Goal: Information Seeking & Learning: Learn about a topic

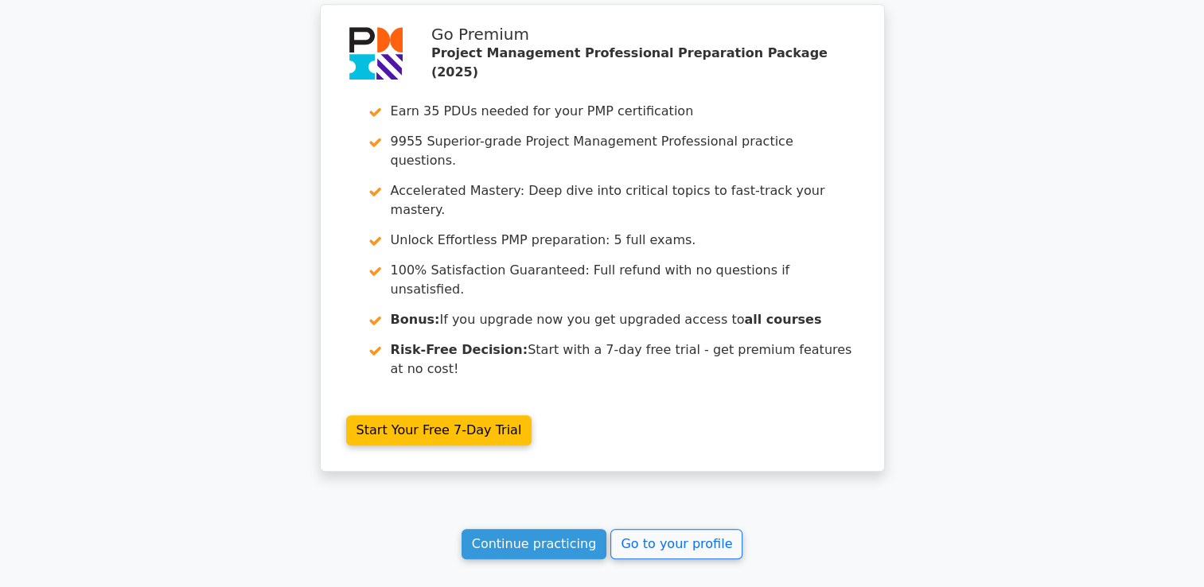
scroll to position [1427, 0]
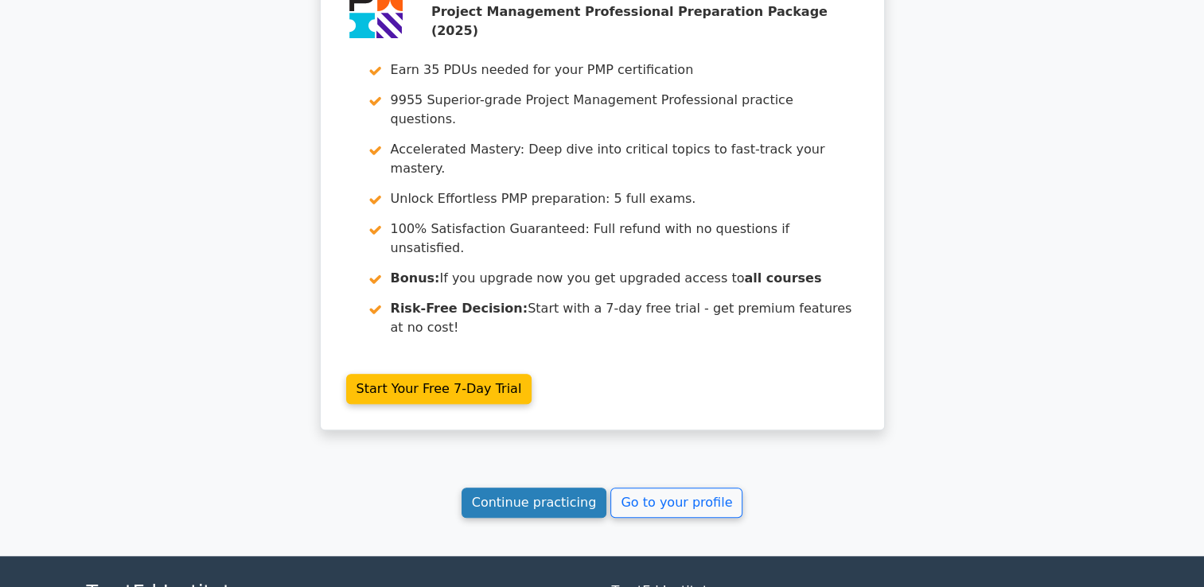
click at [580, 488] on link "Continue practicing" at bounding box center [535, 503] width 146 height 30
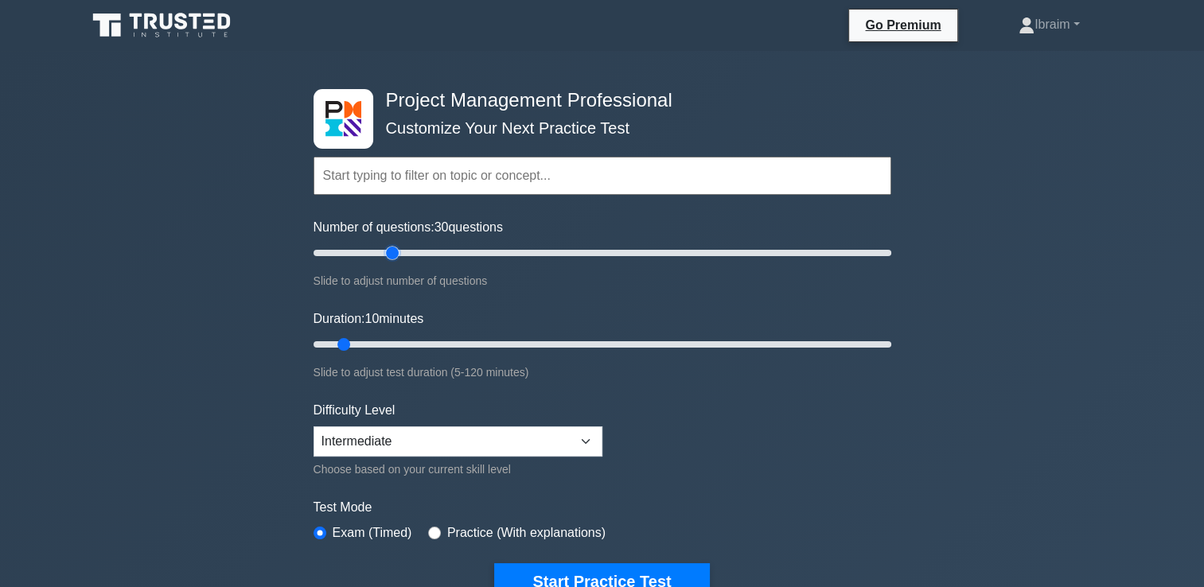
drag, startPoint x: 336, startPoint y: 256, endPoint x: 396, endPoint y: 253, distance: 60.6
type input "30"
click at [396, 253] on input "Number of questions: 30 questions" at bounding box center [603, 253] width 578 height 19
drag, startPoint x: 361, startPoint y: 342, endPoint x: 438, endPoint y: 342, distance: 76.4
type input "30"
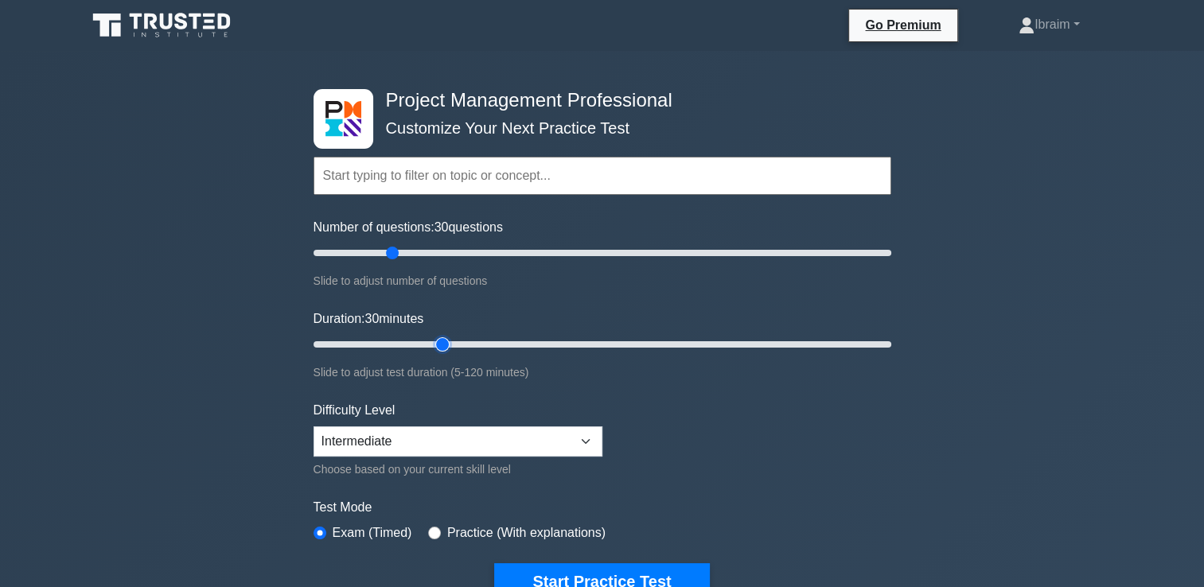
click at [438, 342] on input "Duration: 30 minutes" at bounding box center [603, 344] width 578 height 19
drag, startPoint x: 392, startPoint y: 252, endPoint x: 424, endPoint y: 253, distance: 31.9
type input "40"
click at [424, 253] on input "Number of questions: 40 questions" at bounding box center [603, 253] width 578 height 19
click at [590, 435] on select "Beginner Intermediate Expert" at bounding box center [458, 442] width 289 height 30
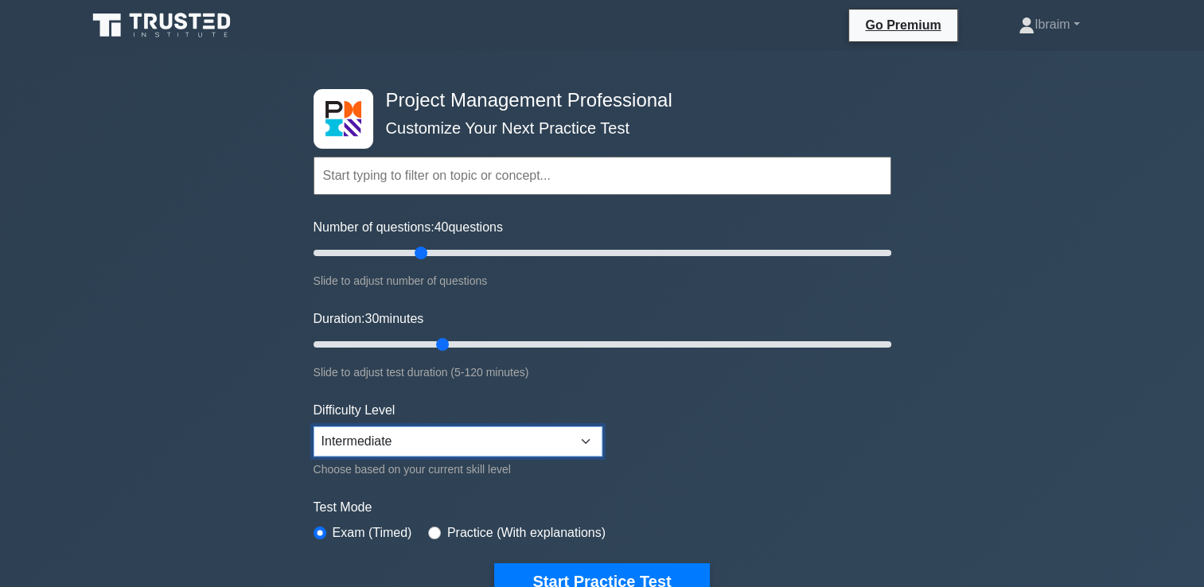
select select "beginner"
click at [314, 427] on select "Beginner Intermediate Expert" at bounding box center [458, 442] width 289 height 30
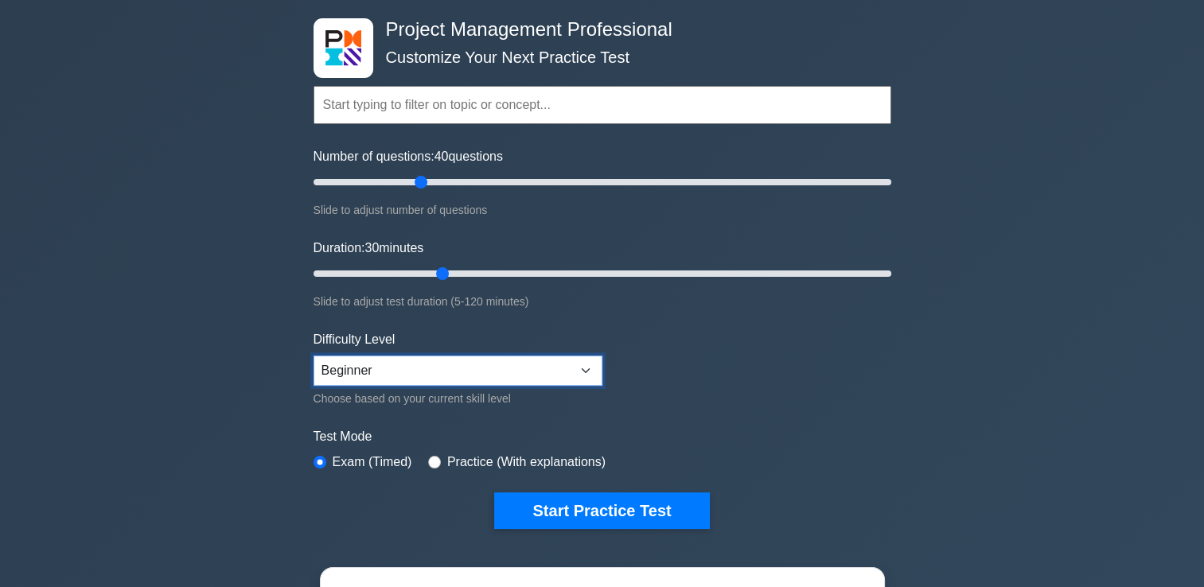
scroll to position [159, 0]
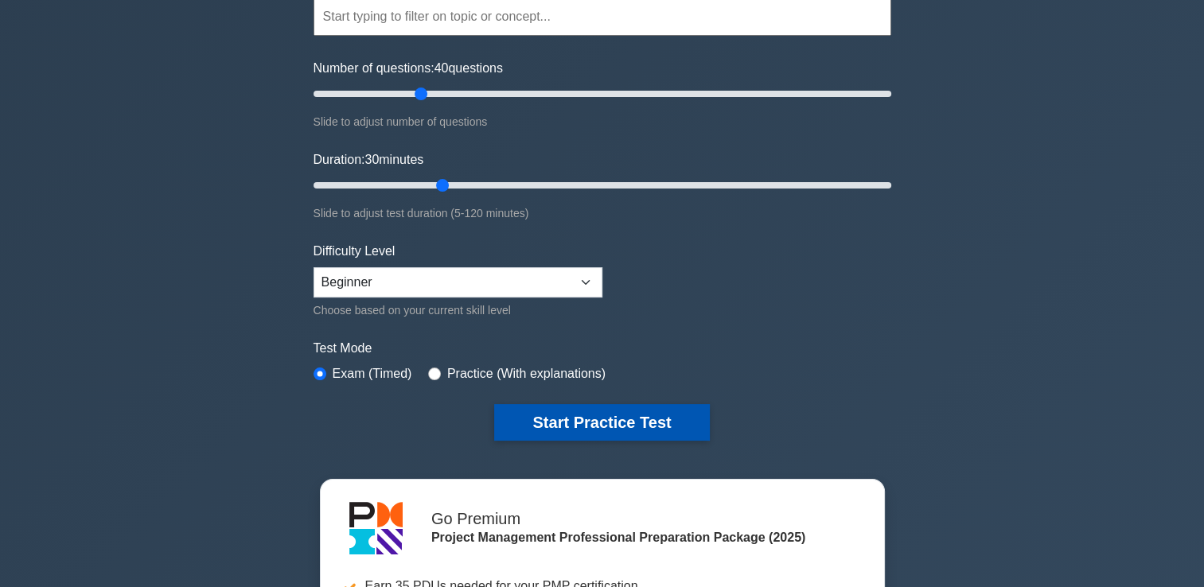
click at [605, 416] on button "Start Practice Test" at bounding box center [601, 422] width 215 height 37
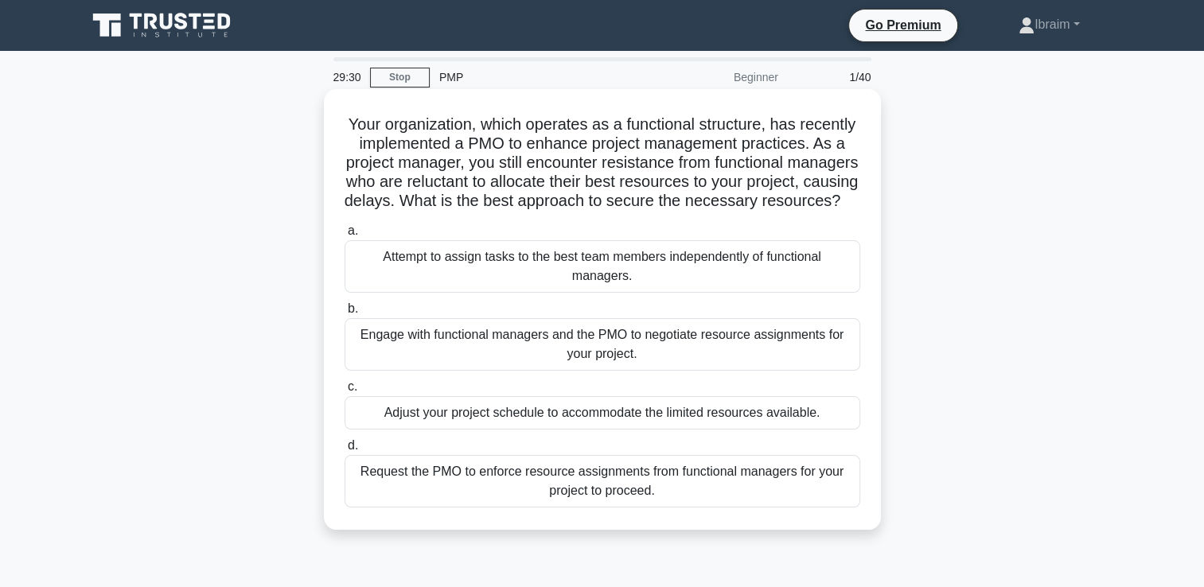
click at [694, 365] on div "Engage with functional managers and the PMO to negotiate resource assignments f…" at bounding box center [603, 344] width 516 height 53
click at [345, 314] on input "b. Engage with functional managers and the PMO to negotiate resource assignment…" at bounding box center [345, 309] width 0 height 10
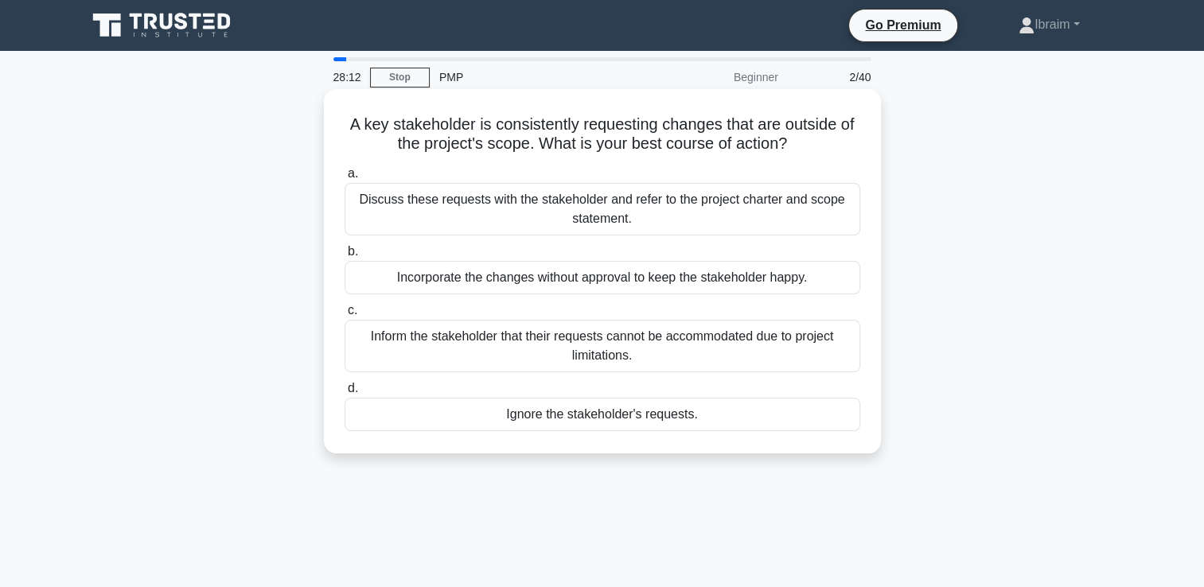
click at [615, 216] on div "Discuss these requests with the stakeholder and refer to the project charter an…" at bounding box center [603, 209] width 516 height 53
click at [345, 179] on input "a. Discuss these requests with the stakeholder and refer to the project charter…" at bounding box center [345, 174] width 0 height 10
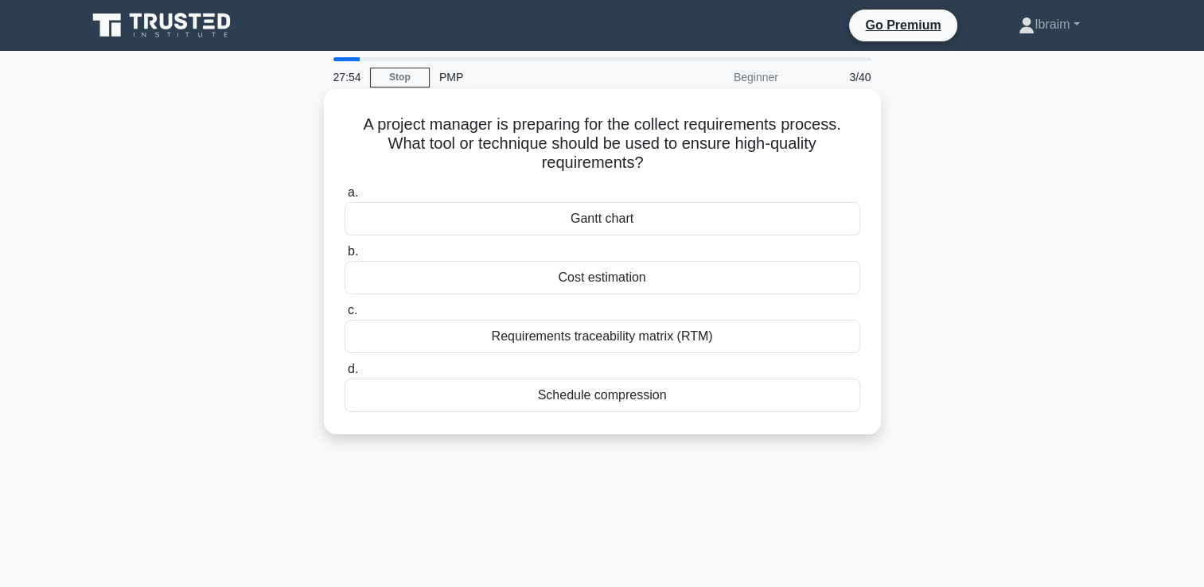
click at [669, 345] on div "Requirements traceability matrix (RTM)" at bounding box center [603, 336] width 516 height 33
click at [345, 316] on input "c. Requirements traceability matrix (RTM)" at bounding box center [345, 311] width 0 height 10
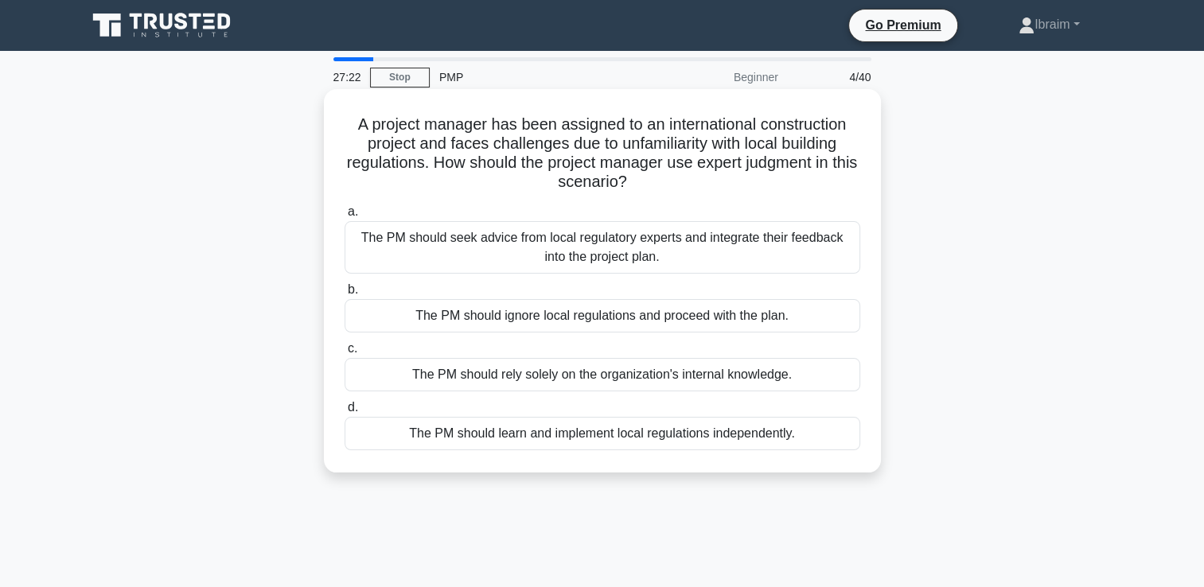
click at [663, 246] on div "The PM should seek advice from local regulatory experts and integrate their fee…" at bounding box center [603, 247] width 516 height 53
click at [345, 217] on input "a. The PM should seek advice from local regulatory experts and integrate their …" at bounding box center [345, 212] width 0 height 10
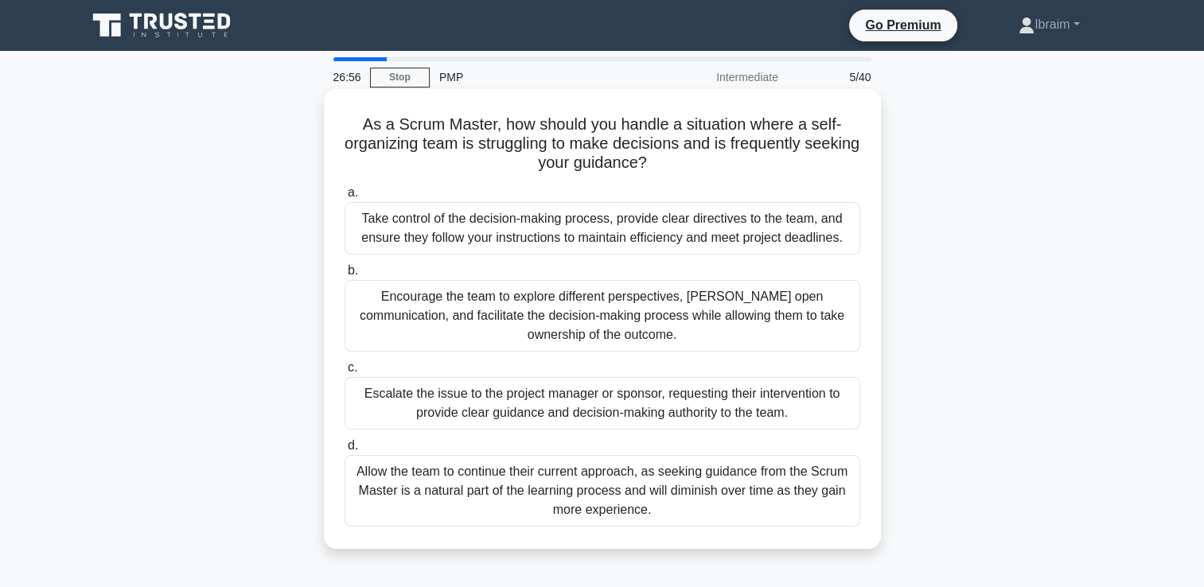
click at [680, 318] on div "Encourage the team to explore different perspectives, foster open communication…" at bounding box center [603, 316] width 516 height 72
click at [345, 276] on input "b. Encourage the team to explore different perspectives, foster open communicat…" at bounding box center [345, 271] width 0 height 10
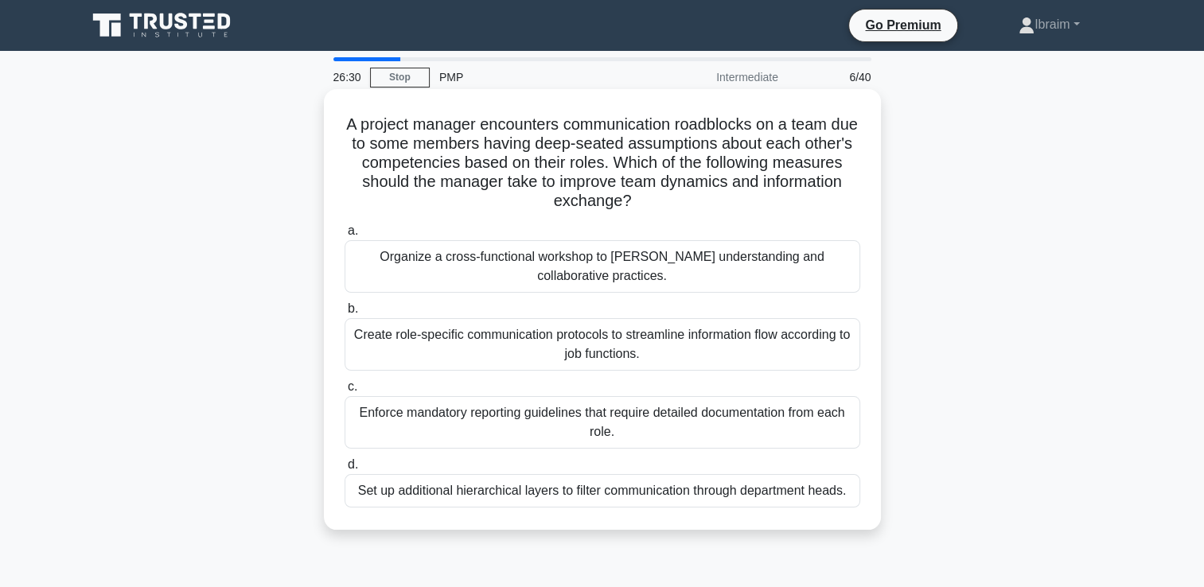
click at [640, 266] on div "Organize a cross-functional workshop to foster understanding and collaborative …" at bounding box center [603, 266] width 516 height 53
click at [345, 236] on input "a. Organize a cross-functional workshop to foster understanding and collaborati…" at bounding box center [345, 231] width 0 height 10
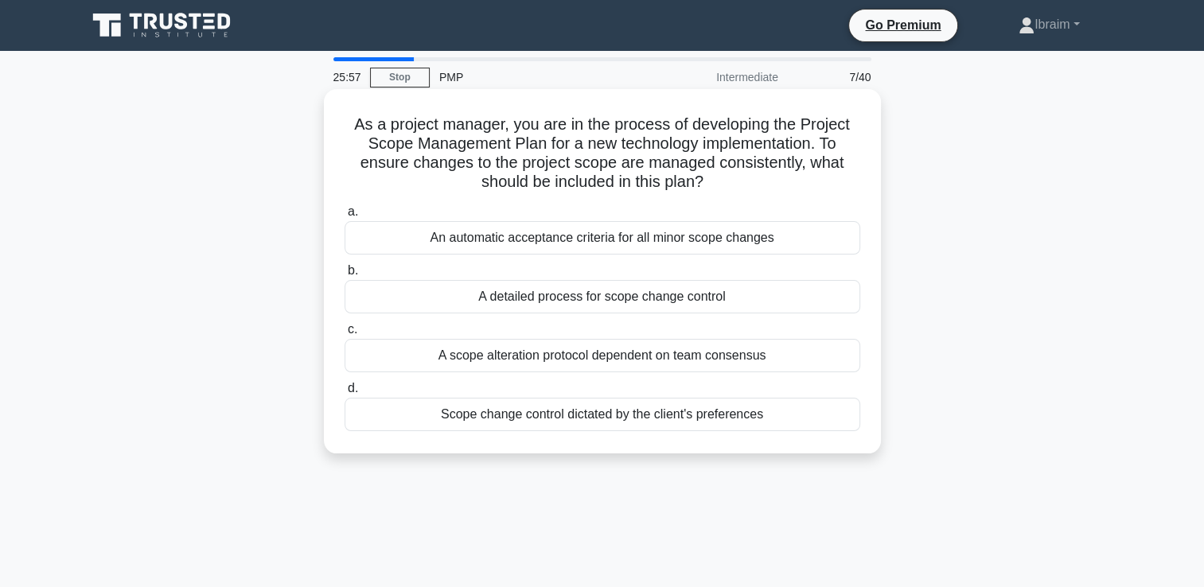
click at [640, 299] on div "A detailed process for scope change control" at bounding box center [603, 296] width 516 height 33
click at [345, 276] on input "b. A detailed process for scope change control" at bounding box center [345, 271] width 0 height 10
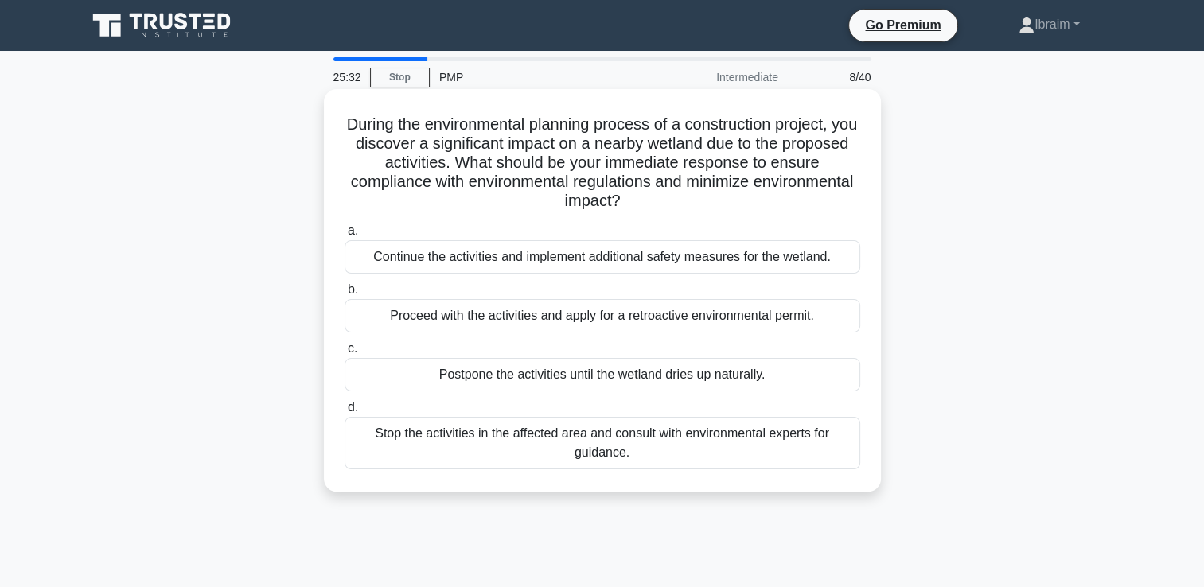
click at [643, 449] on div "Stop the activities in the affected area and consult with environmental experts…" at bounding box center [603, 443] width 516 height 53
click at [345, 413] on input "d. Stop the activities in the affected area and consult with environmental expe…" at bounding box center [345, 408] width 0 height 10
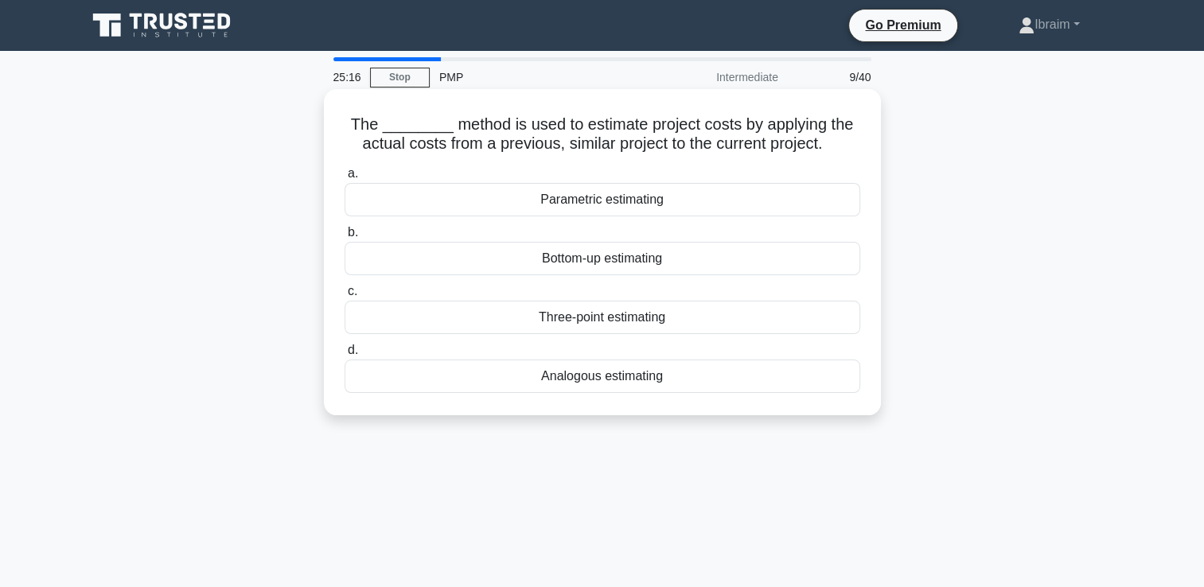
click at [636, 380] on div "Analogous estimating" at bounding box center [603, 376] width 516 height 33
click at [345, 356] on input "d. Analogous estimating" at bounding box center [345, 350] width 0 height 10
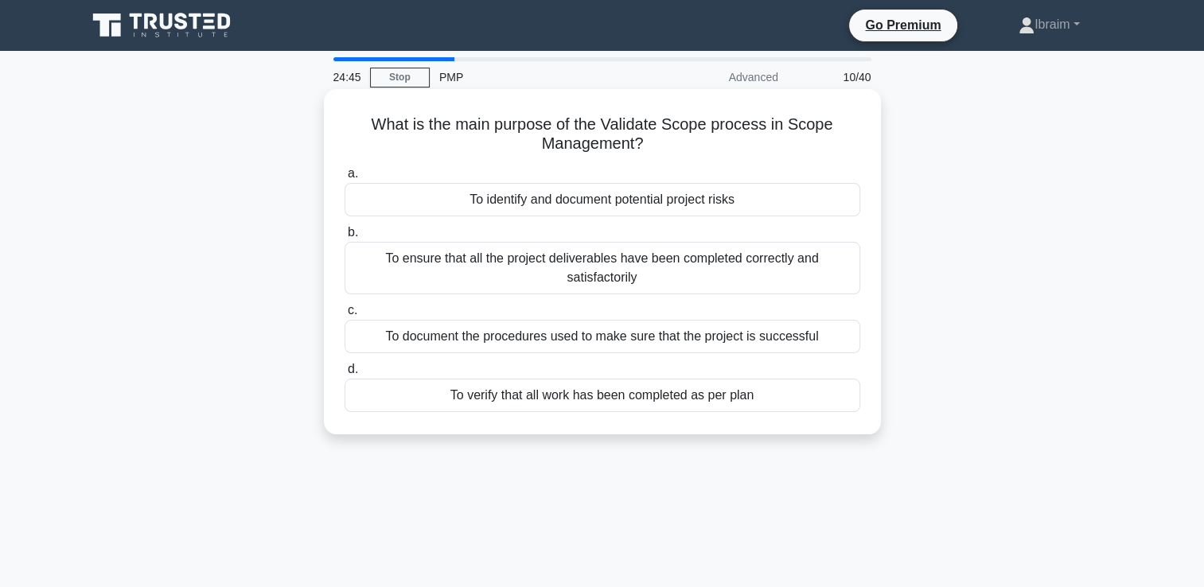
click at [618, 268] on div "To ensure that all the project deliverables have been completed correctly and s…" at bounding box center [603, 268] width 516 height 53
click at [345, 238] on input "b. To ensure that all the project deliverables have been completed correctly an…" at bounding box center [345, 233] width 0 height 10
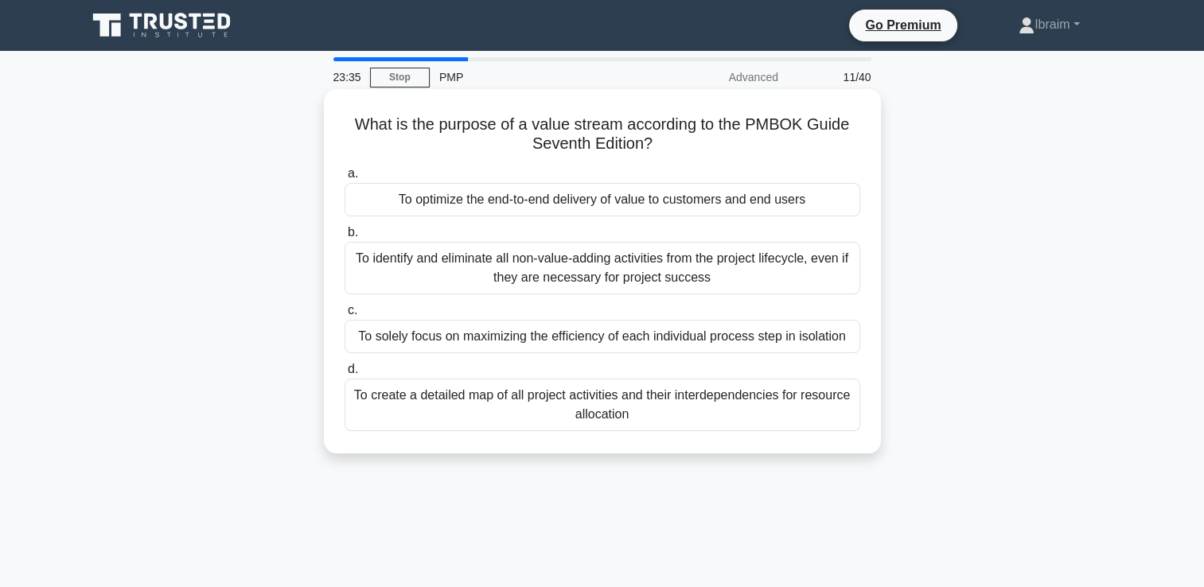
click at [675, 201] on div "To optimize the end-to-end delivery of value to customers and end users" at bounding box center [603, 199] width 516 height 33
click at [345, 179] on input "a. To optimize the end-to-end delivery of value to customers and end users" at bounding box center [345, 174] width 0 height 10
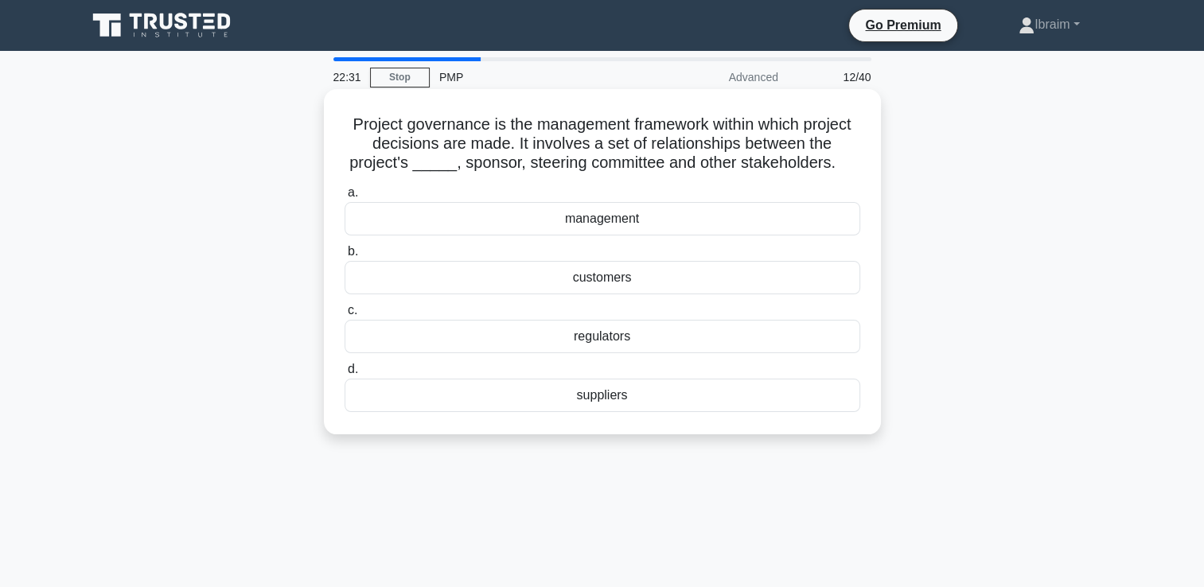
click at [587, 223] on div "management" at bounding box center [603, 218] width 516 height 33
click at [345, 198] on input "a. management" at bounding box center [345, 193] width 0 height 10
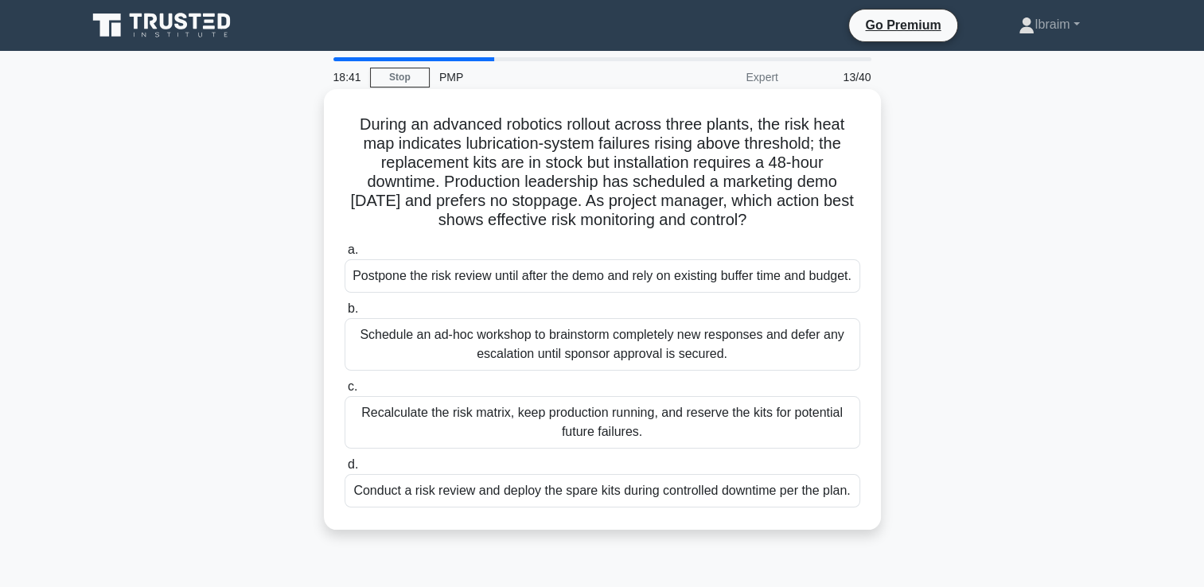
click at [606, 359] on div "Schedule an ad-hoc workshop to brainstorm completely new responses and defer an…" at bounding box center [603, 344] width 516 height 53
click at [345, 314] on input "b. Schedule an ad-hoc workshop to brainstorm completely new responses and defer…" at bounding box center [345, 309] width 0 height 10
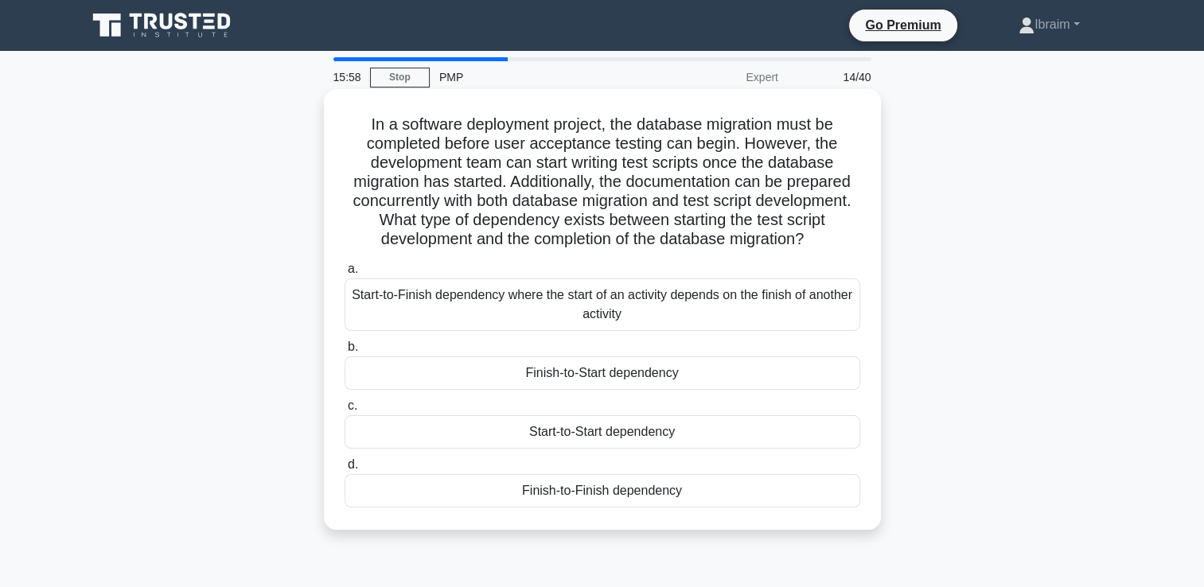
click at [599, 449] on div "Start-to-Start dependency" at bounding box center [603, 432] width 516 height 33
click at [345, 412] on input "c. Start-to-Start dependency" at bounding box center [345, 406] width 0 height 10
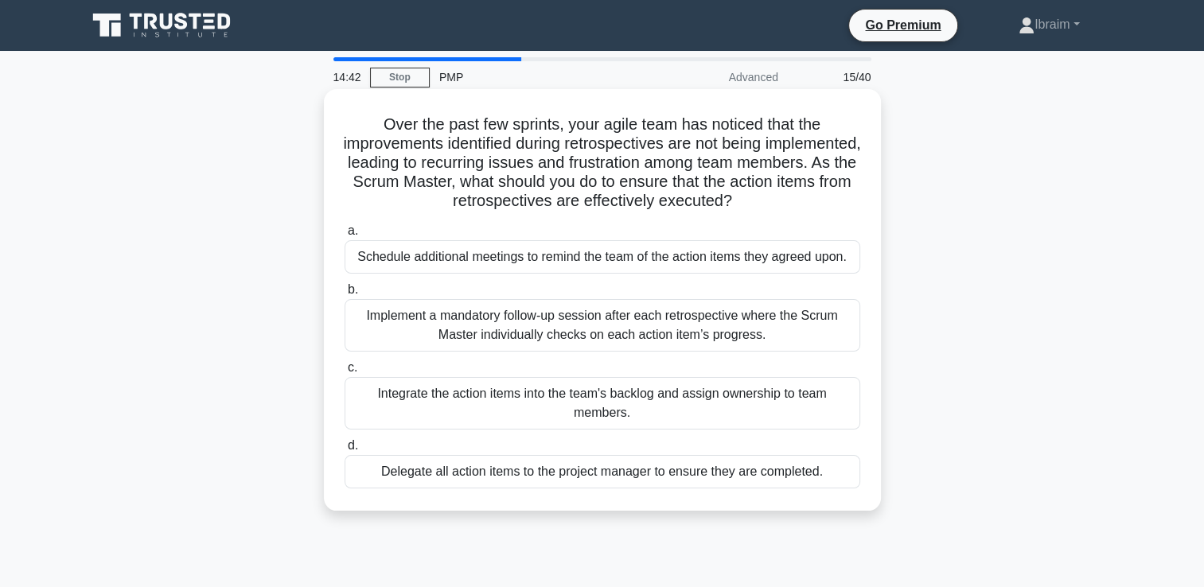
click at [748, 403] on div "Integrate the action items into the team's backlog and assign ownership to team…" at bounding box center [603, 403] width 516 height 53
click at [345, 373] on input "c. Integrate the action items into the team's backlog and assign ownership to t…" at bounding box center [345, 368] width 0 height 10
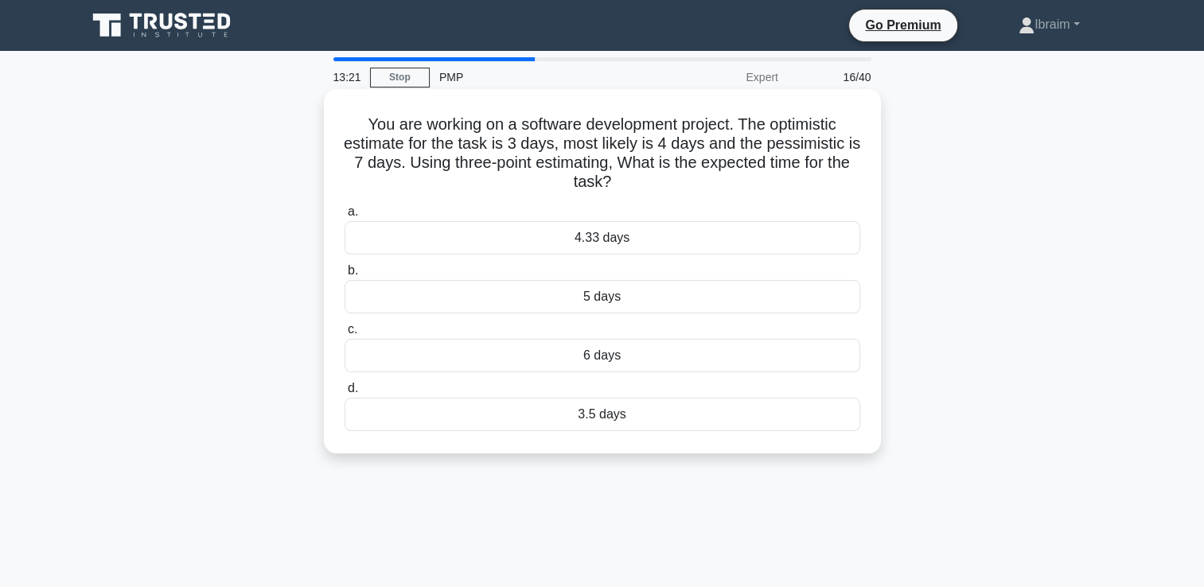
click at [613, 241] on div "4.33 days" at bounding box center [603, 237] width 516 height 33
click at [345, 217] on input "a. 4.33 days" at bounding box center [345, 212] width 0 height 10
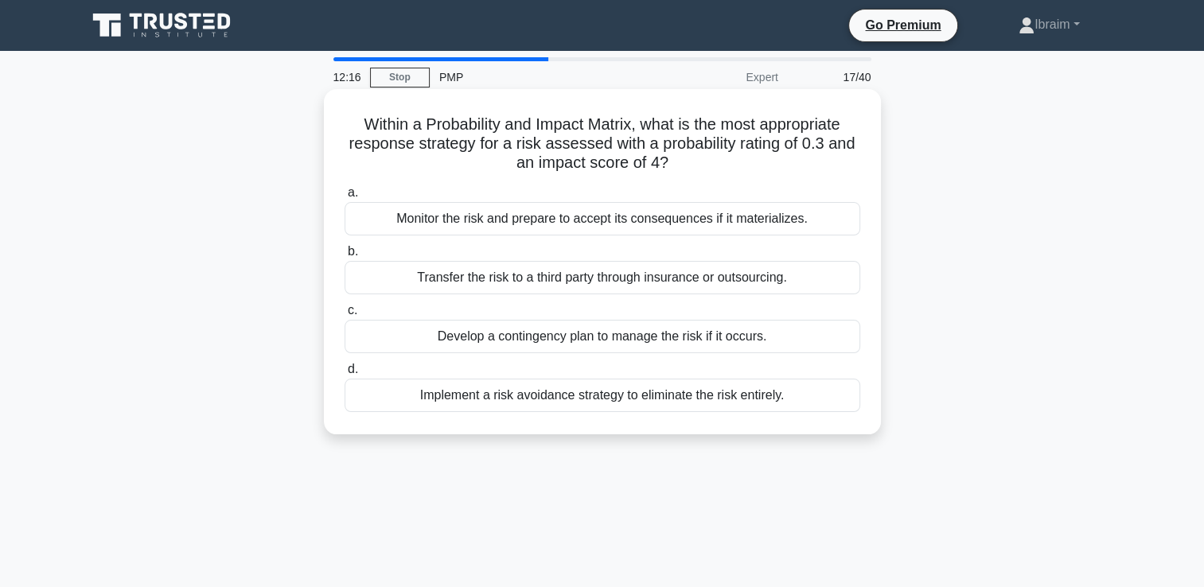
click at [751, 335] on div "Develop a contingency plan to manage the risk if it occurs." at bounding box center [603, 336] width 516 height 33
click at [345, 316] on input "c. Develop a contingency plan to manage the risk if it occurs." at bounding box center [345, 311] width 0 height 10
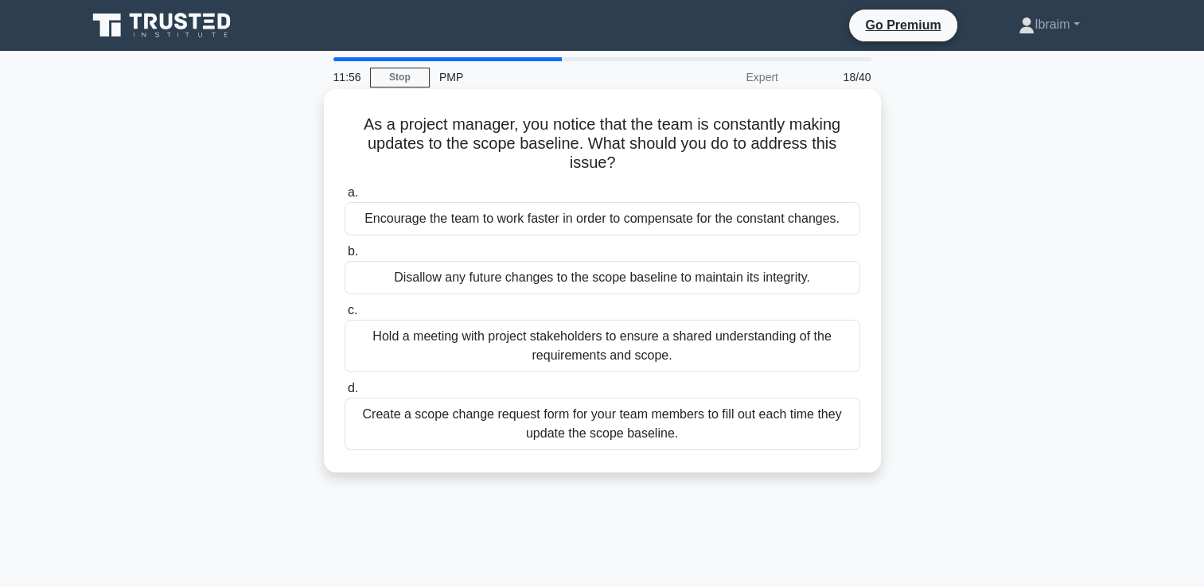
click at [751, 355] on div "Hold a meeting with project stakeholders to ensure a shared understanding of th…" at bounding box center [603, 346] width 516 height 53
click at [345, 316] on input "c. Hold a meeting with project stakeholders to ensure a shared understanding of…" at bounding box center [345, 311] width 0 height 10
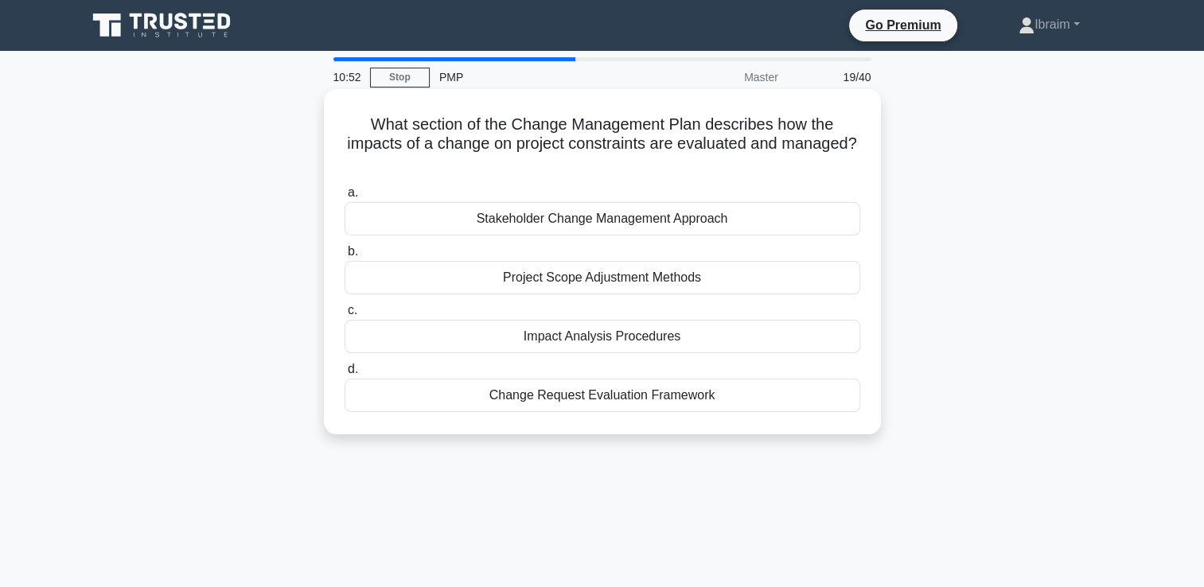
click at [592, 393] on div "Change Request Evaluation Framework" at bounding box center [603, 395] width 516 height 33
click at [345, 375] on input "d. Change Request Evaluation Framework" at bounding box center [345, 370] width 0 height 10
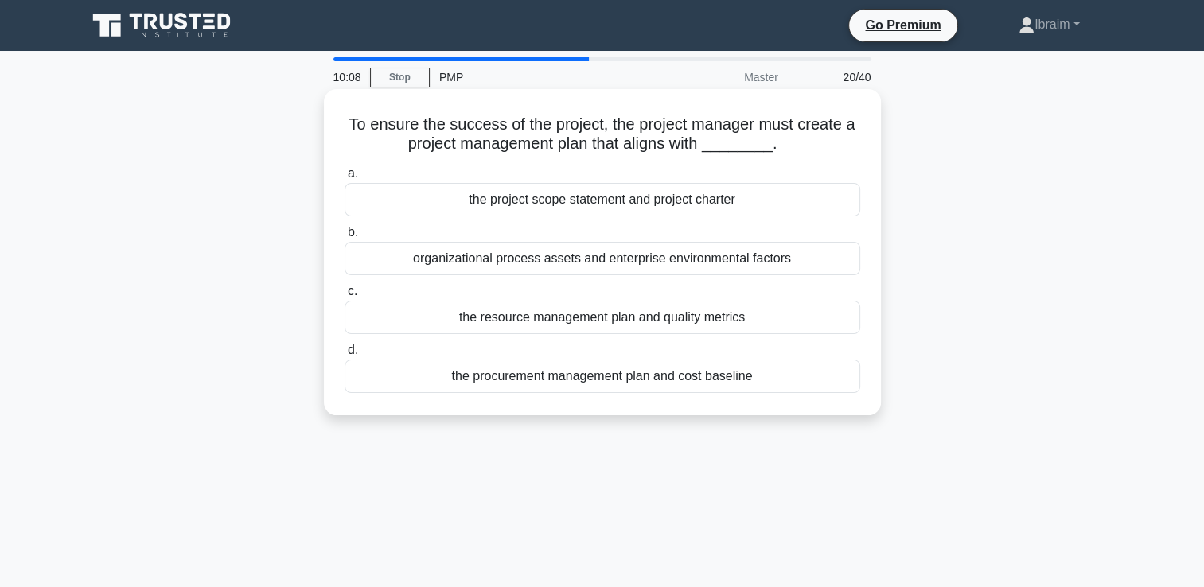
click at [709, 201] on div "the project scope statement and project charter" at bounding box center [603, 199] width 516 height 33
click at [345, 179] on input "a. the project scope statement and project charter" at bounding box center [345, 174] width 0 height 10
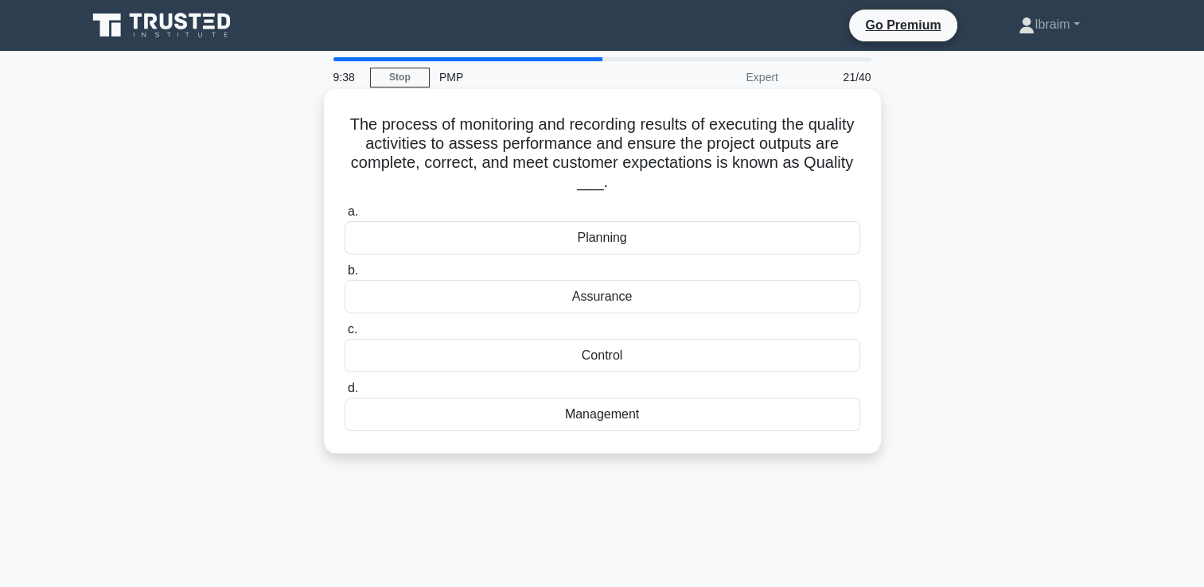
click at [588, 296] on div "Assurance" at bounding box center [603, 296] width 516 height 33
click at [345, 276] on input "b. Assurance" at bounding box center [345, 271] width 0 height 10
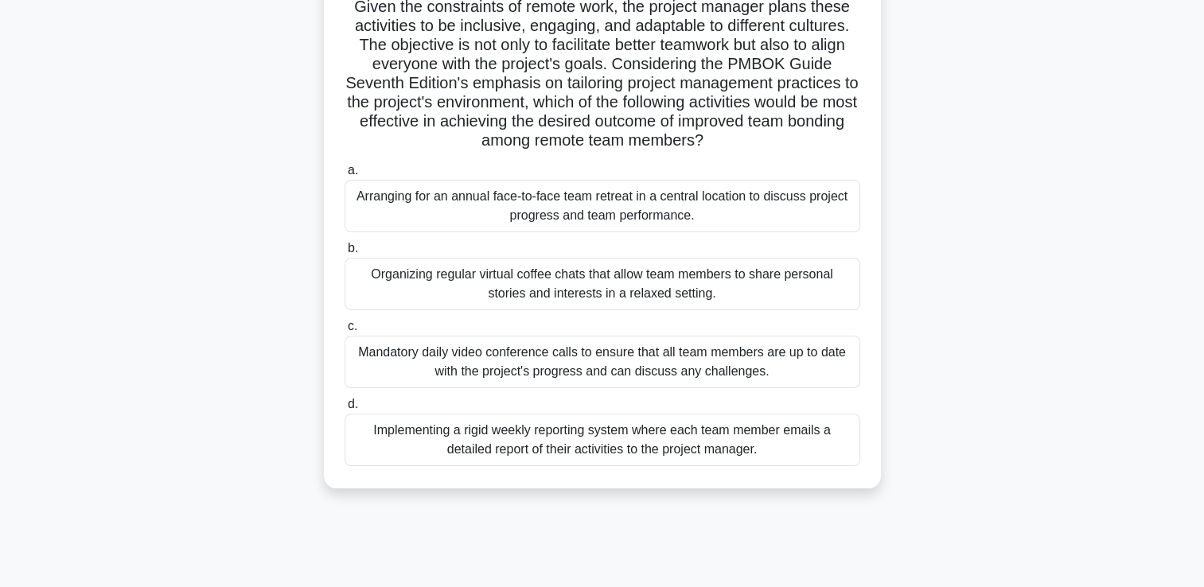
scroll to position [239, 0]
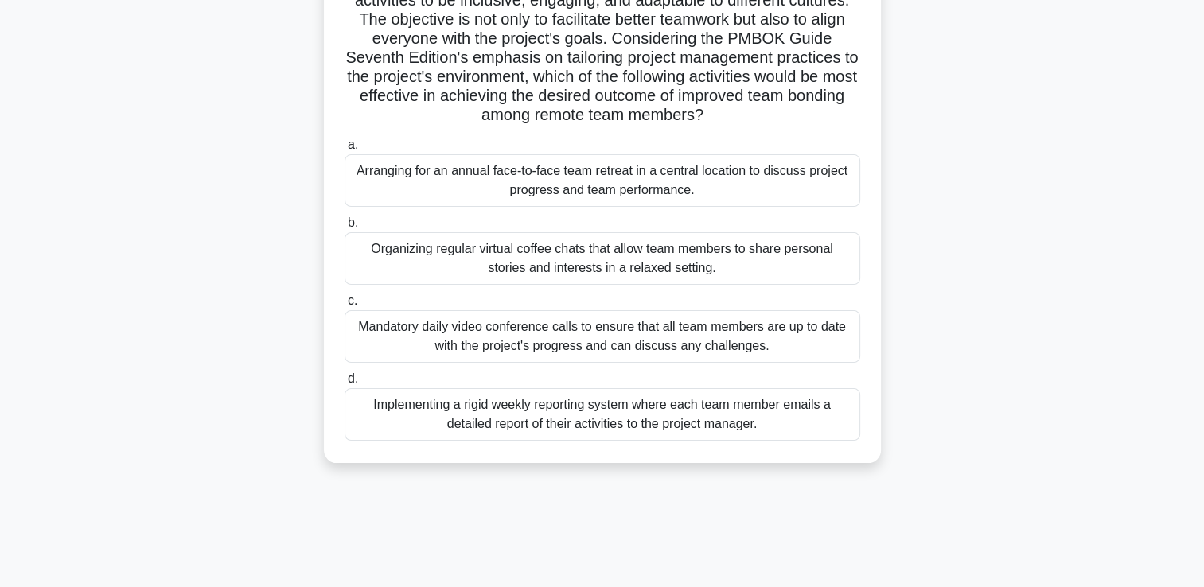
click at [787, 185] on div "Arranging for an annual face-to-face team retreat in a central location to disc…" at bounding box center [603, 180] width 516 height 53
click at [345, 150] on input "a. Arranging for an annual face-to-face team retreat in a central location to d…" at bounding box center [345, 145] width 0 height 10
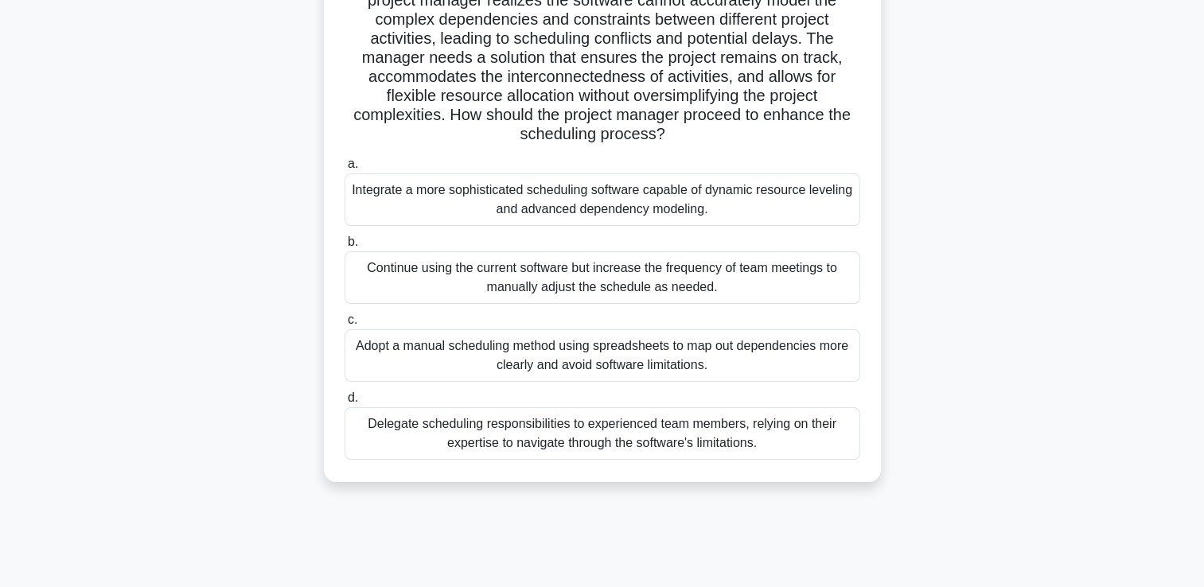
click at [675, 202] on div "Integrate a more sophisticated scheduling software capable of dynamic resource …" at bounding box center [603, 200] width 516 height 53
click at [345, 170] on input "a. Integrate a more sophisticated scheduling software capable of dynamic resour…" at bounding box center [345, 164] width 0 height 10
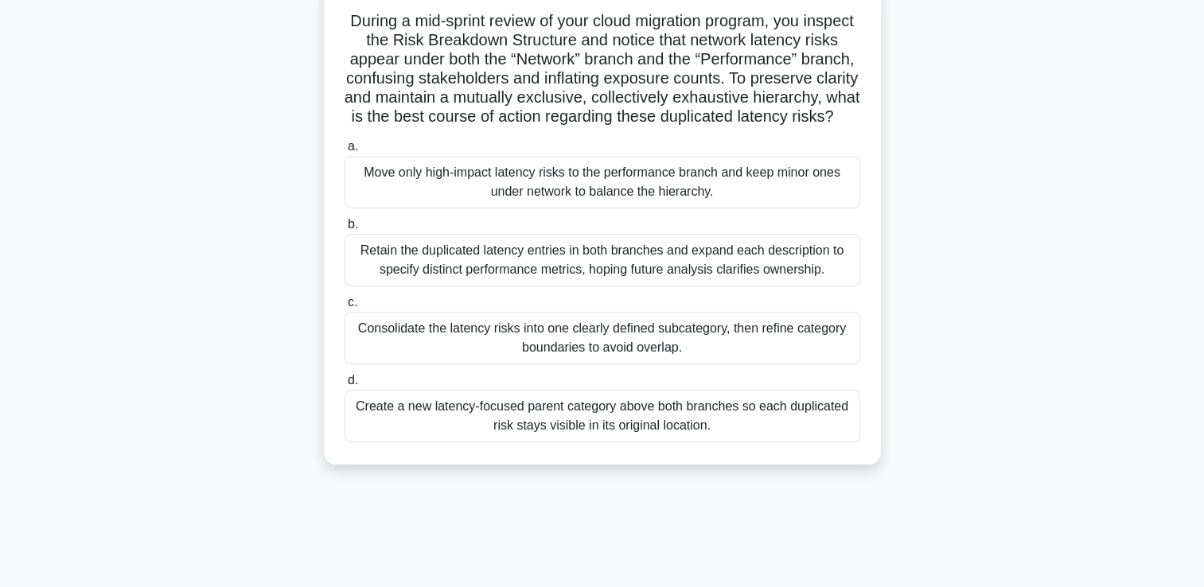
scroll to position [80, 0]
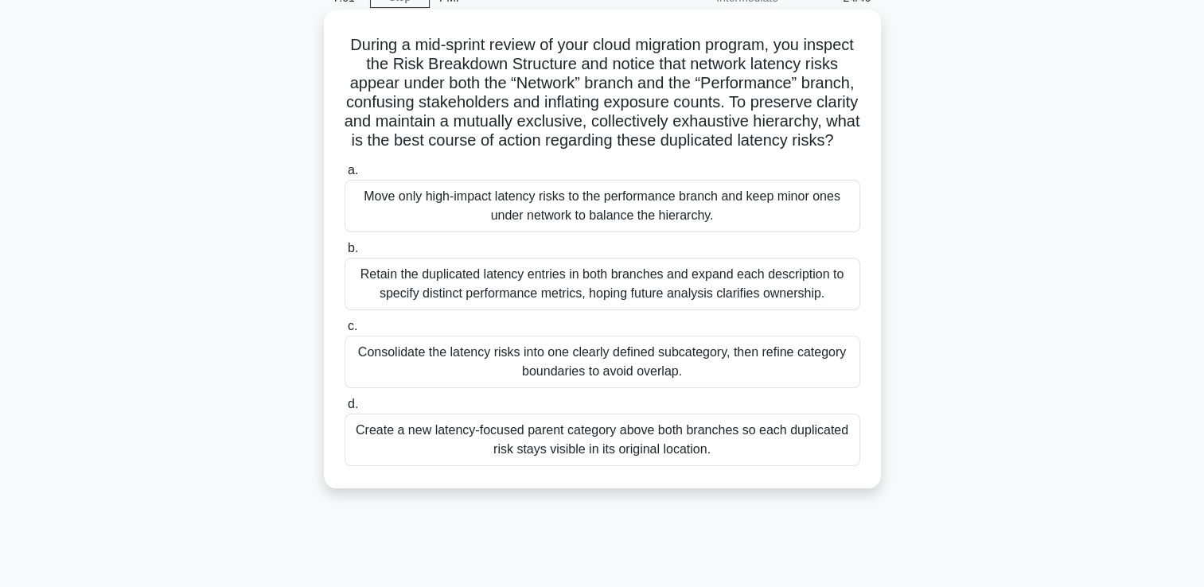
click at [653, 388] on div "Consolidate the latency risks into one clearly defined subcategory, then refine…" at bounding box center [603, 362] width 516 height 53
click at [345, 332] on input "c. Consolidate the latency risks into one clearly defined subcategory, then ref…" at bounding box center [345, 327] width 0 height 10
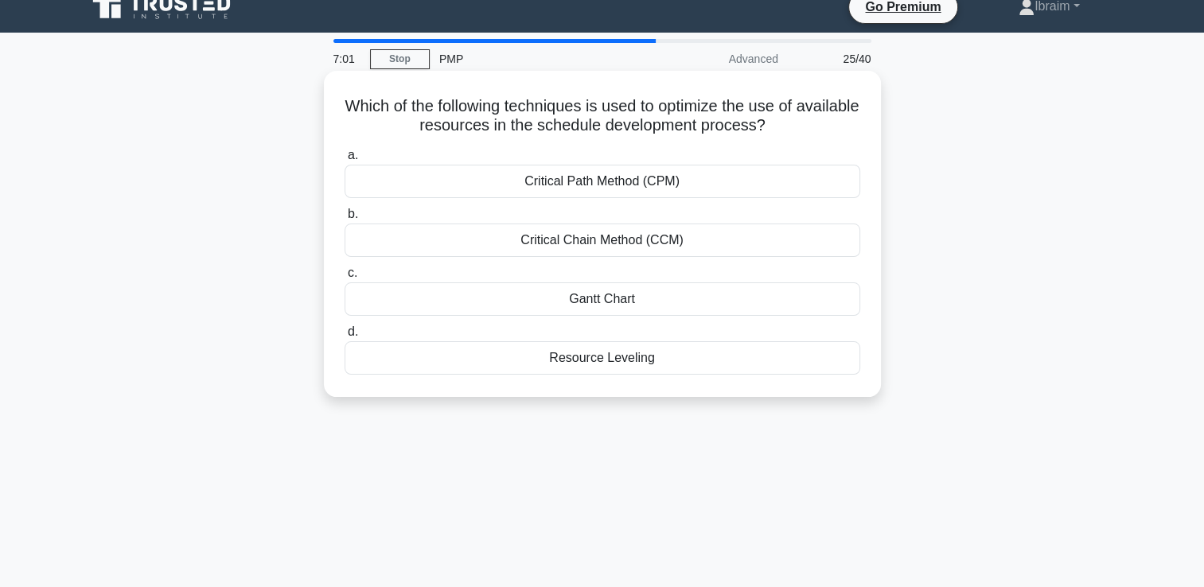
scroll to position [0, 0]
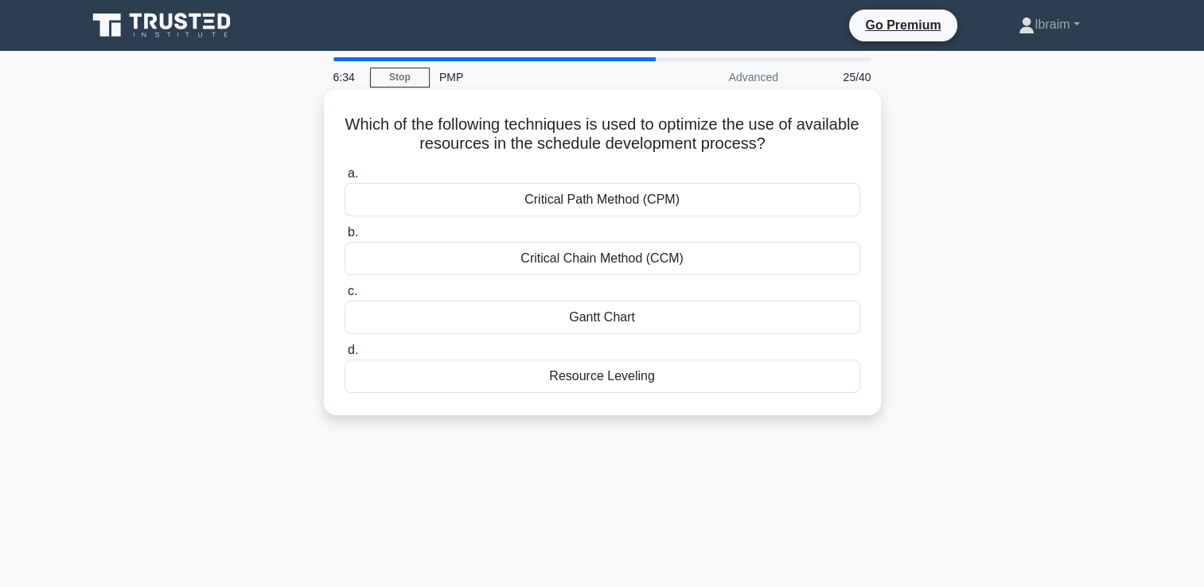
click at [548, 205] on div "Critical Path Method (CPM)" at bounding box center [603, 199] width 516 height 33
click at [345, 179] on input "a. Critical Path Method (CPM)" at bounding box center [345, 174] width 0 height 10
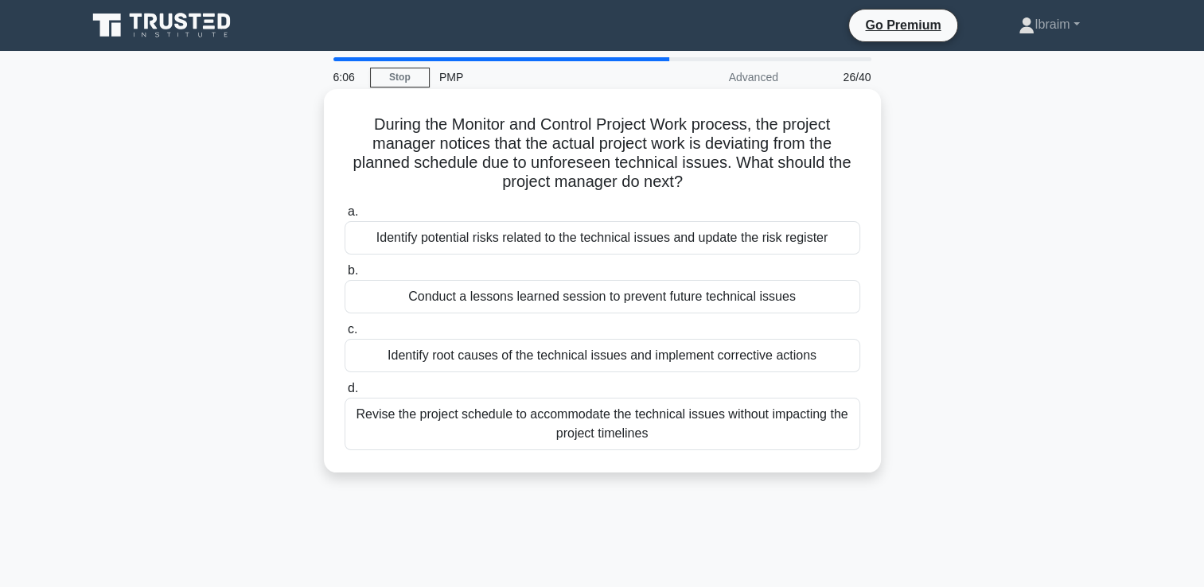
click at [677, 361] on div "Identify root causes of the technical issues and implement corrective actions" at bounding box center [603, 355] width 516 height 33
click at [345, 335] on input "c. Identify root causes of the technical issues and implement corrective actions" at bounding box center [345, 330] width 0 height 10
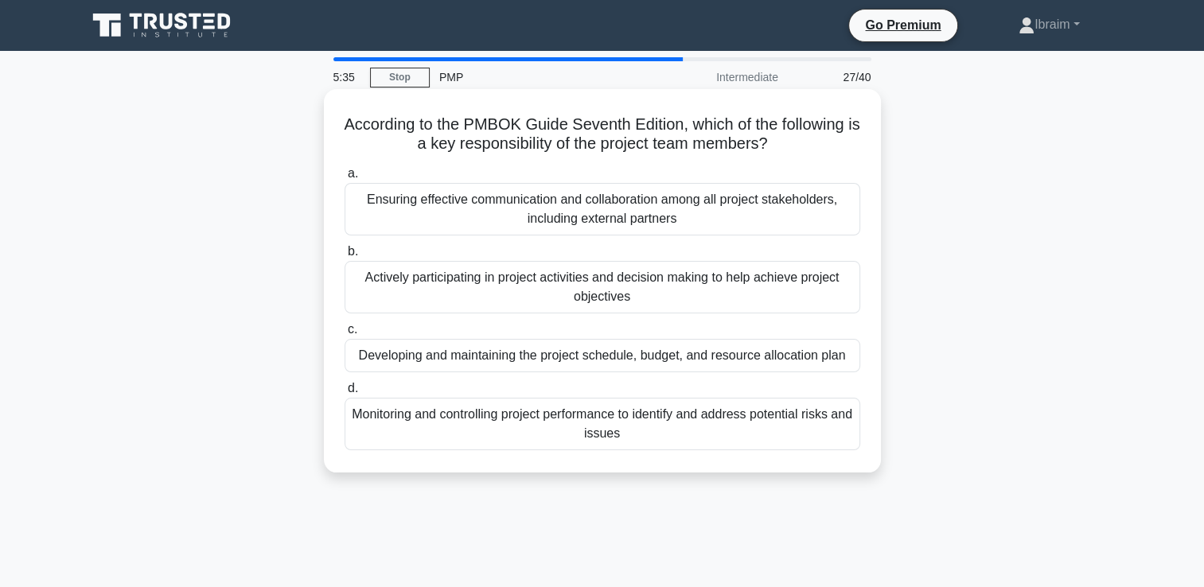
click at [616, 295] on div "Actively participating in project activities and decision making to help achiev…" at bounding box center [603, 287] width 516 height 53
click at [345, 257] on input "b. Actively participating in project activities and decision making to help ach…" at bounding box center [345, 252] width 0 height 10
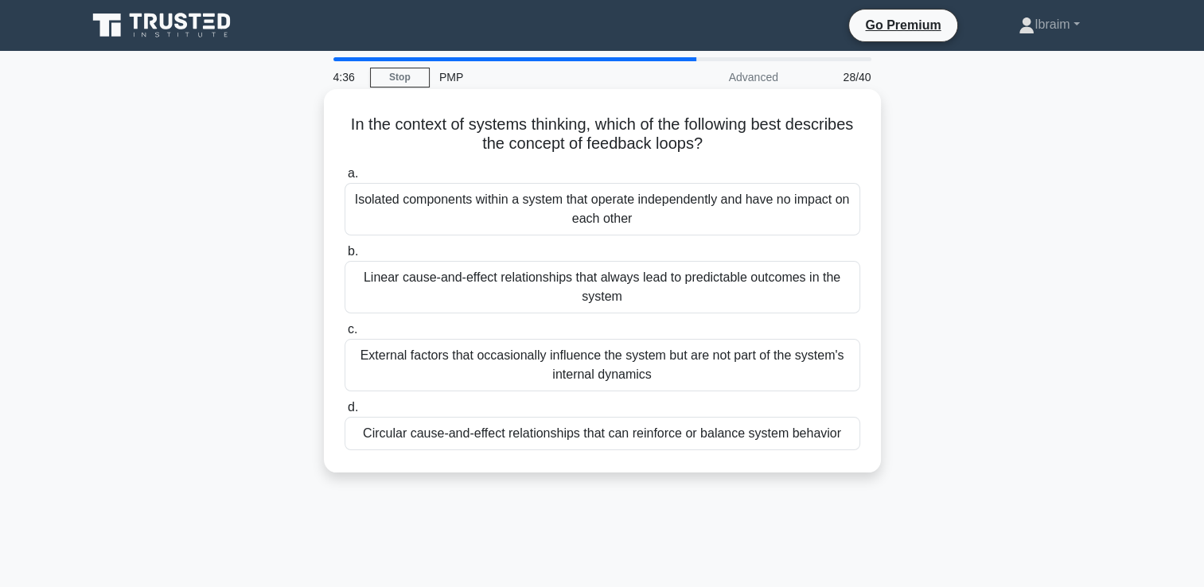
click at [746, 371] on div "External factors that occasionally influence the system but are not part of the…" at bounding box center [603, 365] width 516 height 53
click at [345, 335] on input "c. External factors that occasionally influence the system but are not part of …" at bounding box center [345, 330] width 0 height 10
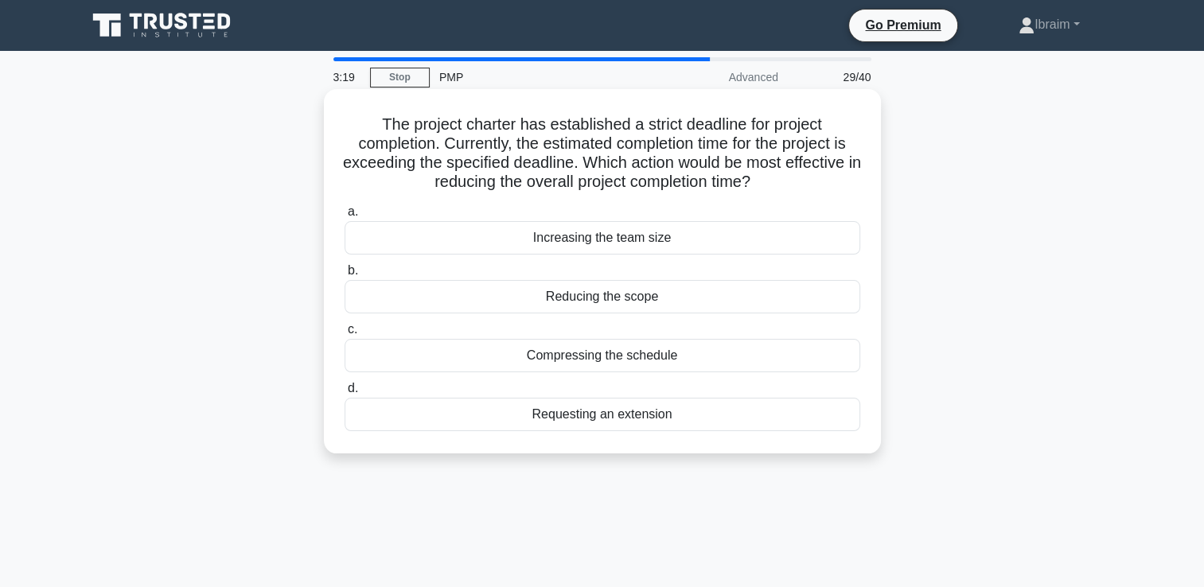
click at [654, 361] on div "Compressing the schedule" at bounding box center [603, 355] width 516 height 33
click at [345, 335] on input "c. Compressing the schedule" at bounding box center [345, 330] width 0 height 10
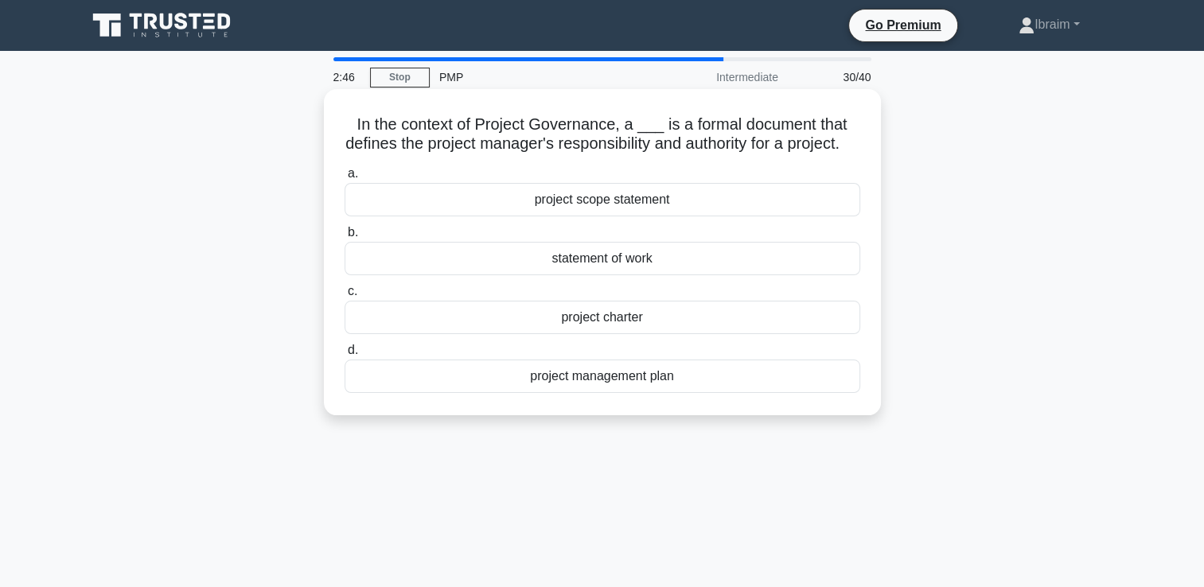
click at [657, 393] on div "project management plan" at bounding box center [603, 376] width 516 height 33
click at [345, 356] on input "d. project management plan" at bounding box center [345, 350] width 0 height 10
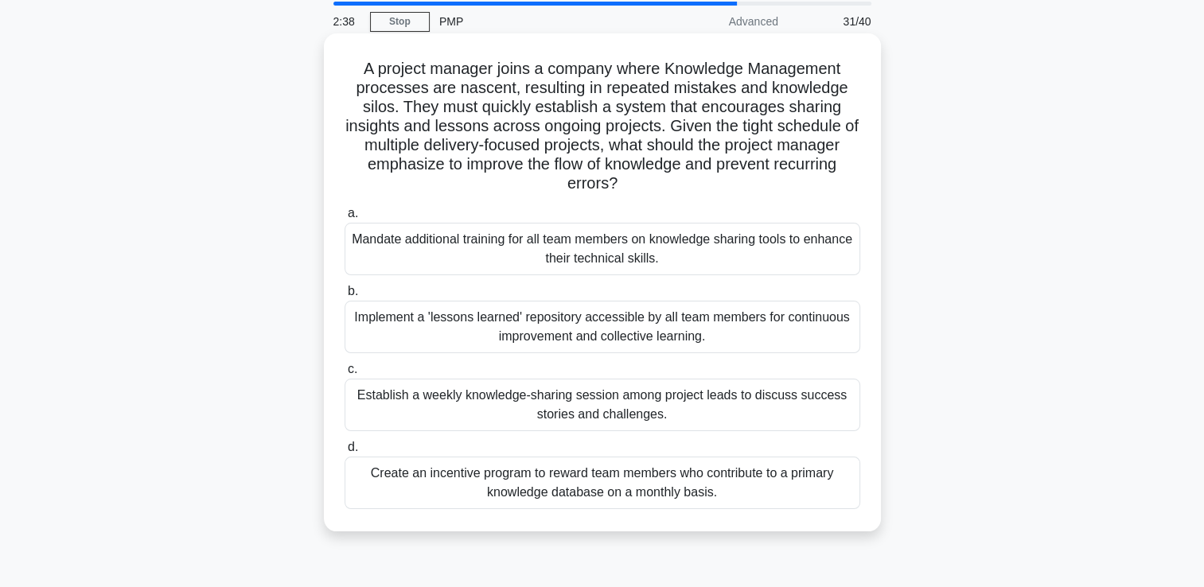
scroll to position [80, 0]
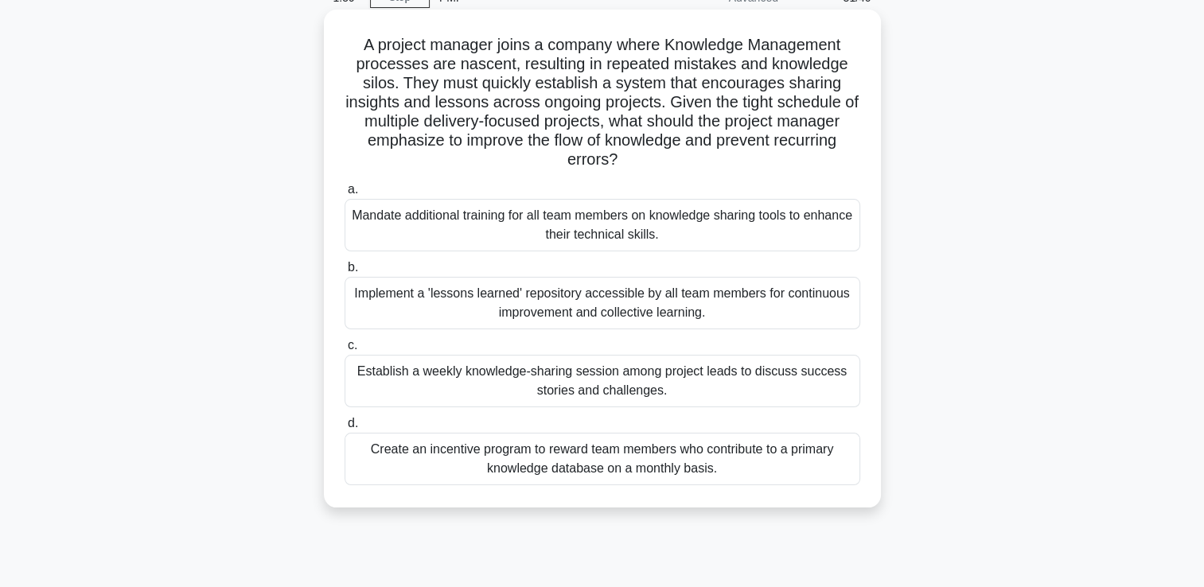
click at [658, 310] on div "Implement a 'lessons learned' repository accessible by all team members for con…" at bounding box center [603, 303] width 516 height 53
click at [345, 273] on input "b. Implement a 'lessons learned' repository accessible by all team members for …" at bounding box center [345, 268] width 0 height 10
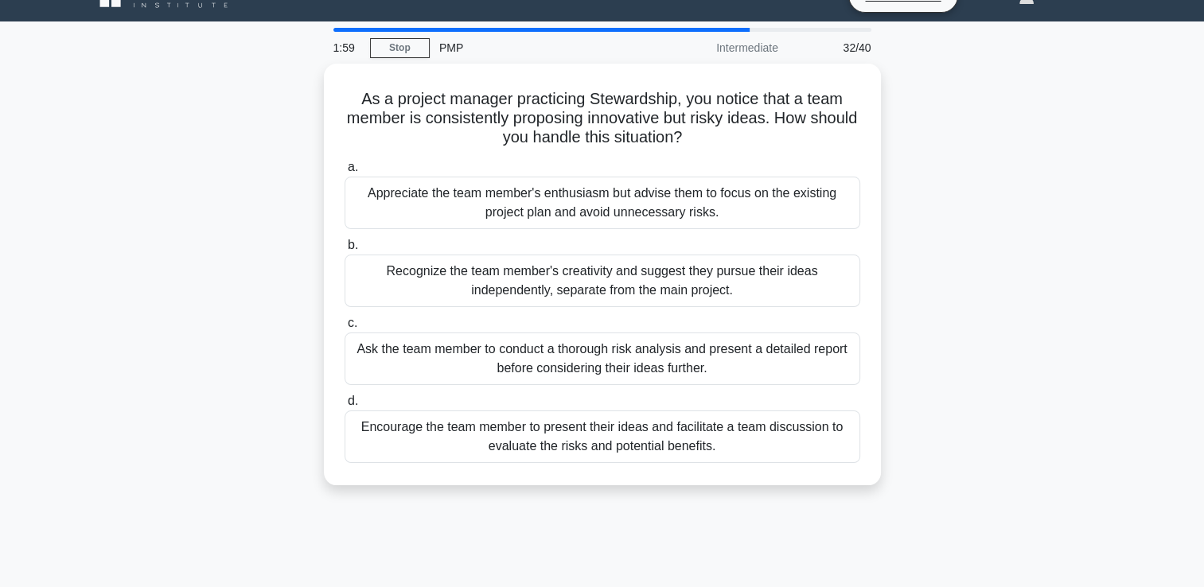
scroll to position [0, 0]
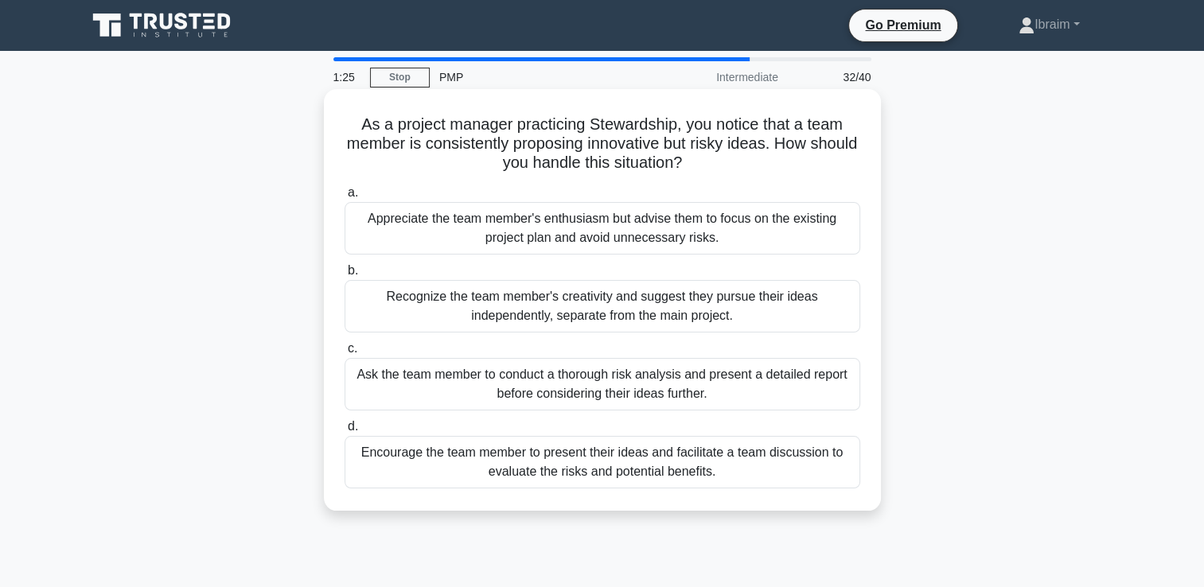
click at [673, 471] on div "Encourage the team member to present their ideas and facilitate a team discussi…" at bounding box center [603, 462] width 516 height 53
click at [345, 432] on input "d. Encourage the team member to present their ideas and facilitate a team discu…" at bounding box center [345, 427] width 0 height 10
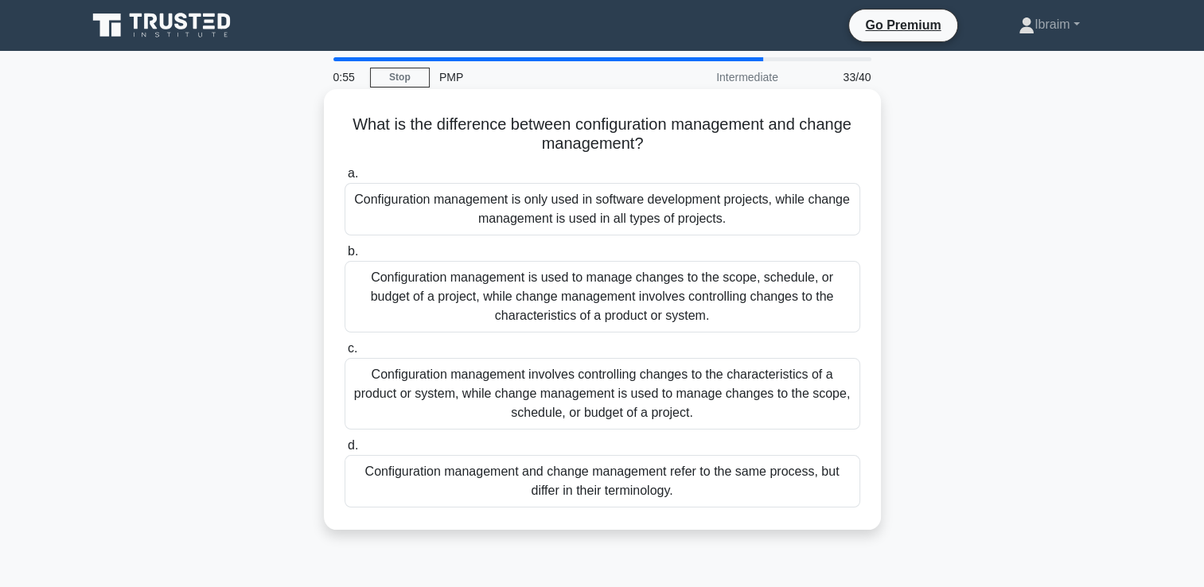
click at [673, 392] on div "Configuration management involves controlling changes to the characteristics of…" at bounding box center [603, 394] width 516 height 72
click at [345, 354] on input "c. Configuration management involves controlling changes to the characteristics…" at bounding box center [345, 349] width 0 height 10
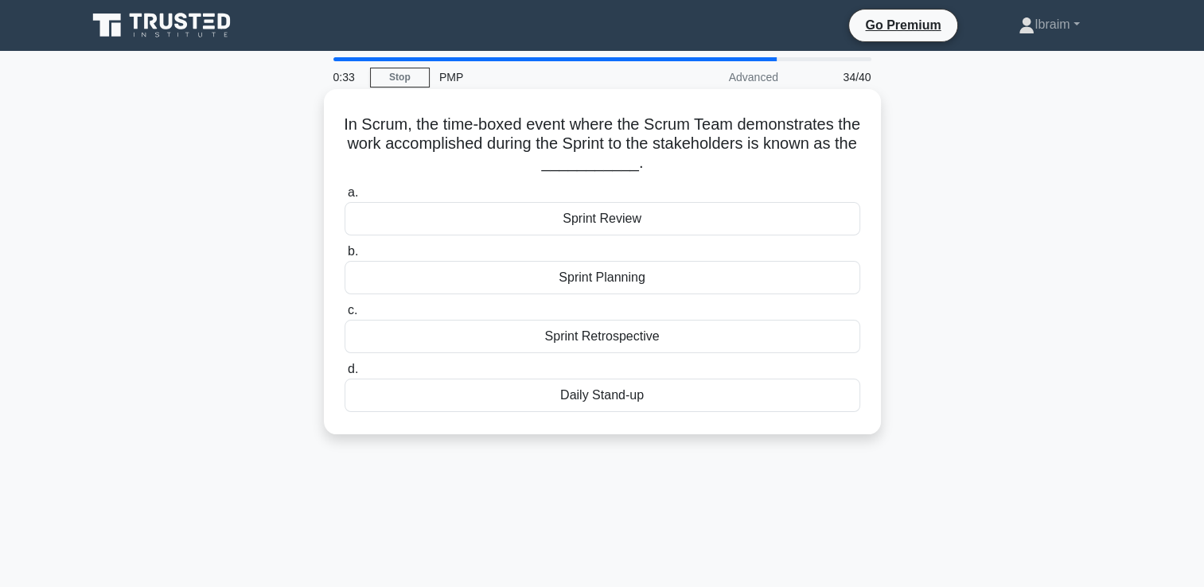
click at [608, 223] on div "Sprint Review" at bounding box center [603, 218] width 516 height 33
click at [345, 198] on input "a. Sprint Review" at bounding box center [345, 193] width 0 height 10
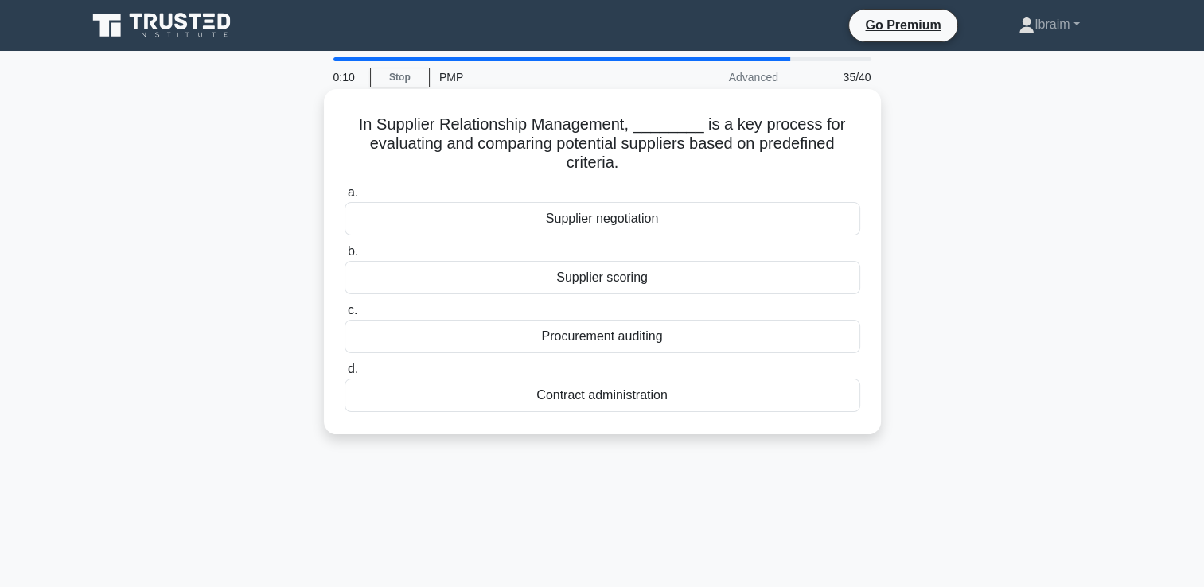
click at [637, 286] on div "Supplier scoring" at bounding box center [603, 277] width 516 height 33
click at [345, 257] on input "b. Supplier scoring" at bounding box center [345, 252] width 0 height 10
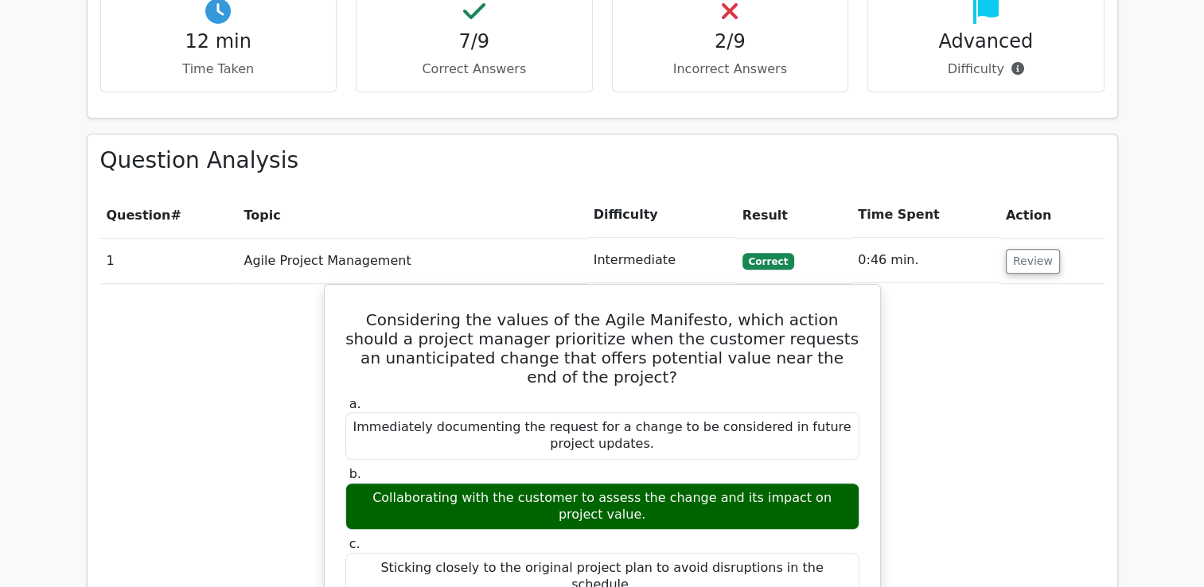
scroll to position [1194, 0]
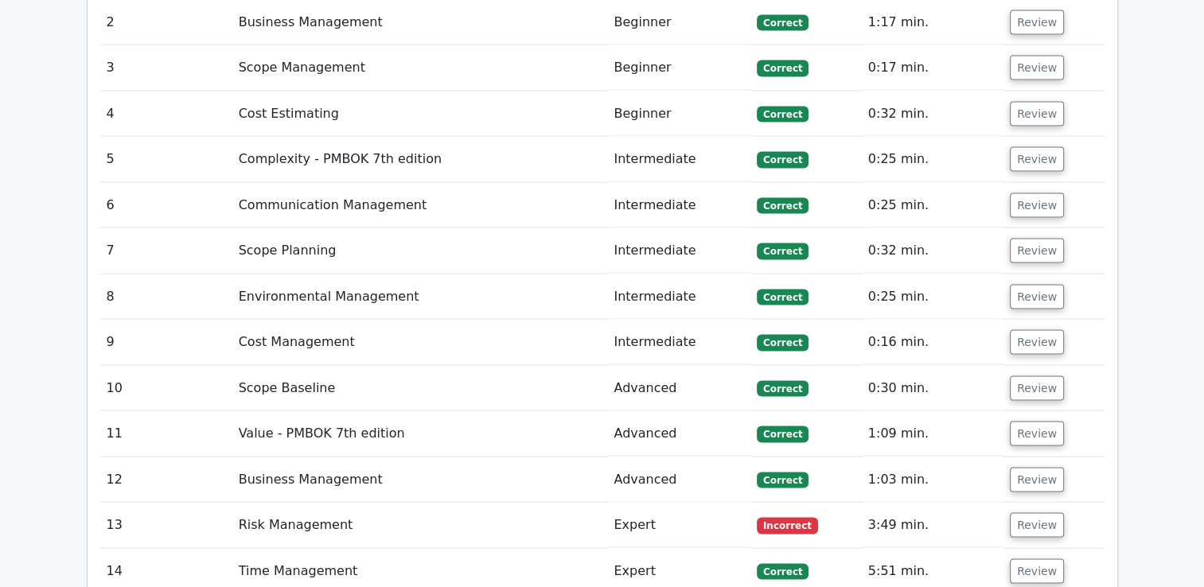
scroll to position [3184, 0]
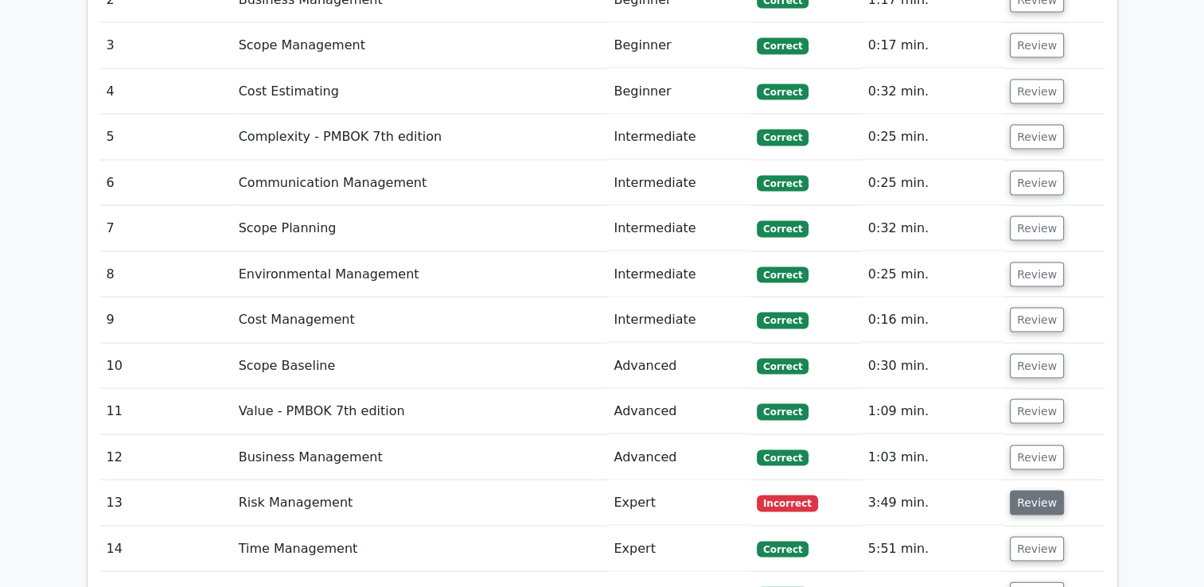
click at [1040, 491] on button "Review" at bounding box center [1037, 503] width 54 height 25
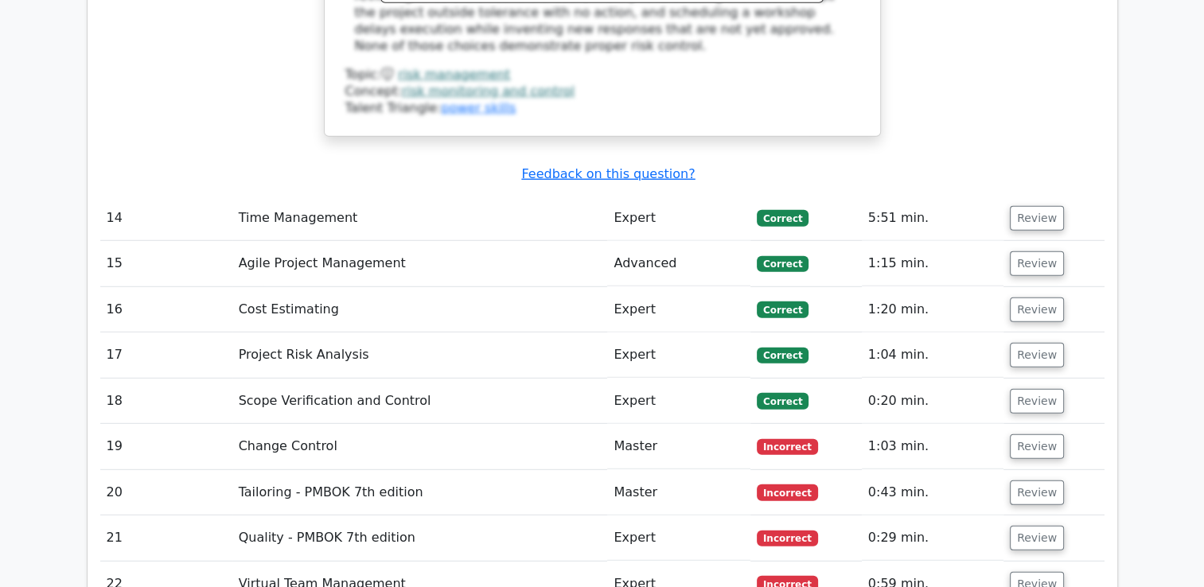
scroll to position [4378, 0]
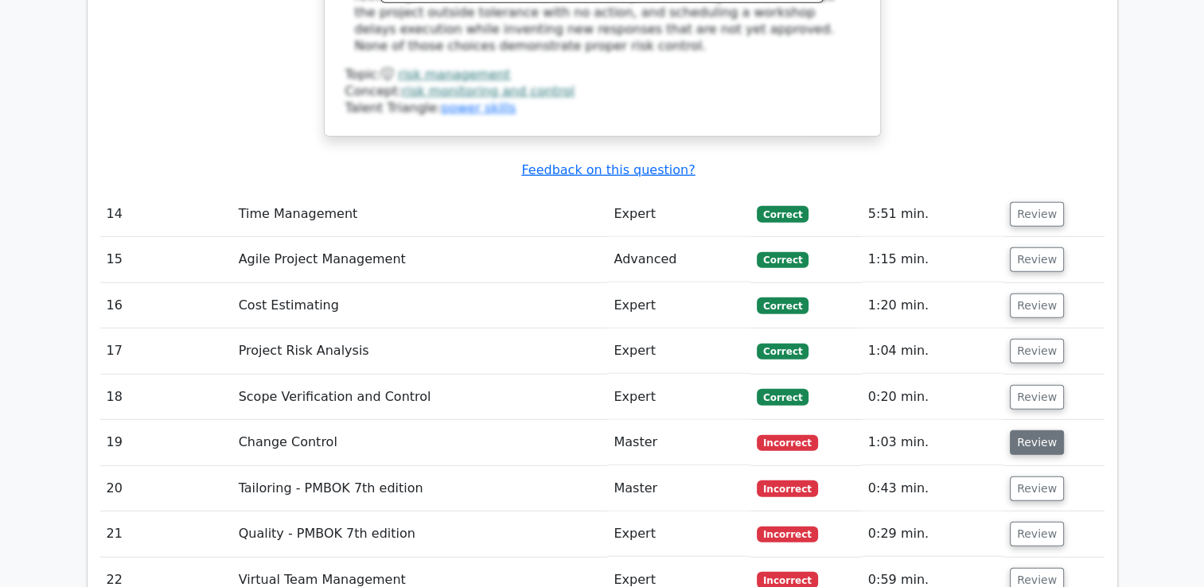
click at [1024, 431] on button "Review" at bounding box center [1037, 443] width 54 height 25
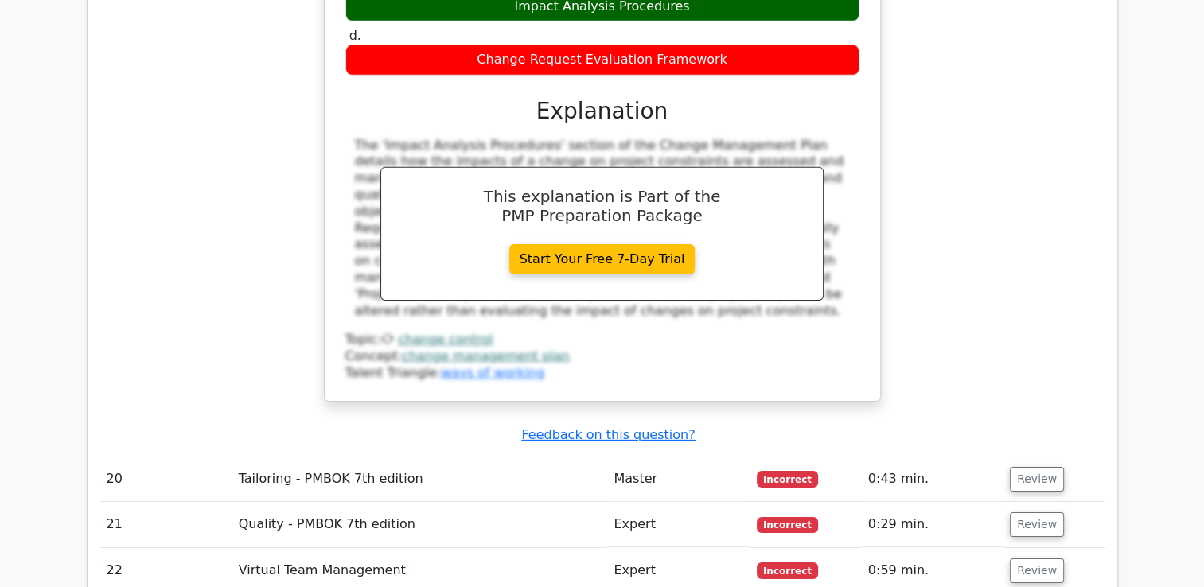
scroll to position [5095, 0]
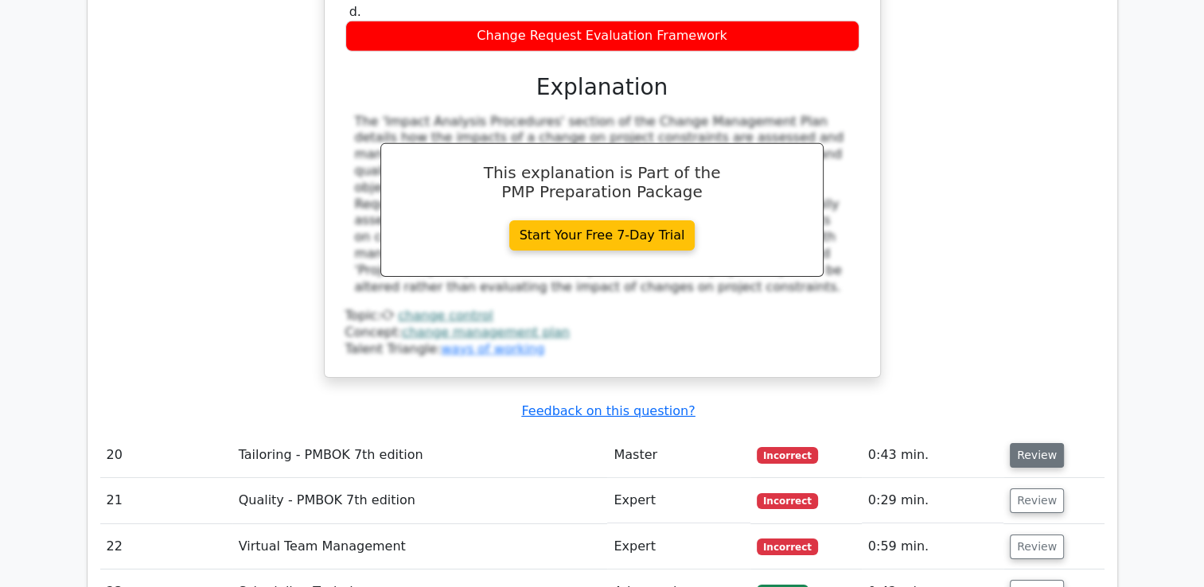
click at [1036, 443] on button "Review" at bounding box center [1037, 455] width 54 height 25
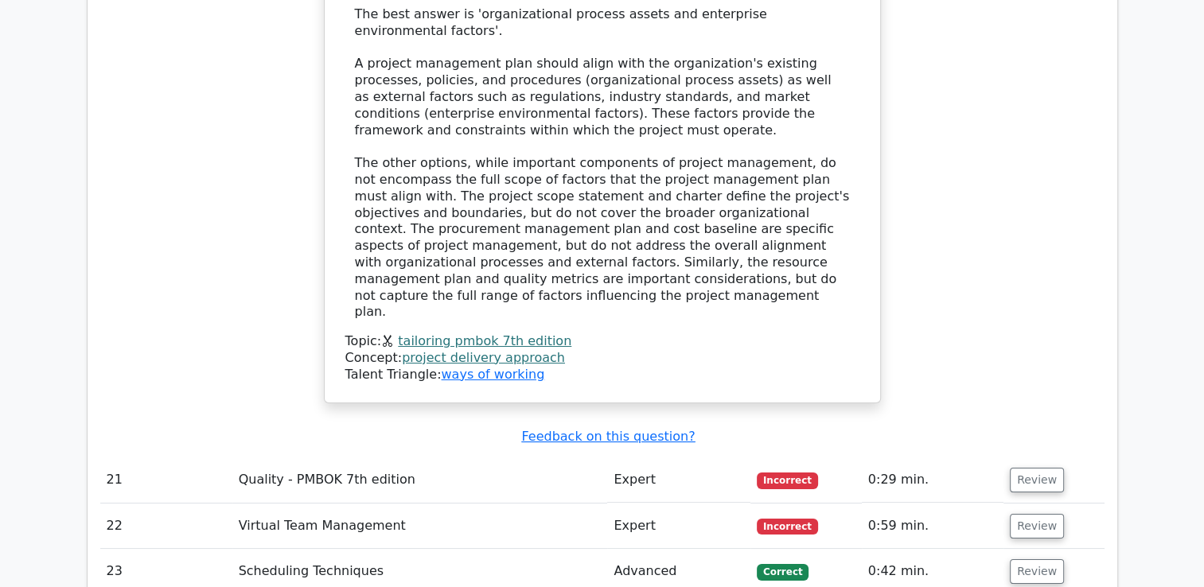
scroll to position [5970, 0]
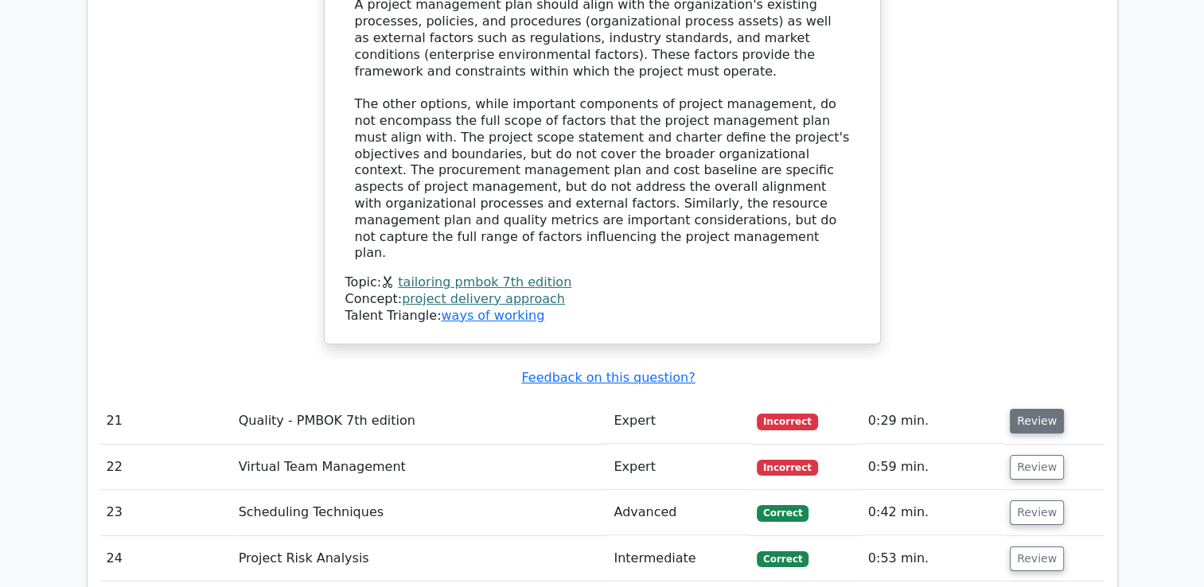
click at [1034, 409] on button "Review" at bounding box center [1037, 421] width 54 height 25
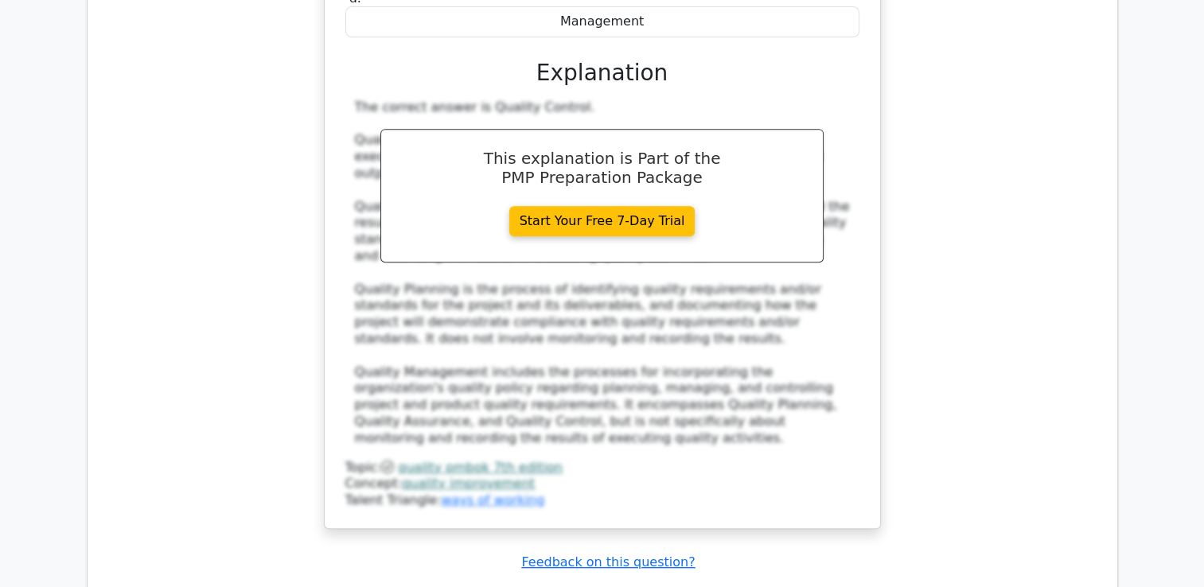
scroll to position [6926, 0]
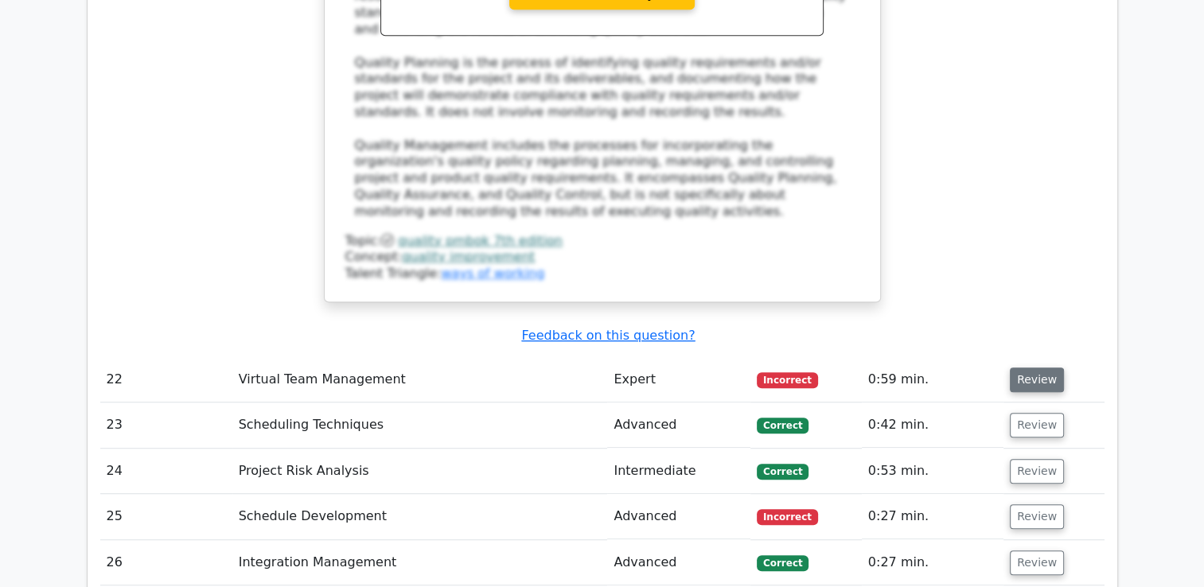
click at [1022, 368] on button "Review" at bounding box center [1037, 380] width 54 height 25
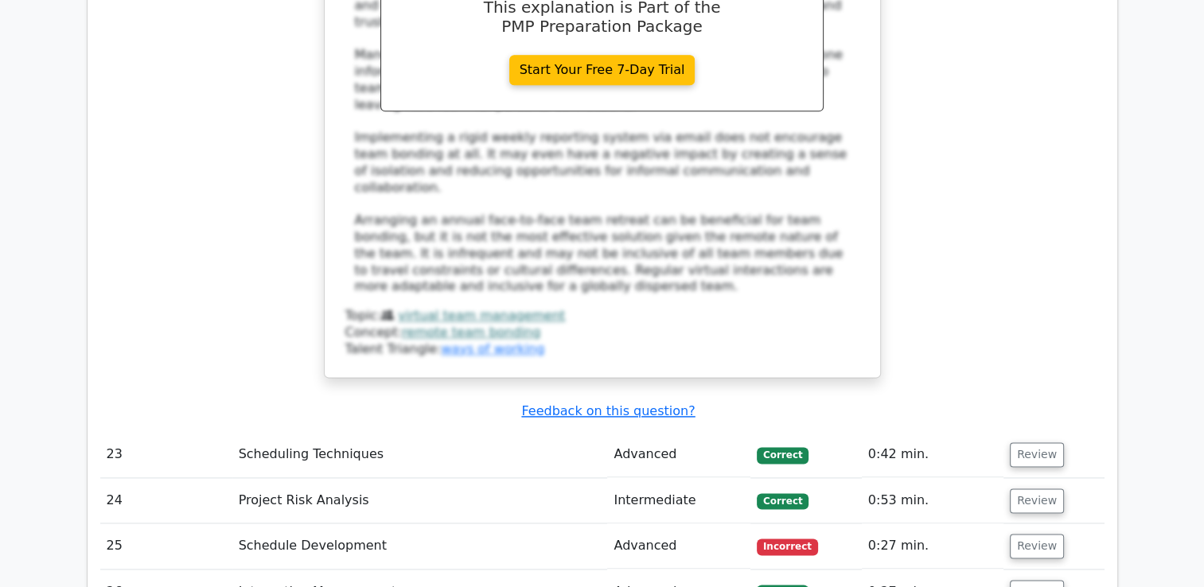
scroll to position [8040, 0]
click at [1030, 534] on button "Review" at bounding box center [1037, 546] width 54 height 25
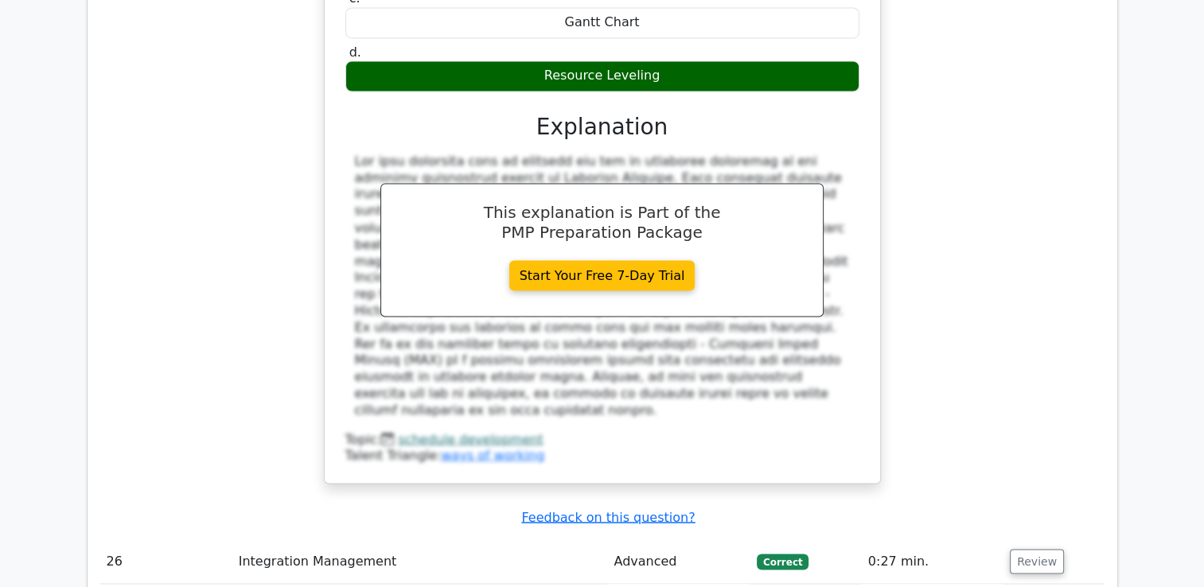
scroll to position [8836, 0]
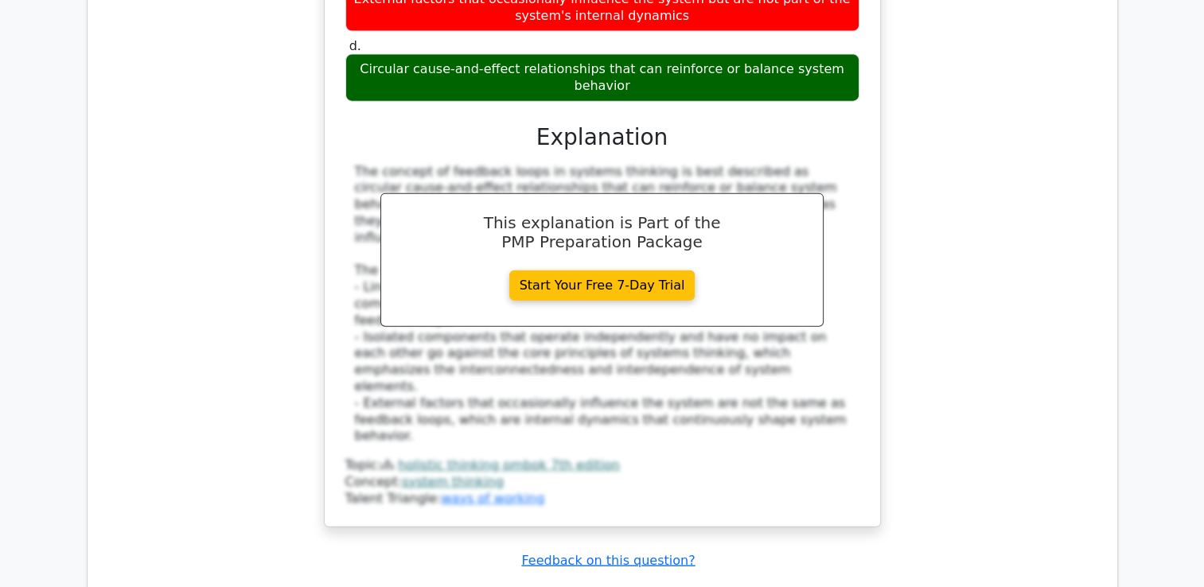
scroll to position [9792, 0]
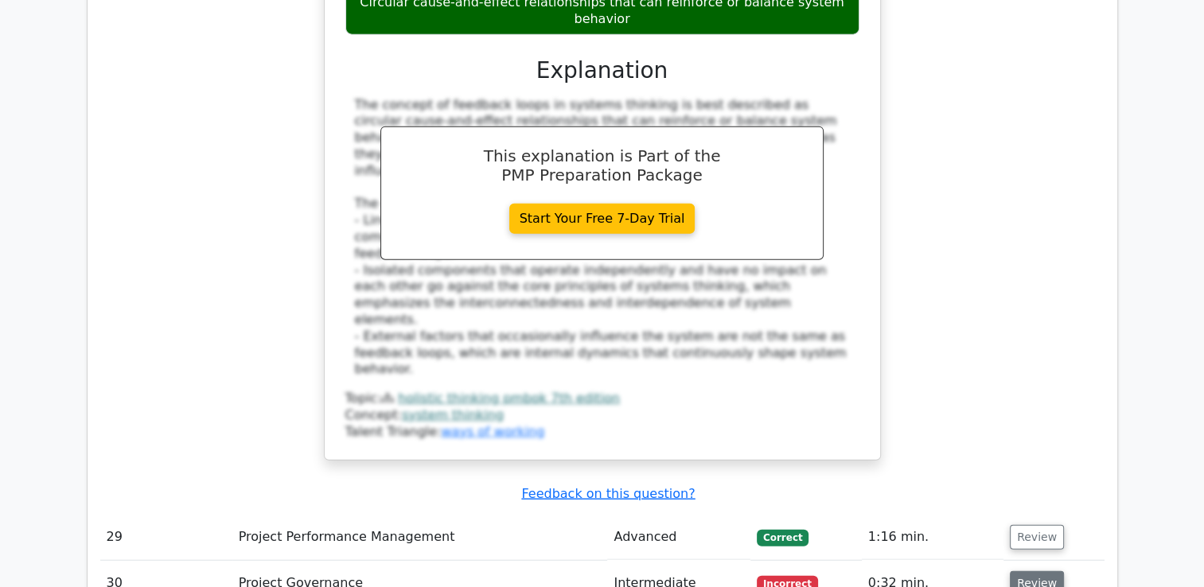
click at [1032, 572] on button "Review" at bounding box center [1037, 584] width 54 height 25
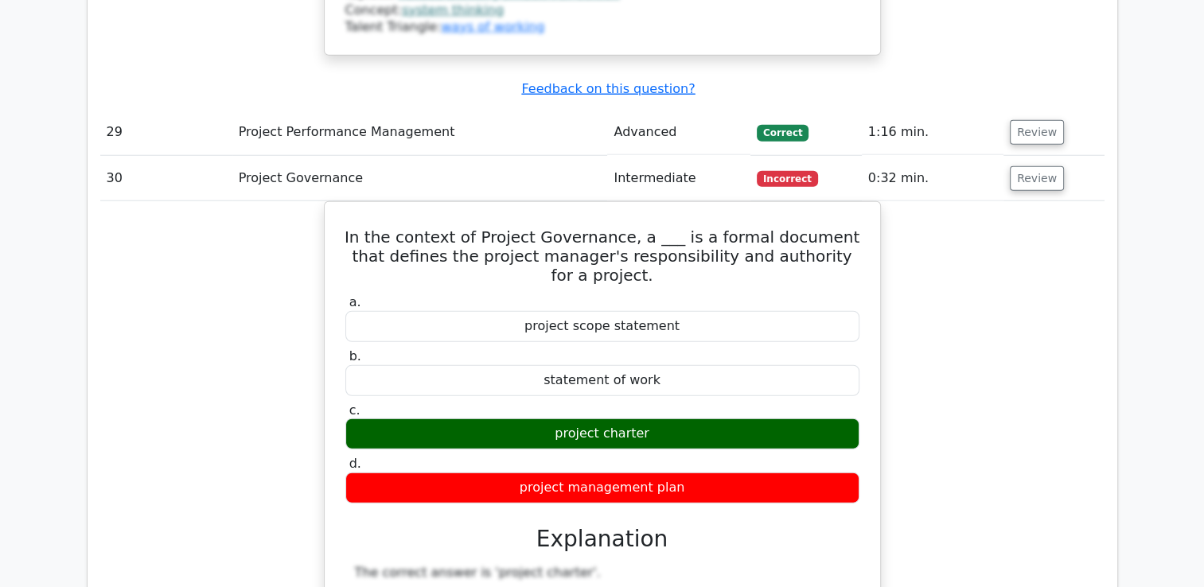
scroll to position [10269, 0]
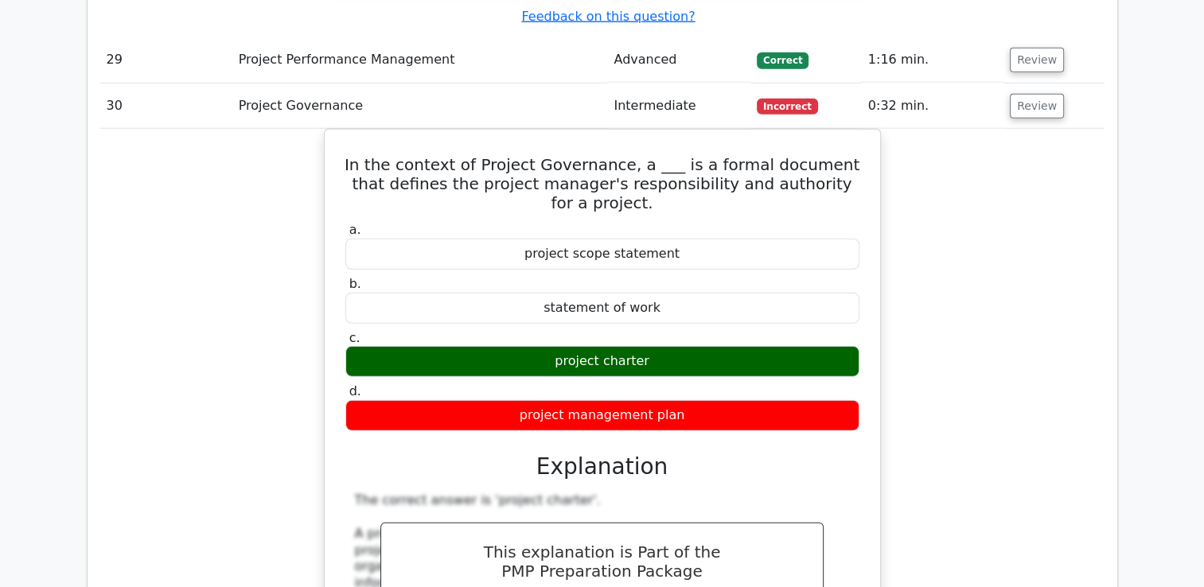
click at [958, 129] on div "In the context of Project Governance, a ___ is a formal document that defines t…" at bounding box center [602, 519] width 1005 height 780
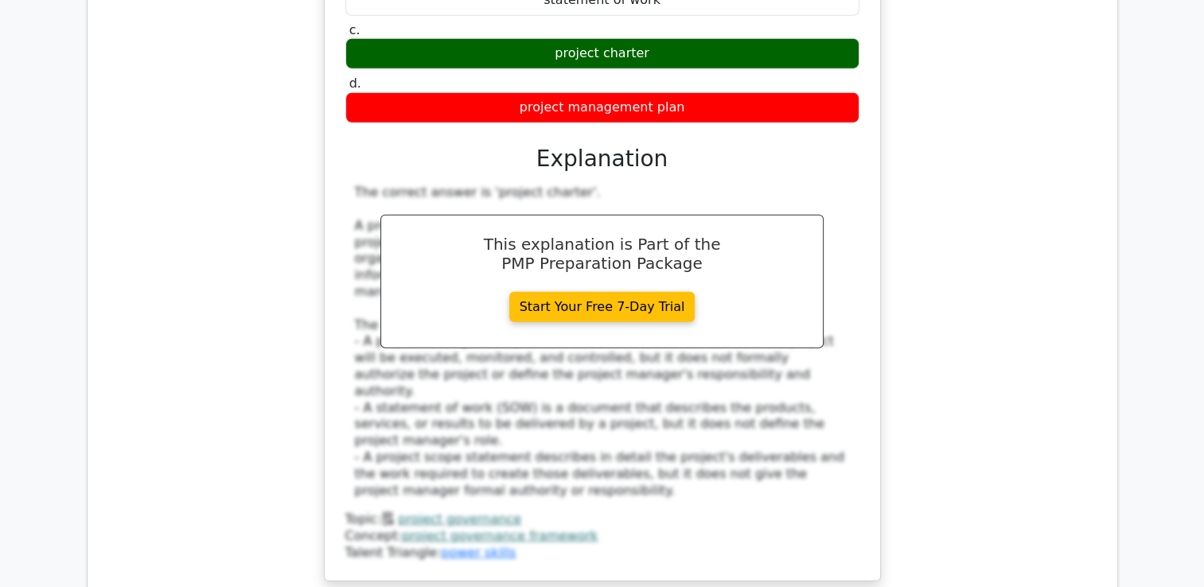
scroll to position [11145, 0]
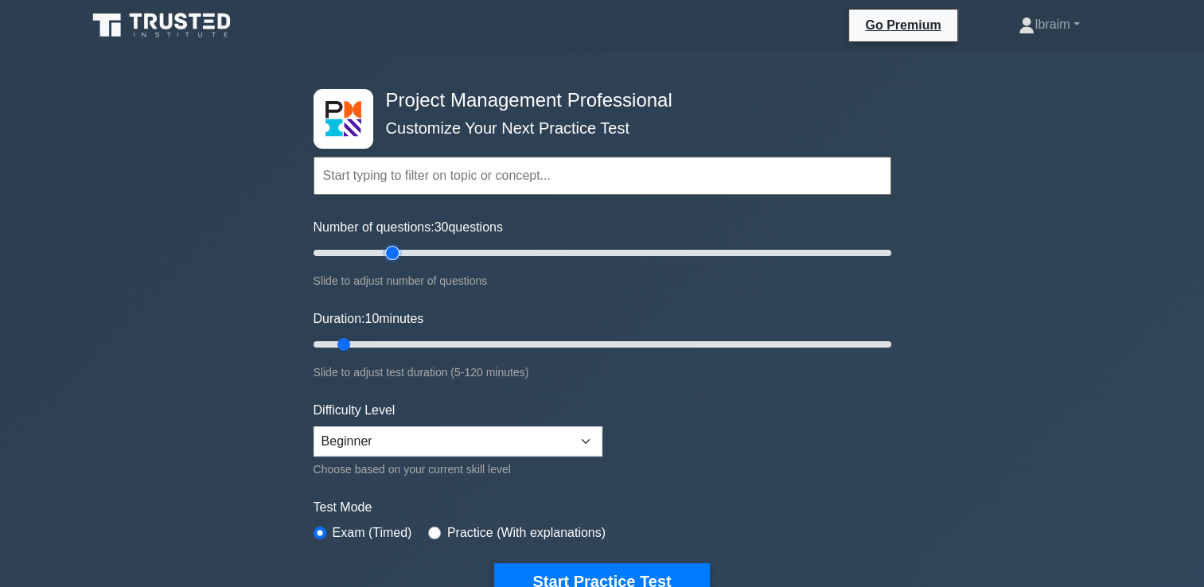
drag, startPoint x: 334, startPoint y: 252, endPoint x: 389, endPoint y: 259, distance: 55.3
type input "30"
click at [389, 259] on input "Number of questions: 30 questions" at bounding box center [603, 253] width 578 height 19
drag, startPoint x: 345, startPoint y: 345, endPoint x: 383, endPoint y: 347, distance: 37.4
type input "20"
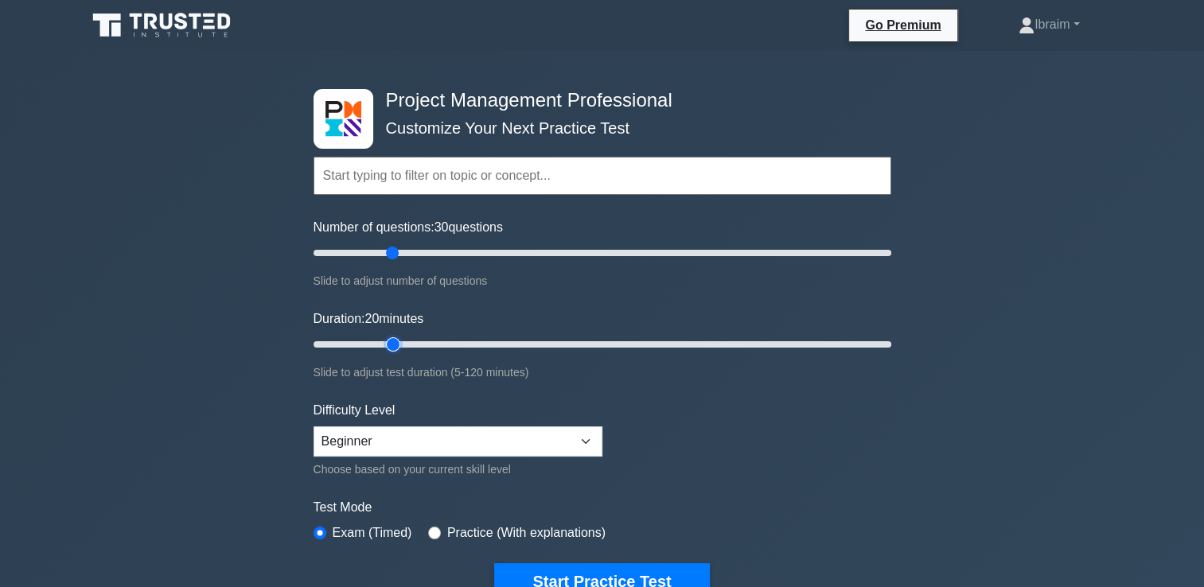
click at [383, 347] on input "Duration: 20 minutes" at bounding box center [603, 344] width 578 height 19
click at [643, 578] on button "Start Practice Test" at bounding box center [601, 582] width 215 height 37
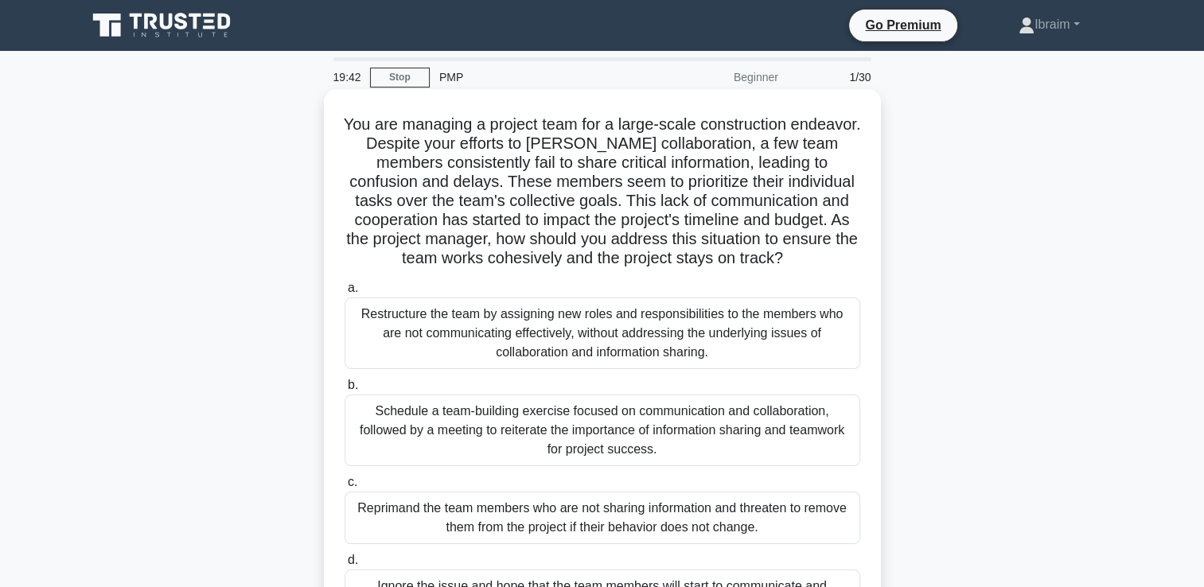
scroll to position [80, 0]
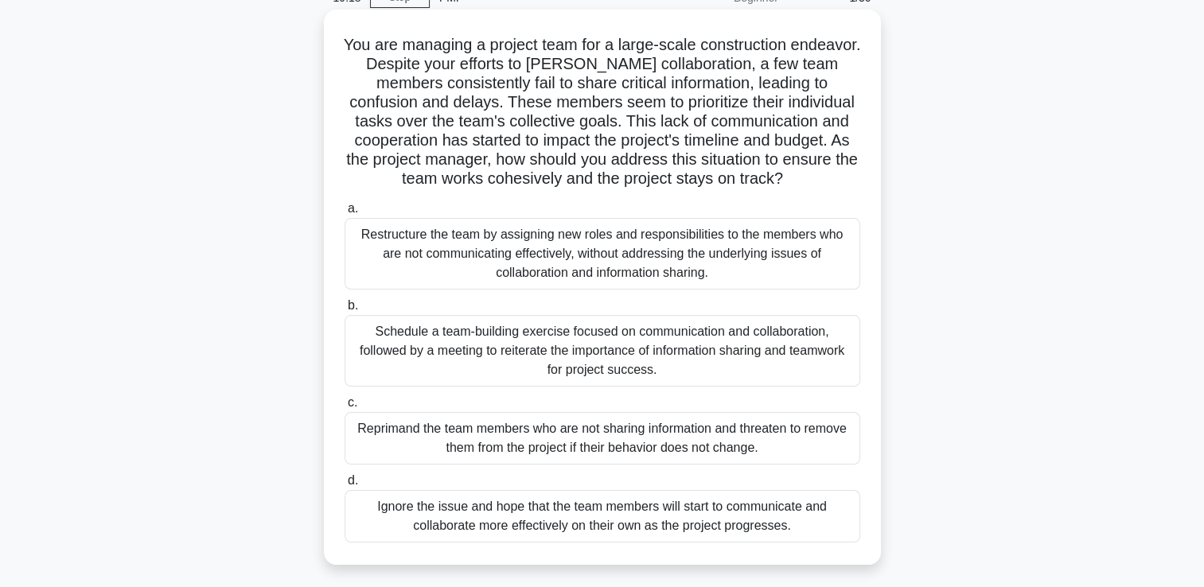
click at [656, 345] on div "Schedule a team-building exercise focused on communication and collaboration, f…" at bounding box center [603, 351] width 516 height 72
click at [345, 311] on input "b. Schedule a team-building exercise focused on communication and collaboration…" at bounding box center [345, 306] width 0 height 10
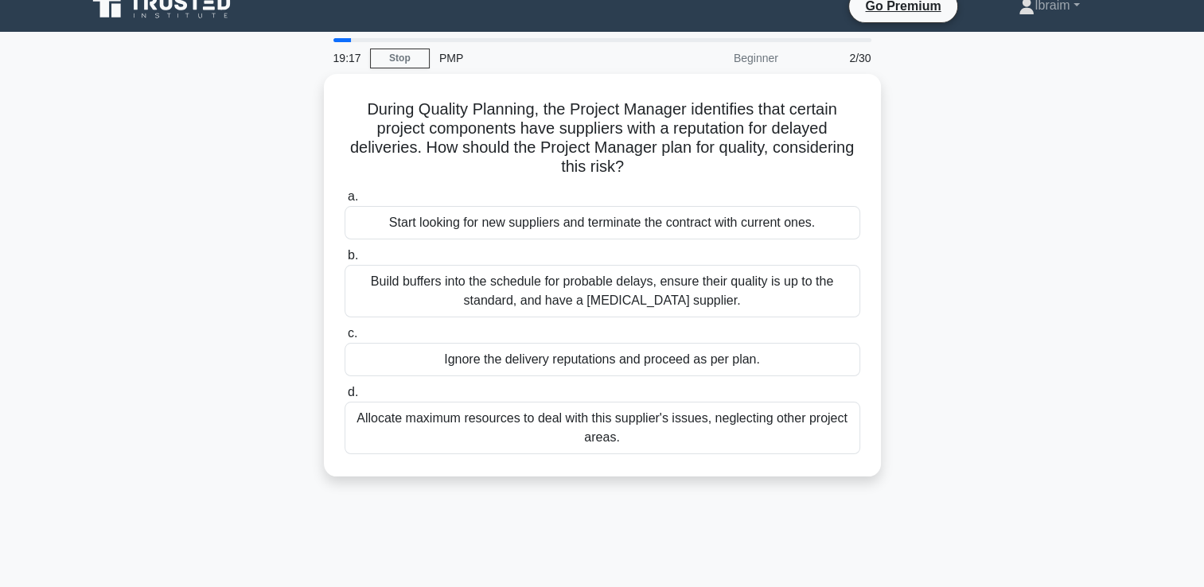
scroll to position [0, 0]
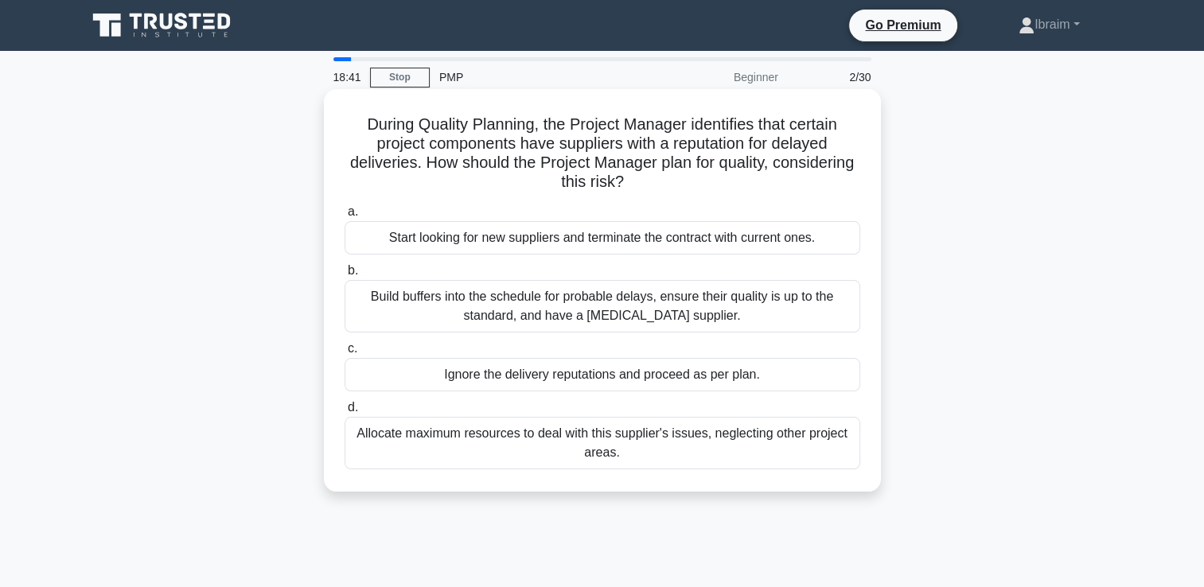
click at [655, 306] on div "Build buffers into the schedule for probable delays, ensure their quality is up…" at bounding box center [603, 306] width 516 height 53
click at [345, 276] on input "b. Build buffers into the schedule for probable delays, ensure their quality is…" at bounding box center [345, 271] width 0 height 10
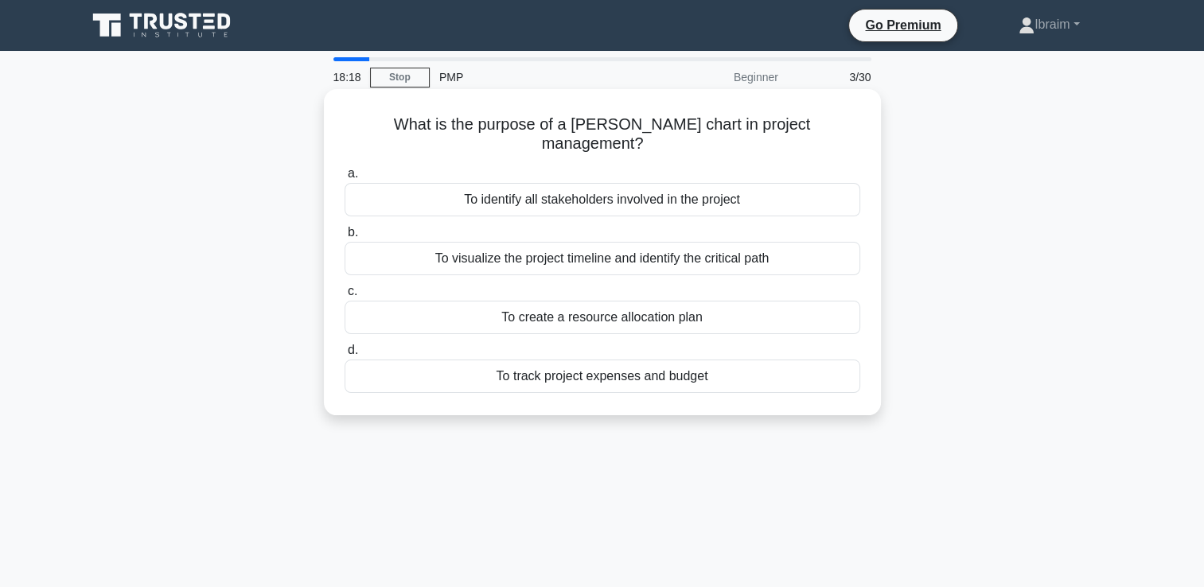
click at [652, 245] on div "To visualize the project timeline and identify the critical path" at bounding box center [603, 258] width 516 height 33
click at [345, 238] on input "b. To visualize the project timeline and identify the critical path" at bounding box center [345, 233] width 0 height 10
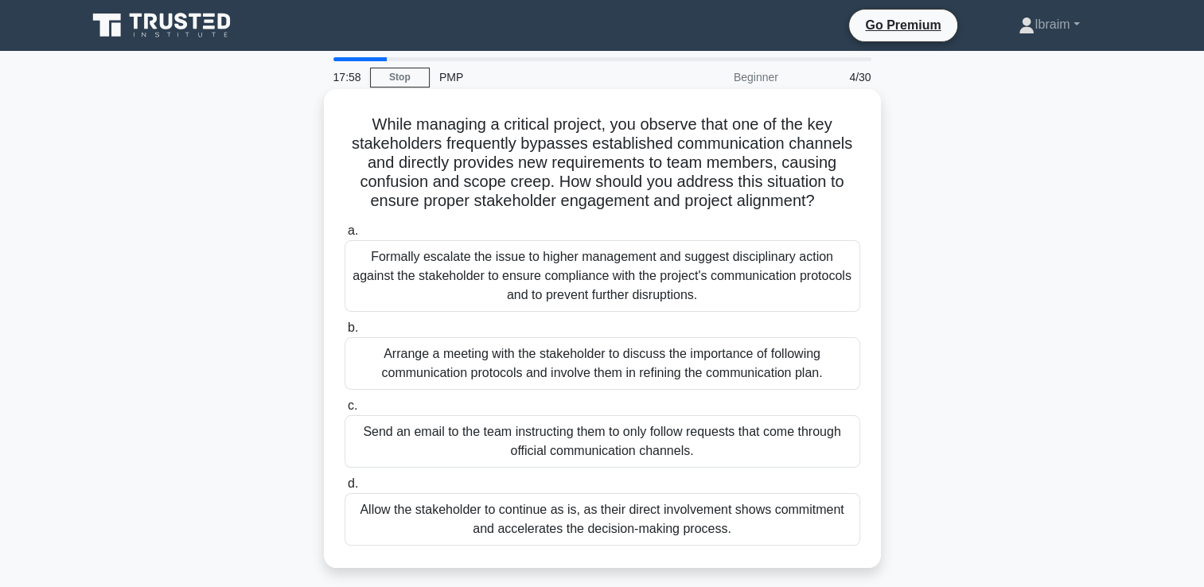
scroll to position [80, 0]
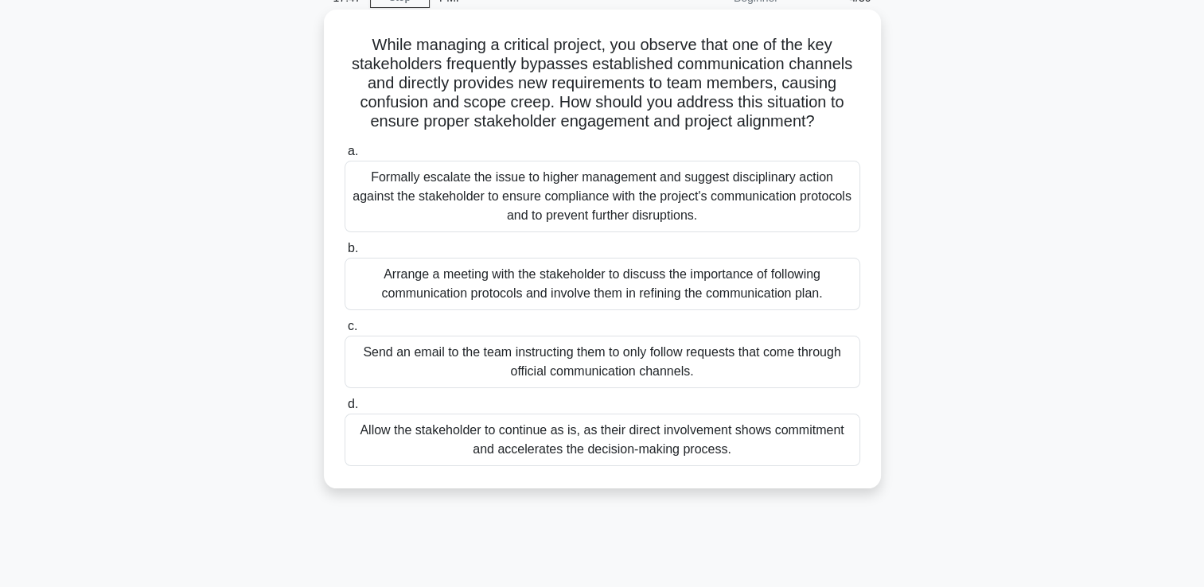
click at [675, 286] on div "Arrange a meeting with the stakeholder to discuss the importance of following c…" at bounding box center [603, 284] width 516 height 53
click at [345, 254] on input "b. Arrange a meeting with the stakeholder to discuss the importance of followin…" at bounding box center [345, 249] width 0 height 10
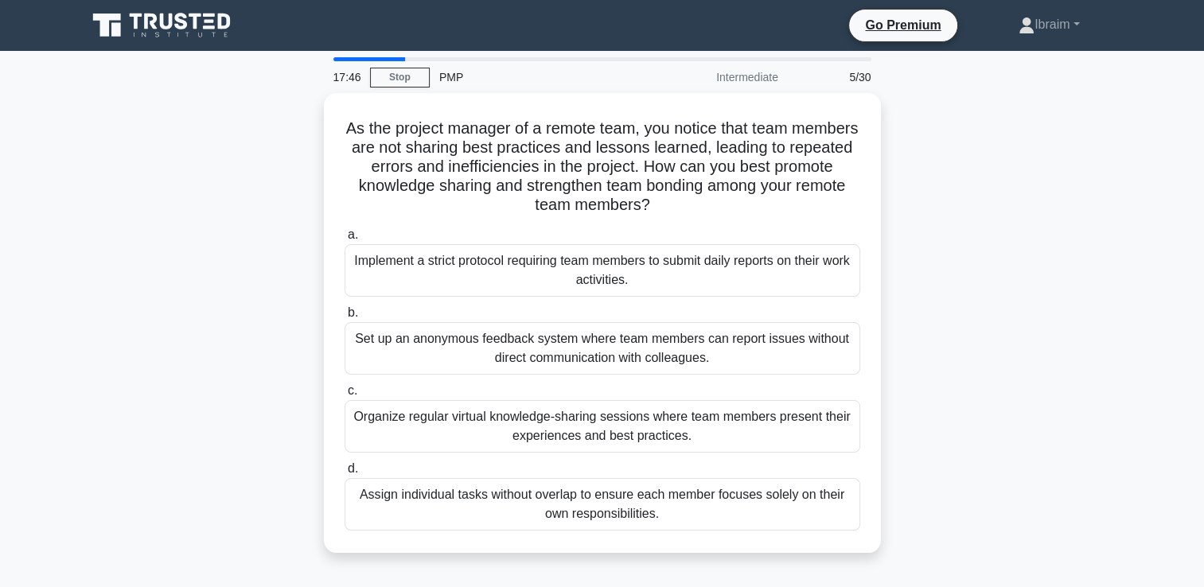
scroll to position [0, 0]
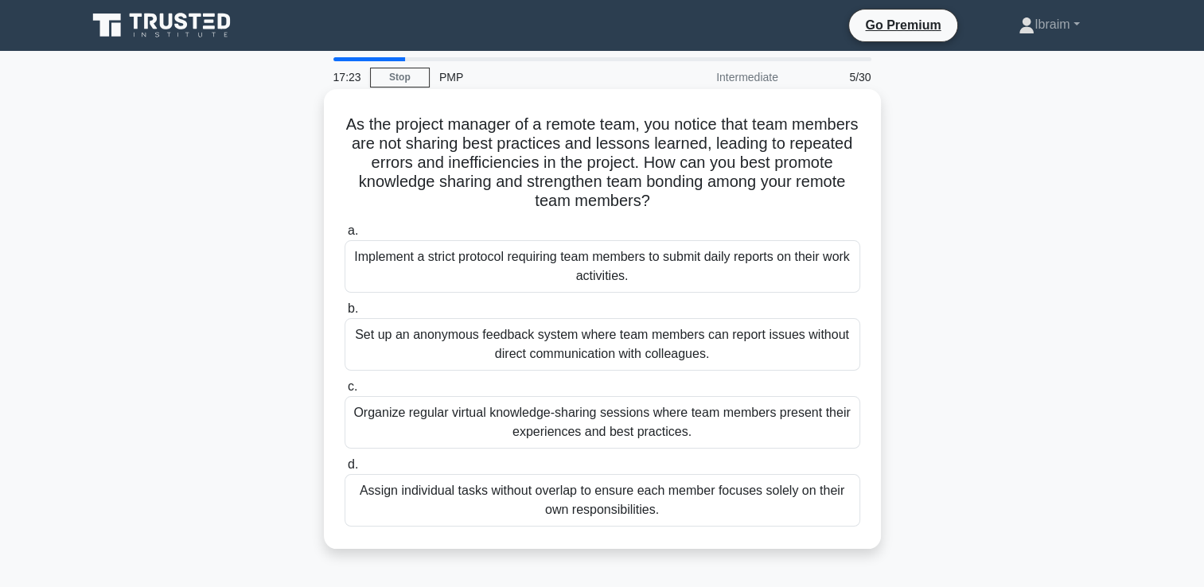
click at [637, 412] on div "Organize regular virtual knowledge-sharing sessions where team members present …" at bounding box center [603, 422] width 516 height 53
click at [345, 392] on input "c. Organize regular virtual knowledge-sharing sessions where team members prese…" at bounding box center [345, 387] width 0 height 10
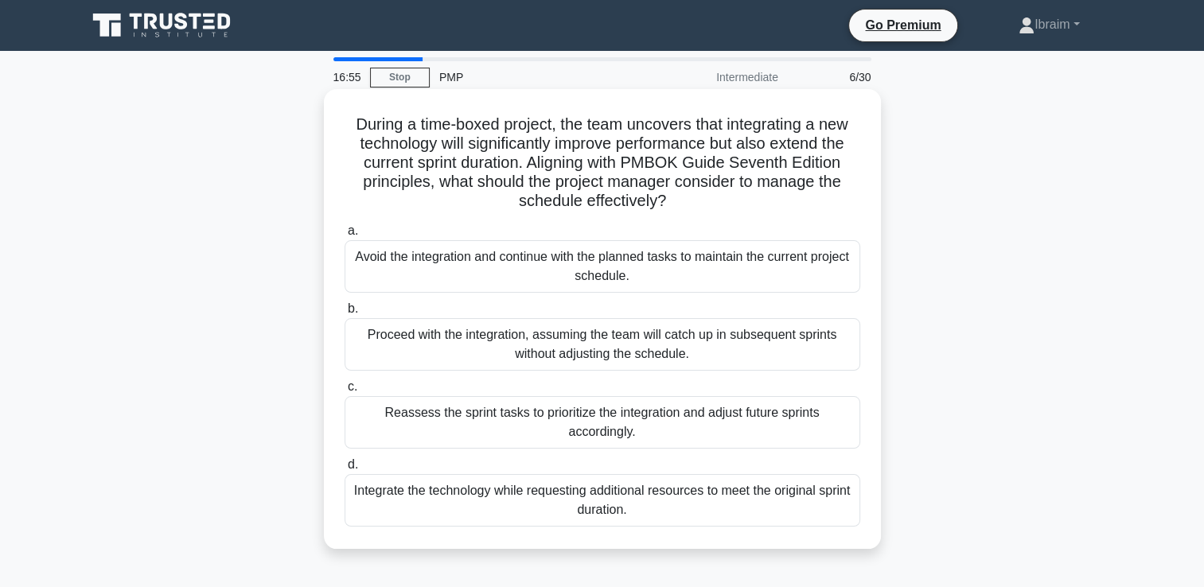
click at [620, 432] on div "Reassess the sprint tasks to prioritize the integration and adjust future sprin…" at bounding box center [603, 422] width 516 height 53
click at [345, 392] on input "c. Reassess the sprint tasks to prioritize the integration and adjust future sp…" at bounding box center [345, 387] width 0 height 10
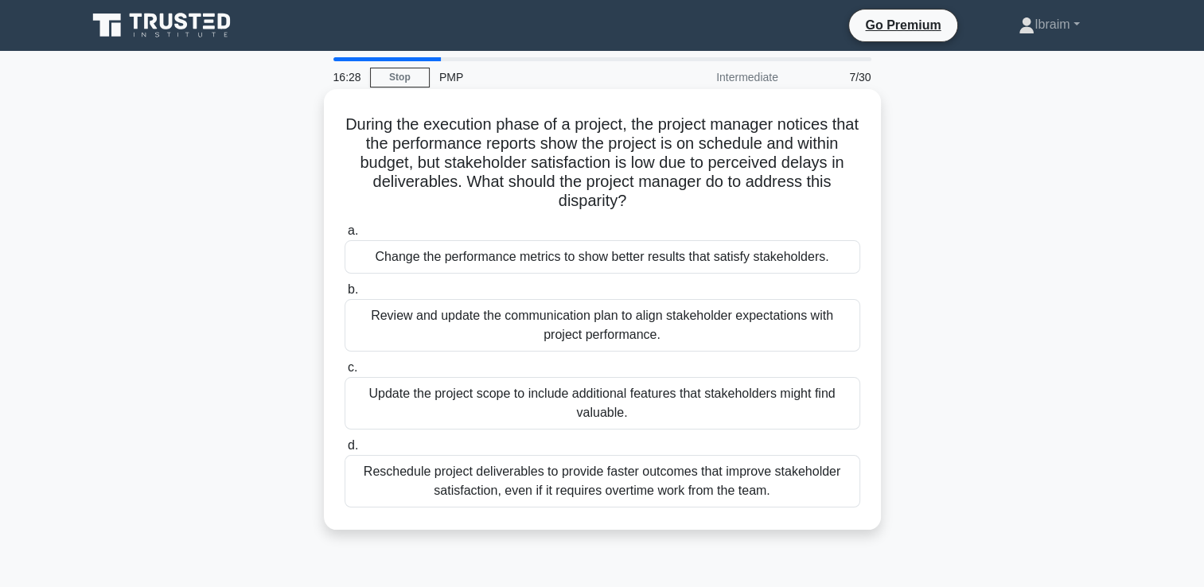
click at [707, 320] on div "Review and update the communication plan to align stakeholder expectations with…" at bounding box center [603, 325] width 516 height 53
click at [345, 295] on input "b. Review and update the communication plan to align stakeholder expectations w…" at bounding box center [345, 290] width 0 height 10
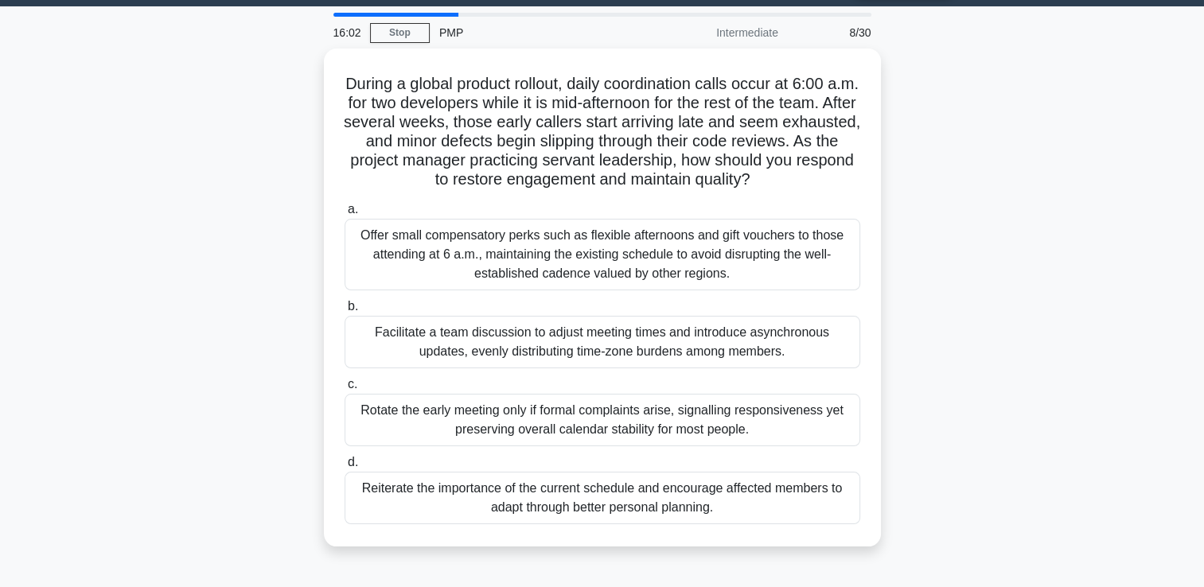
scroll to position [80, 0]
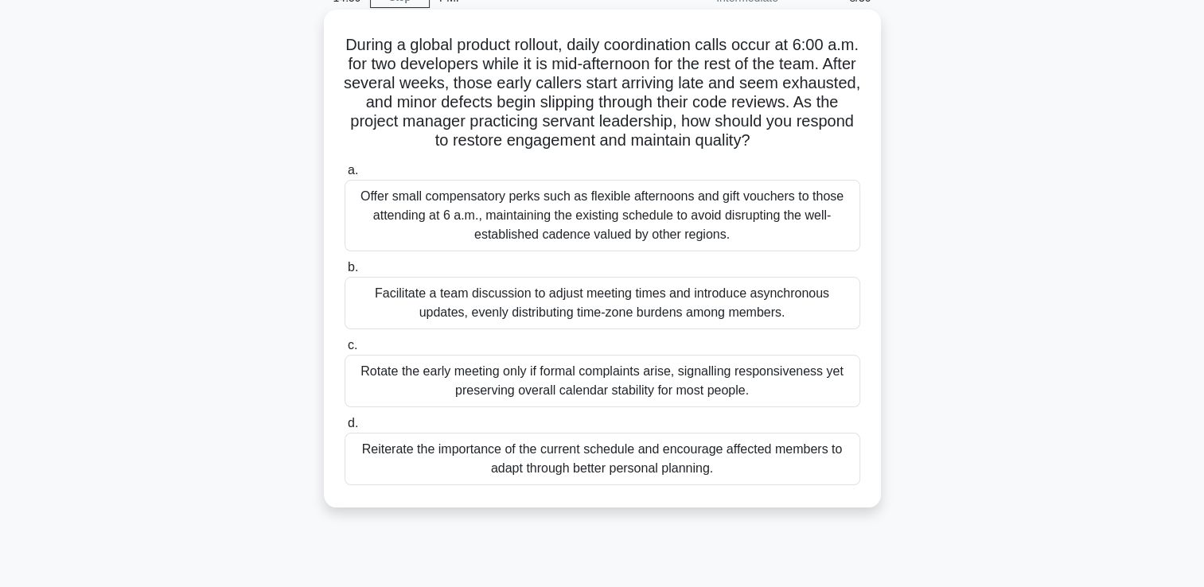
click at [590, 461] on div "Reiterate the importance of the current schedule and encourage affected members…" at bounding box center [603, 459] width 516 height 53
click at [345, 429] on input "d. Reiterate the importance of the current schedule and encourage affected memb…" at bounding box center [345, 424] width 0 height 10
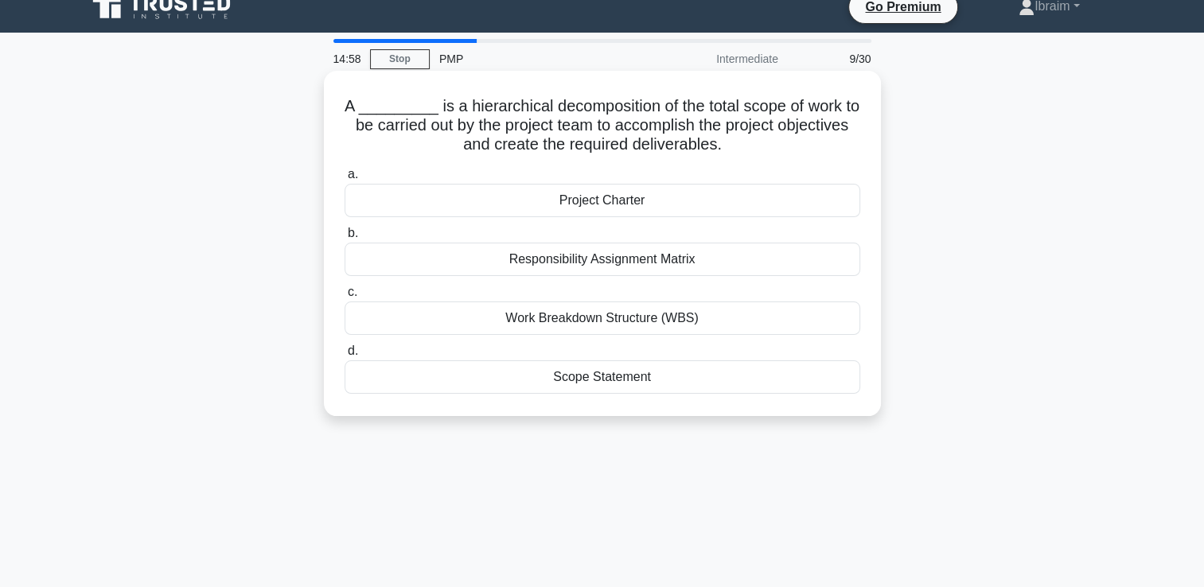
scroll to position [0, 0]
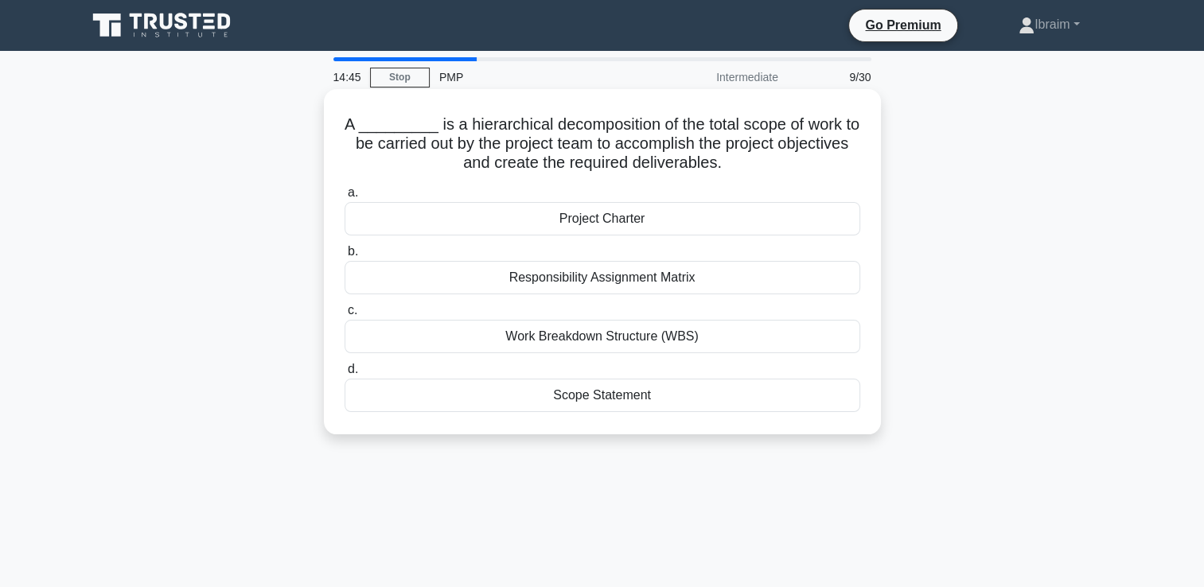
click at [688, 339] on div "Work Breakdown Structure (WBS)" at bounding box center [603, 336] width 516 height 33
click at [345, 316] on input "c. Work Breakdown Structure (WBS)" at bounding box center [345, 311] width 0 height 10
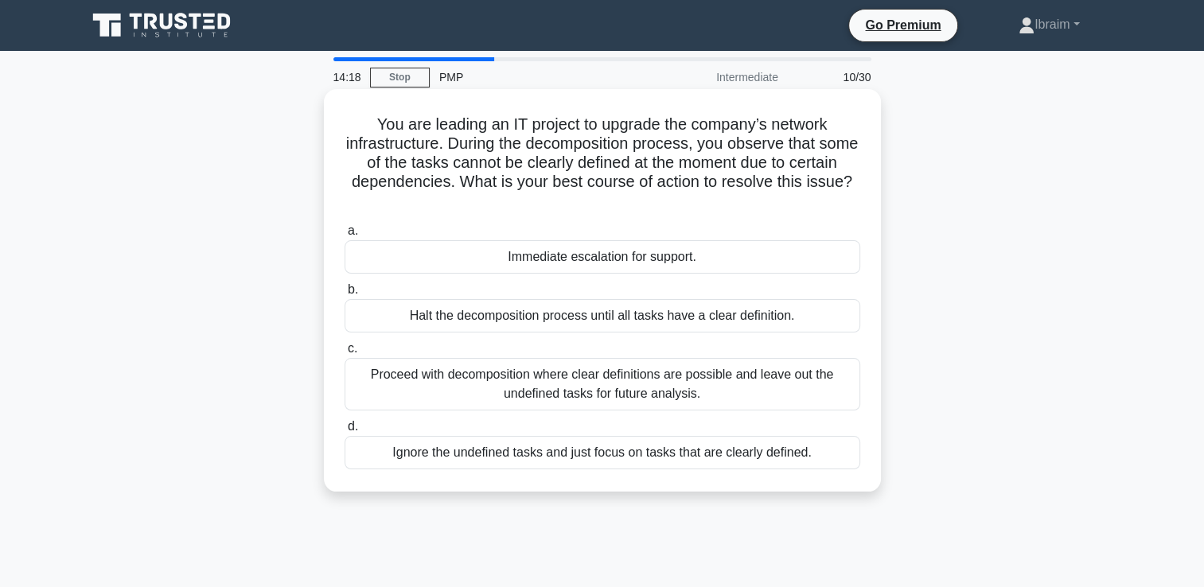
click at [686, 387] on div "Proceed with decomposition where clear definitions are possible and leave out t…" at bounding box center [603, 384] width 516 height 53
click at [345, 354] on input "c. Proceed with decomposition where clear definitions are possible and leave ou…" at bounding box center [345, 349] width 0 height 10
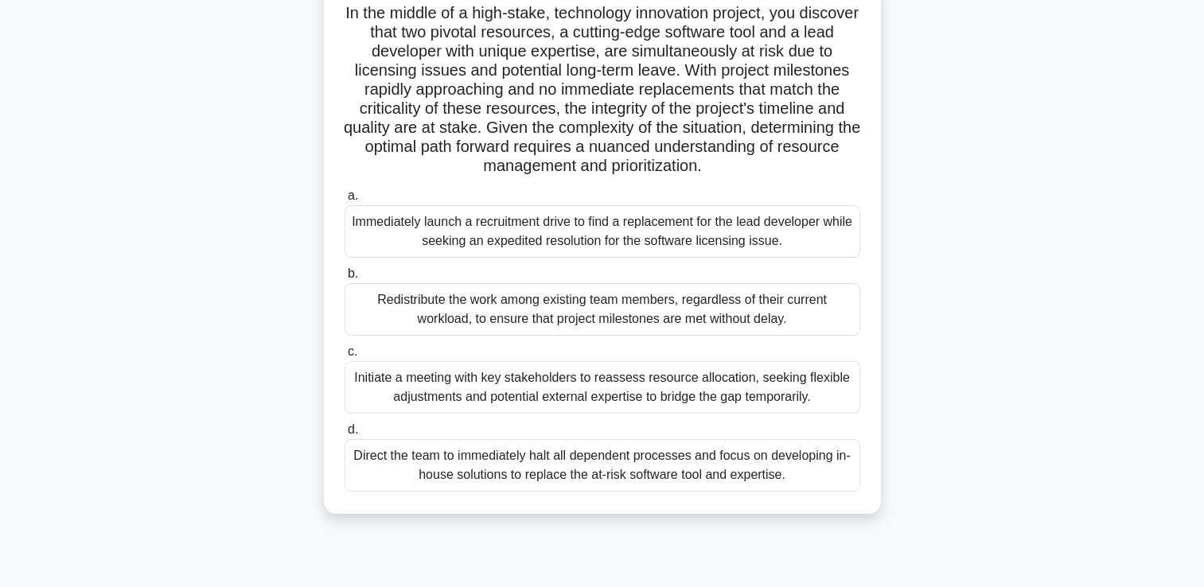
scroll to position [159, 0]
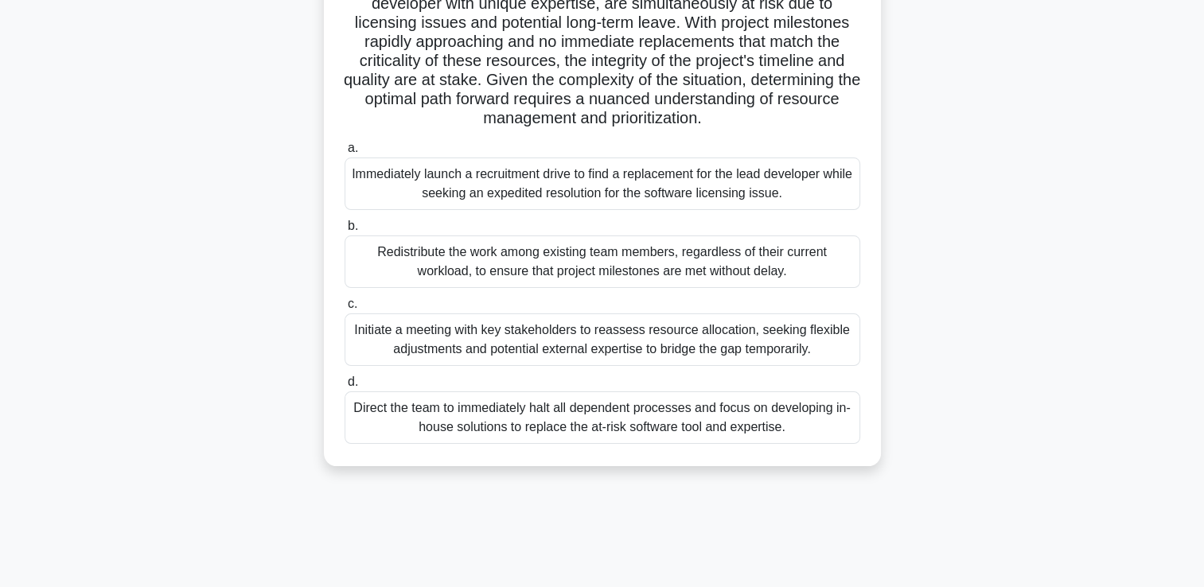
click at [765, 350] on div "Initiate a meeting with key stakeholders to reassess resource allocation, seeki…" at bounding box center [603, 340] width 516 height 53
click at [345, 310] on input "c. Initiate a meeting with key stakeholders to reassess resource allocation, se…" at bounding box center [345, 304] width 0 height 10
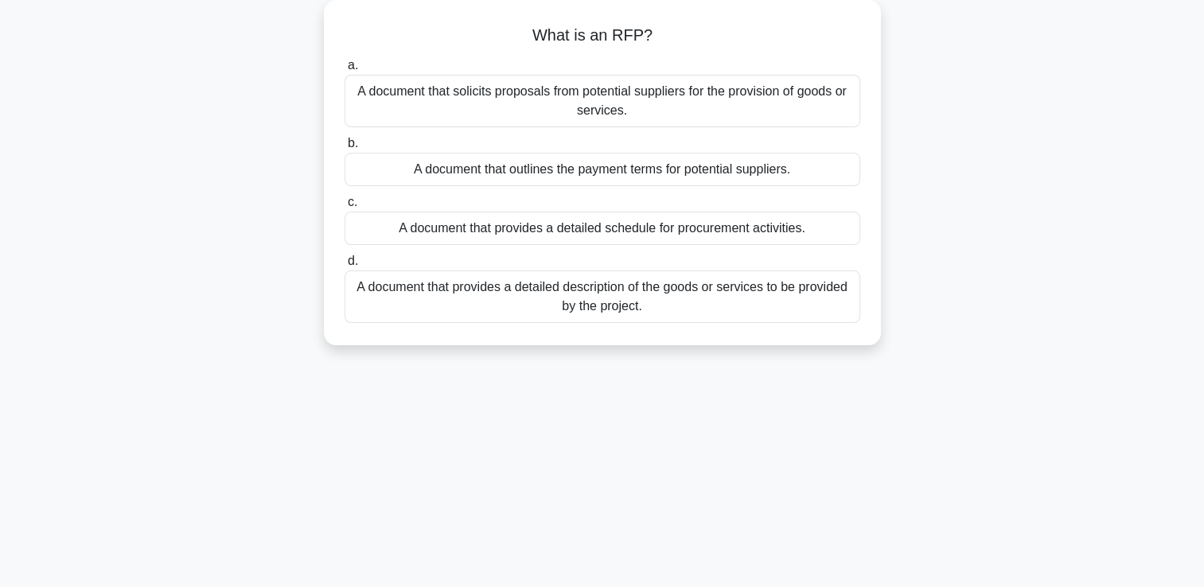
scroll to position [0, 0]
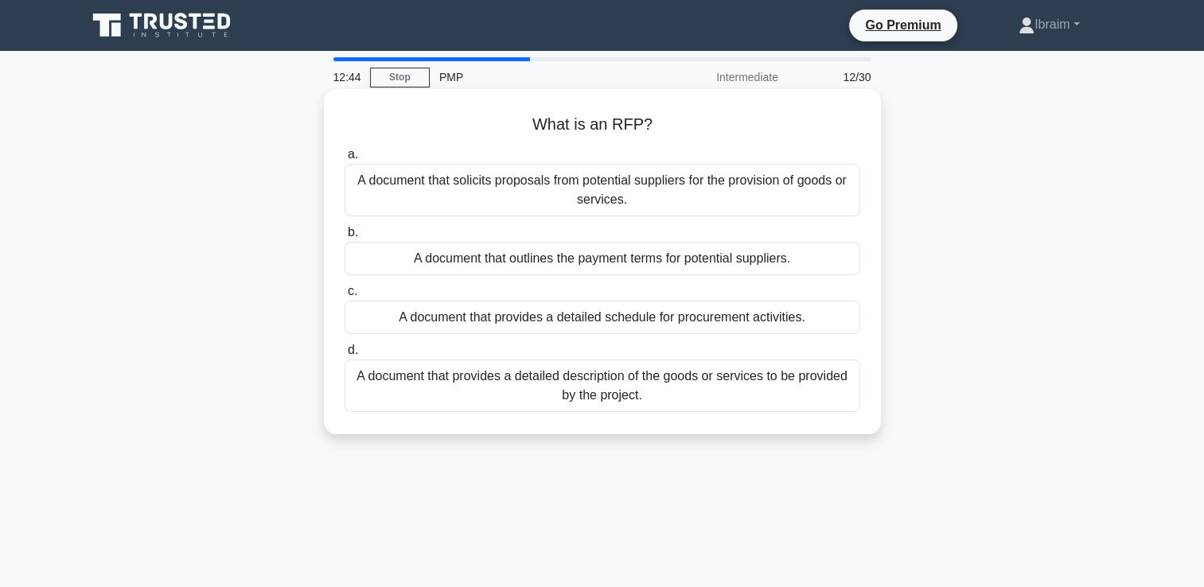
click at [679, 191] on div "A document that solicits proposals from potential suppliers for the provision o…" at bounding box center [603, 190] width 516 height 53
click at [345, 160] on input "a. A document that solicits proposals from potential suppliers for the provisio…" at bounding box center [345, 155] width 0 height 10
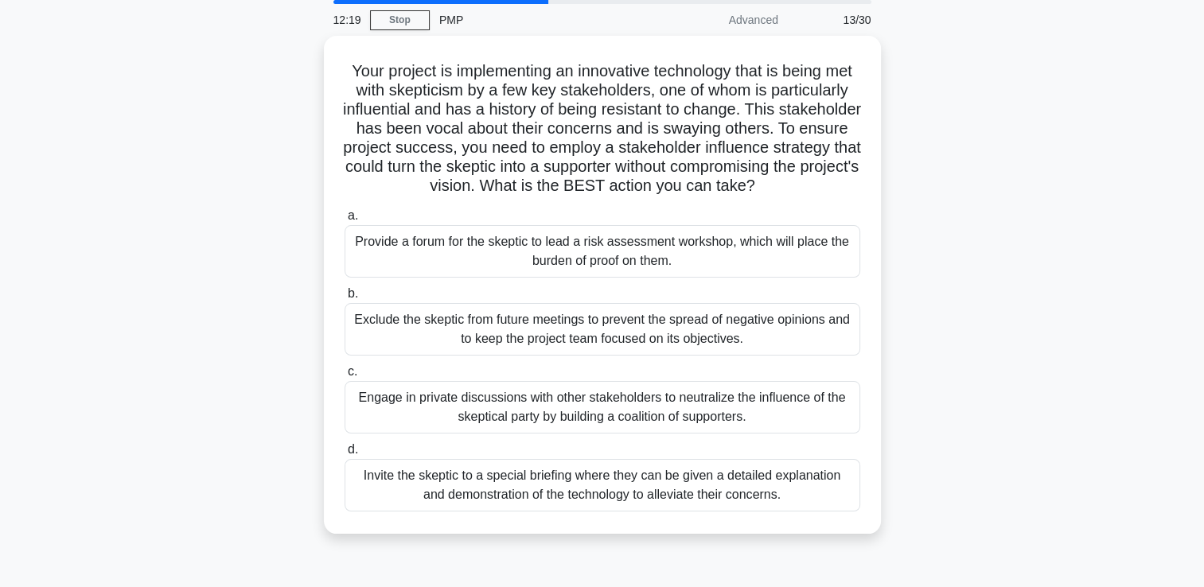
scroll to position [80, 0]
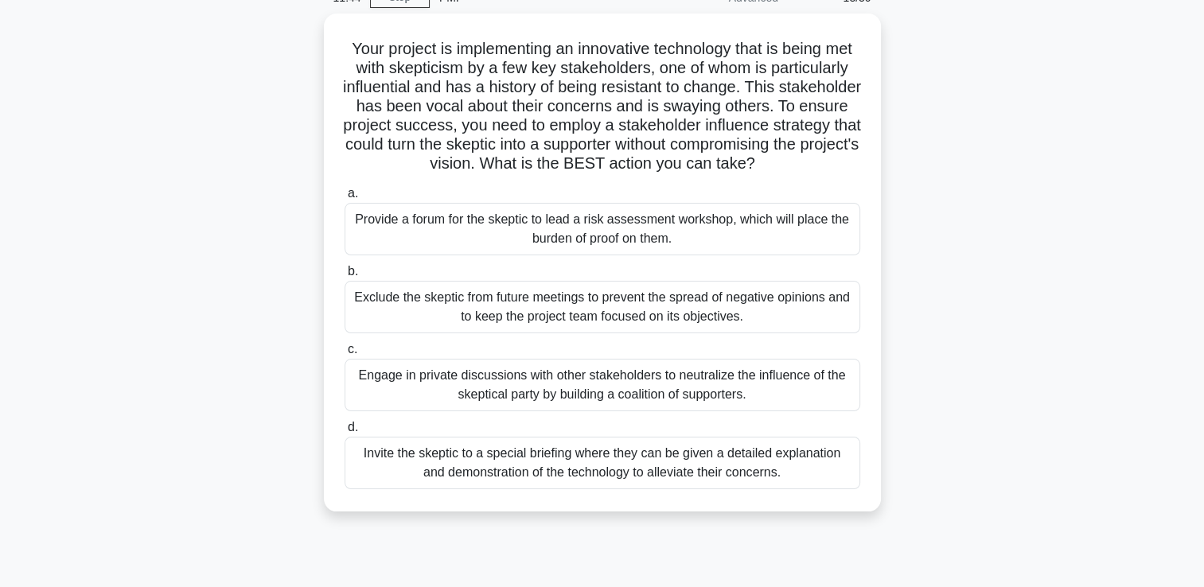
click at [630, 481] on div "Invite the skeptic to a special briefing where they can be given a detailed exp…" at bounding box center [603, 463] width 516 height 53
click at [345, 433] on input "d. Invite the skeptic to a special briefing where they can be given a detailed …" at bounding box center [345, 428] width 0 height 10
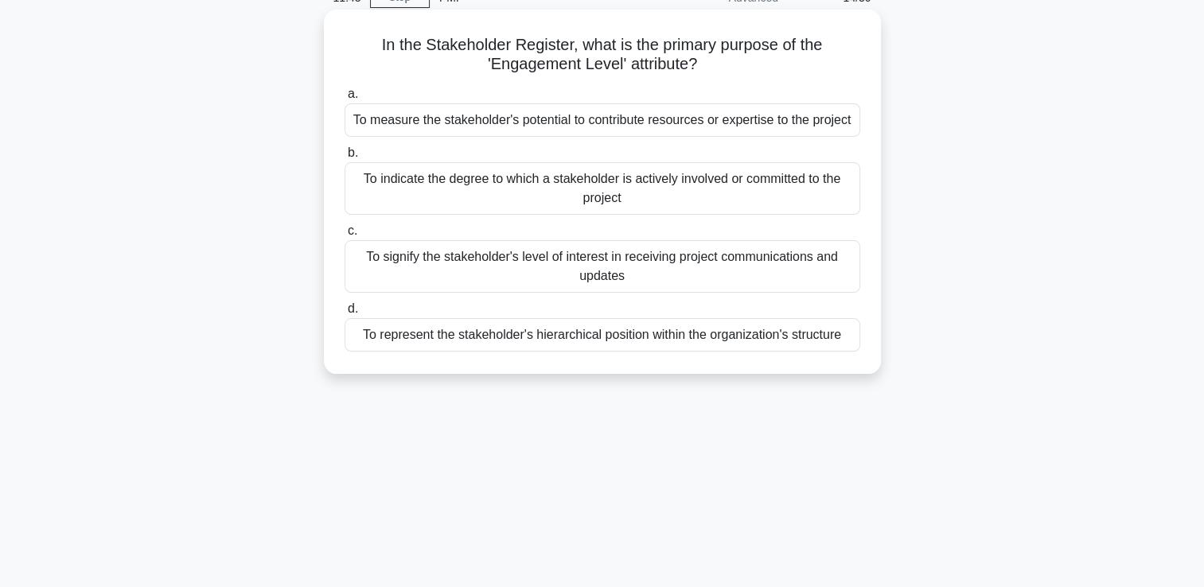
scroll to position [0, 0]
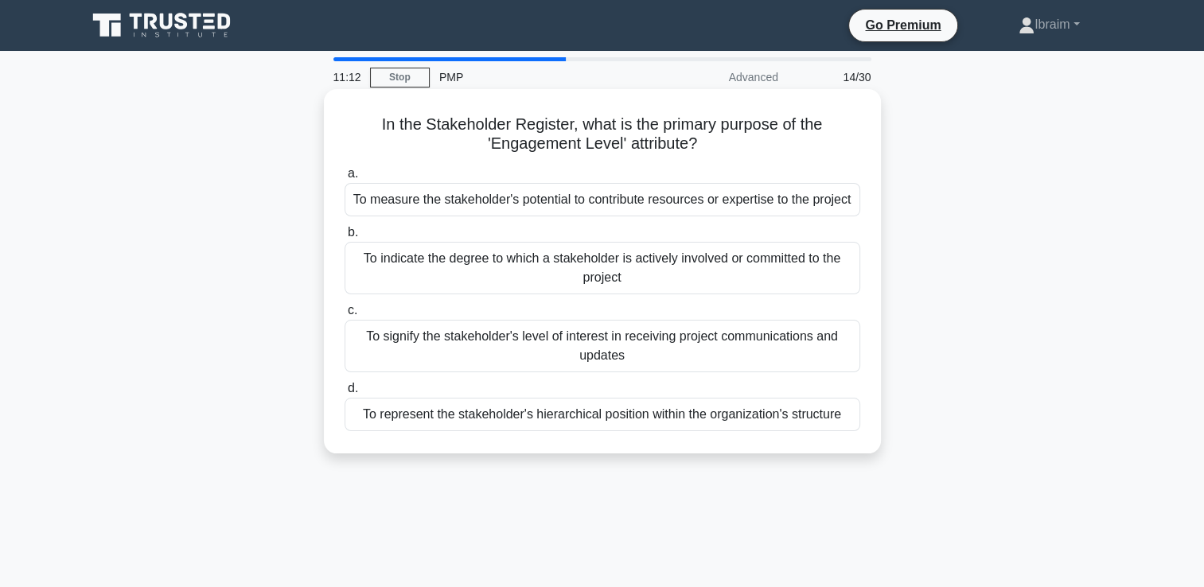
click at [703, 264] on div "To indicate the degree to which a stakeholder is actively involved or committed…" at bounding box center [603, 268] width 516 height 53
click at [345, 238] on input "b. To indicate the degree to which a stakeholder is actively involved or commit…" at bounding box center [345, 233] width 0 height 10
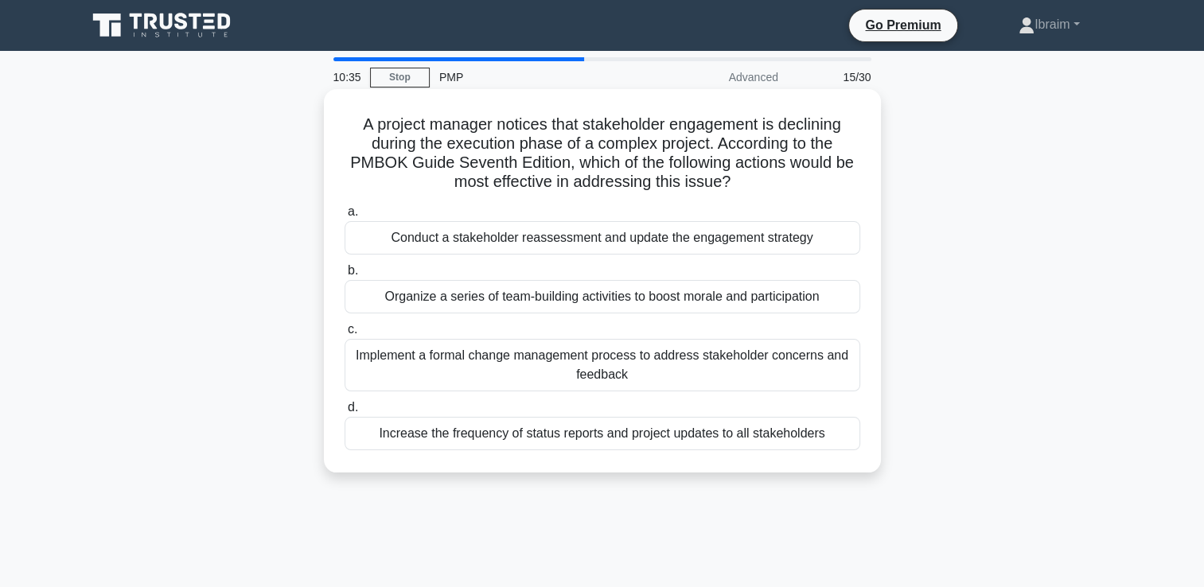
click at [751, 246] on div "Conduct a stakeholder reassessment and update the engagement strategy" at bounding box center [603, 237] width 516 height 33
click at [345, 217] on input "a. Conduct a stakeholder reassessment and update the engagement strategy" at bounding box center [345, 212] width 0 height 10
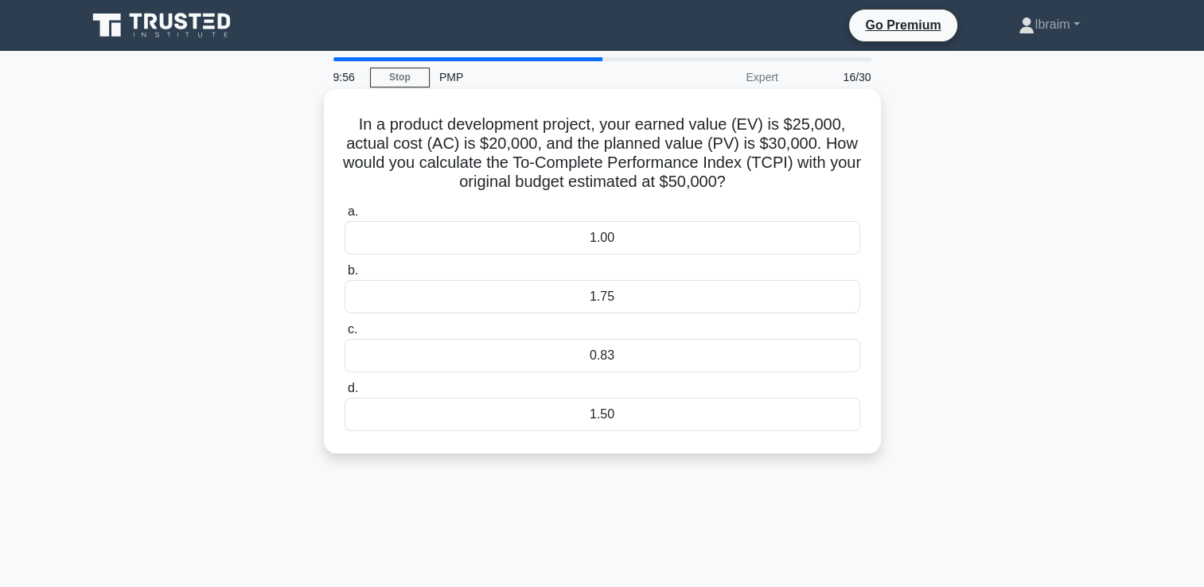
drag, startPoint x: 360, startPoint y: 128, endPoint x: 831, endPoint y: 183, distance: 474.5
click at [831, 183] on h5 "In a product development project, your earned value (EV) is $25,000, actual cos…" at bounding box center [602, 154] width 519 height 78
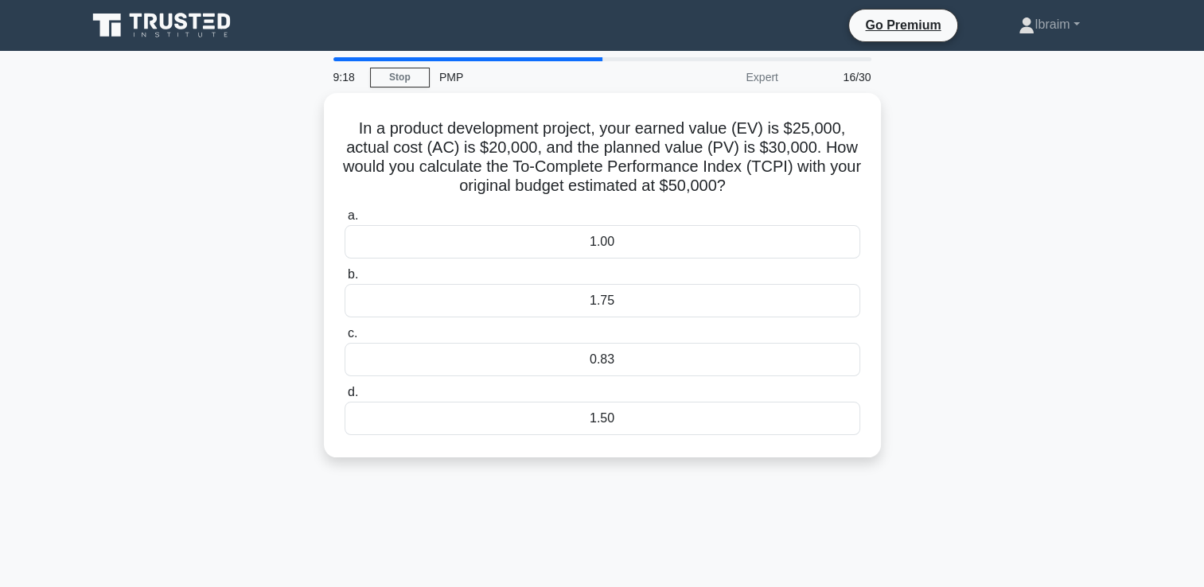
click at [1002, 272] on div "In a product development project, your earned value (EV) is $25,000, actual cos…" at bounding box center [602, 285] width 1051 height 384
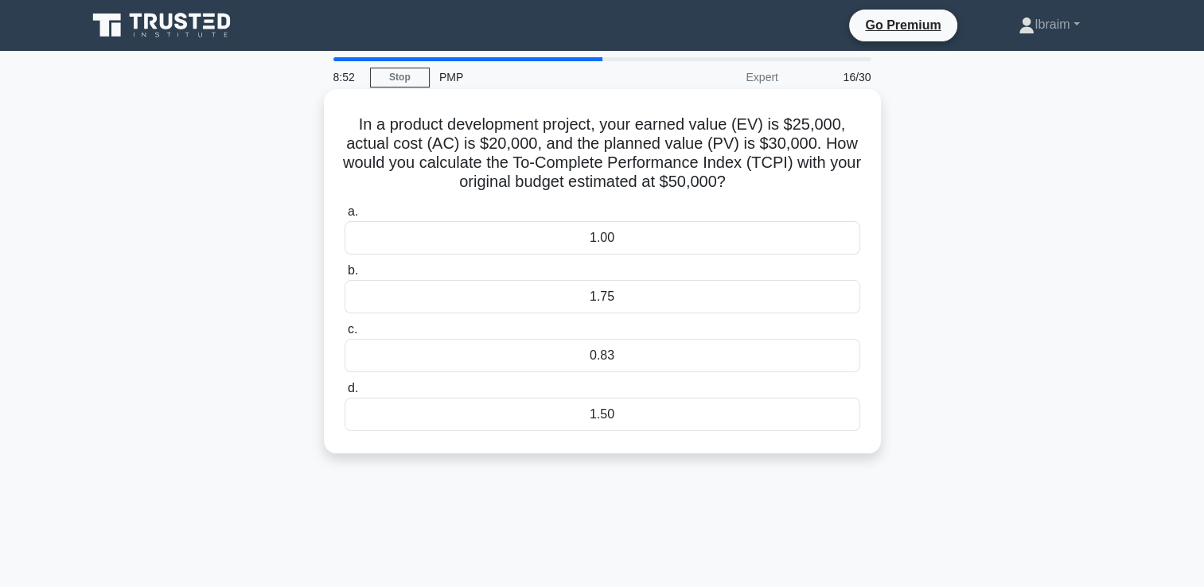
drag, startPoint x: 357, startPoint y: 126, endPoint x: 792, endPoint y: 178, distance: 438.5
click at [792, 178] on h5 "In a product development project, your earned value (EV) is $25,000, actual cos…" at bounding box center [602, 154] width 519 height 78
copy h5 "In a product development project, your earned value (EV) is $25,000, actual cos…"
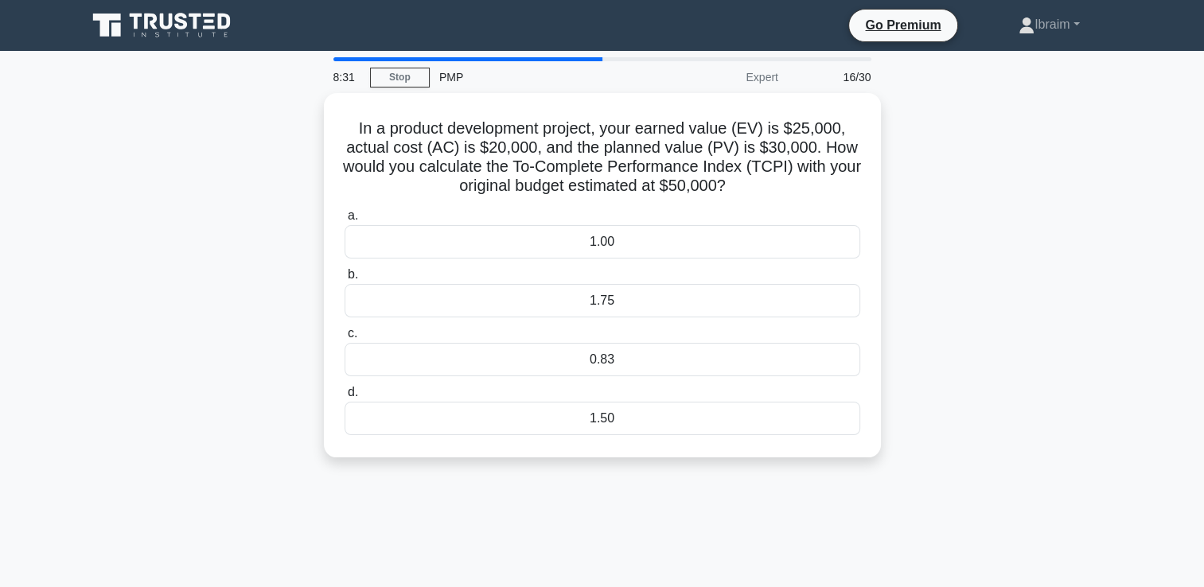
drag, startPoint x: 1033, startPoint y: 353, endPoint x: 1025, endPoint y: 338, distance: 17.1
click at [1033, 350] on div "In a product development project, your earned value (EV) is $25,000, actual cos…" at bounding box center [602, 285] width 1051 height 384
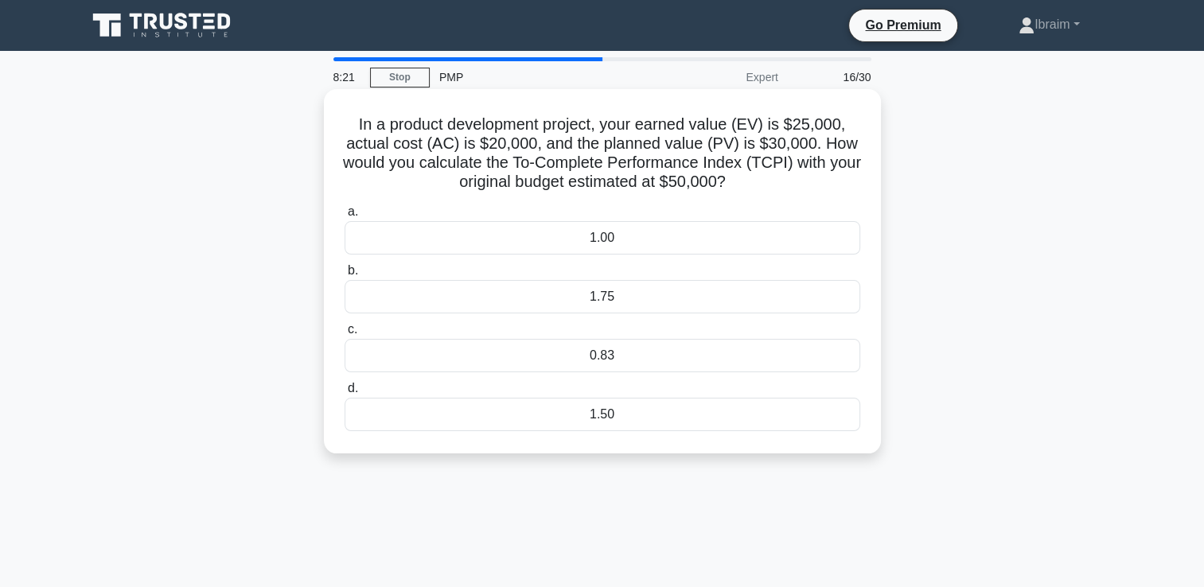
click at [634, 361] on div "0.83" at bounding box center [603, 355] width 516 height 33
click at [345, 335] on input "c. 0.83" at bounding box center [345, 330] width 0 height 10
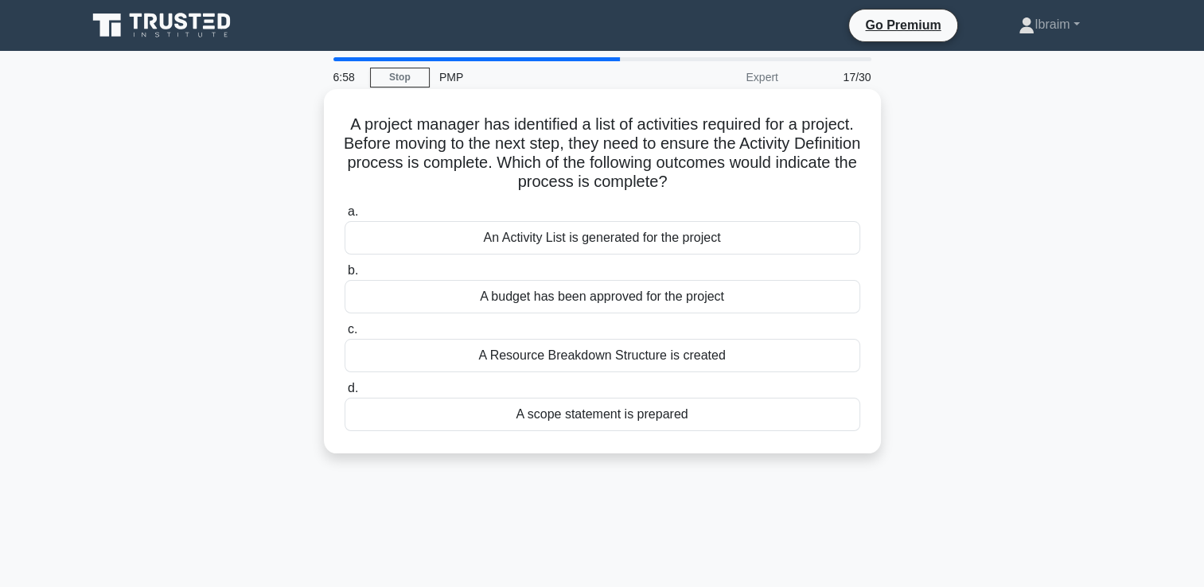
click at [689, 240] on div "An Activity List is generated for the project" at bounding box center [603, 237] width 516 height 33
click at [345, 217] on input "a. An Activity List is generated for the project" at bounding box center [345, 212] width 0 height 10
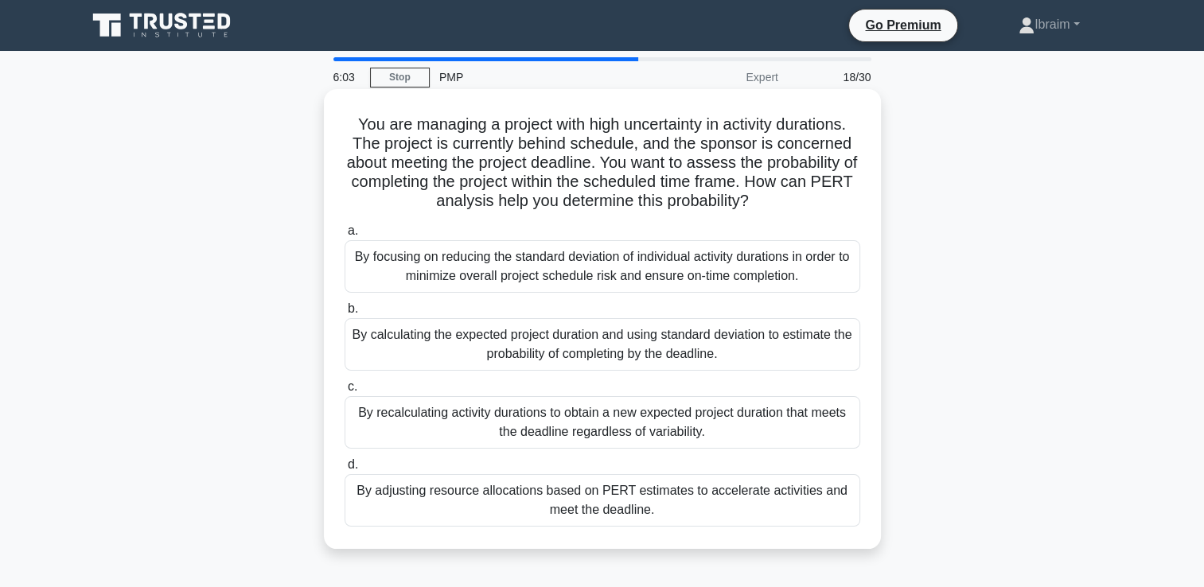
click at [637, 494] on div "By adjusting resource allocations based on PERT estimates to accelerate activit…" at bounding box center [603, 500] width 516 height 53
click at [345, 470] on input "d. By adjusting resource allocations based on PERT estimates to accelerate acti…" at bounding box center [345, 465] width 0 height 10
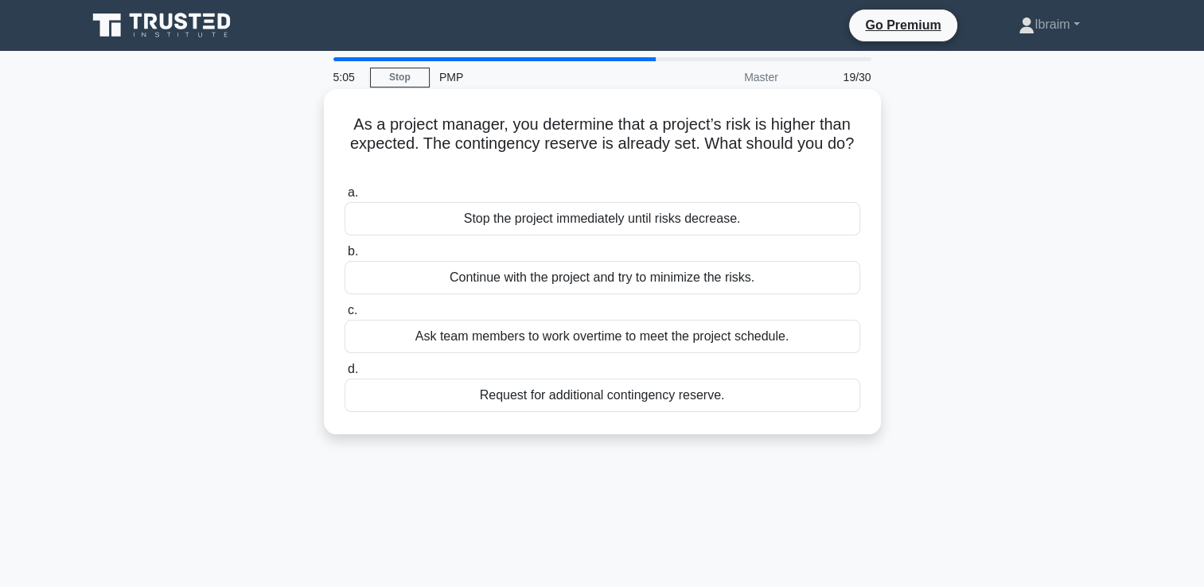
click at [671, 281] on div "Continue with the project and try to minimize the risks." at bounding box center [603, 277] width 516 height 33
click at [345, 257] on input "b. Continue with the project and try to minimize the risks." at bounding box center [345, 252] width 0 height 10
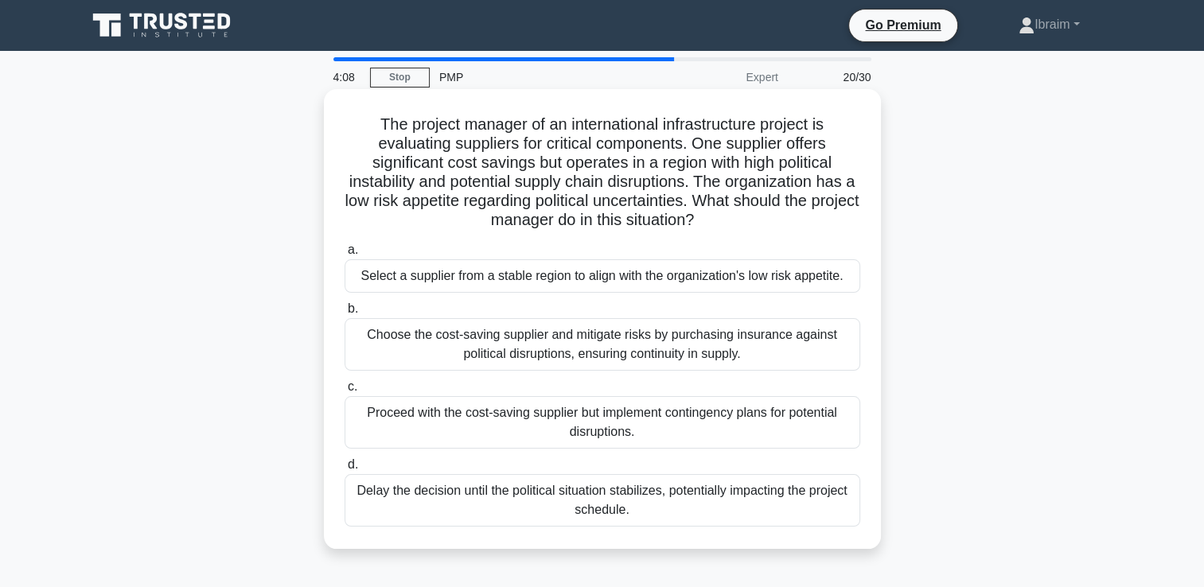
click at [637, 415] on div "Proceed with the cost-saving supplier but implement contingency plans for poten…" at bounding box center [603, 422] width 516 height 53
click at [345, 392] on input "c. Proceed with the cost-saving supplier but implement contingency plans for po…" at bounding box center [345, 387] width 0 height 10
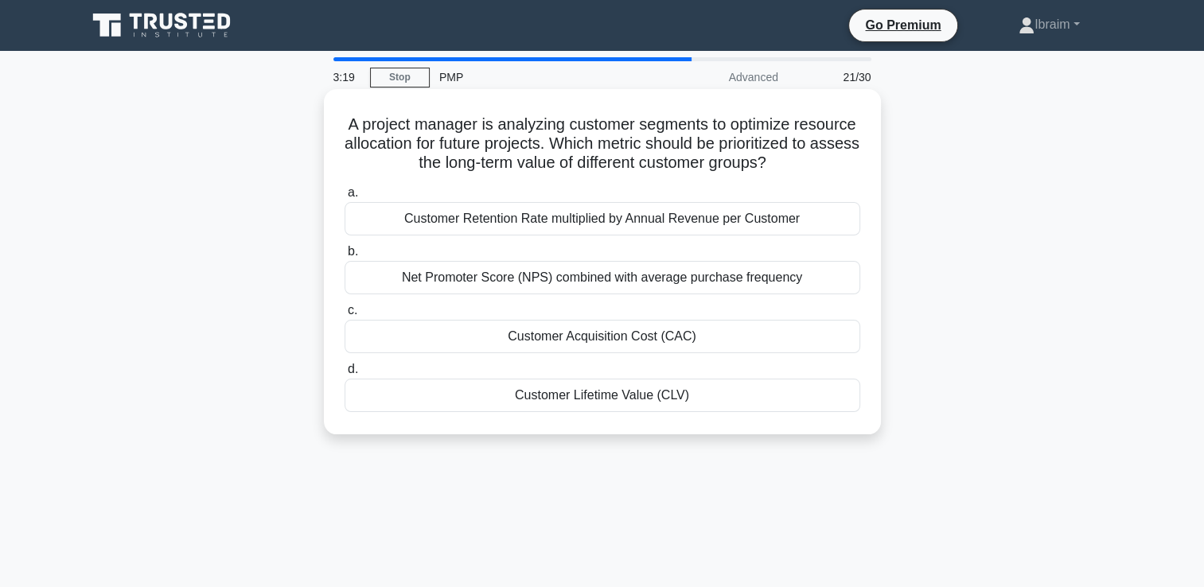
click at [643, 295] on div "Net Promoter Score (NPS) combined with average purchase frequency" at bounding box center [603, 277] width 516 height 33
click at [345, 257] on input "b. Net Promoter Score (NPS) combined with average purchase frequency" at bounding box center [345, 252] width 0 height 10
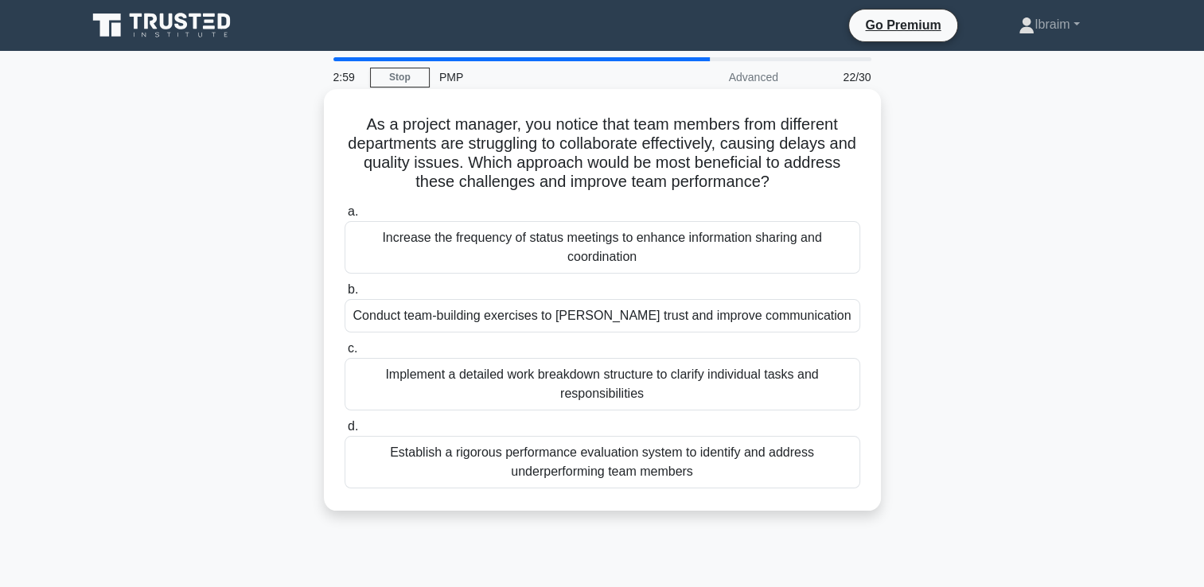
click at [726, 323] on div "Conduct team-building exercises to foster trust and improve communication" at bounding box center [603, 315] width 516 height 33
click at [345, 295] on input "b. Conduct team-building exercises to foster trust and improve communication" at bounding box center [345, 290] width 0 height 10
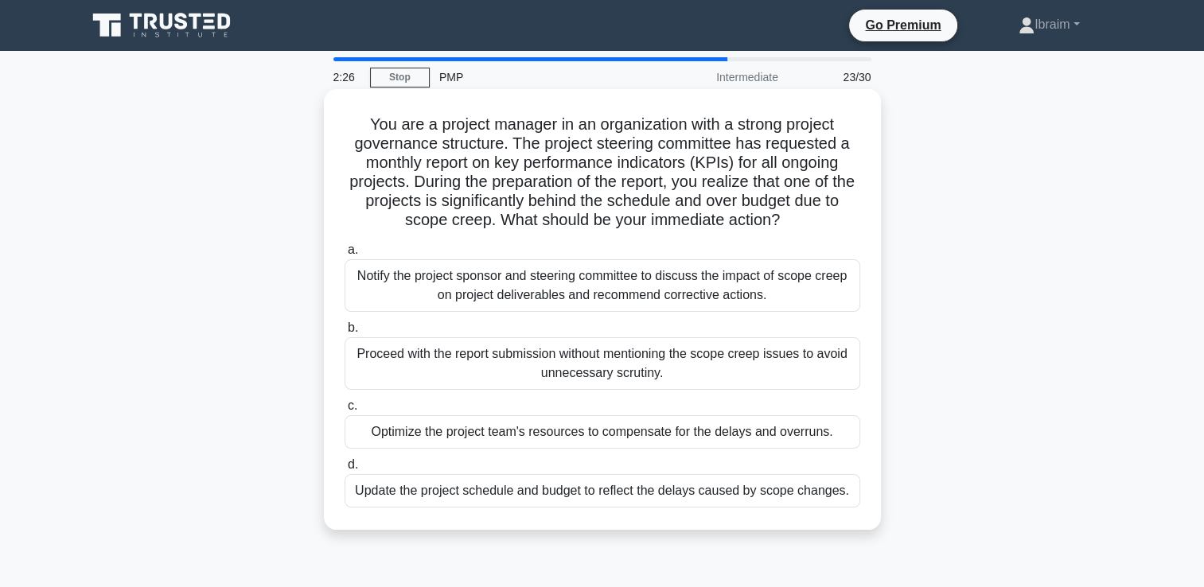
click at [680, 291] on div "Notify the project sponsor and steering committee to discuss the impact of scop…" at bounding box center [603, 286] width 516 height 53
click at [345, 256] on input "a. Notify the project sponsor and steering committee to discuss the impact of s…" at bounding box center [345, 250] width 0 height 10
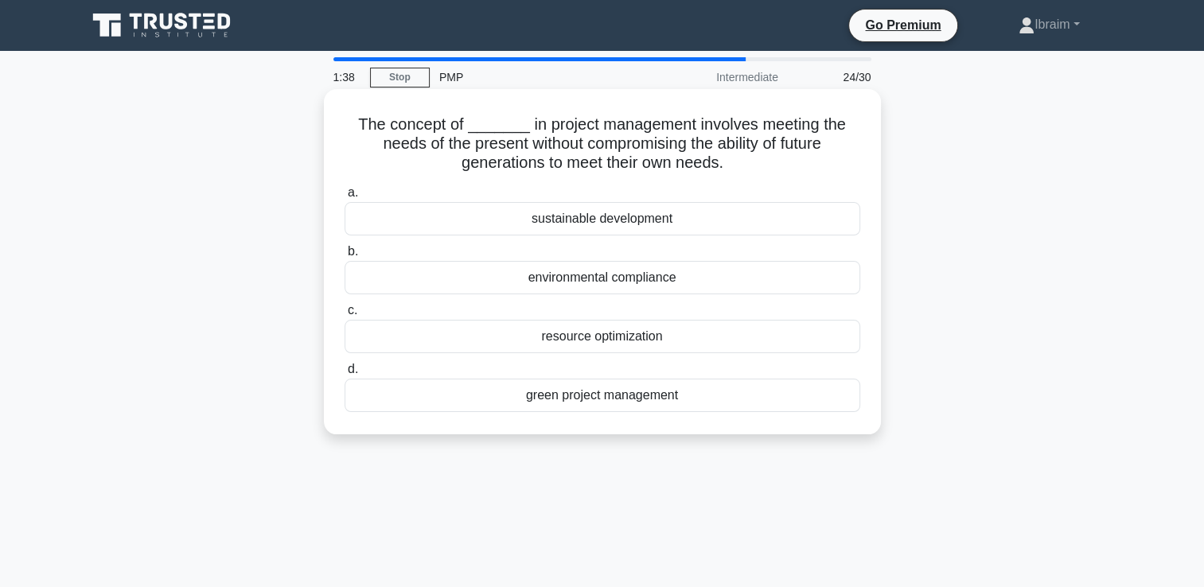
click at [641, 223] on div "sustainable development" at bounding box center [603, 218] width 516 height 33
click at [345, 198] on input "a. sustainable development" at bounding box center [345, 193] width 0 height 10
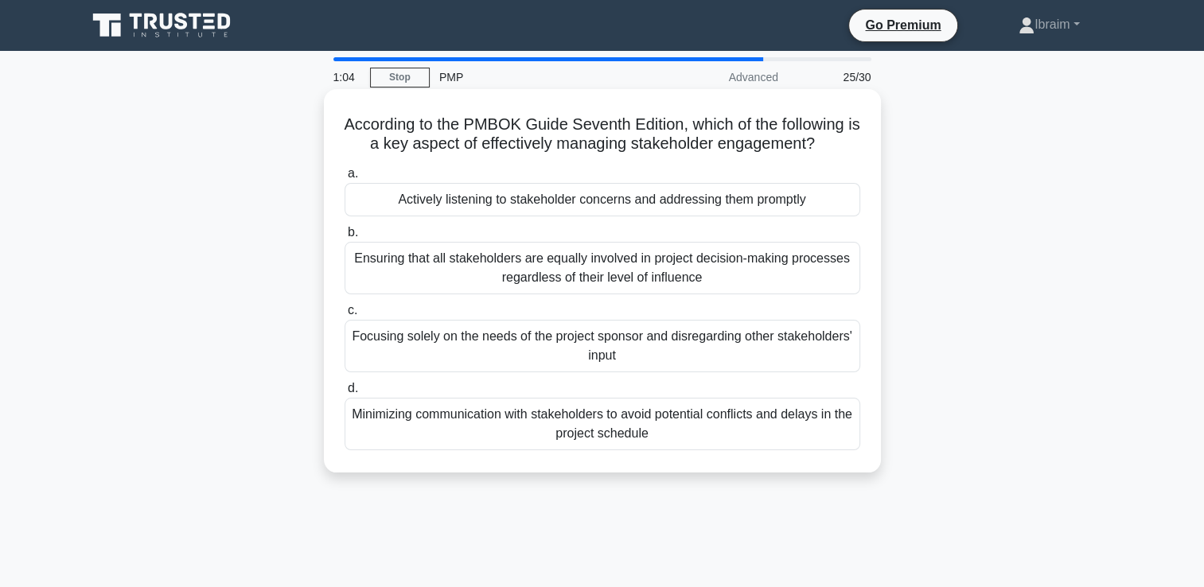
click at [535, 207] on div "Actively listening to stakeholder concerns and addressing them promptly" at bounding box center [603, 199] width 516 height 33
click at [345, 179] on input "a. Actively listening to stakeholder concerns and addressing them promptly" at bounding box center [345, 174] width 0 height 10
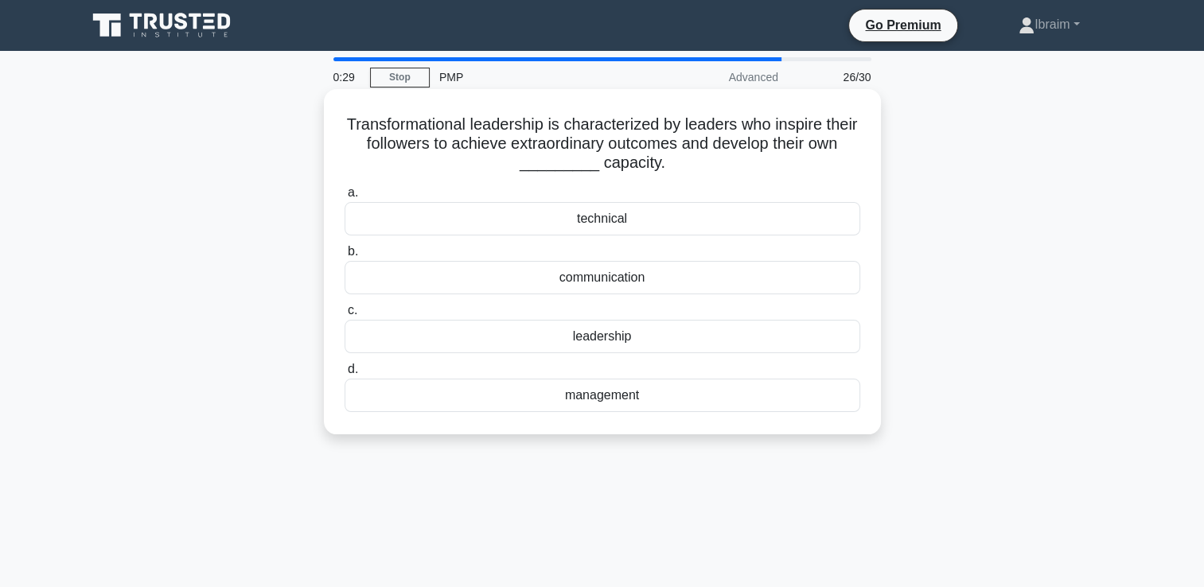
click at [627, 281] on div "communication" at bounding box center [603, 277] width 516 height 33
click at [345, 257] on input "b. communication" at bounding box center [345, 252] width 0 height 10
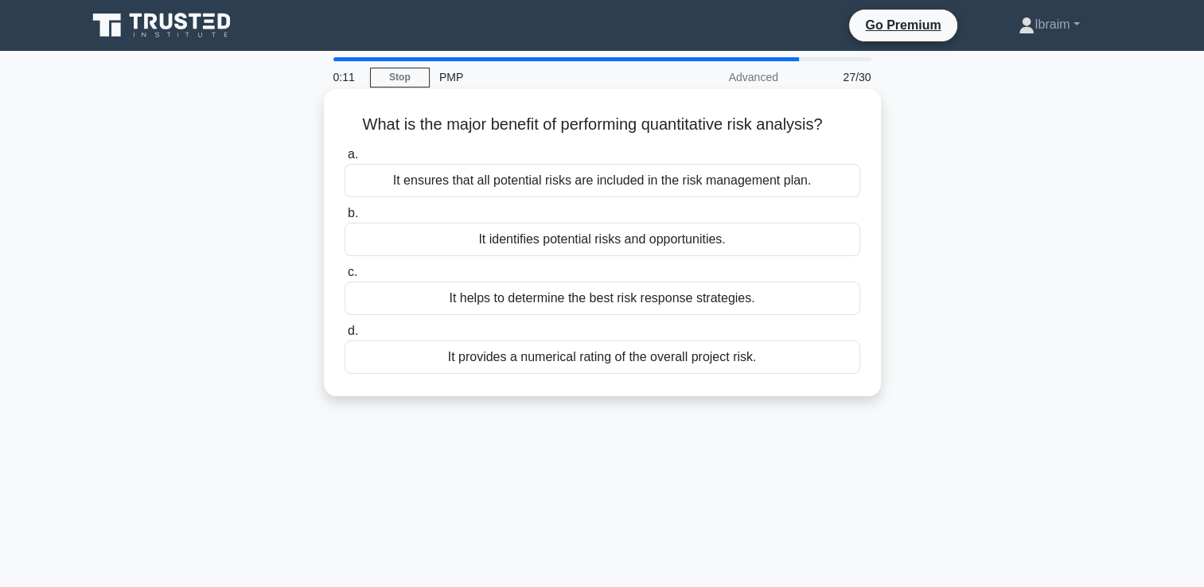
click at [682, 362] on div "It provides a numerical rating of the overall project risk." at bounding box center [603, 357] width 516 height 33
click at [345, 337] on input "d. It provides a numerical rating of the overall project risk." at bounding box center [345, 331] width 0 height 10
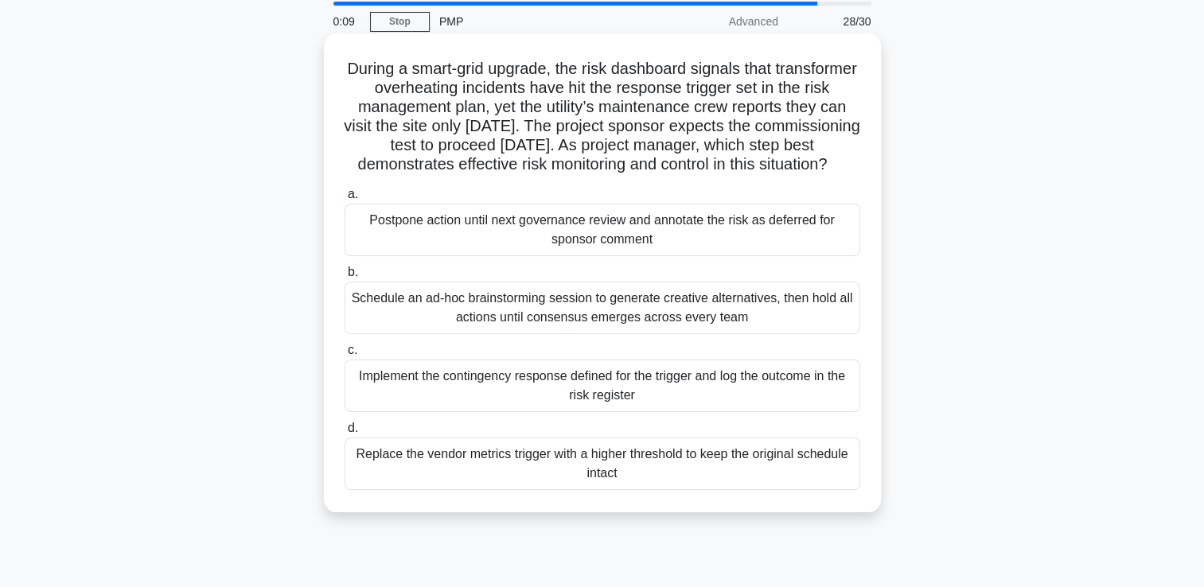
scroll to position [80, 0]
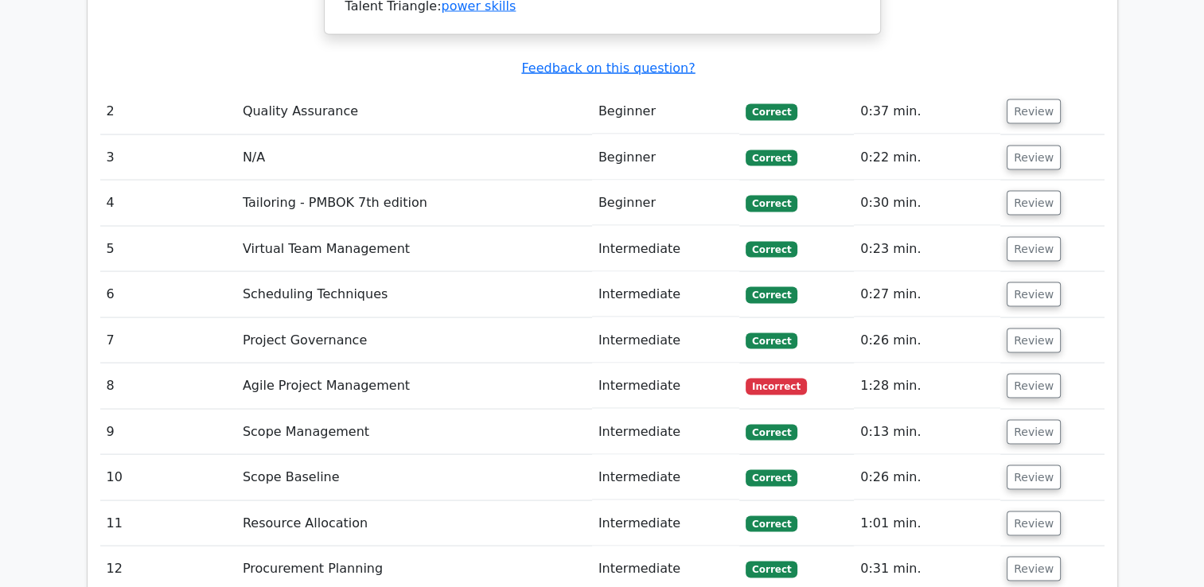
scroll to position [3105, 0]
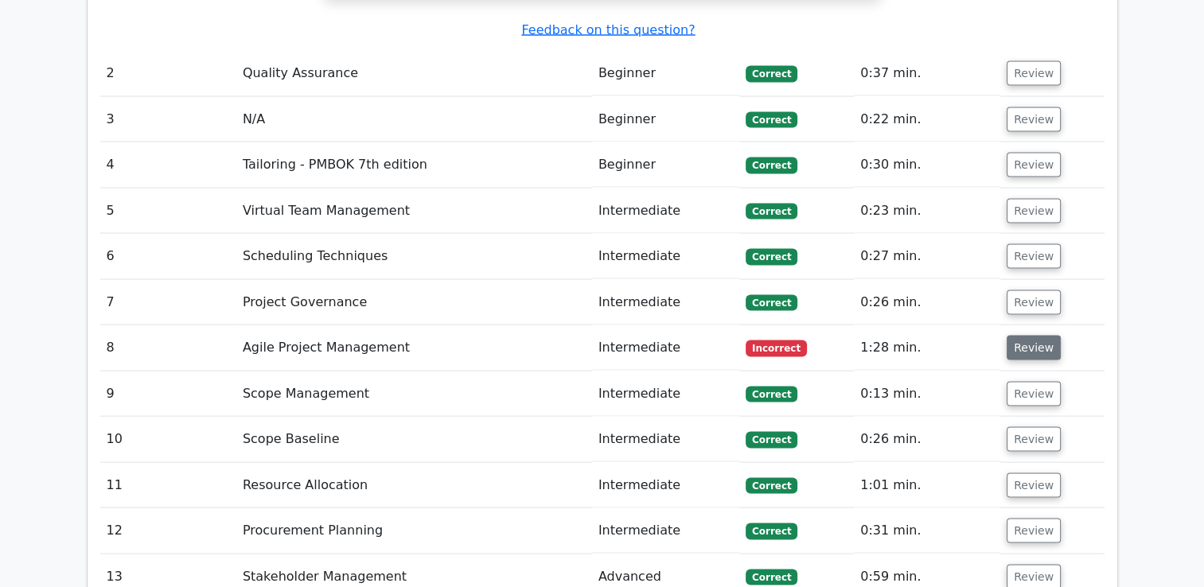
click at [1015, 336] on button "Review" at bounding box center [1034, 348] width 54 height 25
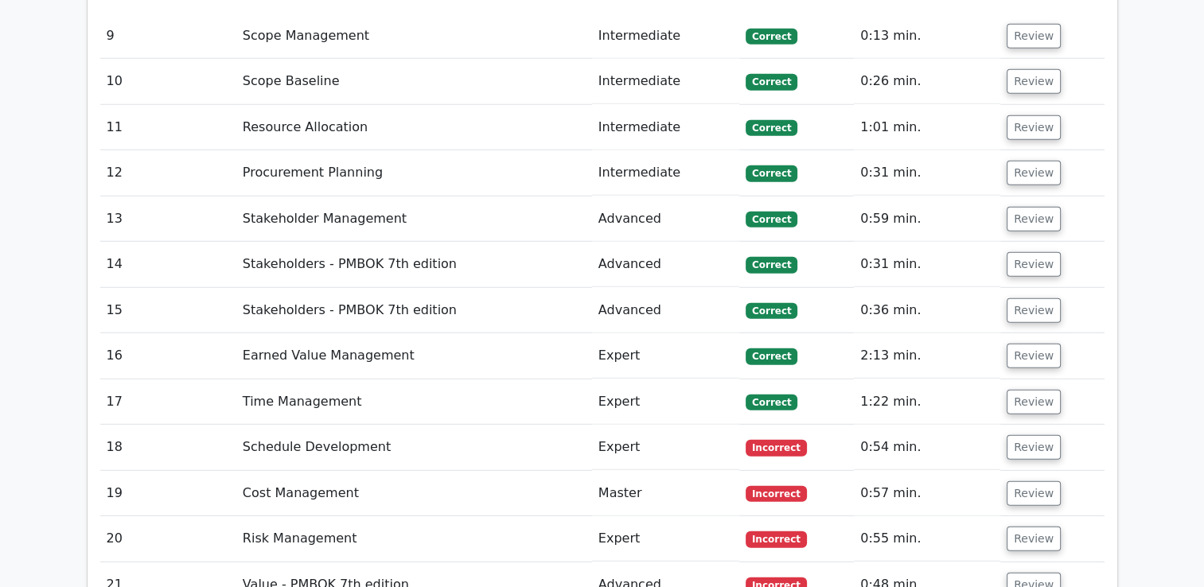
scroll to position [4378, 0]
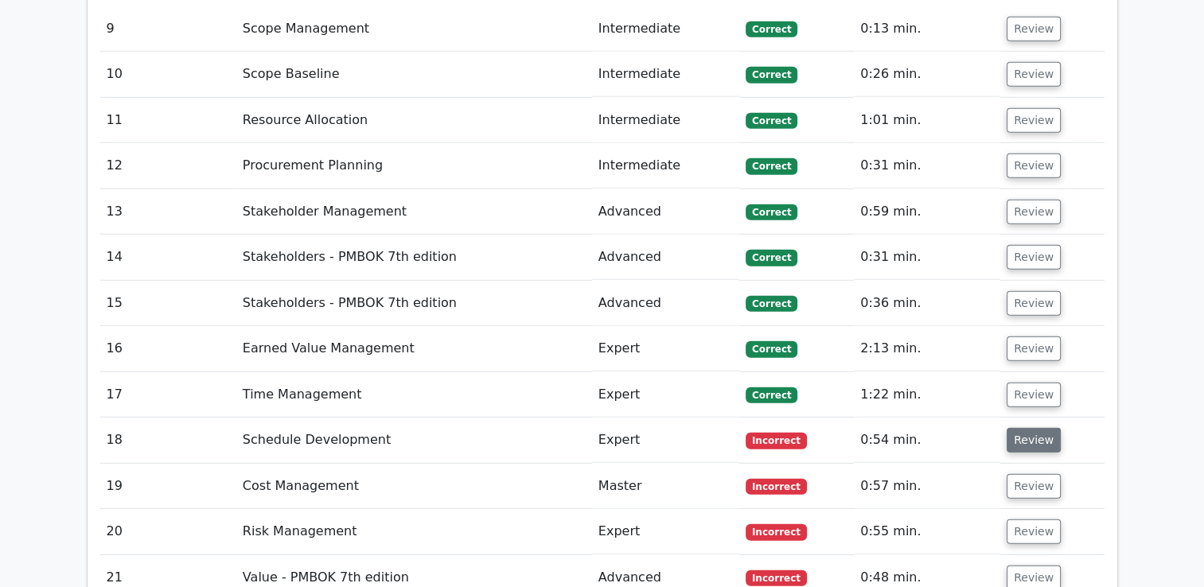
click at [1042, 428] on button "Review" at bounding box center [1034, 440] width 54 height 25
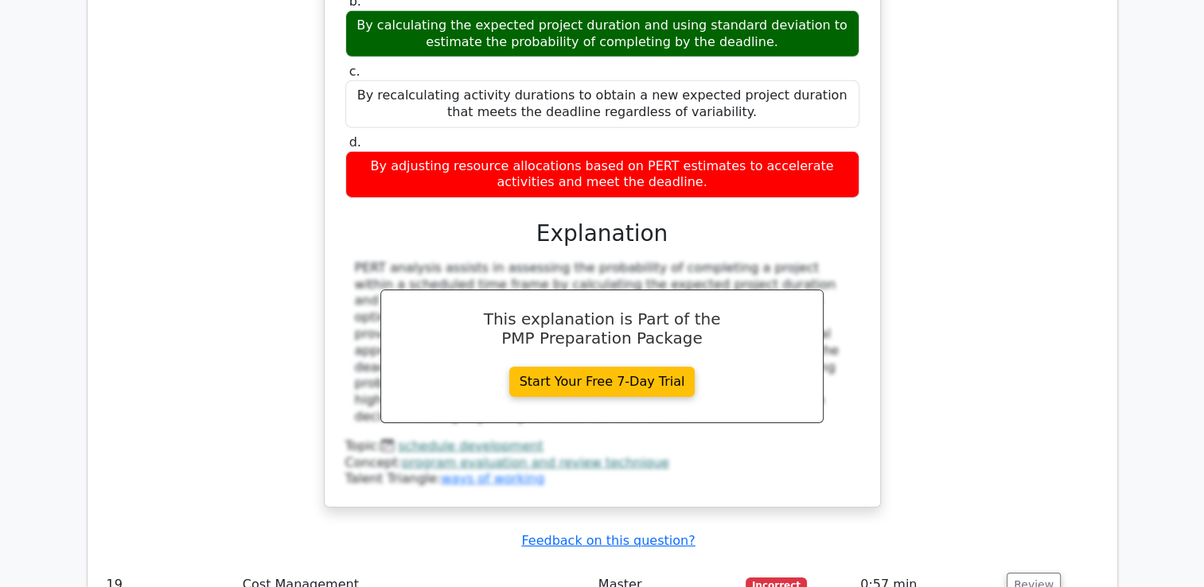
scroll to position [5095, 0]
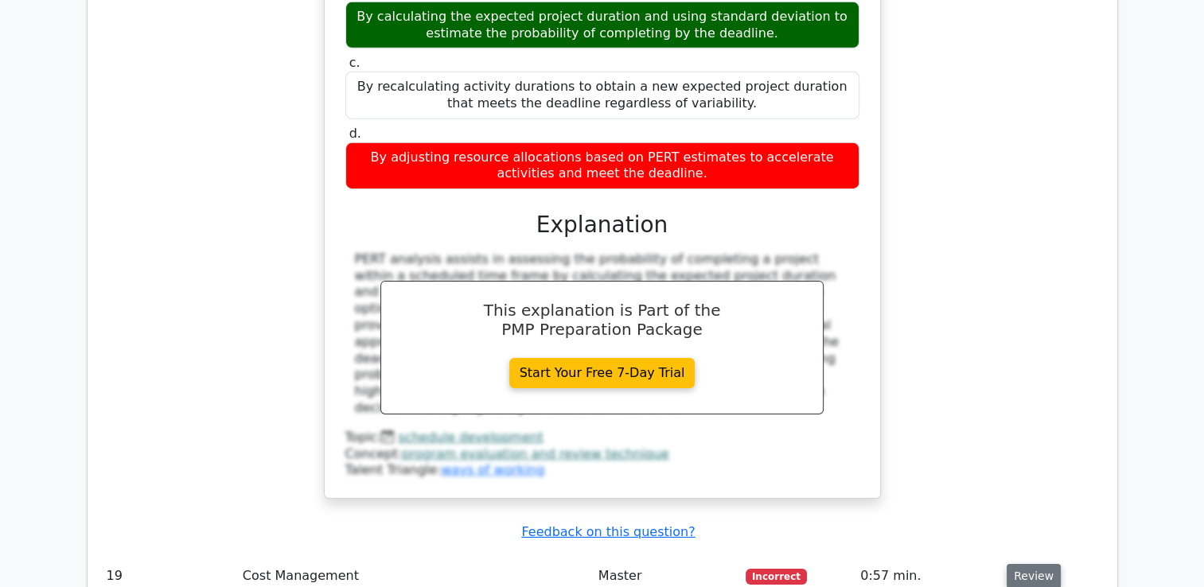
click at [1016, 564] on button "Review" at bounding box center [1034, 576] width 54 height 25
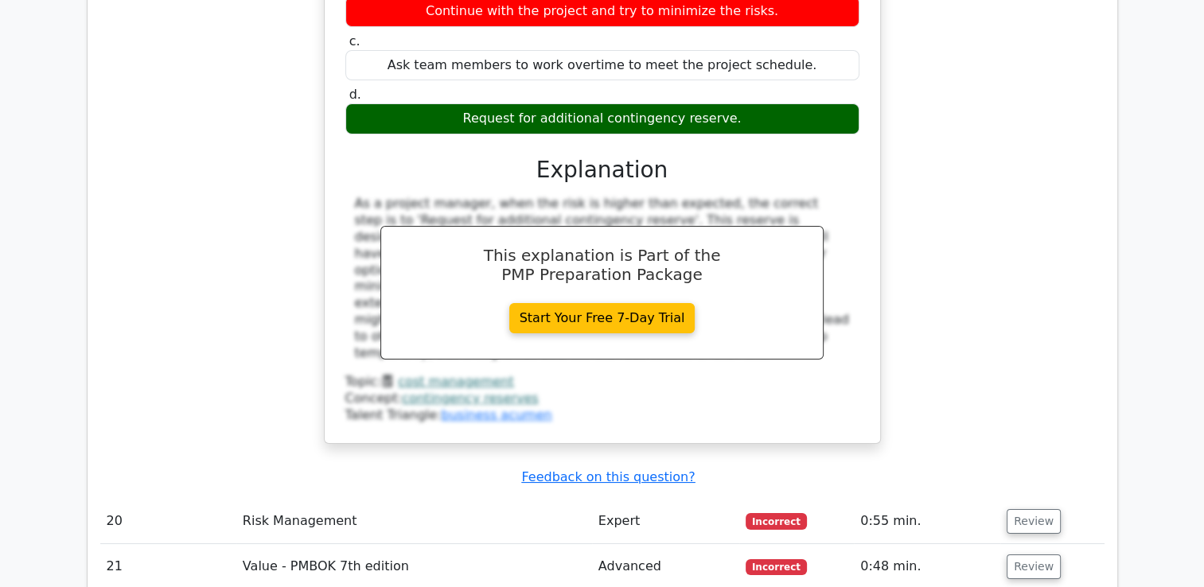
scroll to position [6050, 0]
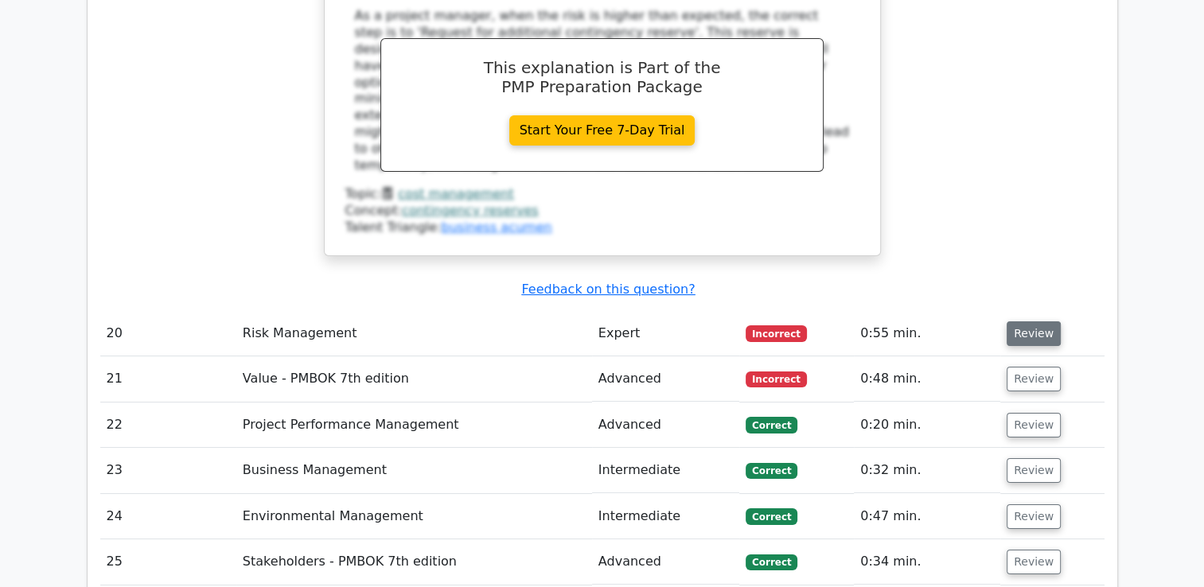
click at [1021, 322] on button "Review" at bounding box center [1034, 334] width 54 height 25
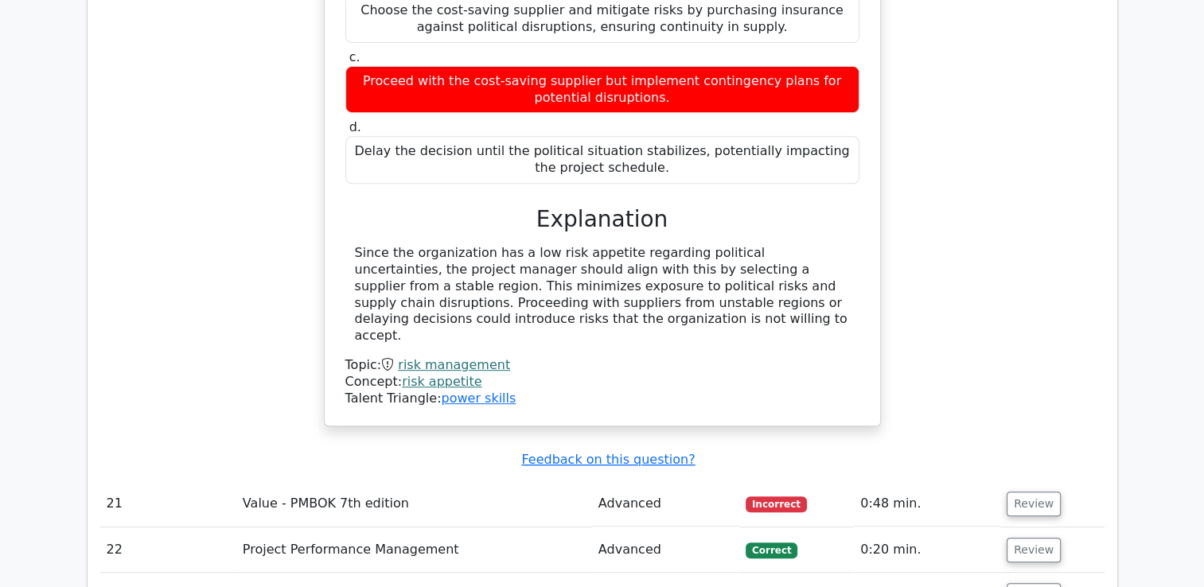
scroll to position [6687, 0]
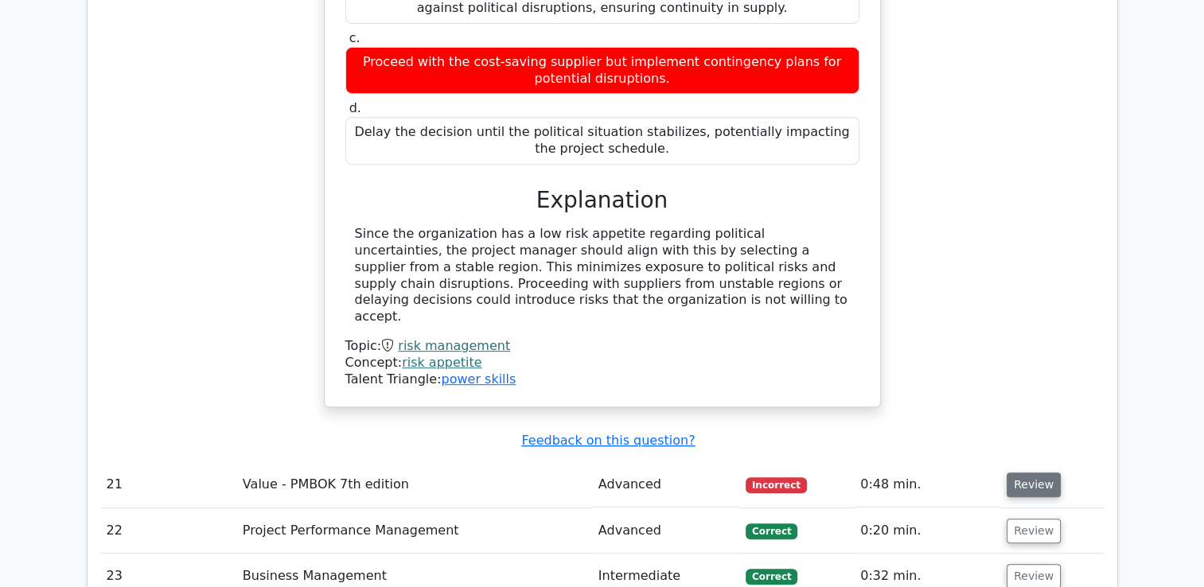
click at [1024, 473] on button "Review" at bounding box center [1034, 485] width 54 height 25
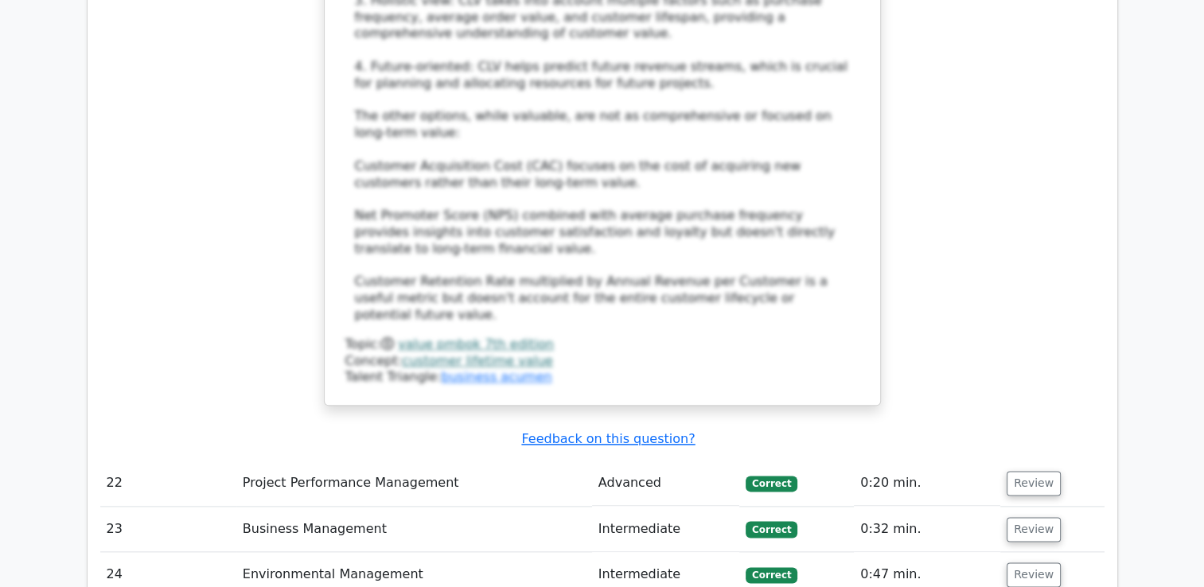
scroll to position [7881, 0]
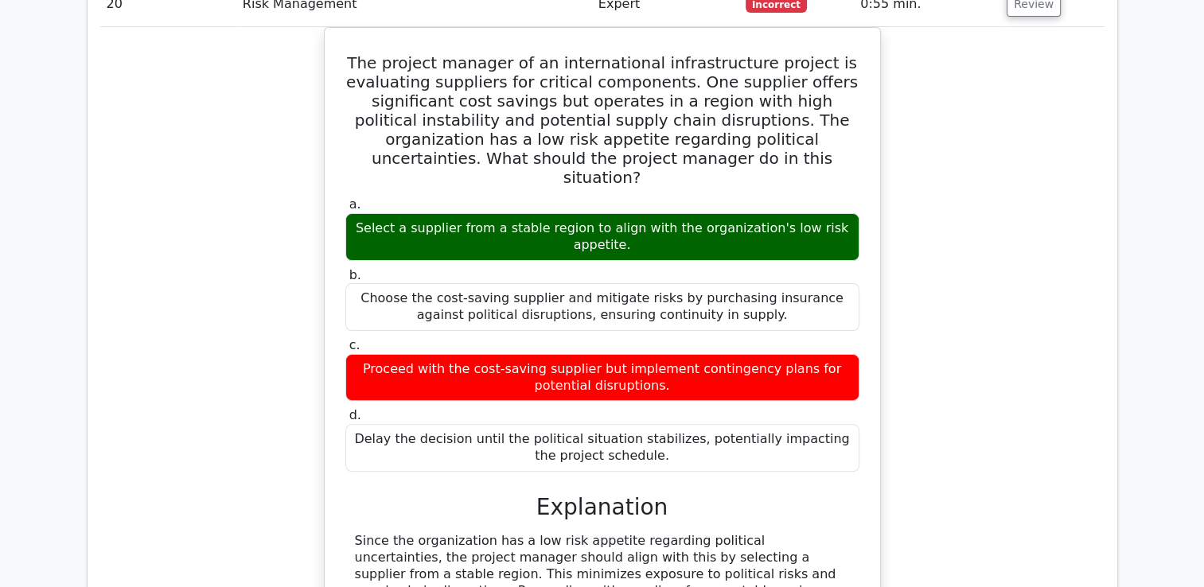
scroll to position [6002, 0]
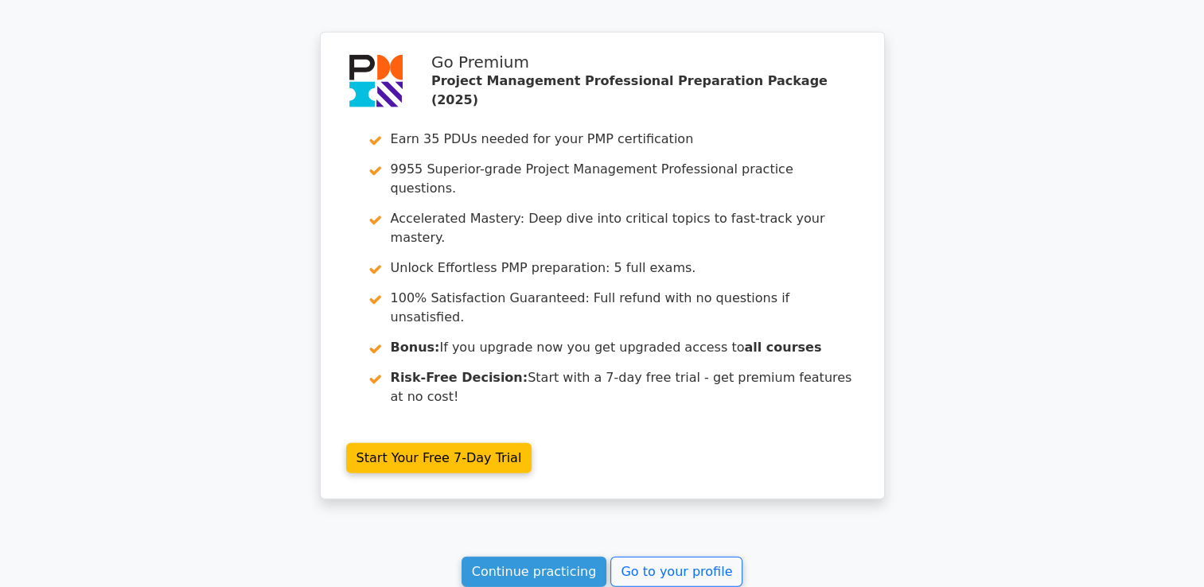
scroll to position [4457, 0]
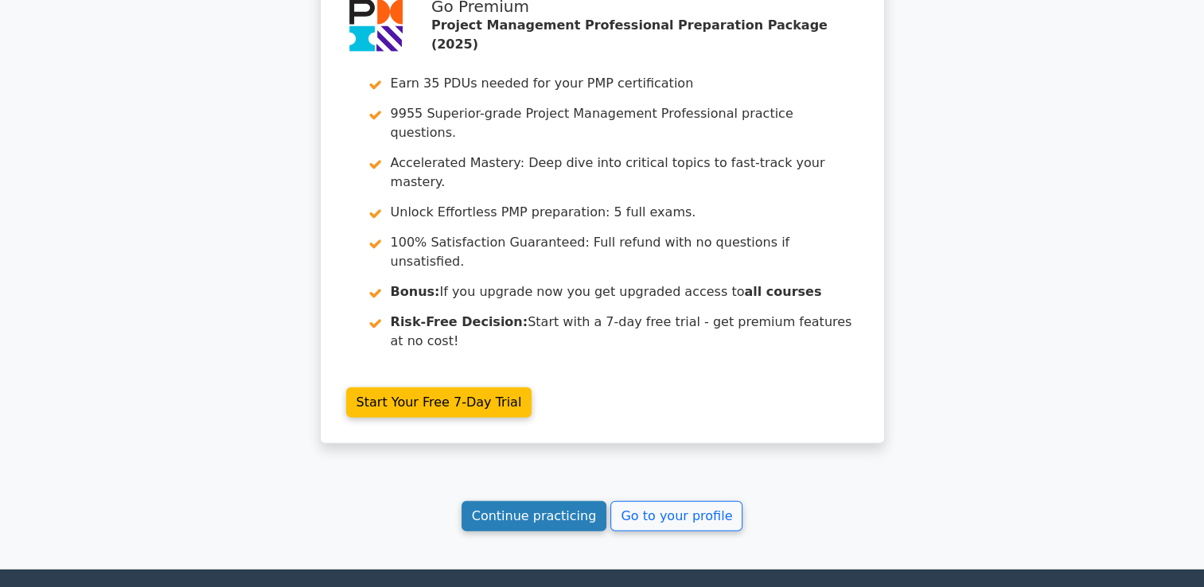
click at [560, 502] on link "Continue practicing" at bounding box center [535, 517] width 146 height 30
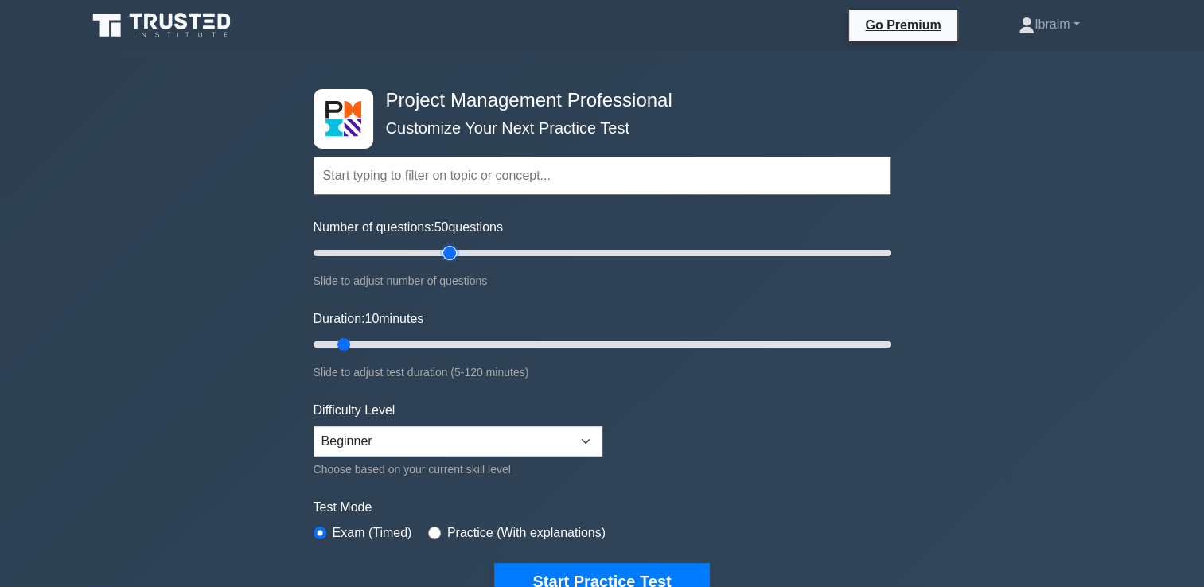
drag, startPoint x: 340, startPoint y: 252, endPoint x: 446, endPoint y: 251, distance: 105.9
type input "50"
click at [446, 251] on input "Number of questions: 50 questions" at bounding box center [603, 253] width 578 height 19
drag, startPoint x: 339, startPoint y: 344, endPoint x: 535, endPoint y: 337, distance: 196.0
type input "50"
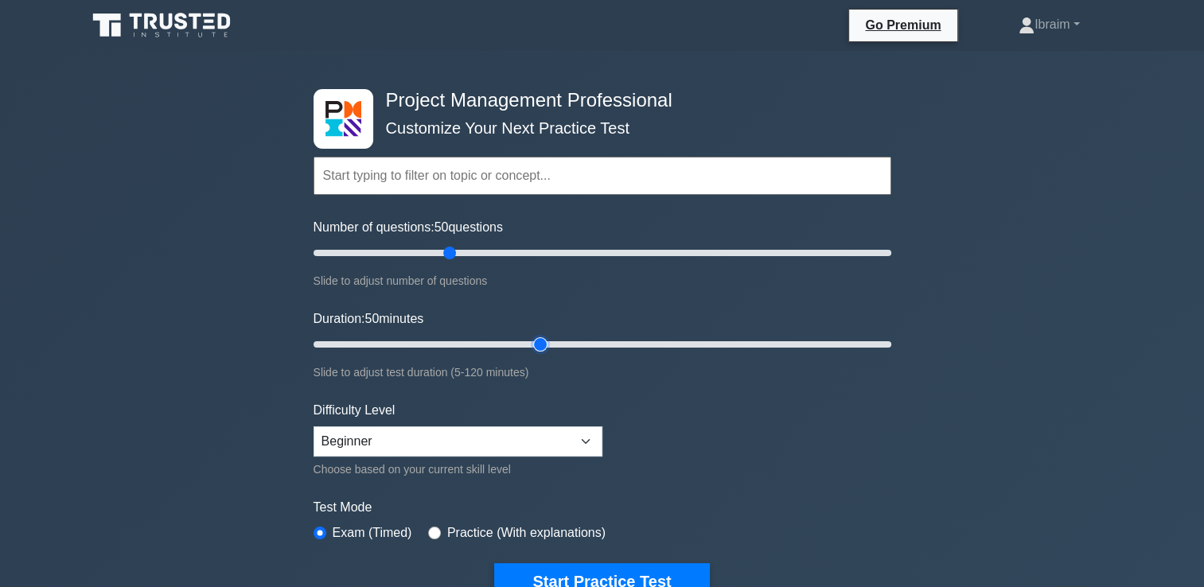
click at [535, 337] on input "Duration: 50 minutes" at bounding box center [603, 344] width 578 height 19
click at [589, 435] on select "Beginner Intermediate Expert" at bounding box center [458, 442] width 289 height 30
select select "intermediate"
click at [314, 427] on select "Beginner Intermediate Expert" at bounding box center [458, 442] width 289 height 30
drag, startPoint x: 534, startPoint y: 342, endPoint x: 508, endPoint y: 357, distance: 29.9
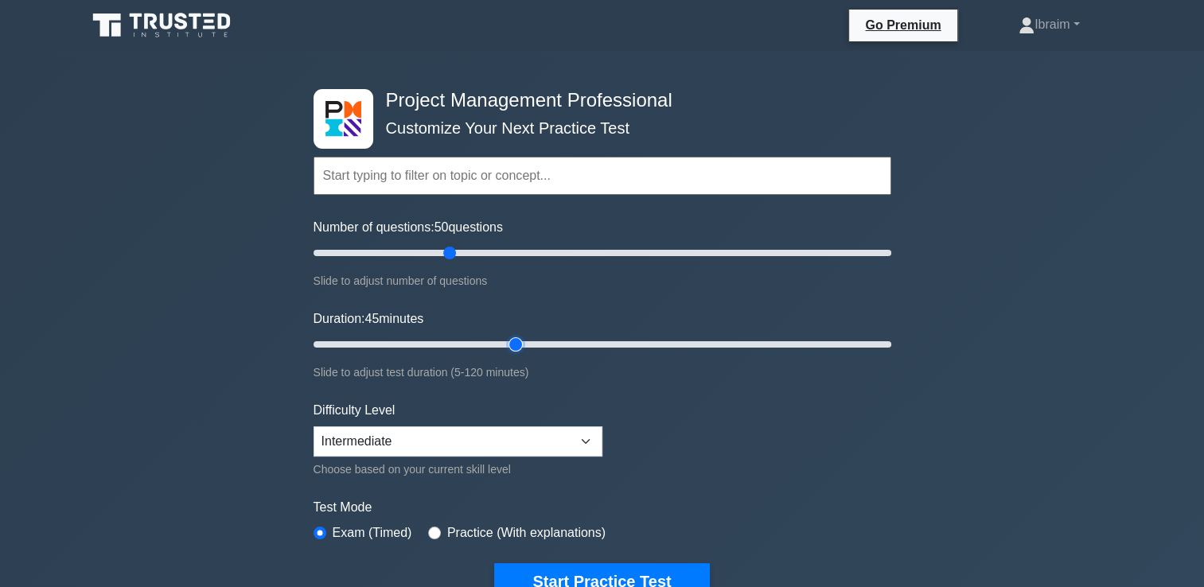
type input "45"
click at [508, 354] on input "Duration: 45 minutes" at bounding box center [603, 344] width 578 height 19
click at [591, 435] on select "Beginner Intermediate Expert" at bounding box center [458, 442] width 289 height 30
click at [932, 403] on div "Project Management Professional Customize Your Next Practice Test Topics Scope …" at bounding box center [602, 551] width 1204 height 1001
click at [584, 448] on select "Beginner Intermediate Expert" at bounding box center [458, 442] width 289 height 30
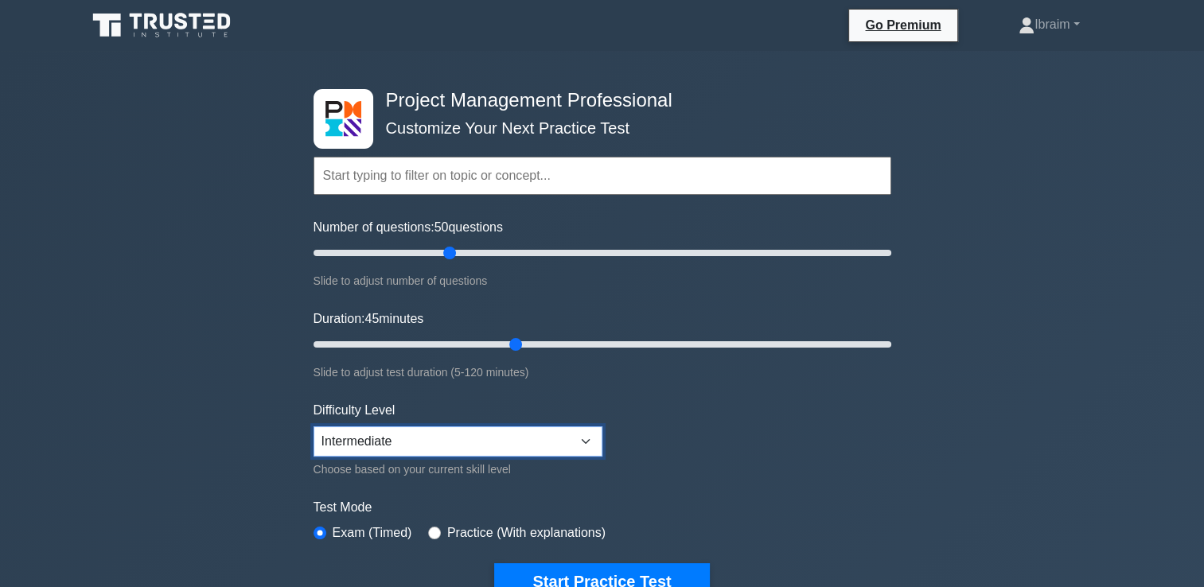
select select "beginner"
click at [314, 427] on select "Beginner Intermediate Expert" at bounding box center [458, 442] width 289 height 30
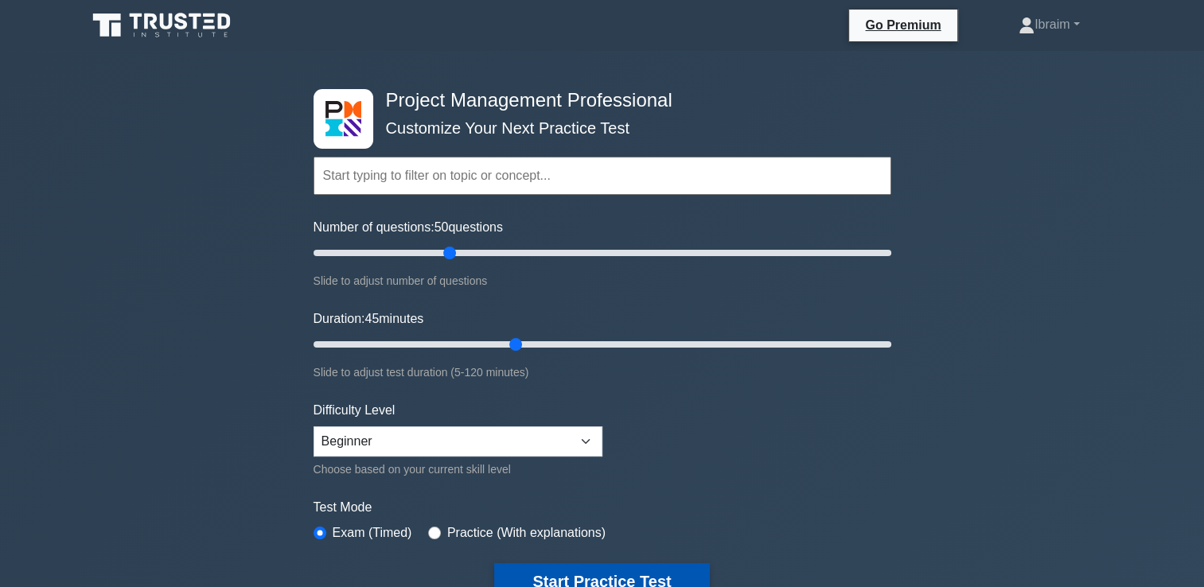
click at [630, 575] on button "Start Practice Test" at bounding box center [601, 582] width 215 height 37
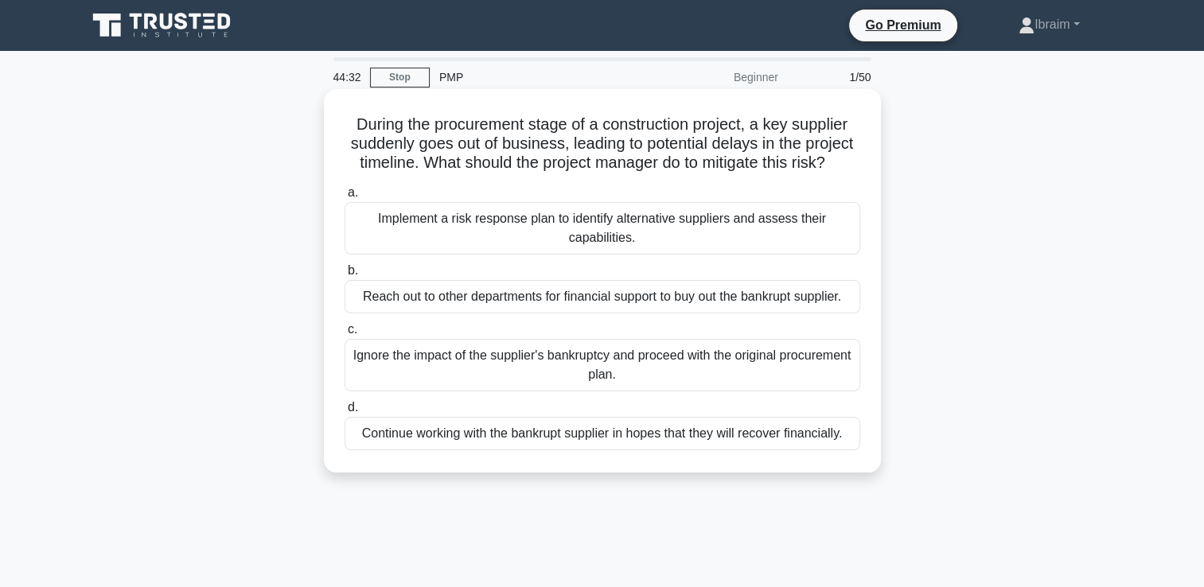
click at [719, 244] on div "Implement a risk response plan to identify alternative suppliers and assess the…" at bounding box center [603, 228] width 516 height 53
click at [345, 198] on input "a. Implement a risk response plan to identify alternative suppliers and assess …" at bounding box center [345, 193] width 0 height 10
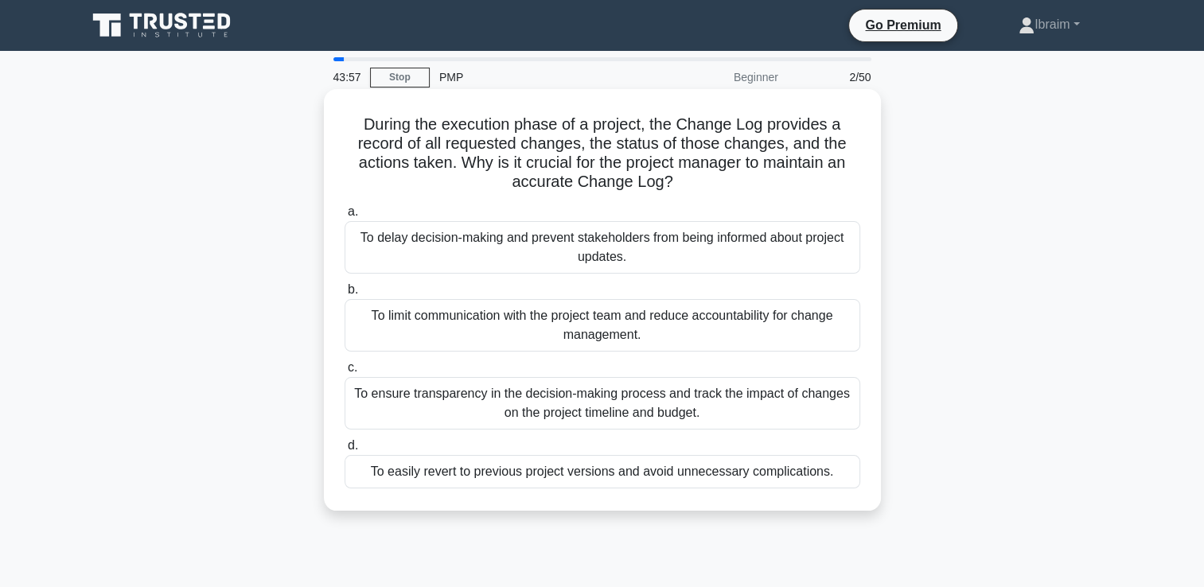
click at [629, 403] on div "To ensure transparency in the decision-making process and track the impact of c…" at bounding box center [603, 403] width 516 height 53
click at [345, 373] on input "c. To ensure transparency in the decision-making process and track the impact o…" at bounding box center [345, 368] width 0 height 10
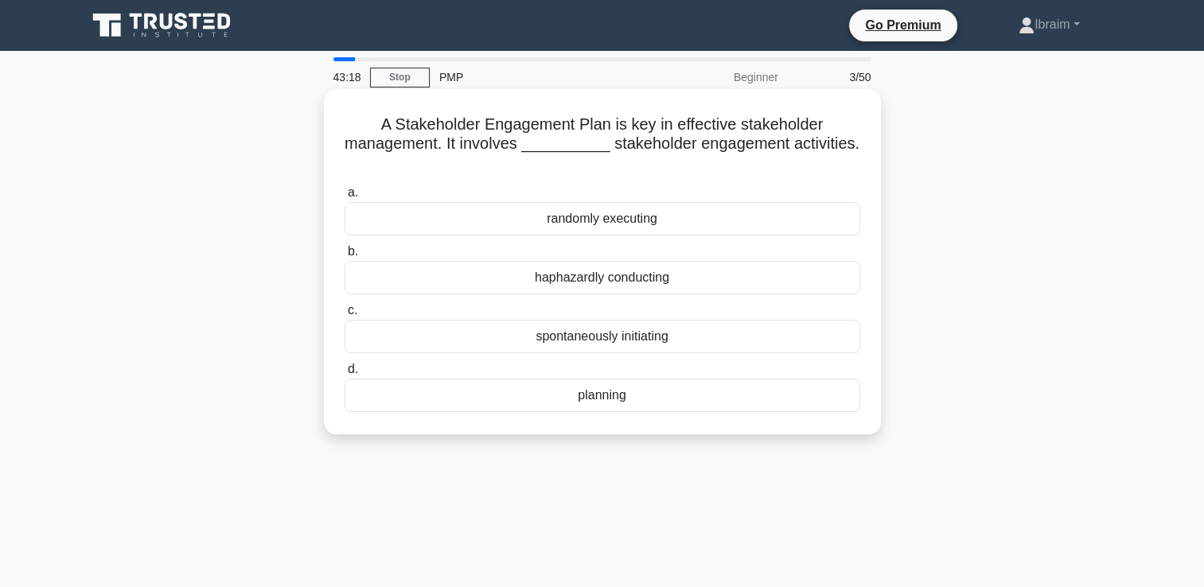
click at [613, 400] on div "planning" at bounding box center [603, 395] width 516 height 33
click at [345, 375] on input "d. planning" at bounding box center [345, 370] width 0 height 10
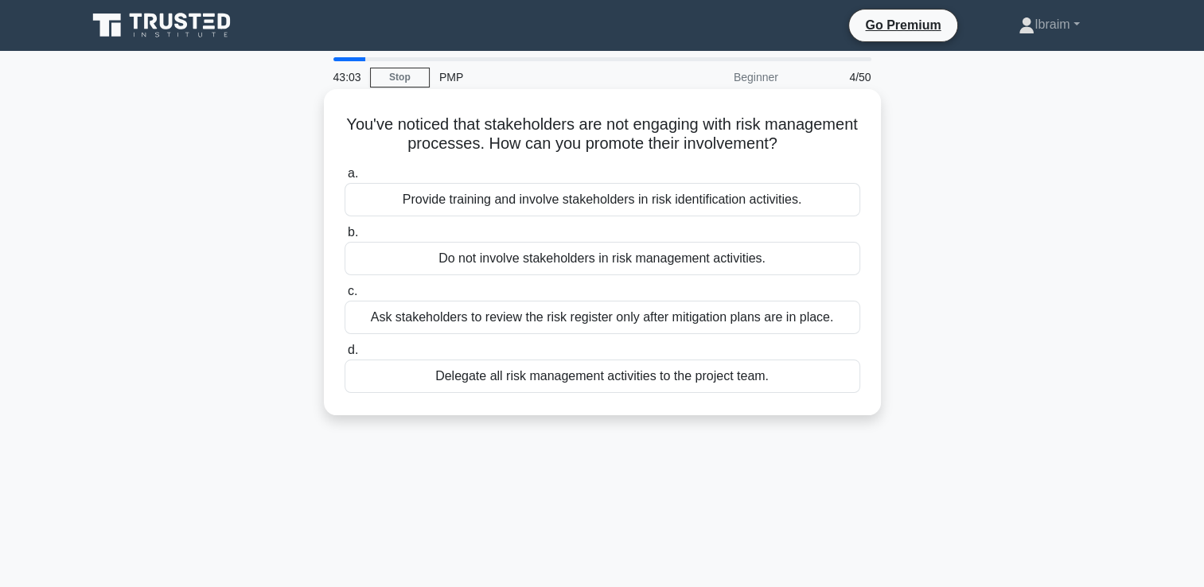
click at [675, 186] on div "Provide training and involve stakeholders in risk identification activities." at bounding box center [603, 199] width 516 height 33
click at [345, 179] on input "a. Provide training and involve stakeholders in risk identification activities." at bounding box center [345, 174] width 0 height 10
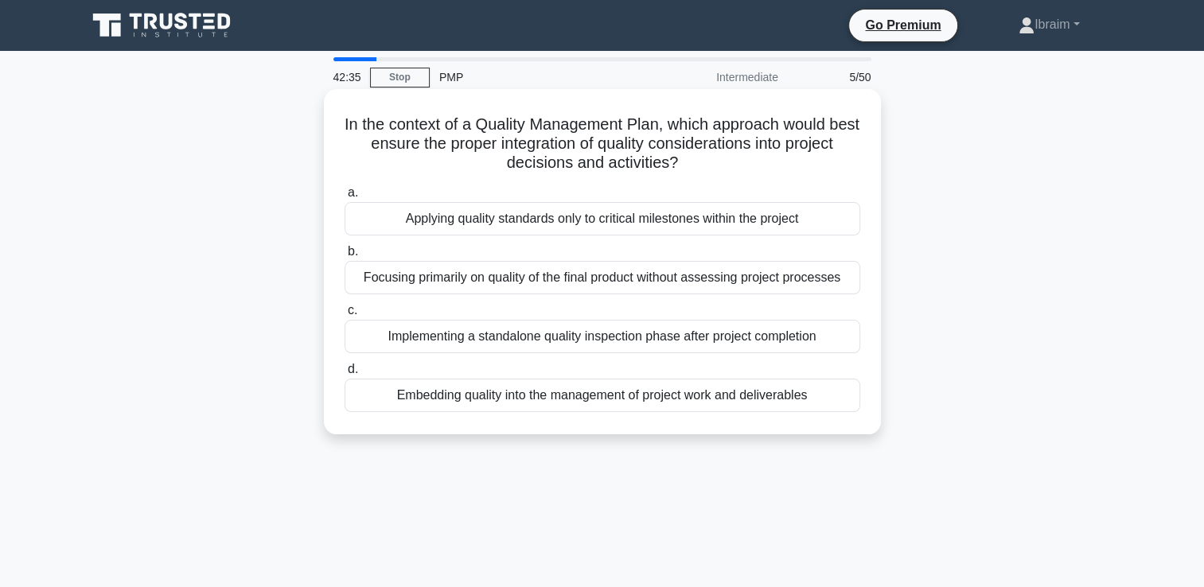
click at [615, 403] on div "Embedding quality into the management of project work and deliverables" at bounding box center [603, 395] width 516 height 33
click at [345, 375] on input "d. Embedding quality into the management of project work and deliverables" at bounding box center [345, 370] width 0 height 10
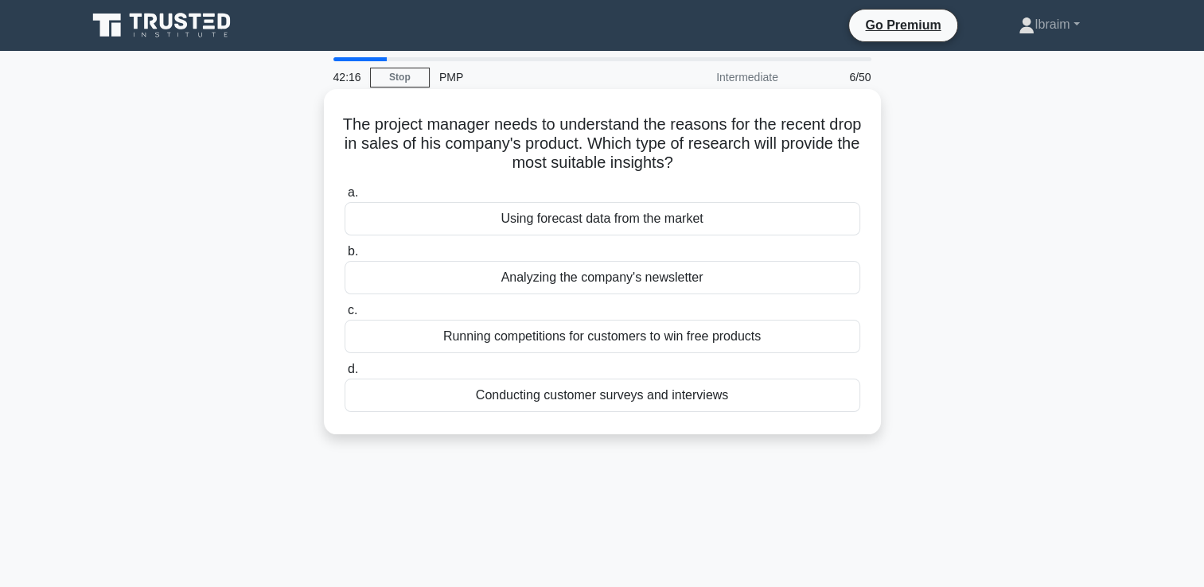
click at [668, 402] on div "Conducting customer surveys and interviews" at bounding box center [603, 395] width 516 height 33
click at [345, 375] on input "d. Conducting customer surveys and interviews" at bounding box center [345, 370] width 0 height 10
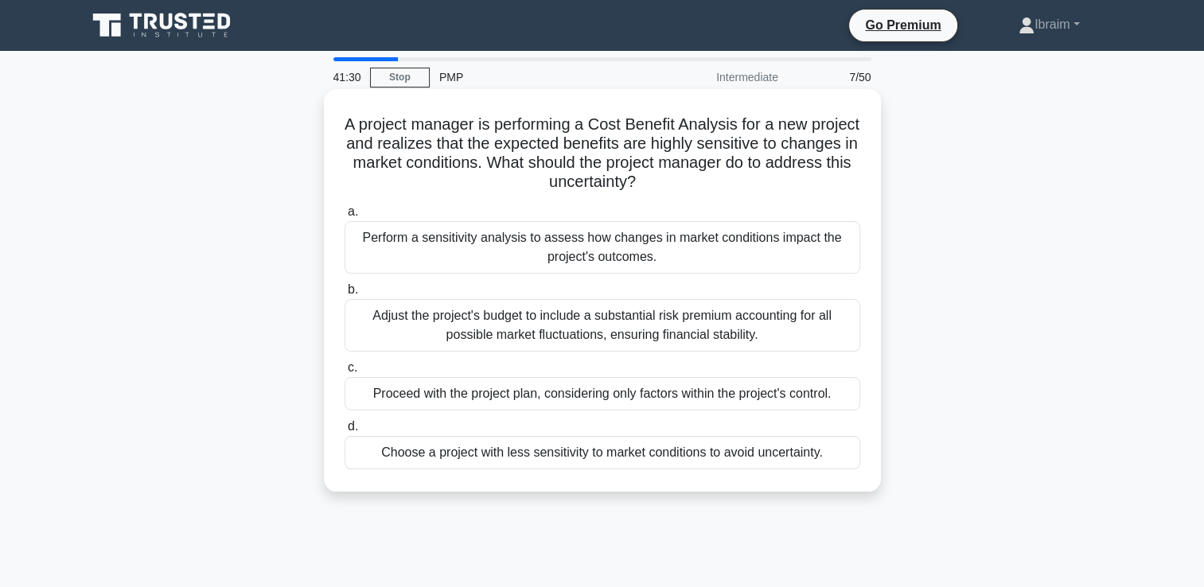
click at [732, 247] on div "Perform a sensitivity analysis to assess how changes in market conditions impac…" at bounding box center [603, 247] width 516 height 53
click at [345, 217] on input "a. Perform a sensitivity analysis to assess how changes in market conditions im…" at bounding box center [345, 212] width 0 height 10
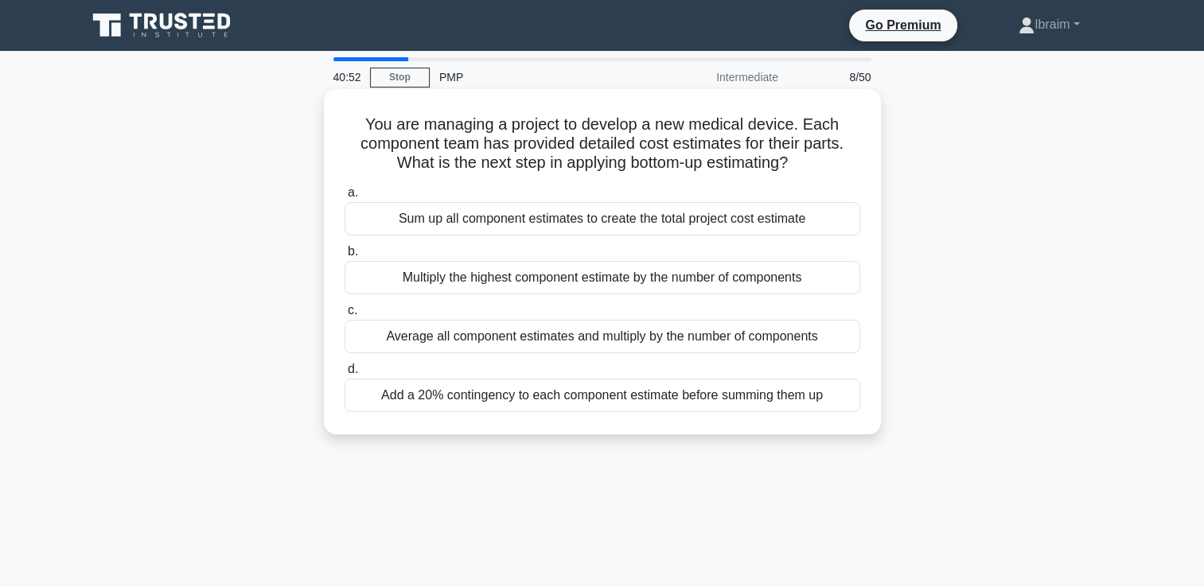
click at [625, 224] on div "Sum up all component estimates to create the total project cost estimate" at bounding box center [603, 218] width 516 height 33
click at [345, 198] on input "a. Sum up all component estimates to create the total project cost estimate" at bounding box center [345, 193] width 0 height 10
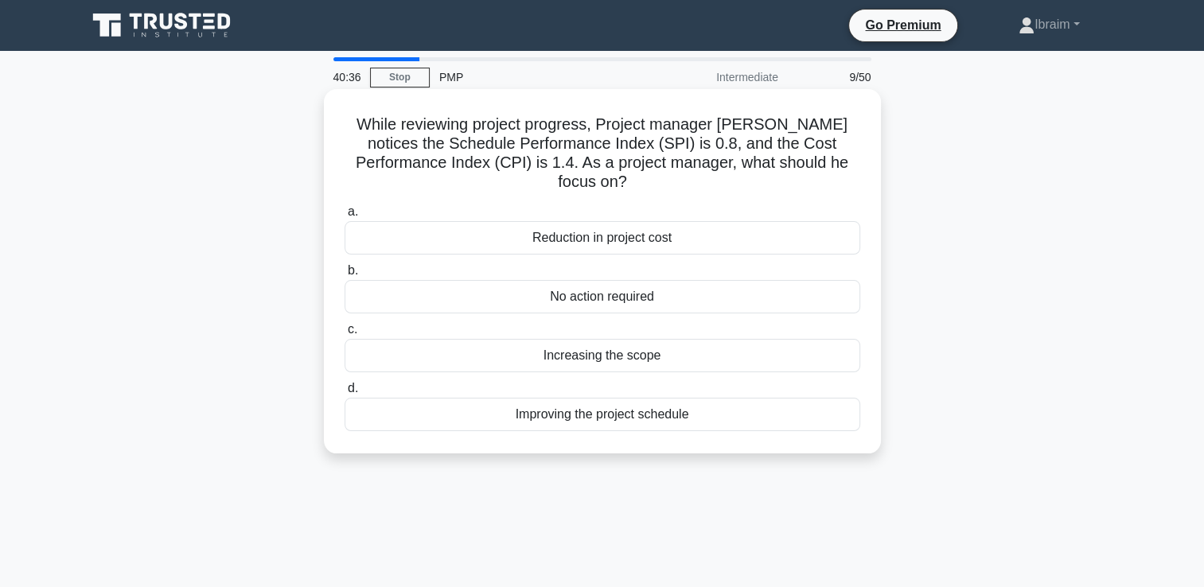
click at [627, 398] on div "Improving the project schedule" at bounding box center [603, 414] width 516 height 33
click at [345, 394] on input "d. Improving the project schedule" at bounding box center [345, 389] width 0 height 10
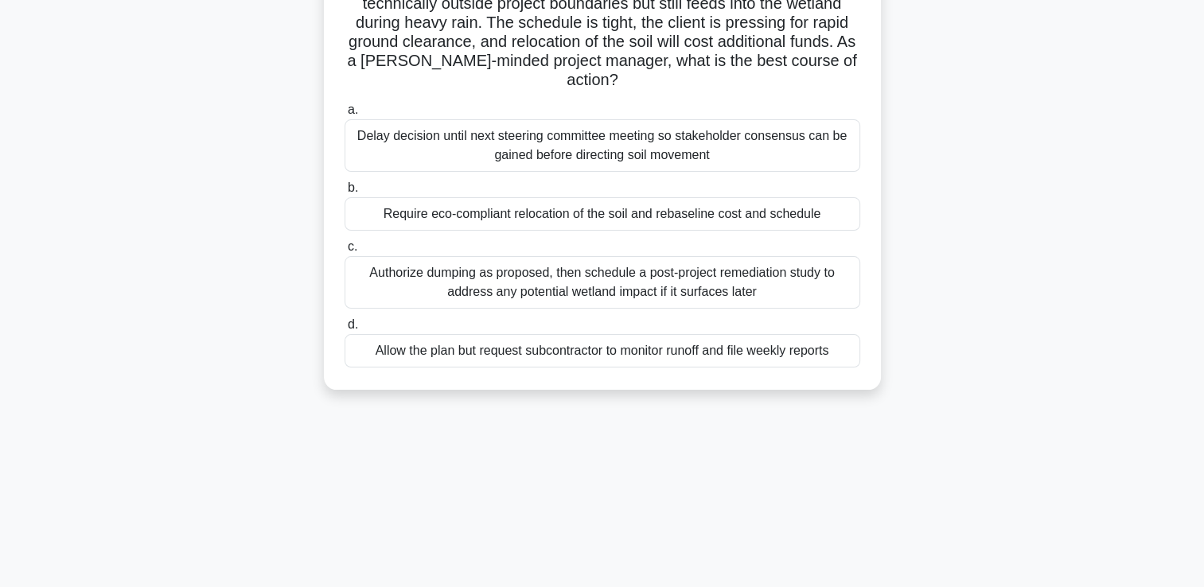
scroll to position [80, 0]
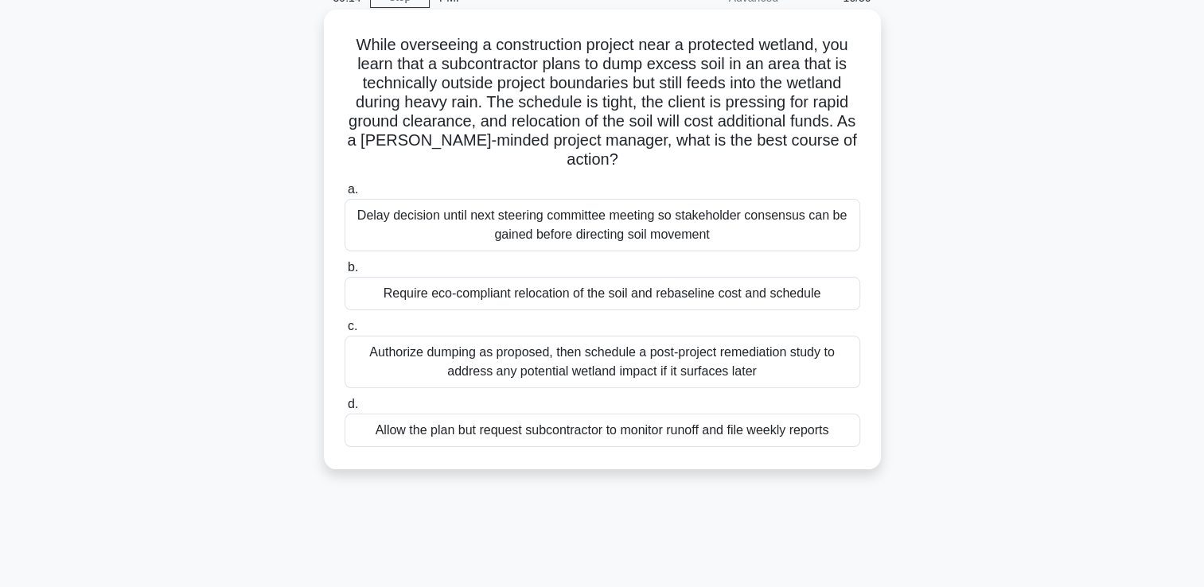
click at [688, 292] on div "Require eco-compliant relocation of the soil and rebaseline cost and schedule" at bounding box center [603, 293] width 516 height 33
click at [345, 273] on input "b. Require eco-compliant relocation of the soil and rebaseline cost and schedule" at bounding box center [345, 268] width 0 height 10
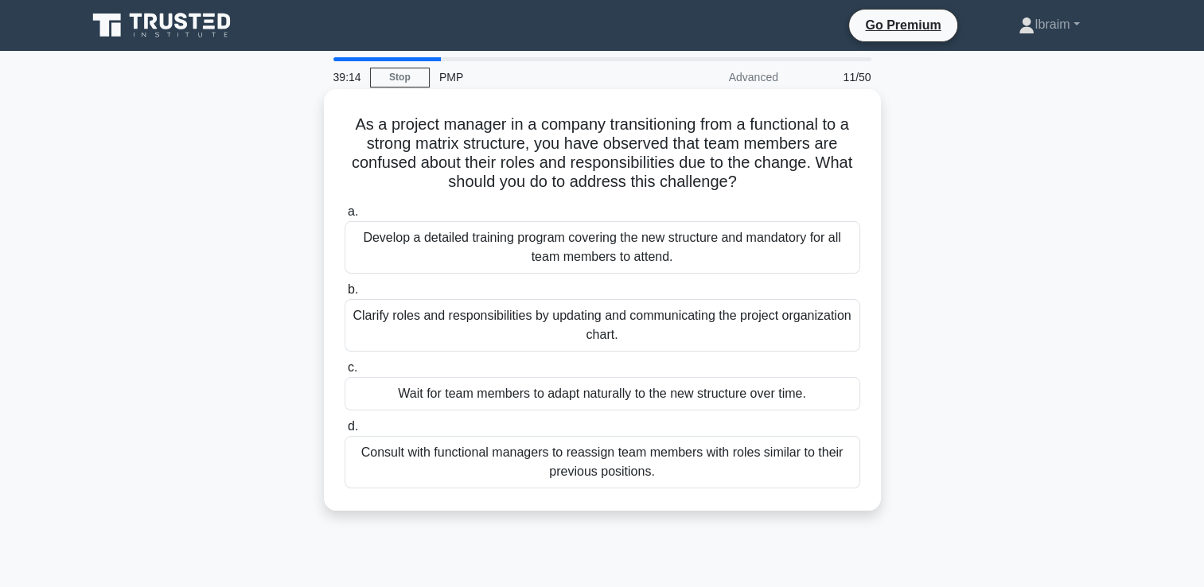
scroll to position [0, 0]
click at [612, 329] on div "Clarify roles and responsibilities by updating and communicating the project or…" at bounding box center [603, 325] width 516 height 53
click at [345, 295] on input "b. Clarify roles and responsibilities by updating and communicating the project…" at bounding box center [345, 290] width 0 height 10
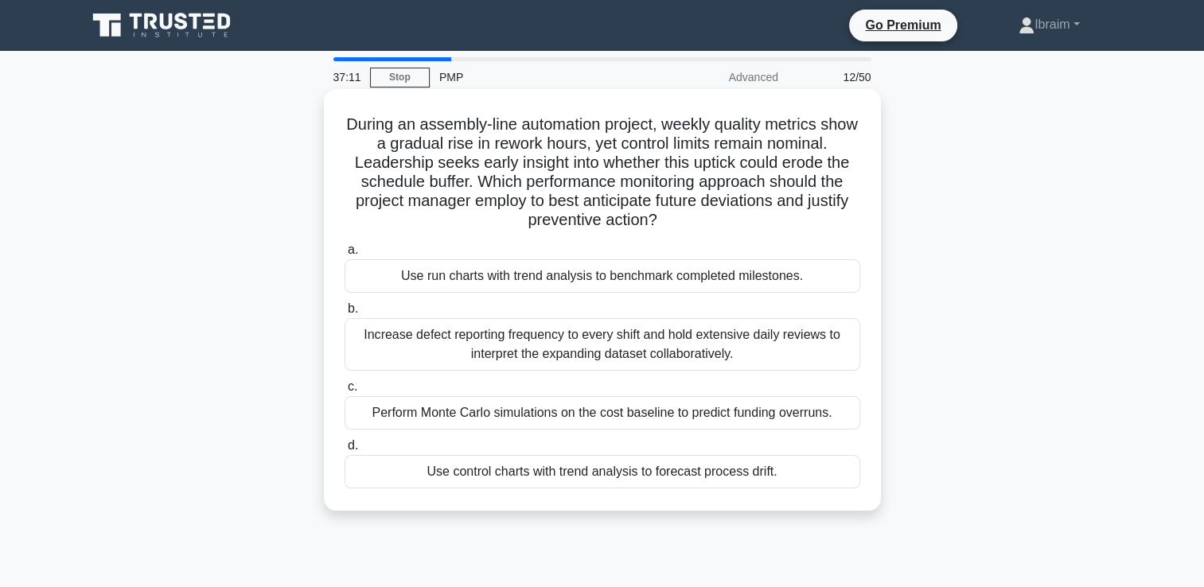
click at [650, 361] on div "Increase defect reporting frequency to every shift and hold extensive daily rev…" at bounding box center [603, 344] width 516 height 53
click at [345, 314] on input "b. Increase defect reporting frequency to every shift and hold extensive daily …" at bounding box center [345, 309] width 0 height 10
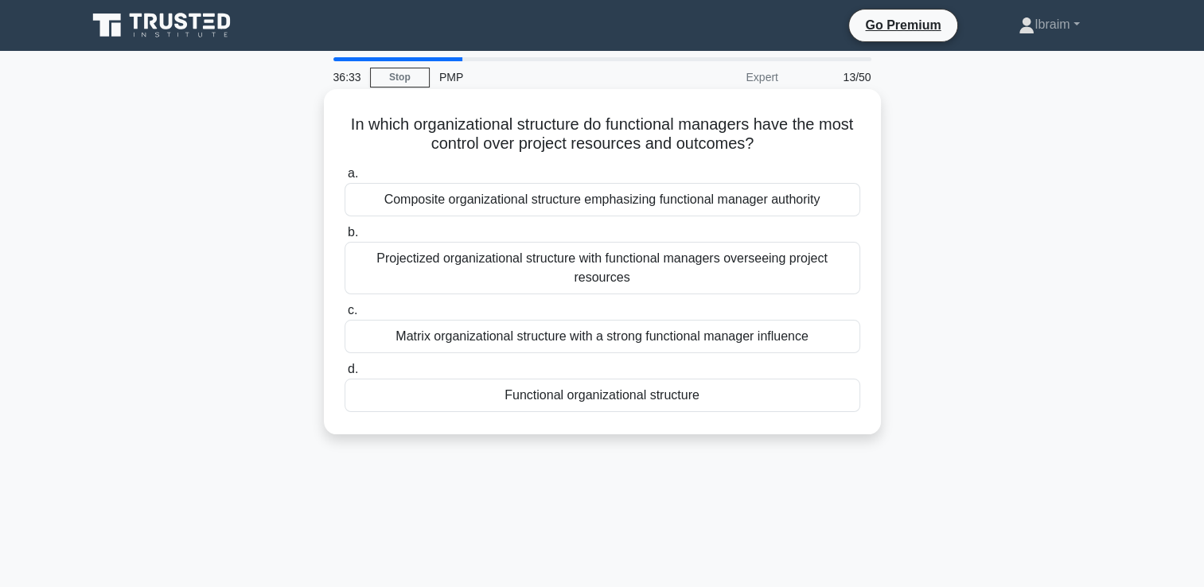
click at [763, 201] on div "Composite organizational structure emphasizing functional manager authority" at bounding box center [603, 199] width 516 height 33
click at [345, 179] on input "a. Composite organizational structure emphasizing functional manager authority" at bounding box center [345, 174] width 0 height 10
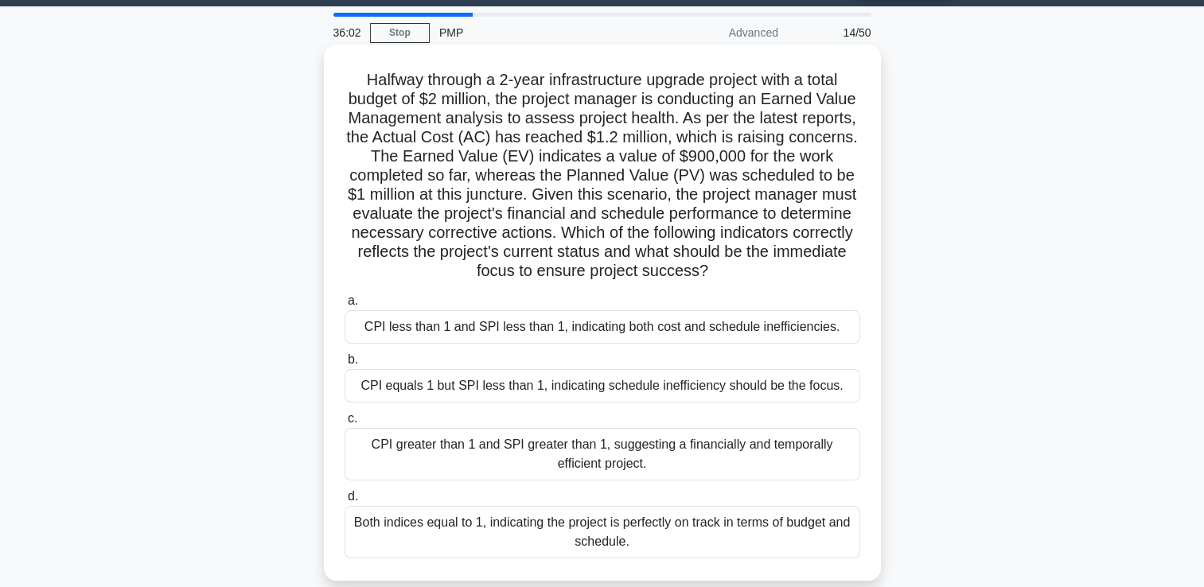
scroll to position [80, 0]
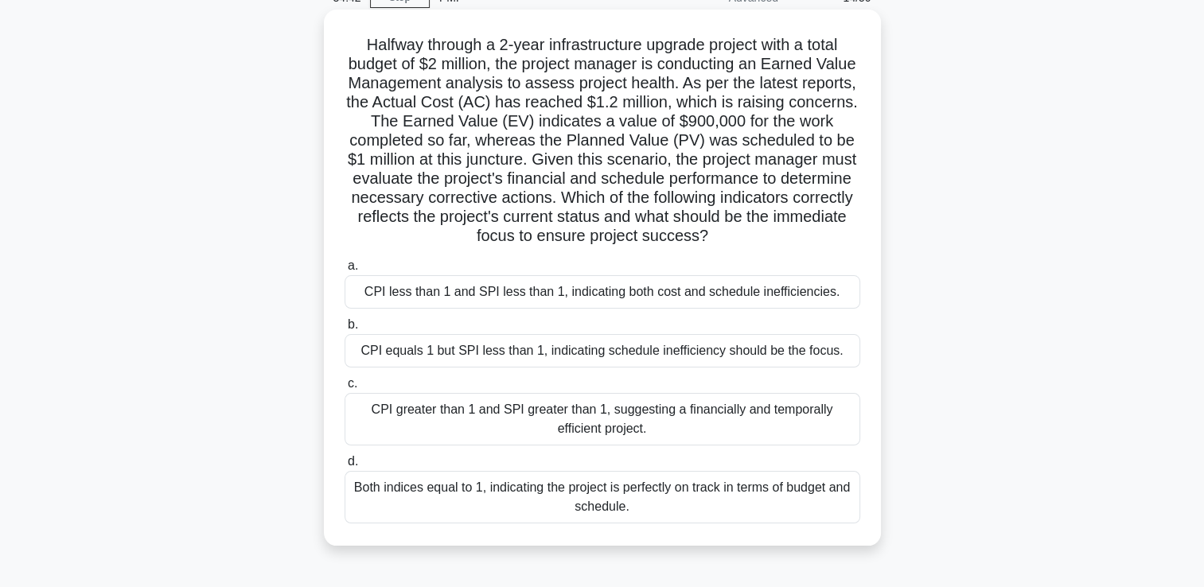
click at [692, 298] on div "CPI less than 1 and SPI less than 1, indicating both cost and schedule ineffici…" at bounding box center [603, 291] width 516 height 33
click at [345, 271] on input "a. CPI less than 1 and SPI less than 1, indicating both cost and schedule ineff…" at bounding box center [345, 266] width 0 height 10
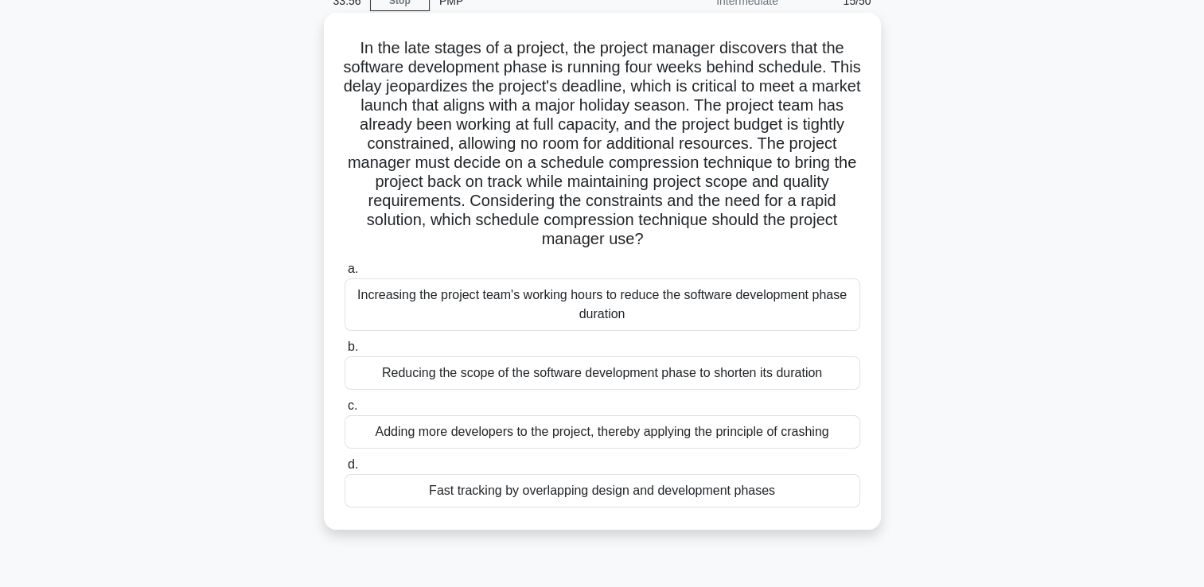
scroll to position [159, 0]
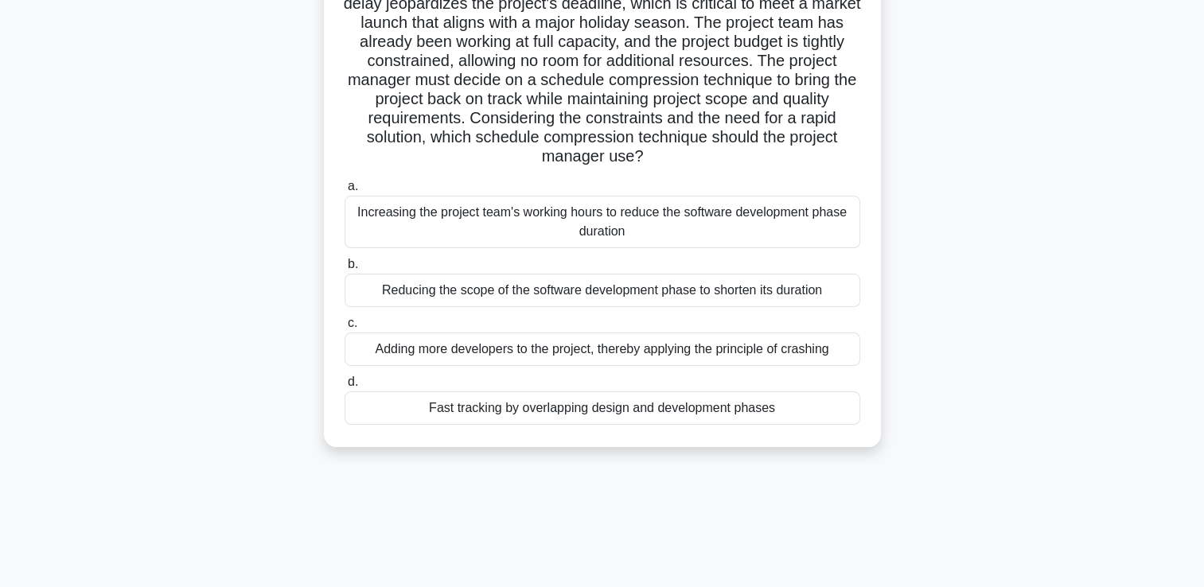
click at [591, 416] on div "Fast tracking by overlapping design and development phases" at bounding box center [603, 408] width 516 height 33
click at [345, 388] on input "d. Fast tracking by overlapping design and development phases" at bounding box center [345, 382] width 0 height 10
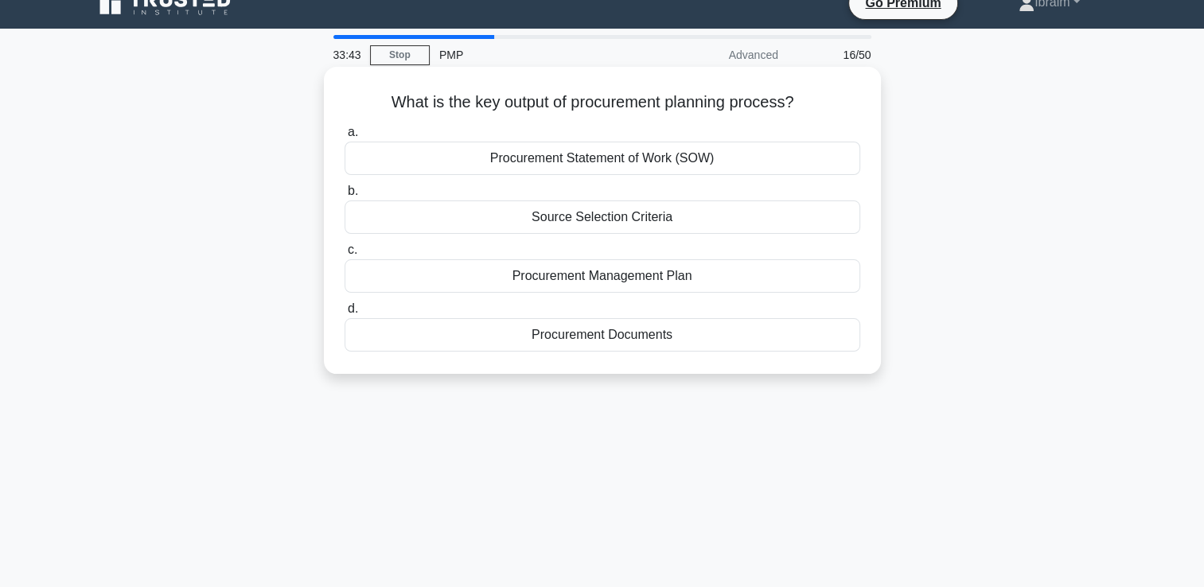
scroll to position [0, 0]
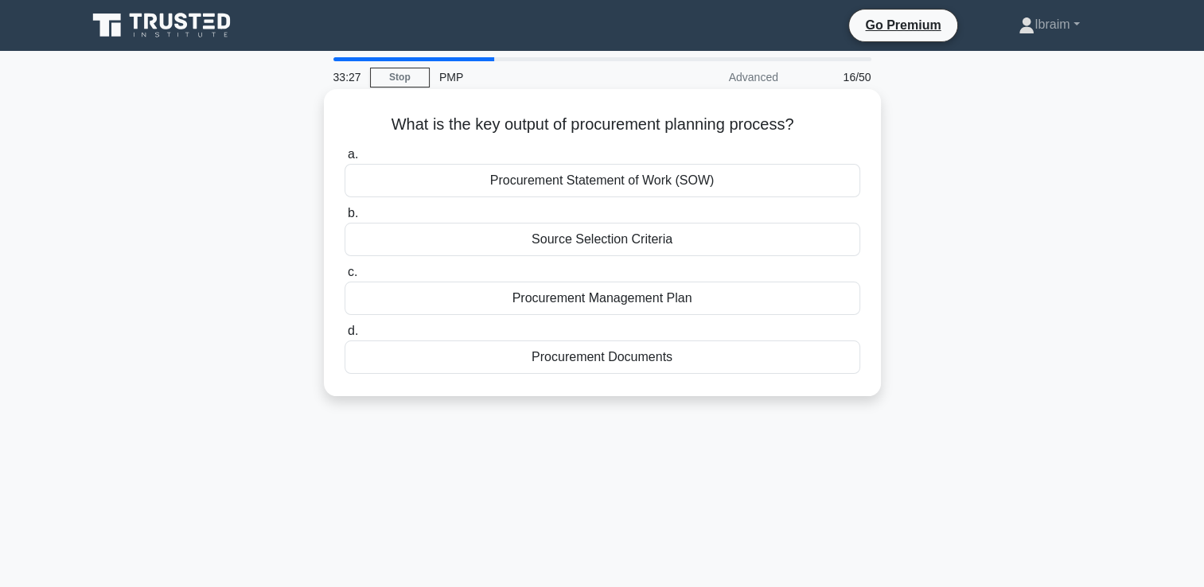
click at [653, 299] on div "Procurement Management Plan" at bounding box center [603, 298] width 516 height 33
click at [345, 278] on input "c. Procurement Management Plan" at bounding box center [345, 272] width 0 height 10
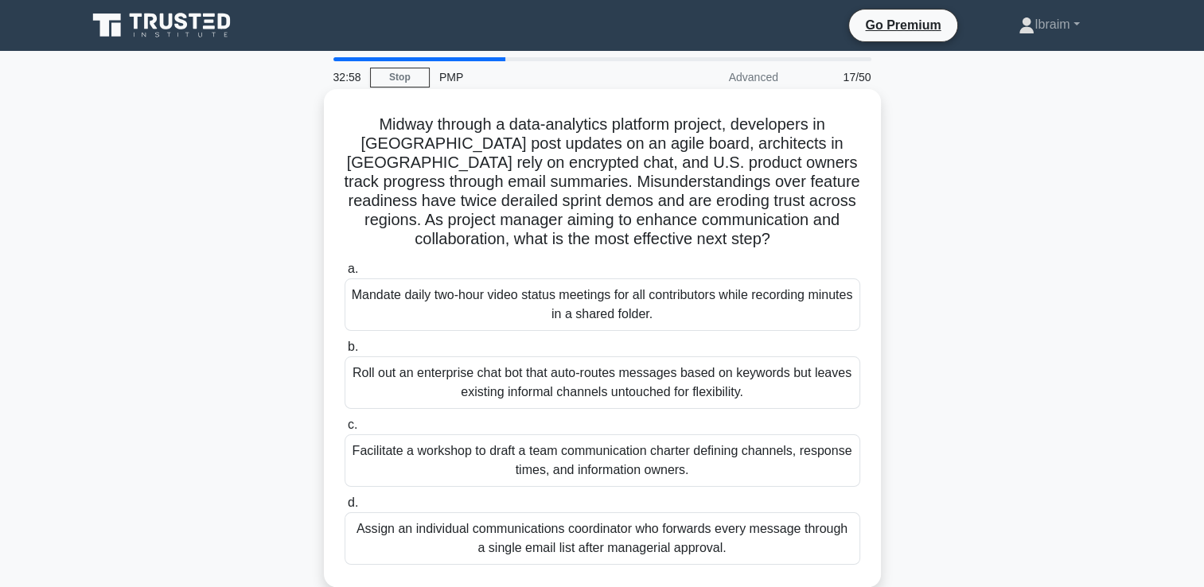
scroll to position [80, 0]
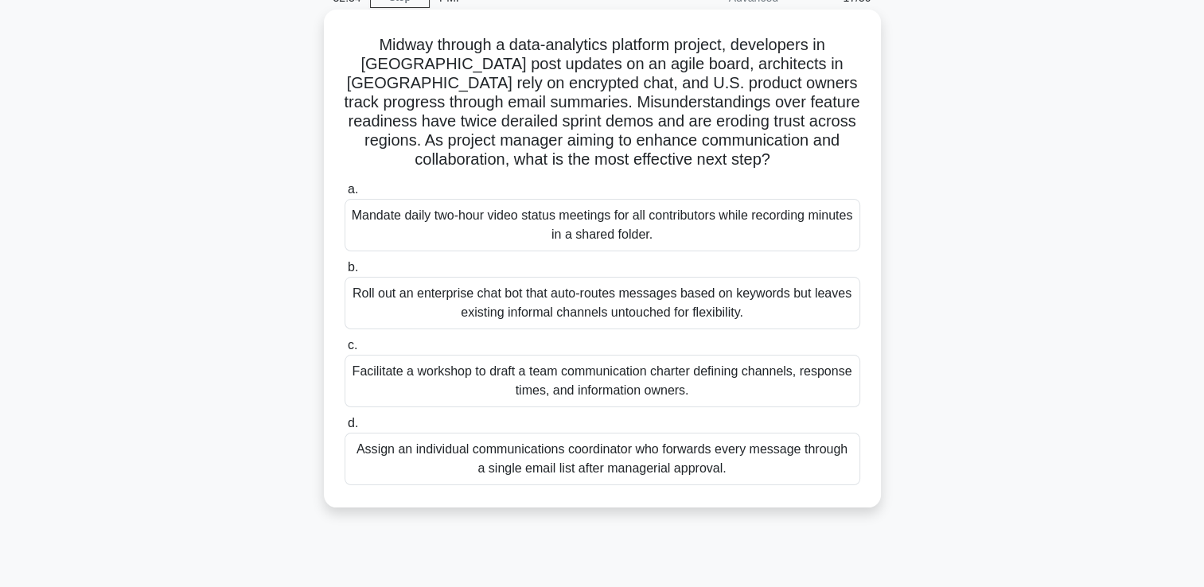
click at [651, 375] on div "Facilitate a workshop to draft a team communication charter defining channels, …" at bounding box center [603, 381] width 516 height 53
click at [345, 351] on input "c. Facilitate a workshop to draft a team communication charter defining channel…" at bounding box center [345, 346] width 0 height 10
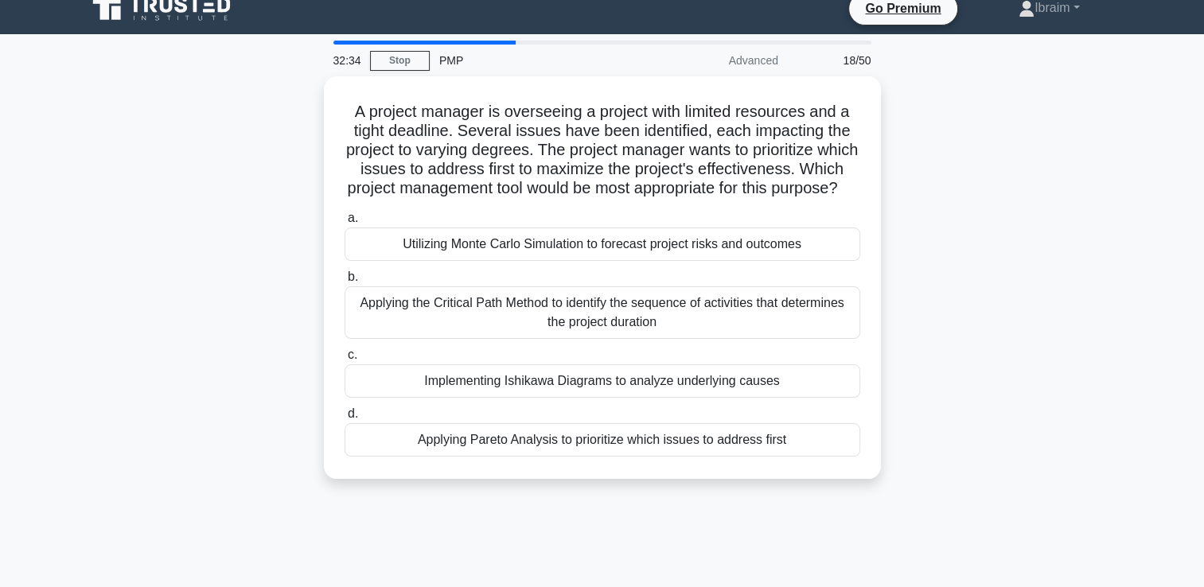
scroll to position [0, 0]
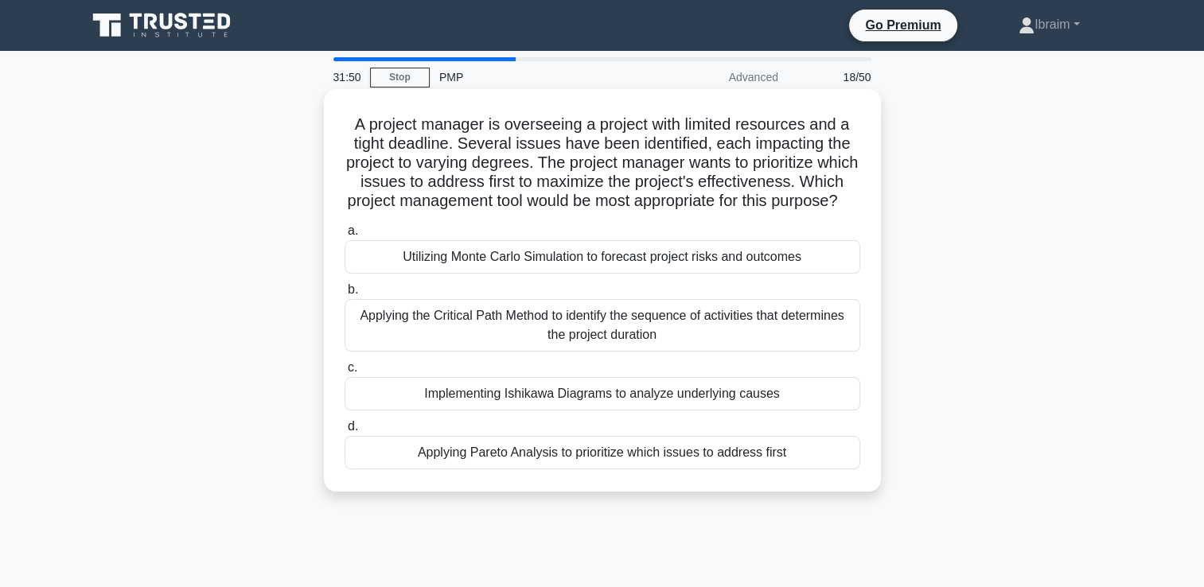
click at [619, 349] on div "Applying the Critical Path Method to identify the sequence of activities that d…" at bounding box center [603, 325] width 516 height 53
click at [345, 295] on input "b. Applying the Critical Path Method to identify the sequence of activities tha…" at bounding box center [345, 290] width 0 height 10
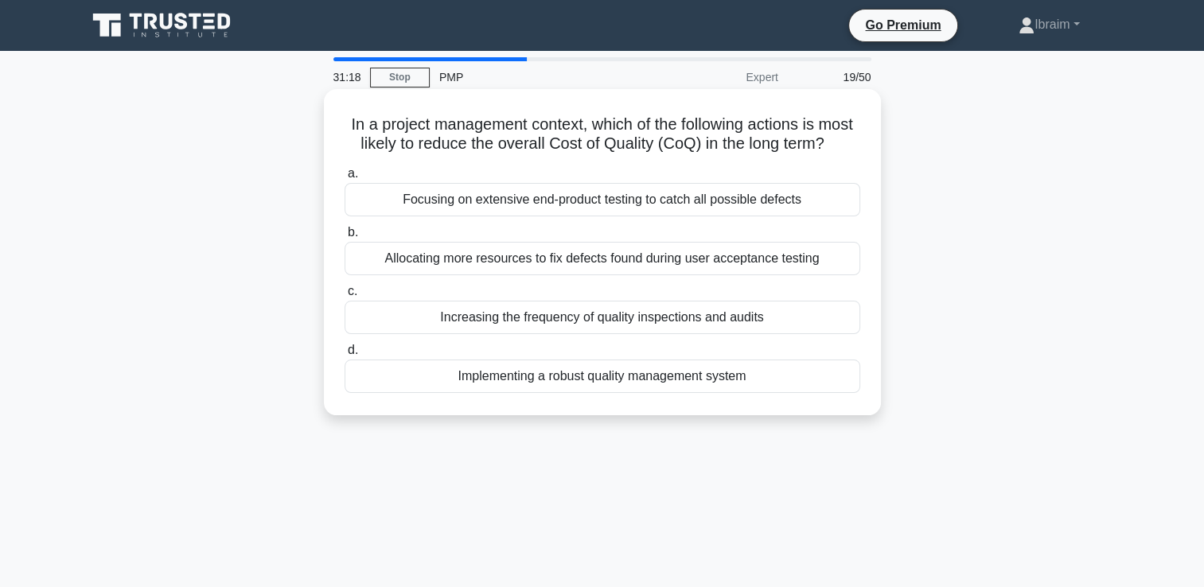
click at [710, 393] on div "Implementing a robust quality management system" at bounding box center [603, 376] width 516 height 33
click at [345, 356] on input "d. Implementing a robust quality management system" at bounding box center [345, 350] width 0 height 10
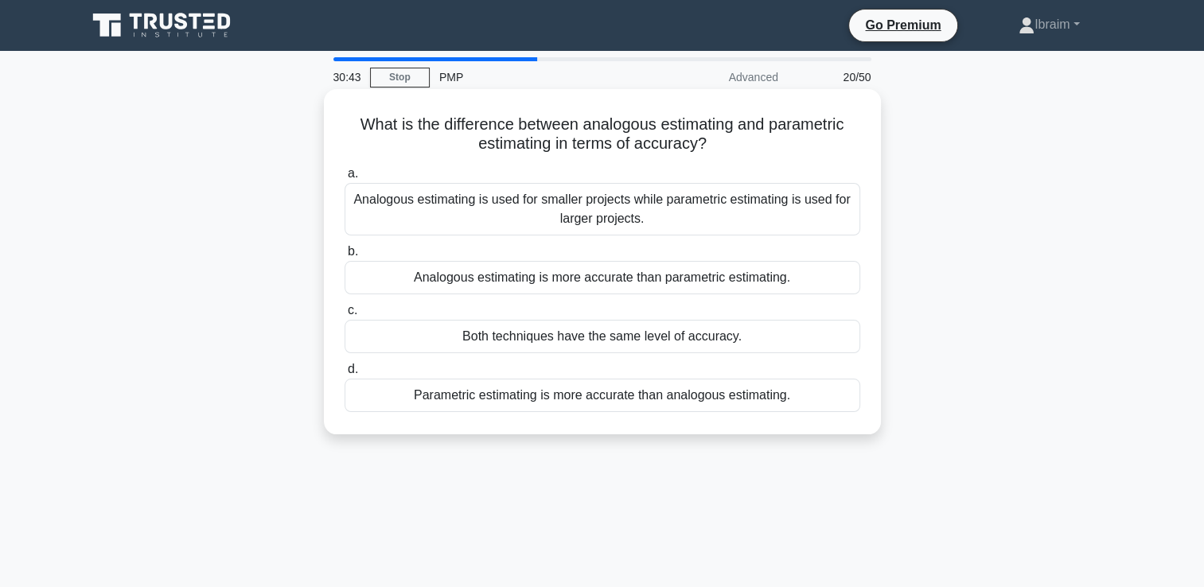
click at [604, 398] on div "Parametric estimating is more accurate than analogous estimating." at bounding box center [603, 395] width 516 height 33
click at [345, 375] on input "d. Parametric estimating is more accurate than analogous estimating." at bounding box center [345, 370] width 0 height 10
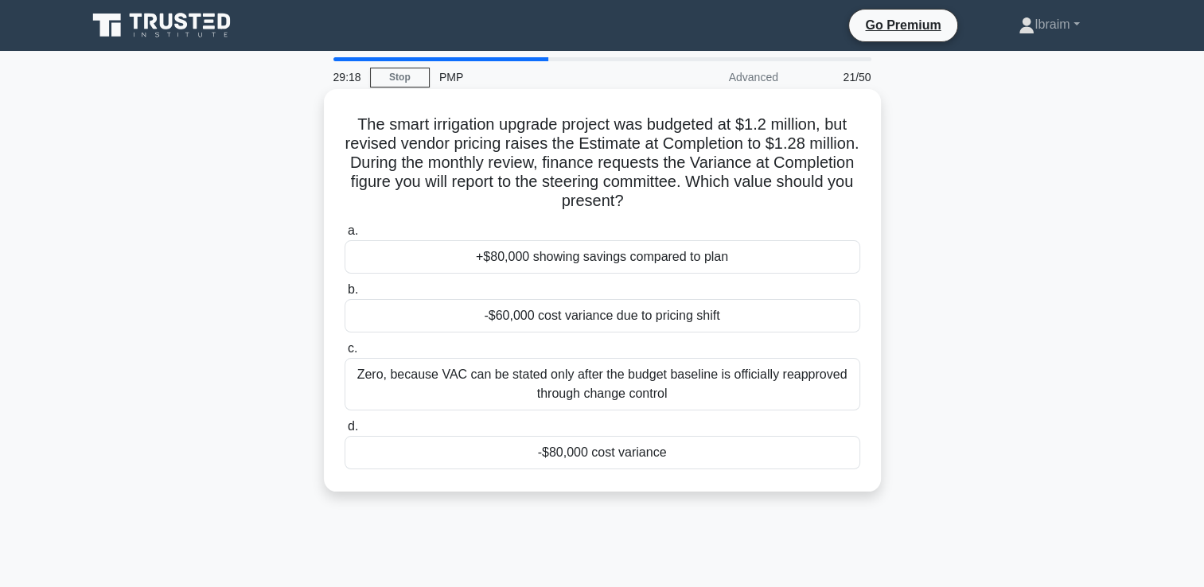
click at [595, 455] on div "-$80,000 cost variance" at bounding box center [603, 452] width 516 height 33
click at [345, 432] on input "d. -$80,000 cost variance" at bounding box center [345, 427] width 0 height 10
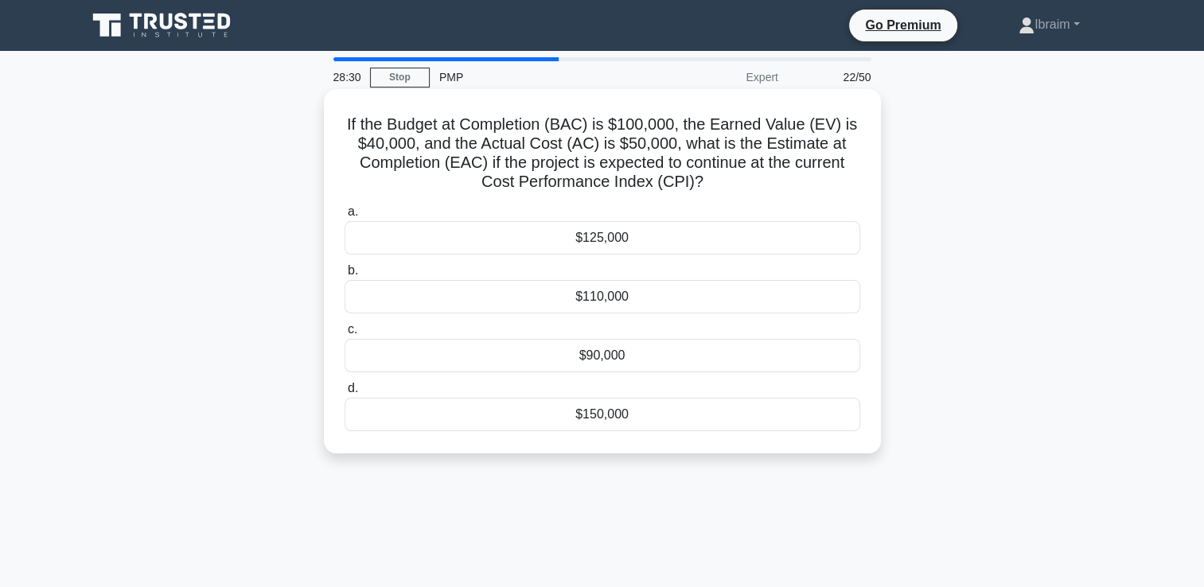
click at [605, 240] on div "$125,000" at bounding box center [603, 237] width 516 height 33
click at [345, 217] on input "a. $125,000" at bounding box center [345, 212] width 0 height 10
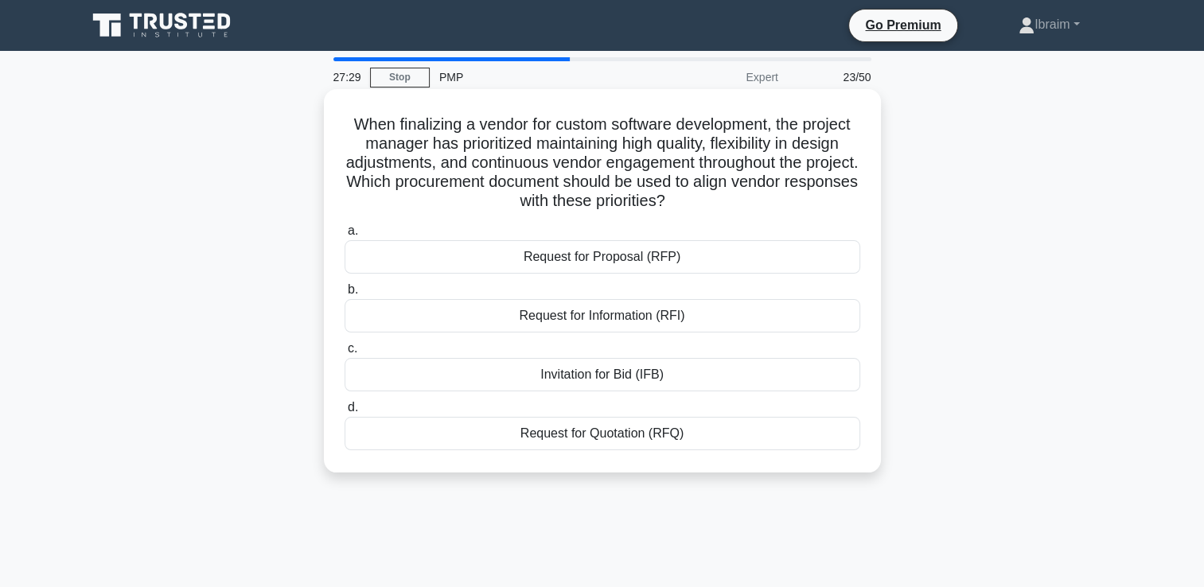
click at [636, 262] on div "Request for Proposal (RFP)" at bounding box center [603, 256] width 516 height 33
click at [345, 236] on input "a. Request for Proposal (RFP)" at bounding box center [345, 231] width 0 height 10
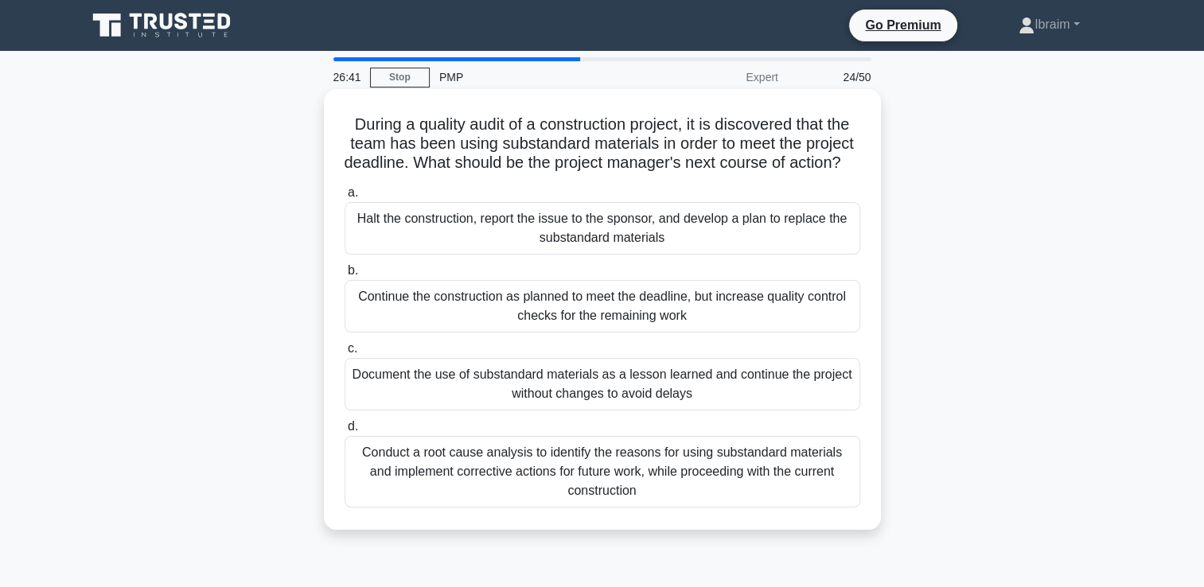
click at [634, 484] on div "Conduct a root cause analysis to identify the reasons for using substandard mat…" at bounding box center [603, 472] width 516 height 72
click at [345, 432] on input "d. Conduct a root cause analysis to identify the reasons for using substandard …" at bounding box center [345, 427] width 0 height 10
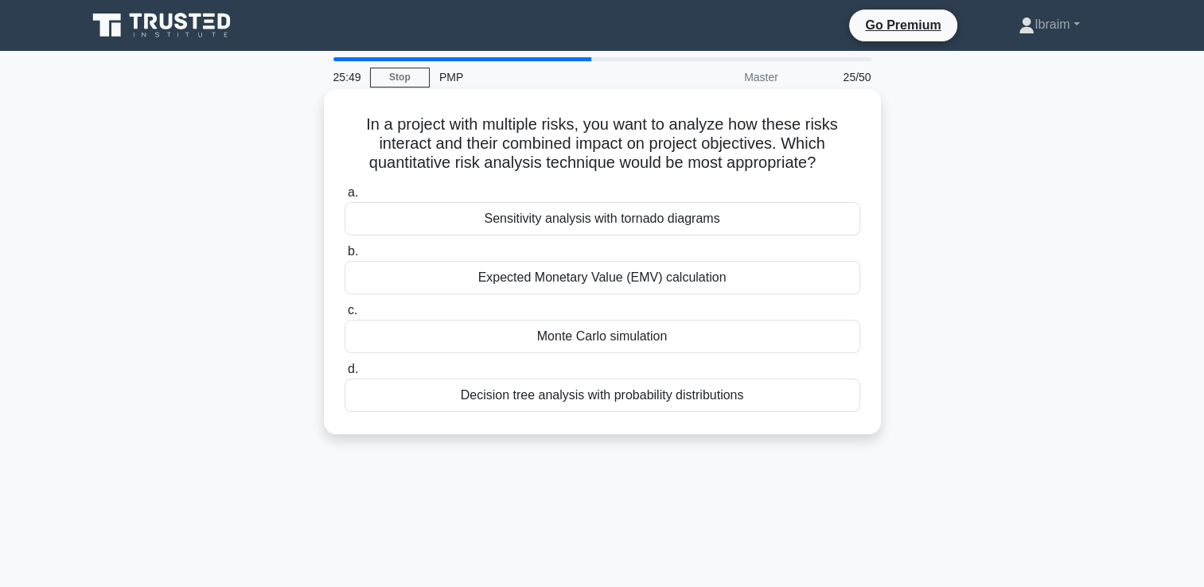
click at [673, 221] on div "Sensitivity analysis with tornado diagrams" at bounding box center [603, 218] width 516 height 33
click at [345, 198] on input "a. Sensitivity analysis with tornado diagrams" at bounding box center [345, 193] width 0 height 10
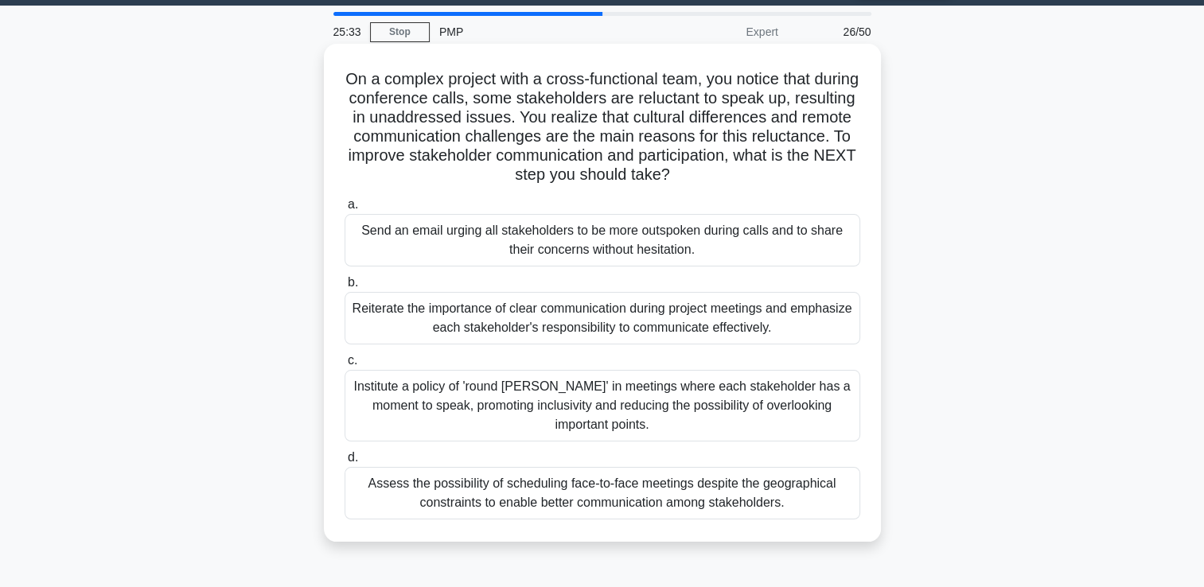
scroll to position [80, 0]
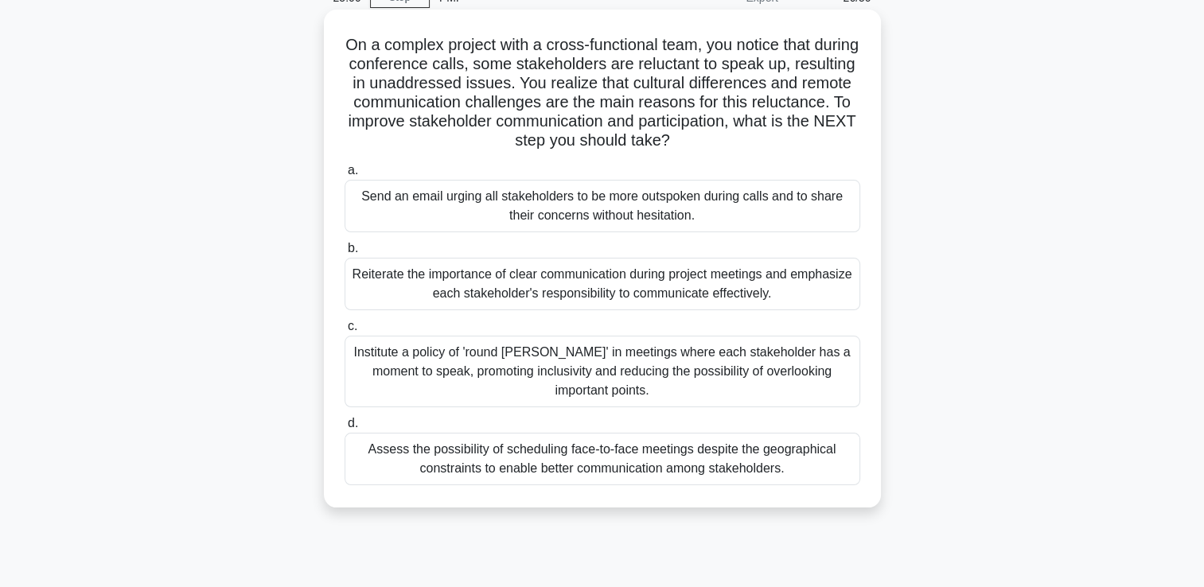
click at [678, 448] on div "Assess the possibility of scheduling face-to-face meetings despite the geograph…" at bounding box center [603, 459] width 516 height 53
click at [345, 429] on input "d. Assess the possibility of scheduling face-to-face meetings despite the geogr…" at bounding box center [345, 424] width 0 height 10
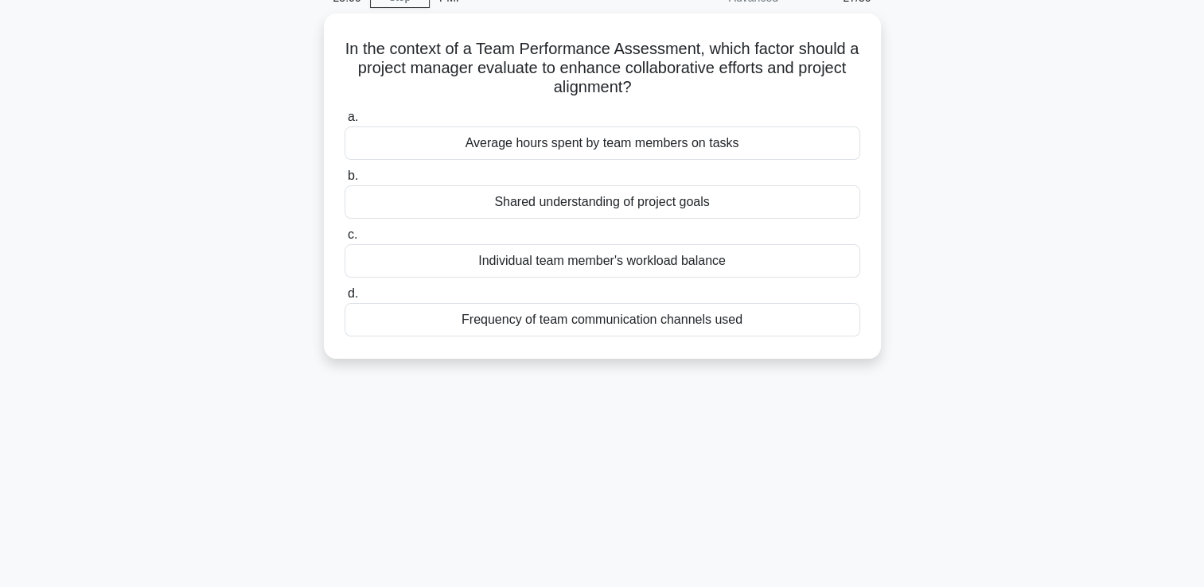
scroll to position [0, 0]
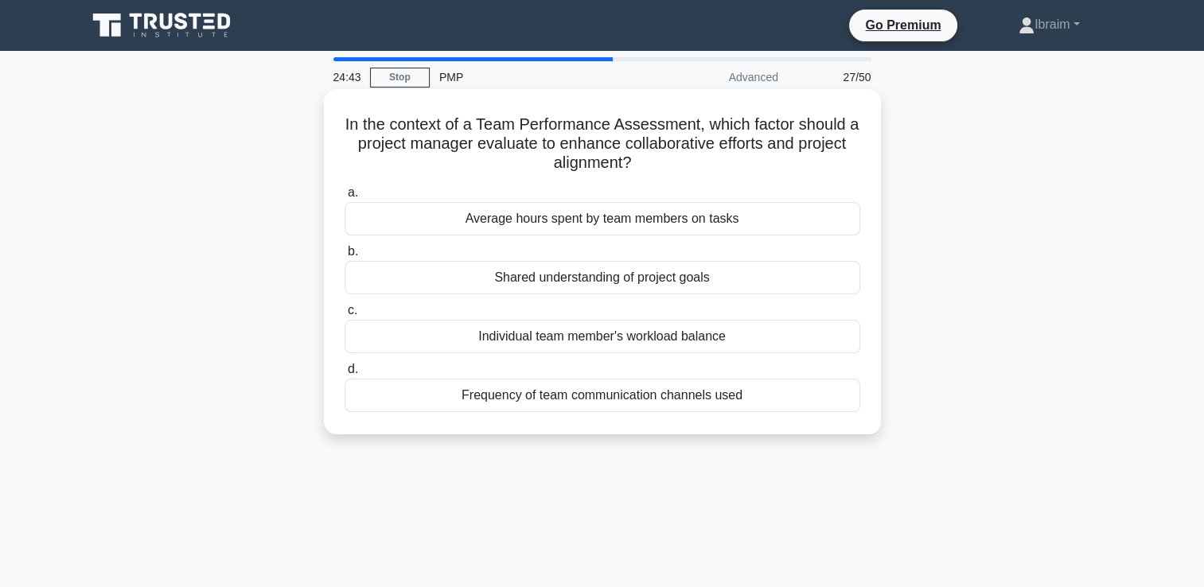
click at [658, 285] on div "Shared understanding of project goals" at bounding box center [603, 277] width 516 height 33
click at [345, 257] on input "b. Shared understanding of project goals" at bounding box center [345, 252] width 0 height 10
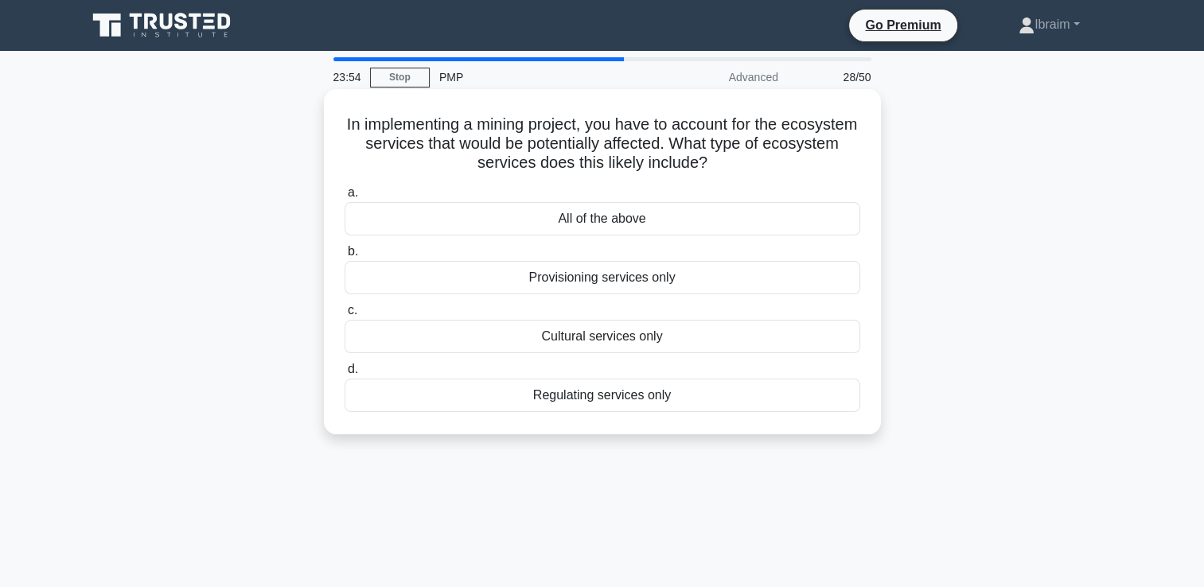
click at [609, 226] on div "All of the above" at bounding box center [603, 218] width 516 height 33
click at [345, 198] on input "a. All of the above" at bounding box center [345, 193] width 0 height 10
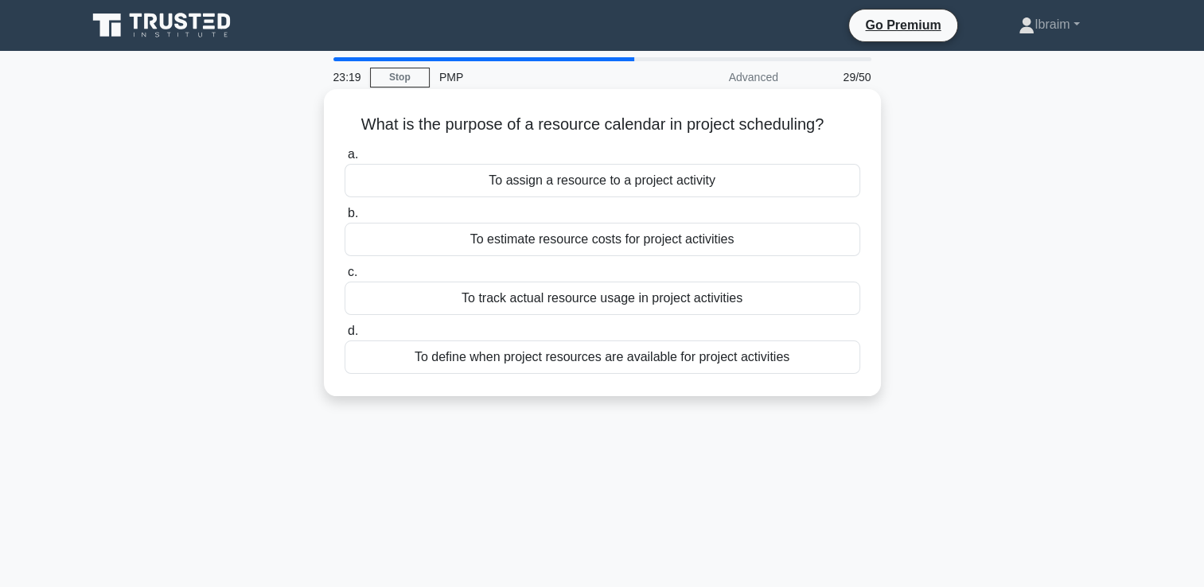
click at [704, 362] on div "To define when project resources are available for project activities" at bounding box center [603, 357] width 516 height 33
click at [345, 337] on input "d. To define when project resources are available for project activities" at bounding box center [345, 331] width 0 height 10
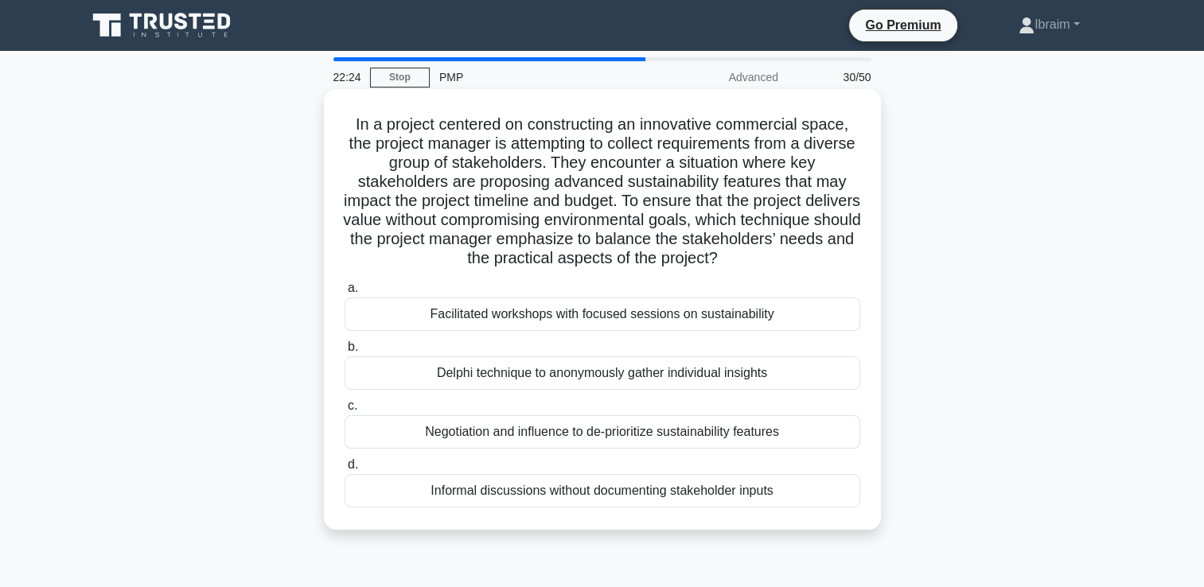
click at [722, 320] on div "Facilitated workshops with focused sessions on sustainability" at bounding box center [603, 314] width 516 height 33
click at [345, 294] on input "a. Facilitated workshops with focused sessions on sustainability" at bounding box center [345, 288] width 0 height 10
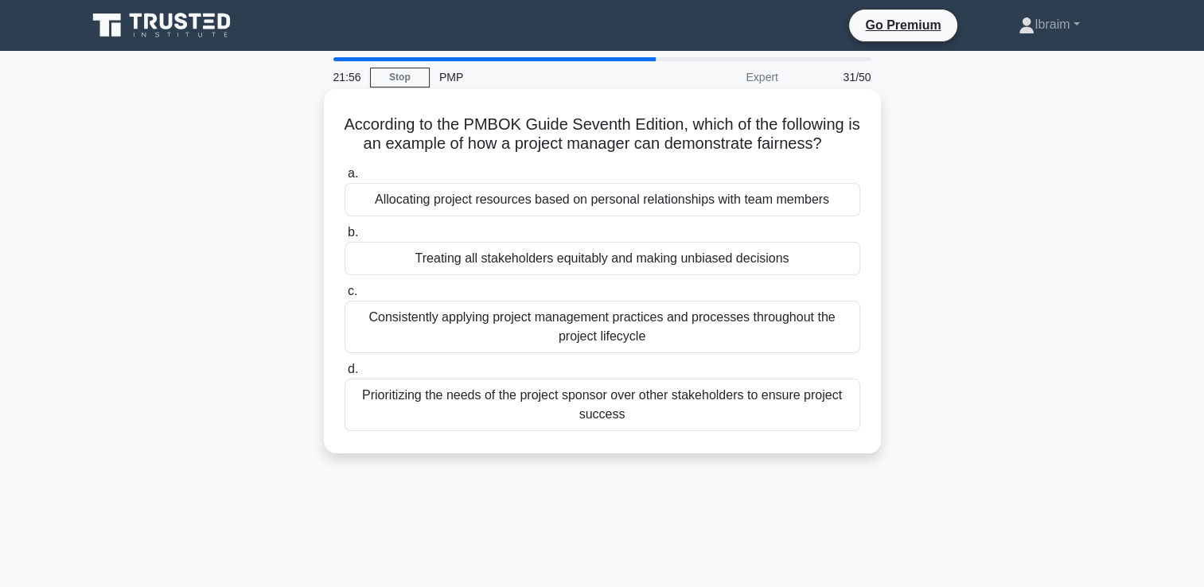
click at [714, 322] on div "Consistently applying project management practices and processes throughout the…" at bounding box center [603, 327] width 516 height 53
click at [345, 297] on input "c. Consistently applying project management practices and processes throughout …" at bounding box center [345, 292] width 0 height 10
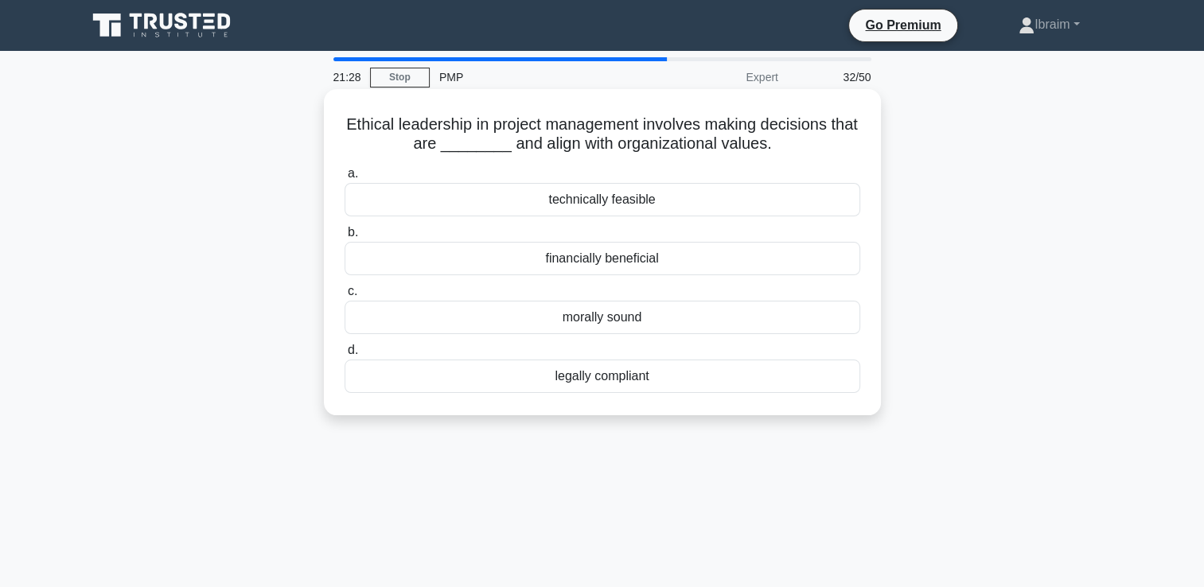
click at [634, 381] on div "legally compliant" at bounding box center [603, 376] width 516 height 33
click at [345, 356] on input "d. legally compliant" at bounding box center [345, 350] width 0 height 10
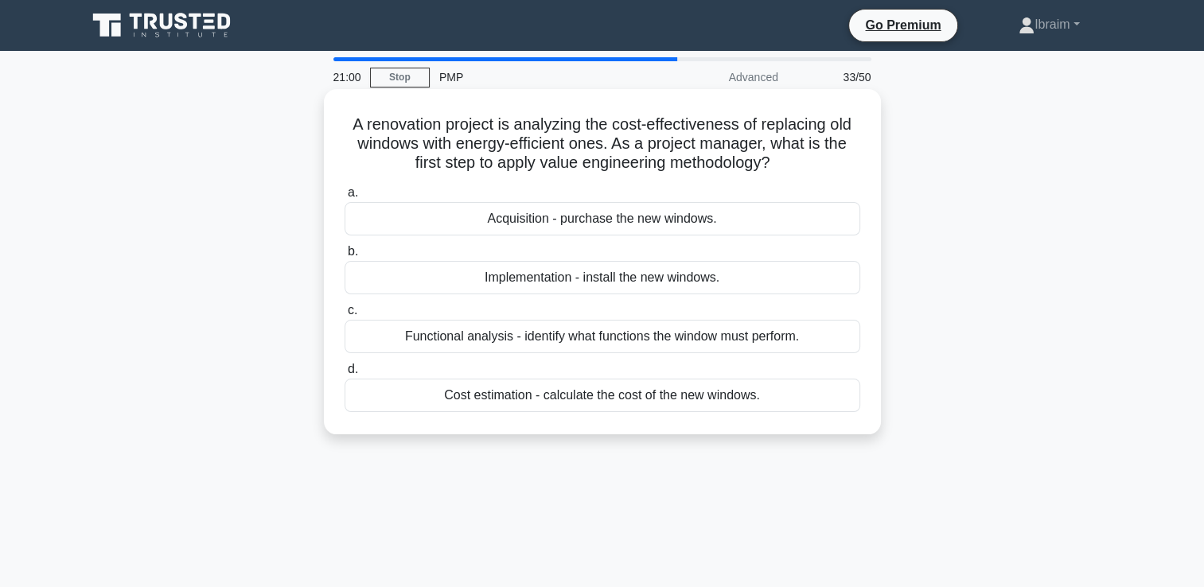
click at [776, 341] on div "Functional analysis - identify what functions the window must perform." at bounding box center [603, 336] width 516 height 33
click at [345, 316] on input "c. Functional analysis - identify what functions the window must perform." at bounding box center [345, 311] width 0 height 10
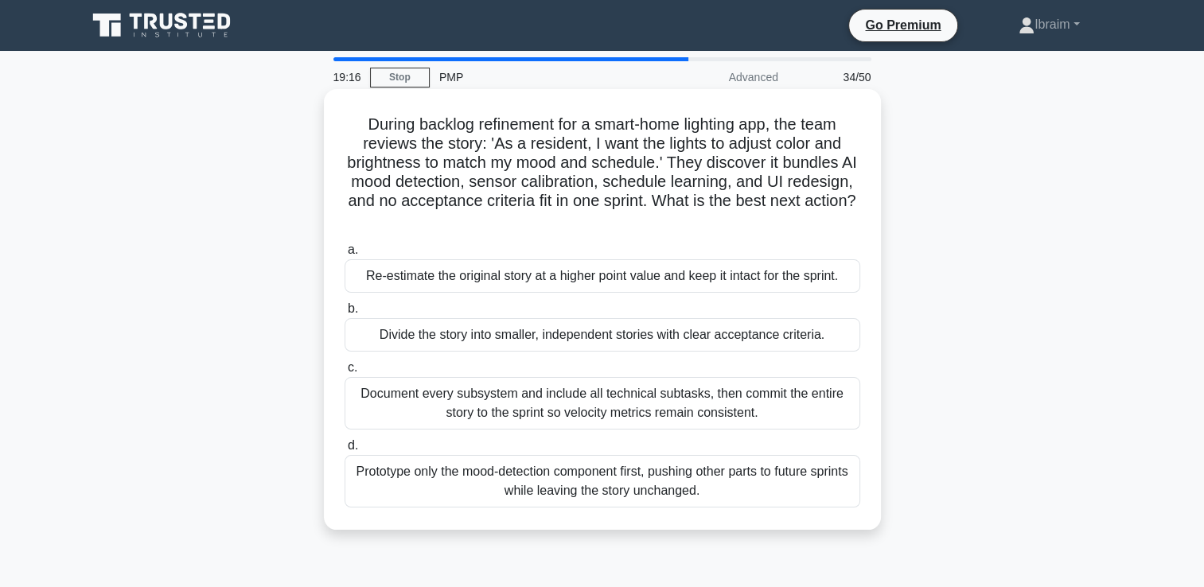
click at [732, 343] on div "Divide the story into smaller, independent stories with clear acceptance criter…" at bounding box center [603, 334] width 516 height 33
click at [345, 314] on input "b. Divide the story into smaller, independent stories with clear acceptance cri…" at bounding box center [345, 309] width 0 height 10
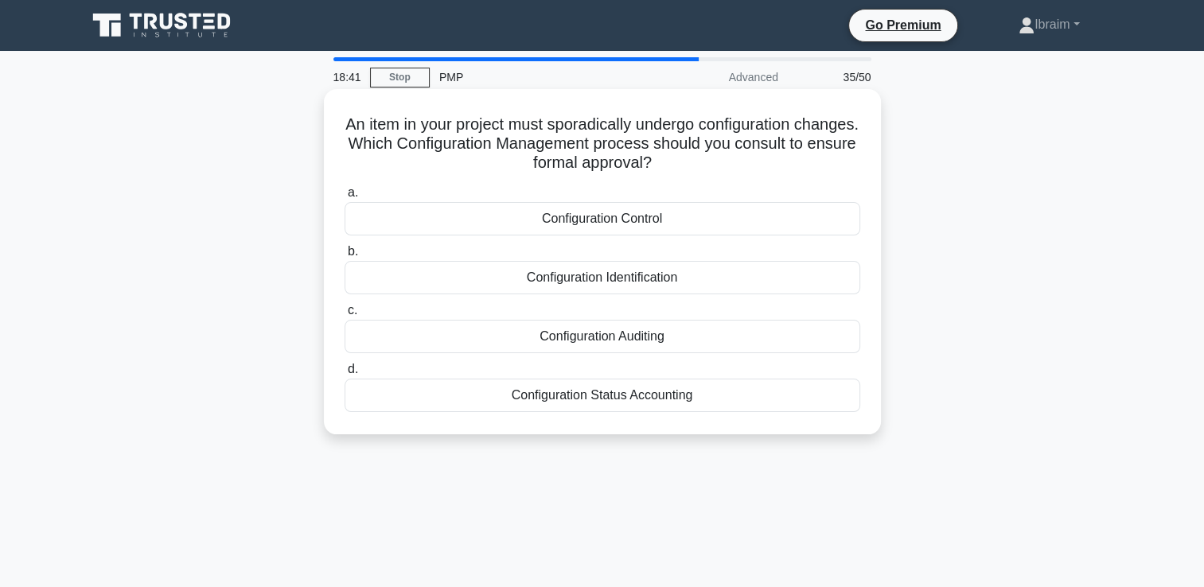
click at [650, 282] on div "Configuration Identification" at bounding box center [603, 277] width 516 height 33
click at [345, 257] on input "b. Configuration Identification" at bounding box center [345, 252] width 0 height 10
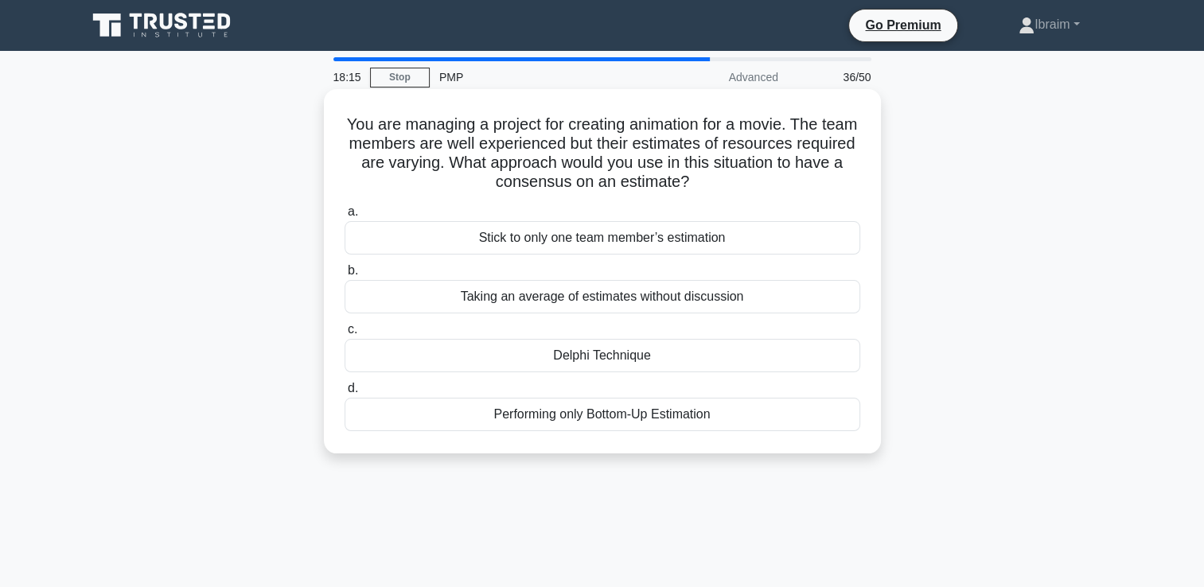
click at [634, 363] on div "Delphi Technique" at bounding box center [603, 355] width 516 height 33
click at [345, 335] on input "c. Delphi Technique" at bounding box center [345, 330] width 0 height 10
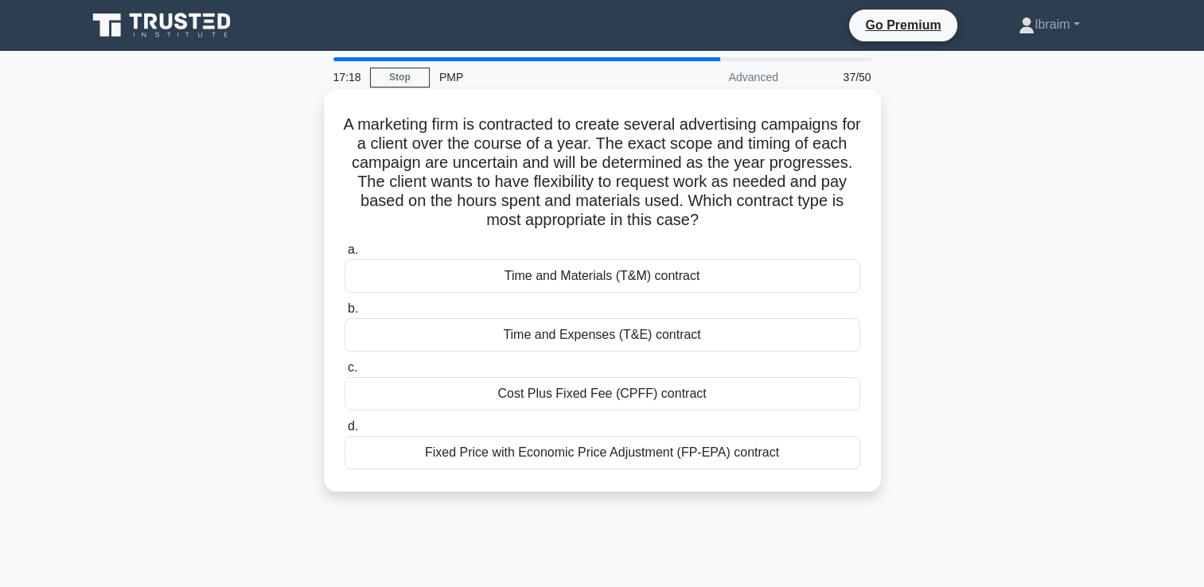
click at [611, 342] on div "Time and Expenses (T&E) contract" at bounding box center [603, 334] width 516 height 33
click at [345, 314] on input "b. Time and Expenses (T&E) contract" at bounding box center [345, 309] width 0 height 10
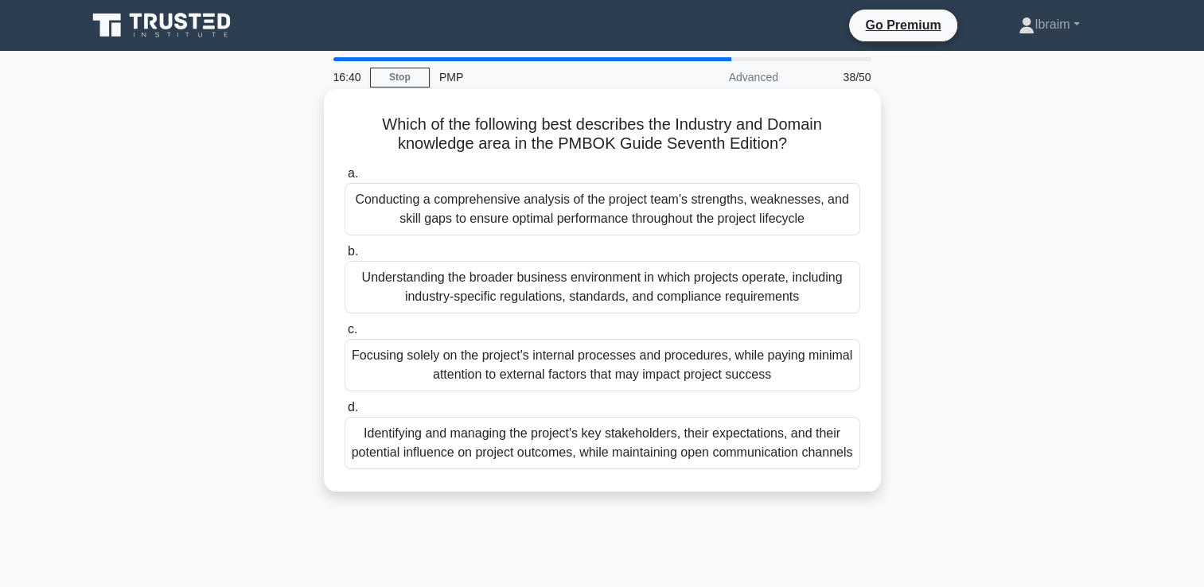
click at [689, 275] on div "Understanding the broader business environment in which projects operate, inclu…" at bounding box center [603, 287] width 516 height 53
click at [345, 257] on input "b. Understanding the broader business environment in which projects operate, in…" at bounding box center [345, 252] width 0 height 10
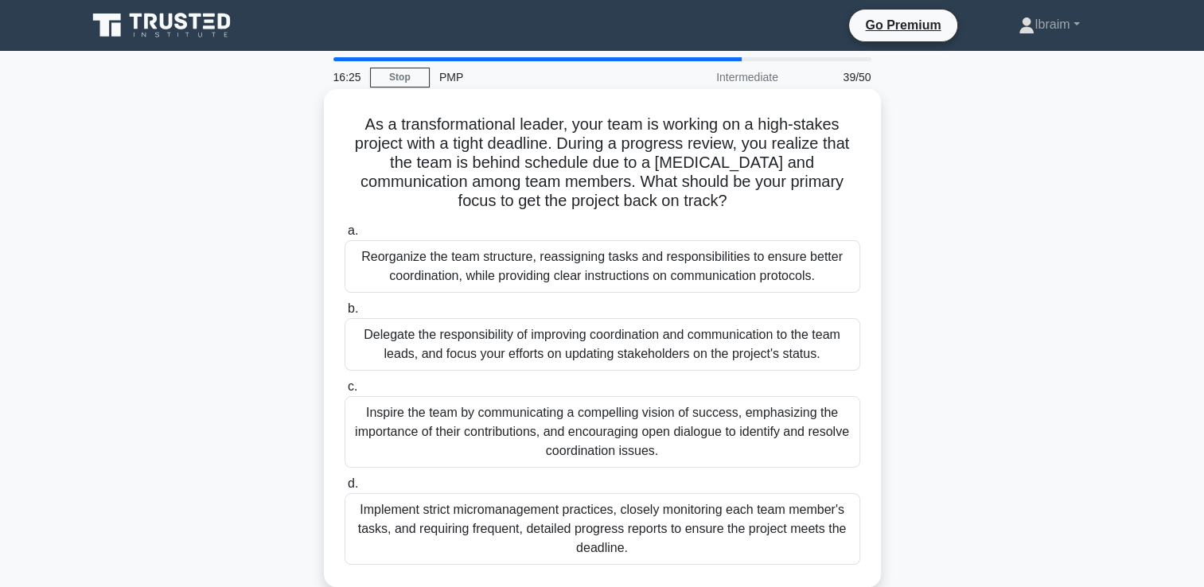
scroll to position [80, 0]
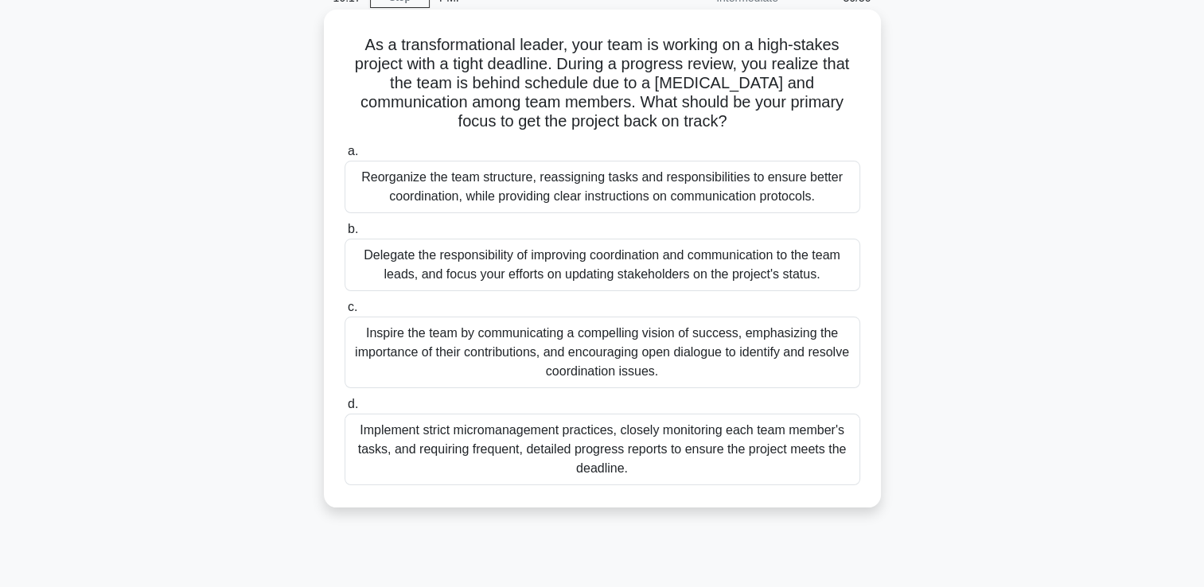
click at [720, 340] on div "Inspire the team by communicating a compelling vision of success, emphasizing t…" at bounding box center [603, 353] width 516 height 72
click at [345, 313] on input "c. Inspire the team by communicating a compelling vision of success, emphasizin…" at bounding box center [345, 308] width 0 height 10
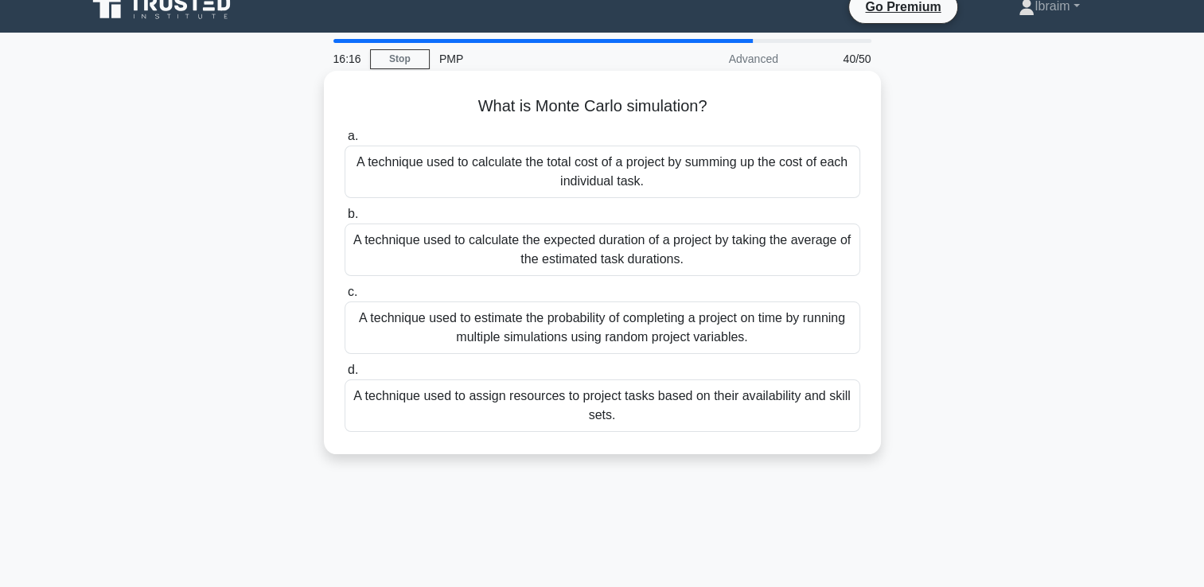
scroll to position [0, 0]
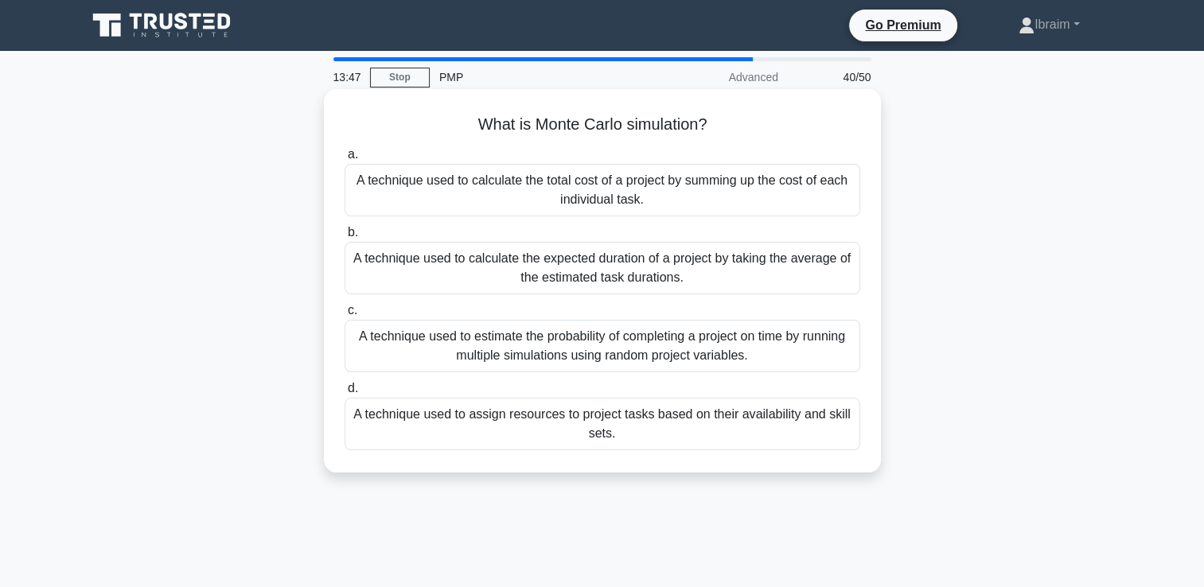
click at [588, 342] on div "A technique used to estimate the probability of completing a project on time by…" at bounding box center [603, 346] width 516 height 53
click at [345, 316] on input "c. A technique used to estimate the probability of completing a project on time…" at bounding box center [345, 311] width 0 height 10
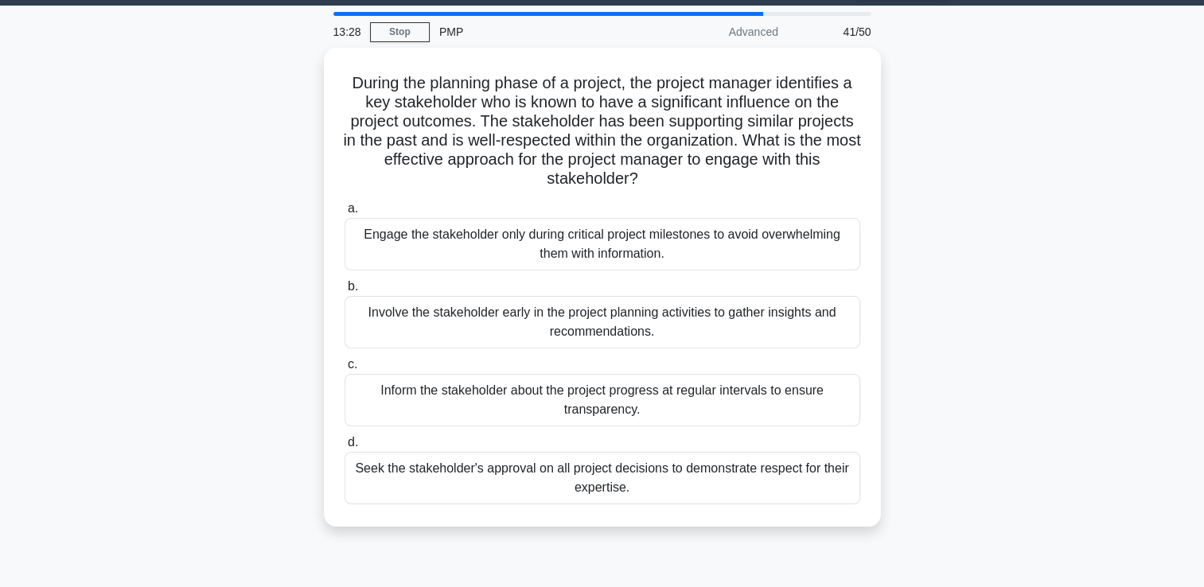
scroll to position [80, 0]
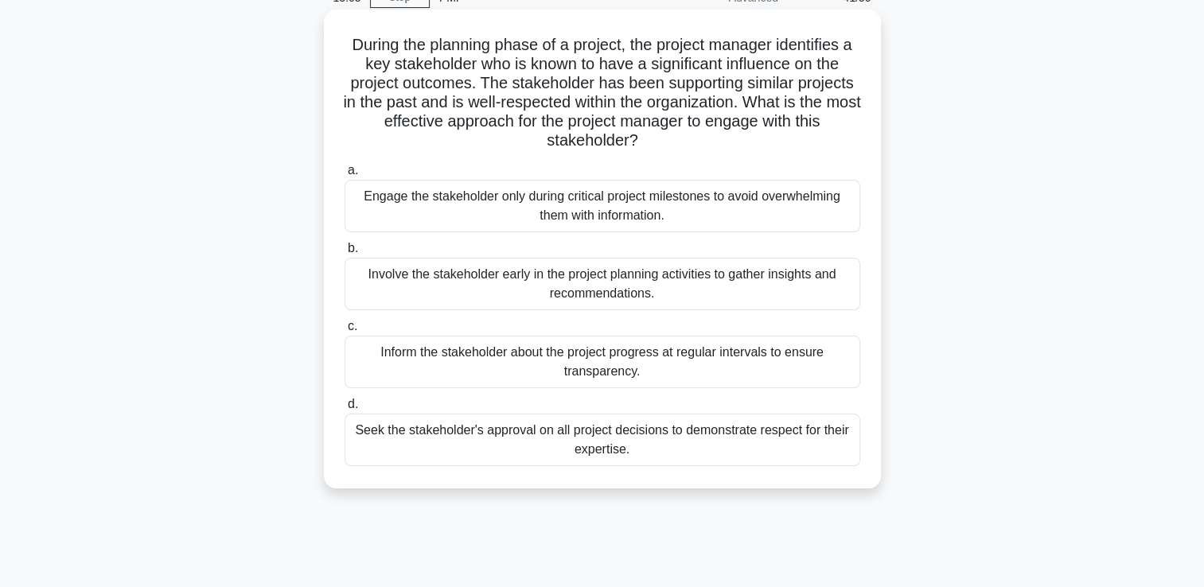
click at [672, 284] on div "Involve the stakeholder early in the project planning activities to gather insi…" at bounding box center [603, 284] width 516 height 53
click at [345, 254] on input "b. Involve the stakeholder early in the project planning activities to gather i…" at bounding box center [345, 249] width 0 height 10
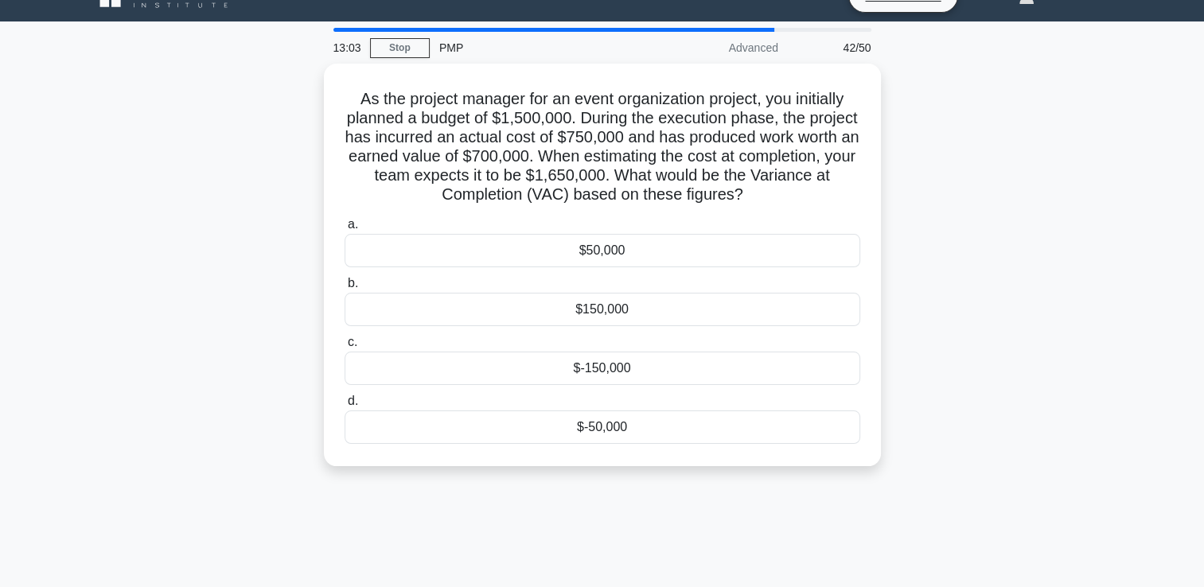
scroll to position [0, 0]
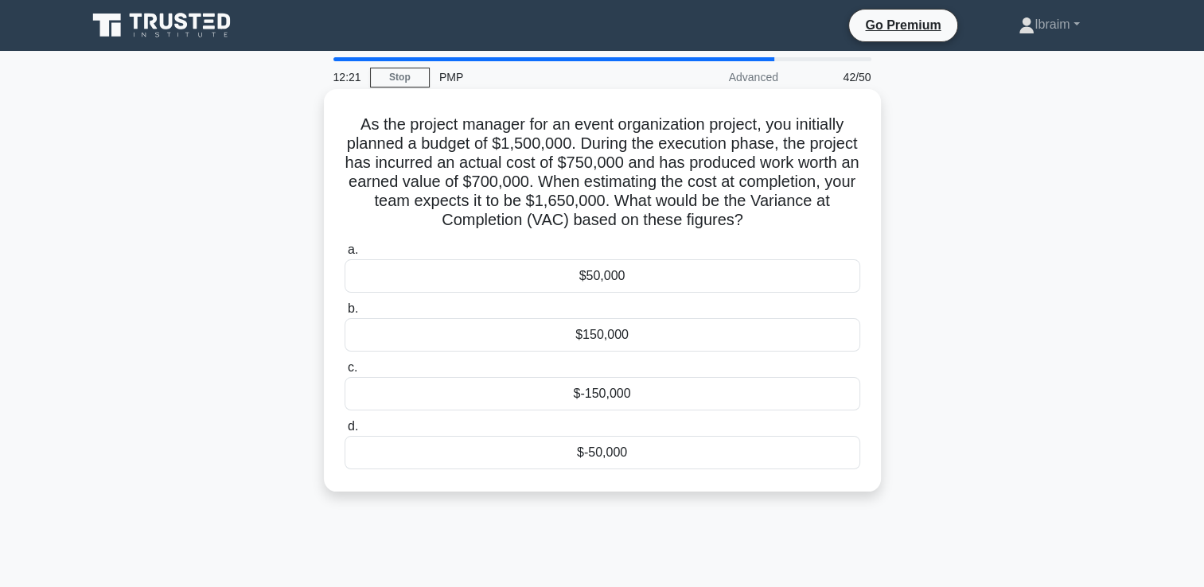
click at [586, 402] on div "$-150,000" at bounding box center [603, 393] width 516 height 33
click at [345, 373] on input "c. $-150,000" at bounding box center [345, 368] width 0 height 10
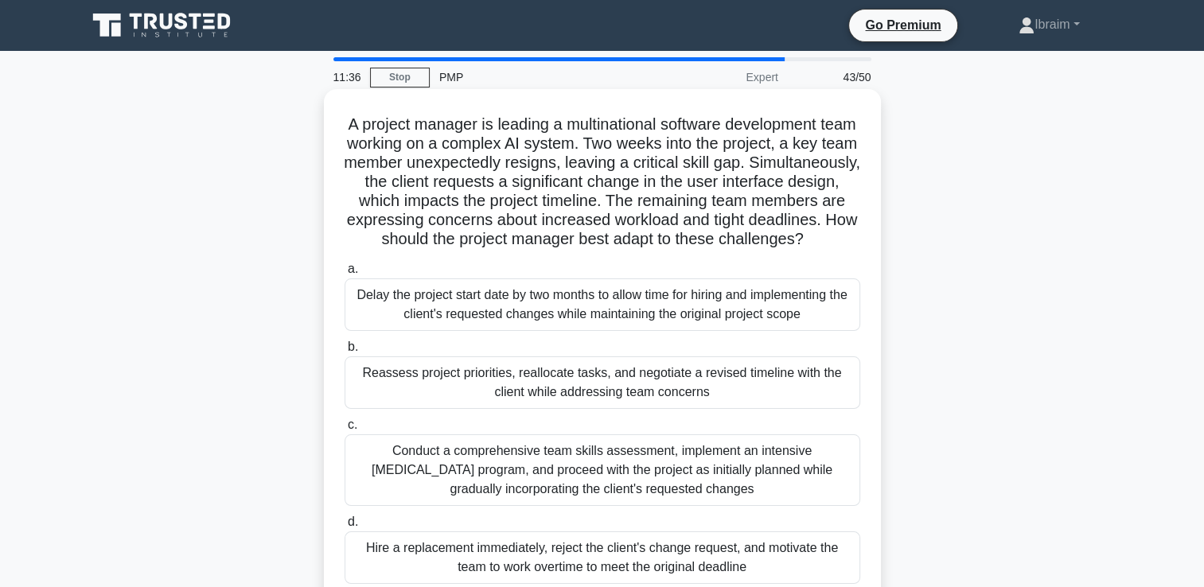
scroll to position [80, 0]
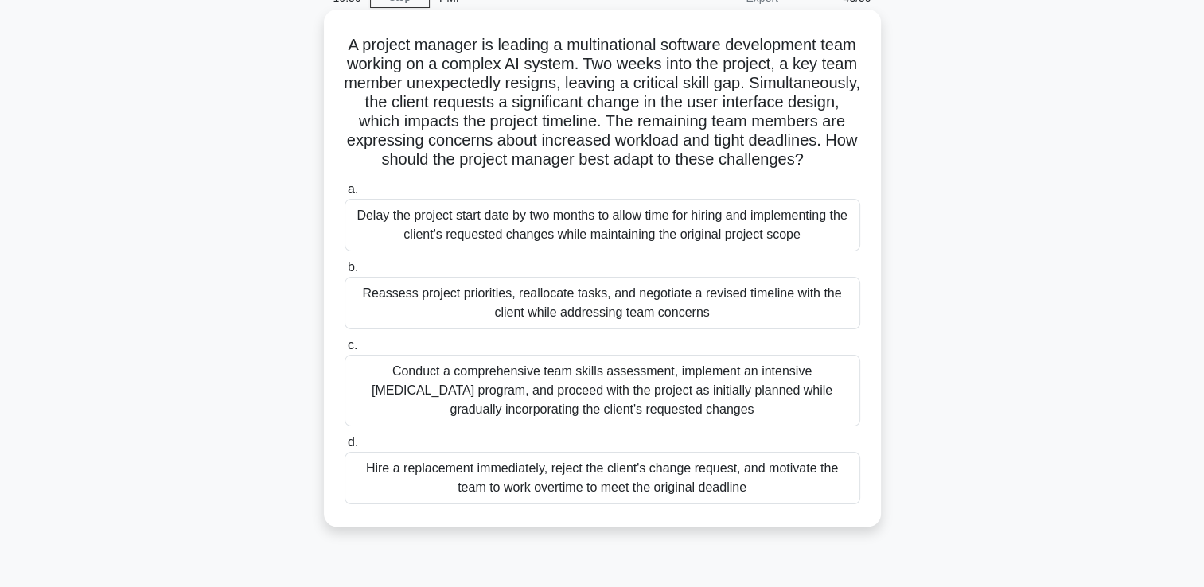
click at [678, 330] on div "Reassess project priorities, reallocate tasks, and negotiate a revised timeline…" at bounding box center [603, 303] width 516 height 53
click at [345, 273] on input "b. Reassess project priorities, reallocate tasks, and negotiate a revised timel…" at bounding box center [345, 268] width 0 height 10
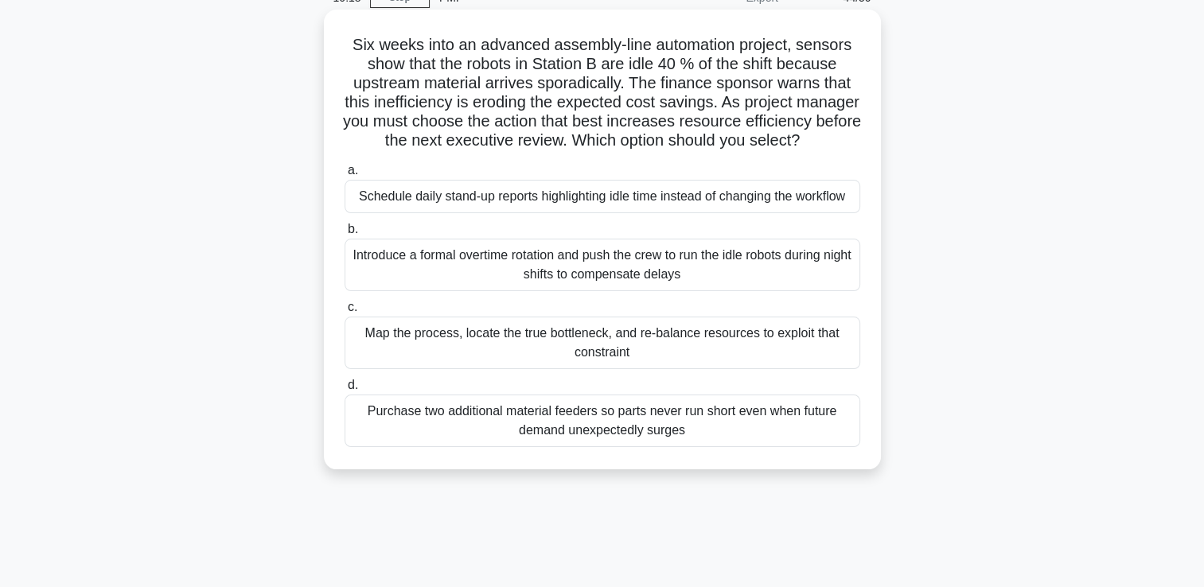
click at [667, 358] on div "Map the process, locate the true bottleneck, and re-balance resources to exploi…" at bounding box center [603, 343] width 516 height 53
click at [345, 313] on input "c. Map the process, locate the true bottleneck, and re-balance resources to exp…" at bounding box center [345, 308] width 0 height 10
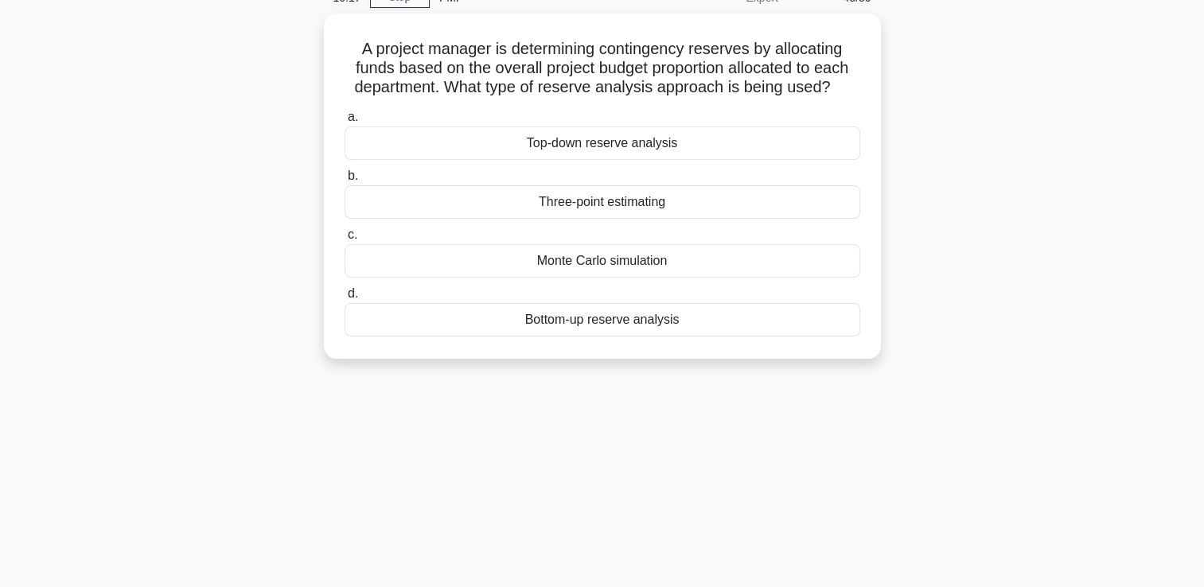
scroll to position [0, 0]
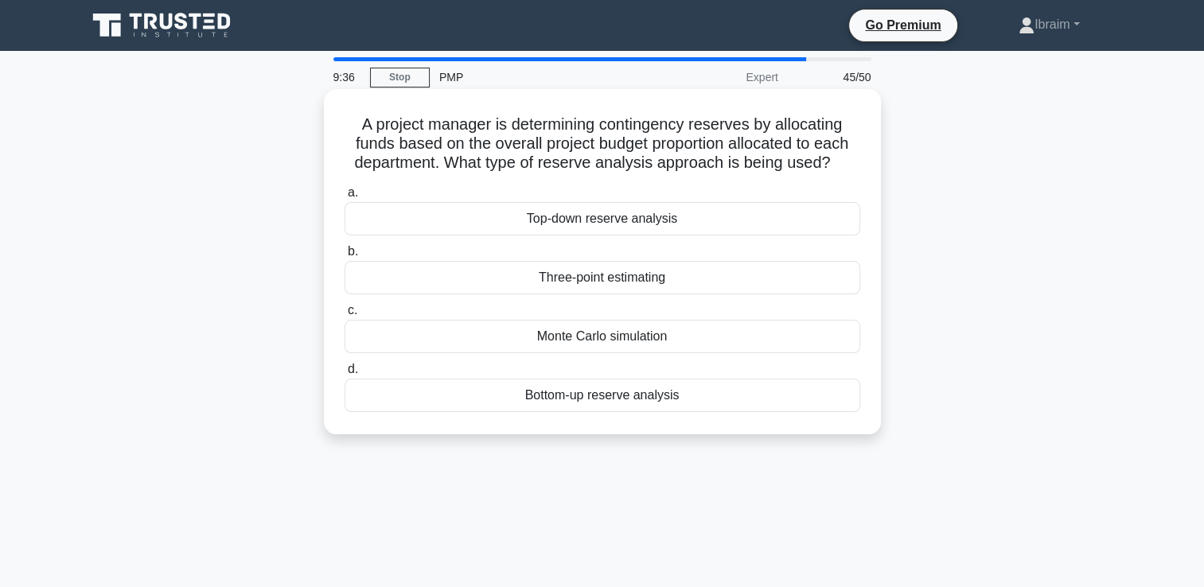
click at [631, 397] on div "Bottom-up reserve analysis" at bounding box center [603, 395] width 516 height 33
click at [345, 375] on input "d. Bottom-up reserve analysis" at bounding box center [345, 370] width 0 height 10
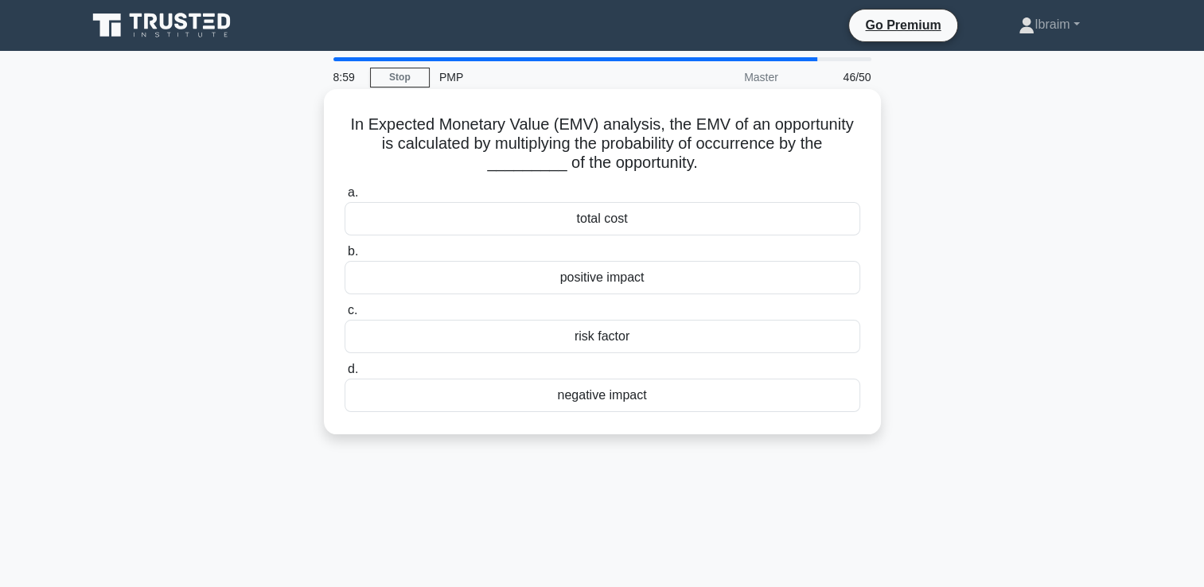
click at [618, 221] on div "total cost" at bounding box center [603, 218] width 516 height 33
click at [345, 198] on input "a. total cost" at bounding box center [345, 193] width 0 height 10
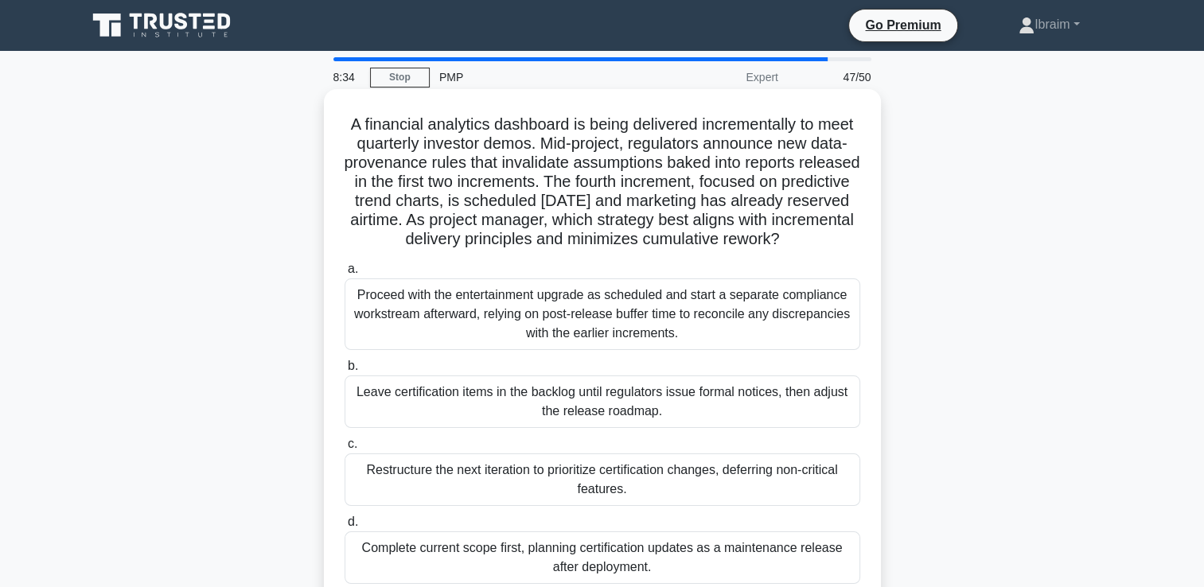
scroll to position [80, 0]
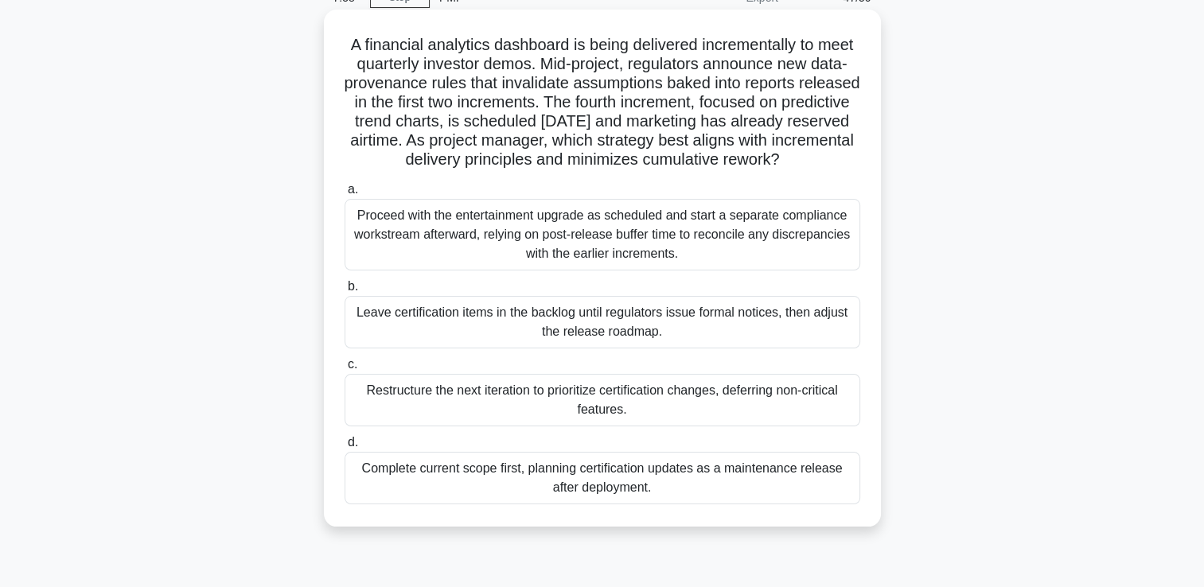
click at [587, 416] on div "Restructure the next iteration to prioritize certification changes, deferring n…" at bounding box center [603, 400] width 516 height 53
click at [345, 370] on input "c. Restructure the next iteration to prioritize certification changes, deferrin…" at bounding box center [345, 365] width 0 height 10
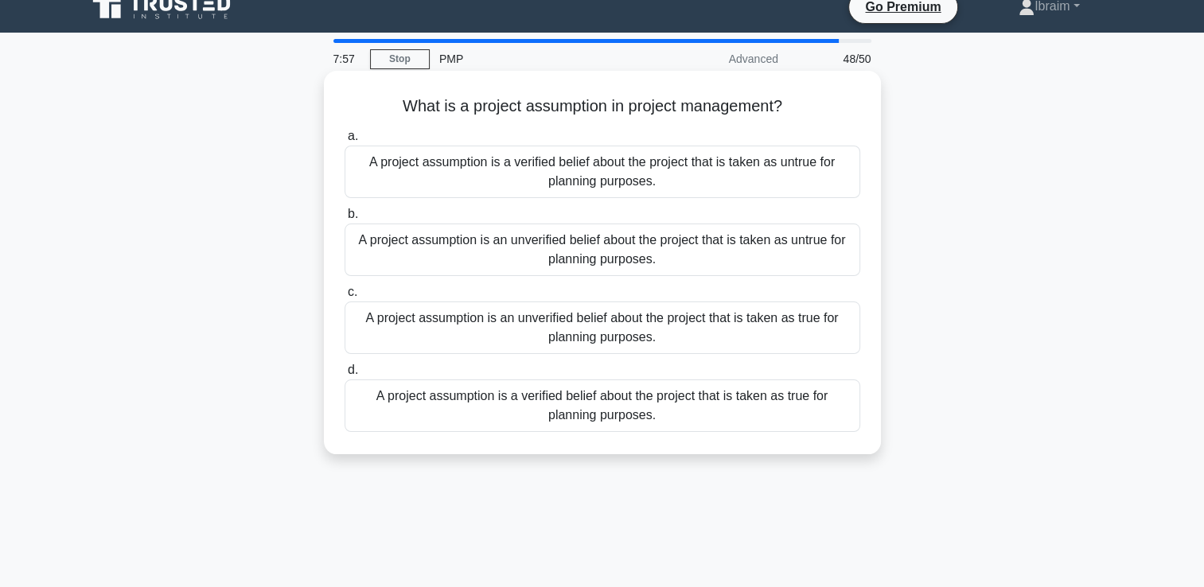
scroll to position [0, 0]
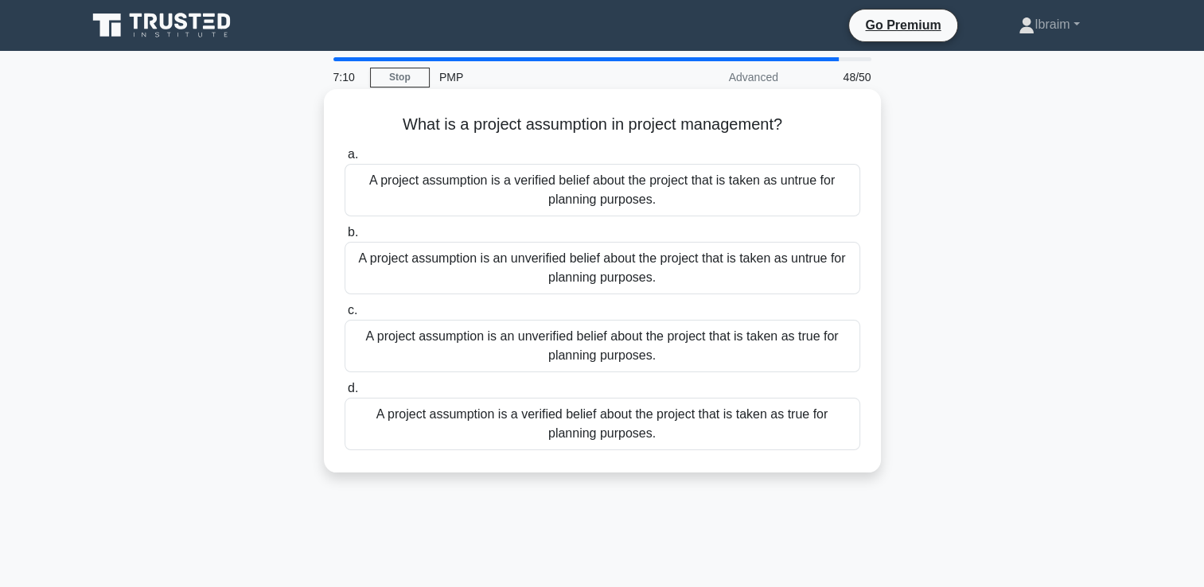
click at [592, 425] on div "A project assumption is a verified belief about the project that is taken as tr…" at bounding box center [603, 424] width 516 height 53
click at [345, 394] on input "d. A project assumption is a verified belief about the project that is taken as…" at bounding box center [345, 389] width 0 height 10
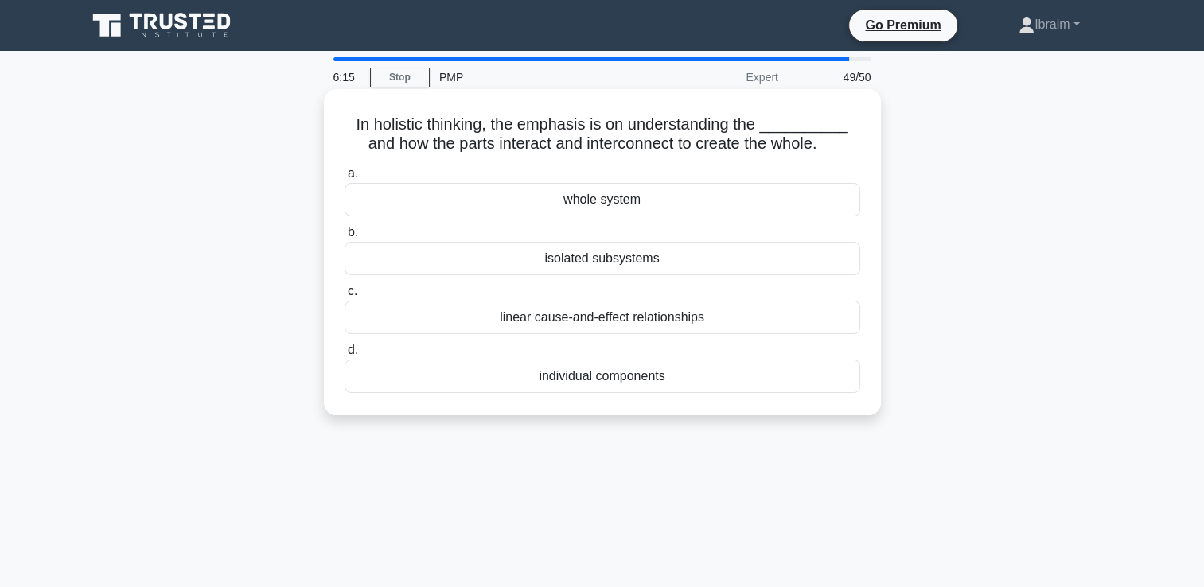
click at [599, 382] on div "individual components" at bounding box center [603, 376] width 516 height 33
click at [345, 356] on input "d. individual components" at bounding box center [345, 350] width 0 height 10
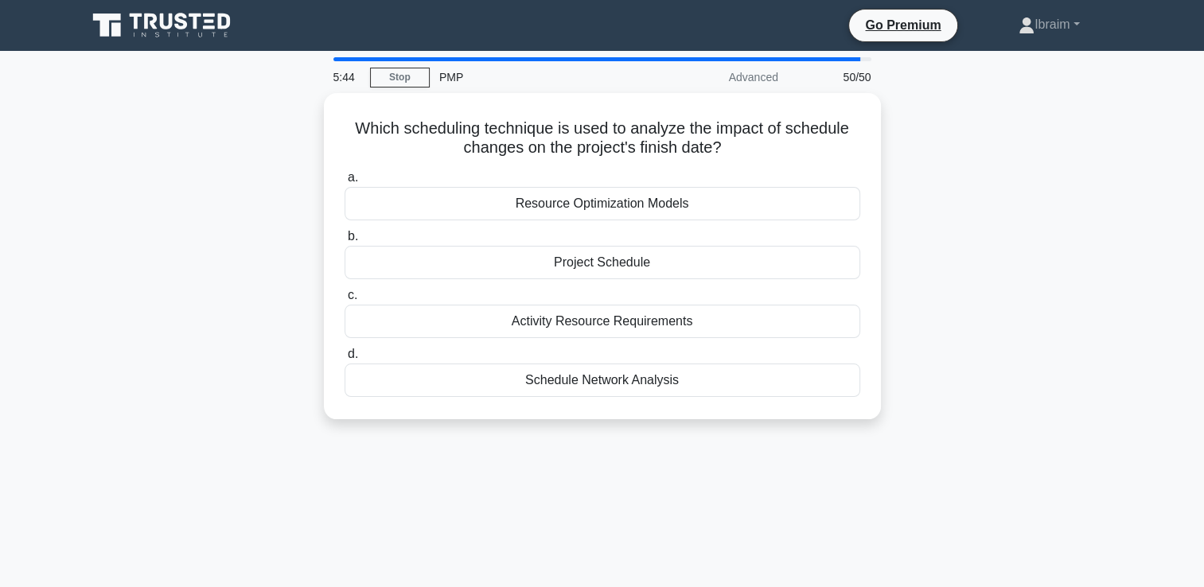
click at [599, 382] on div "Schedule Network Analysis" at bounding box center [603, 380] width 516 height 33
click at [345, 360] on input "d. Schedule Network Analysis" at bounding box center [345, 354] width 0 height 10
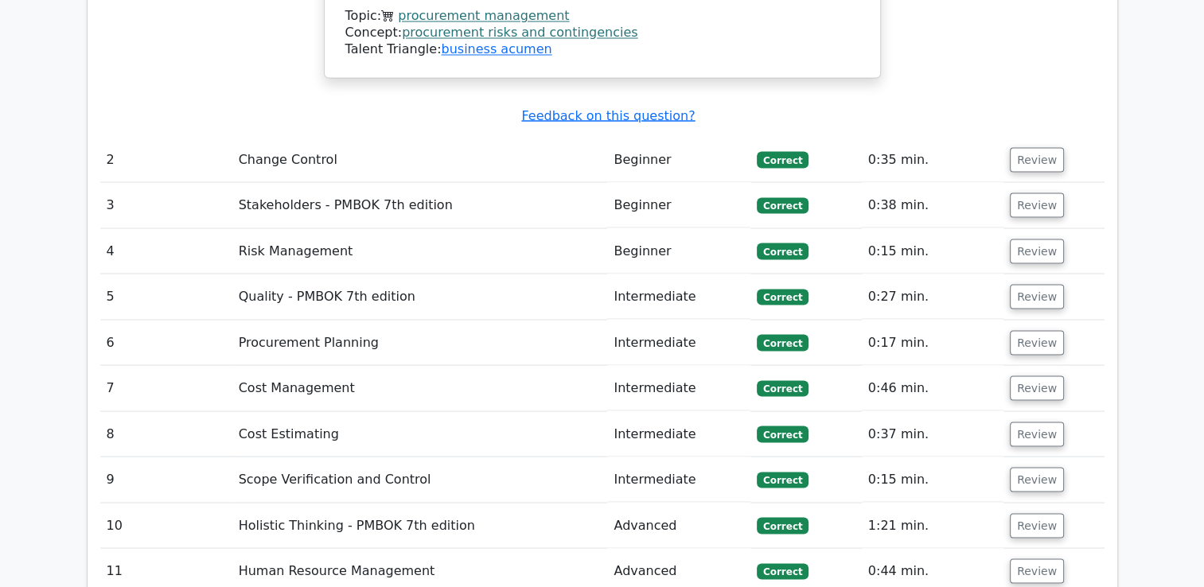
scroll to position [3025, 0]
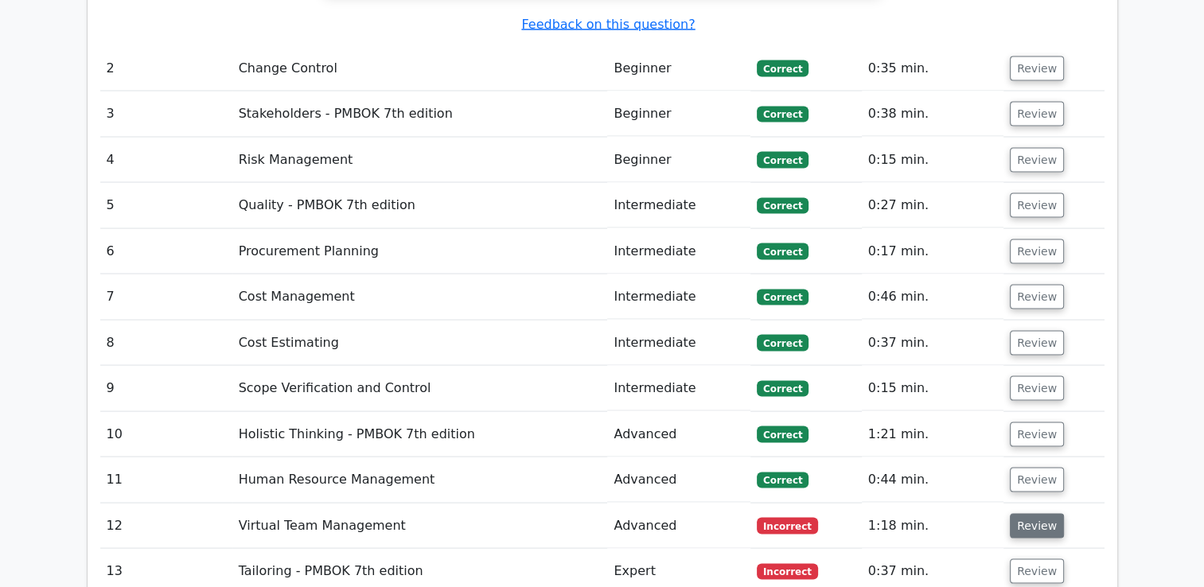
click at [1039, 514] on button "Review" at bounding box center [1037, 526] width 54 height 25
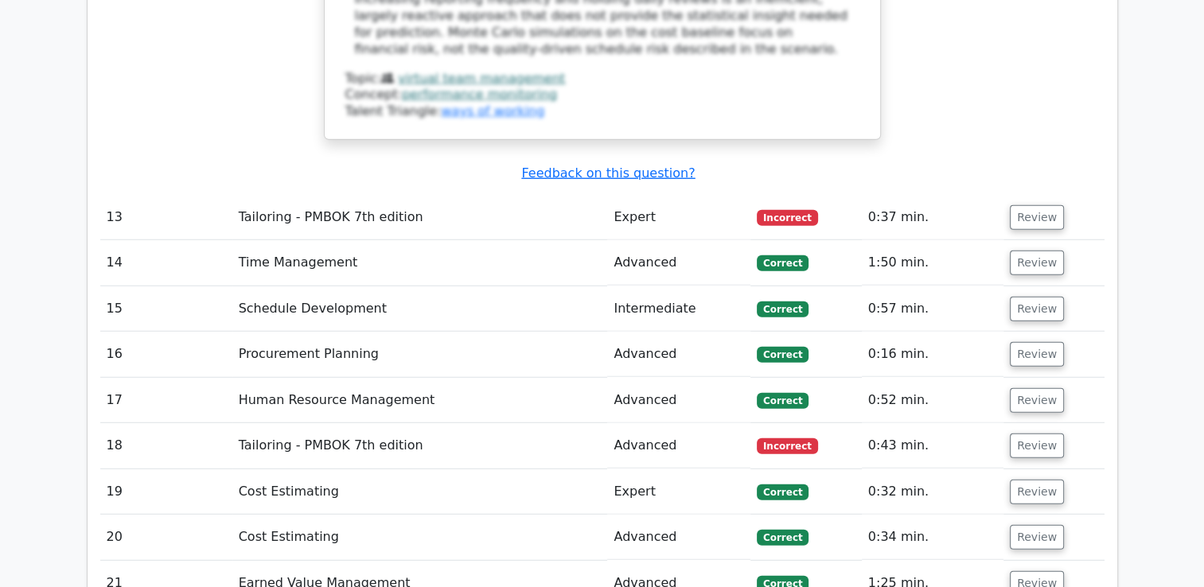
scroll to position [4060, 0]
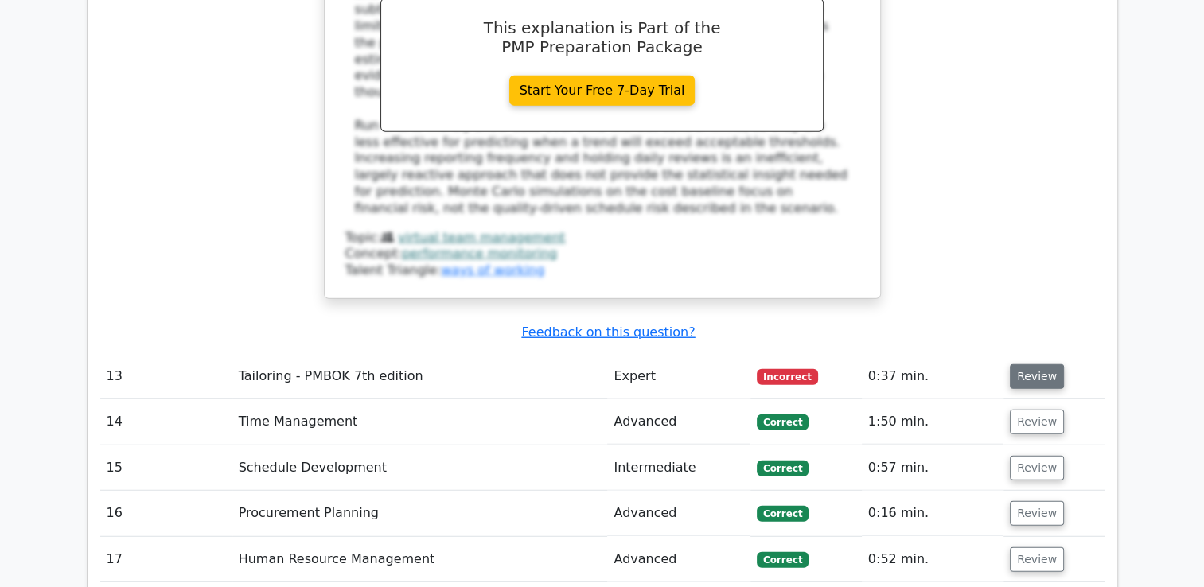
click at [1025, 365] on button "Review" at bounding box center [1037, 377] width 54 height 25
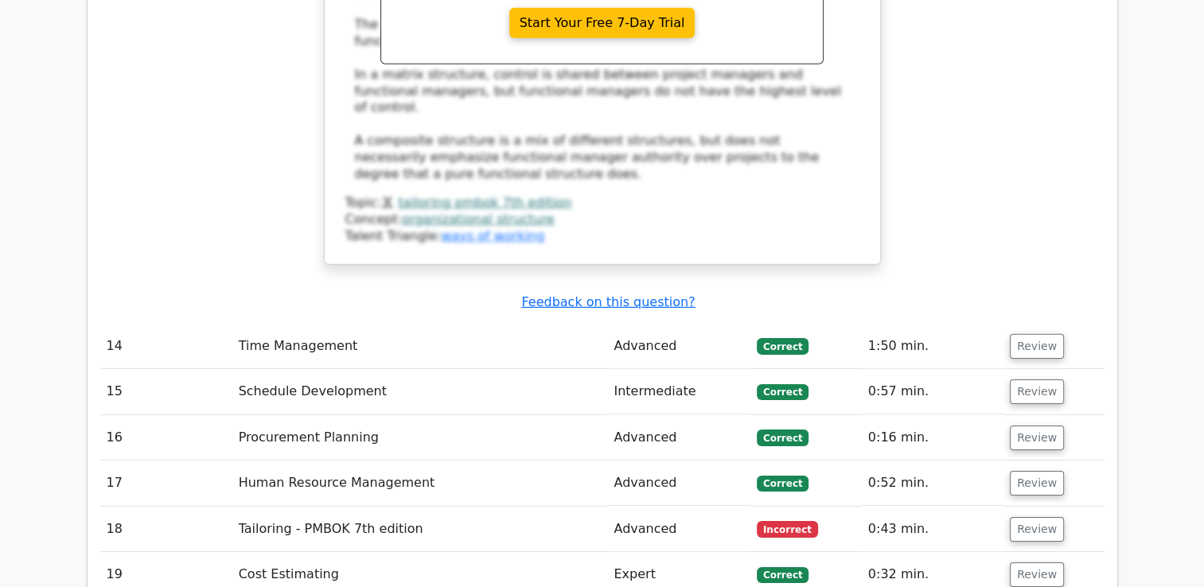
scroll to position [4936, 0]
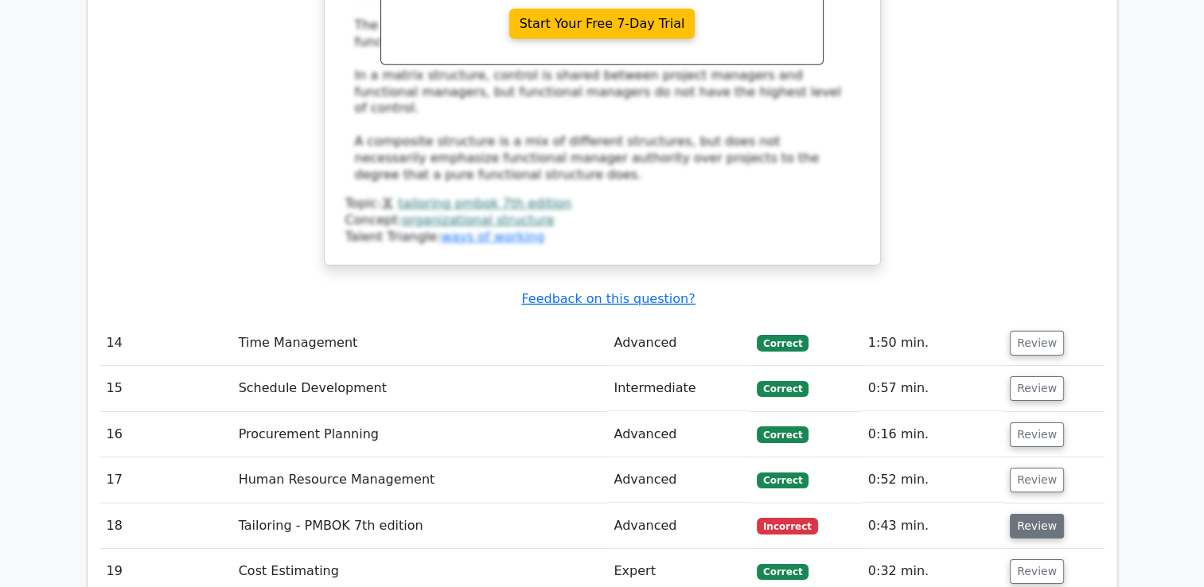
click at [1048, 514] on button "Review" at bounding box center [1037, 526] width 54 height 25
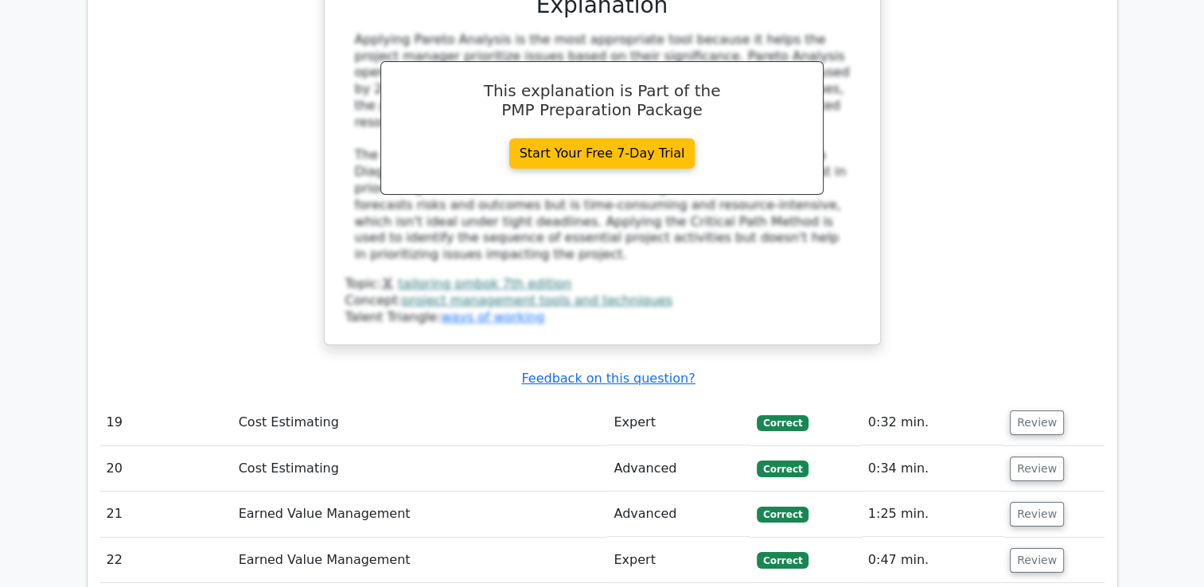
scroll to position [5970, 0]
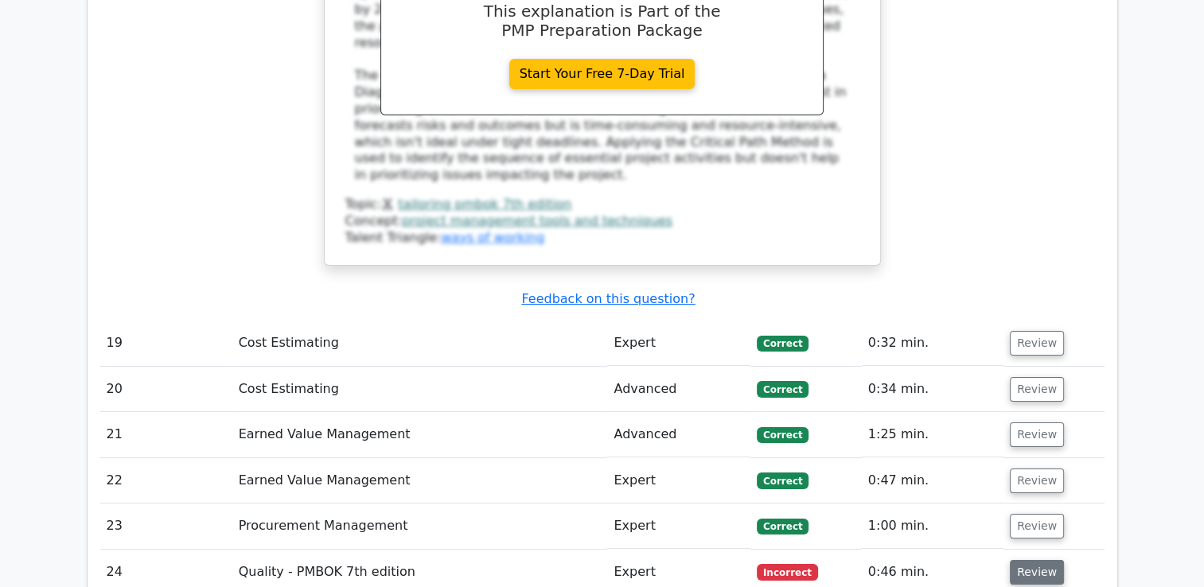
click at [1048, 560] on button "Review" at bounding box center [1037, 572] width 54 height 25
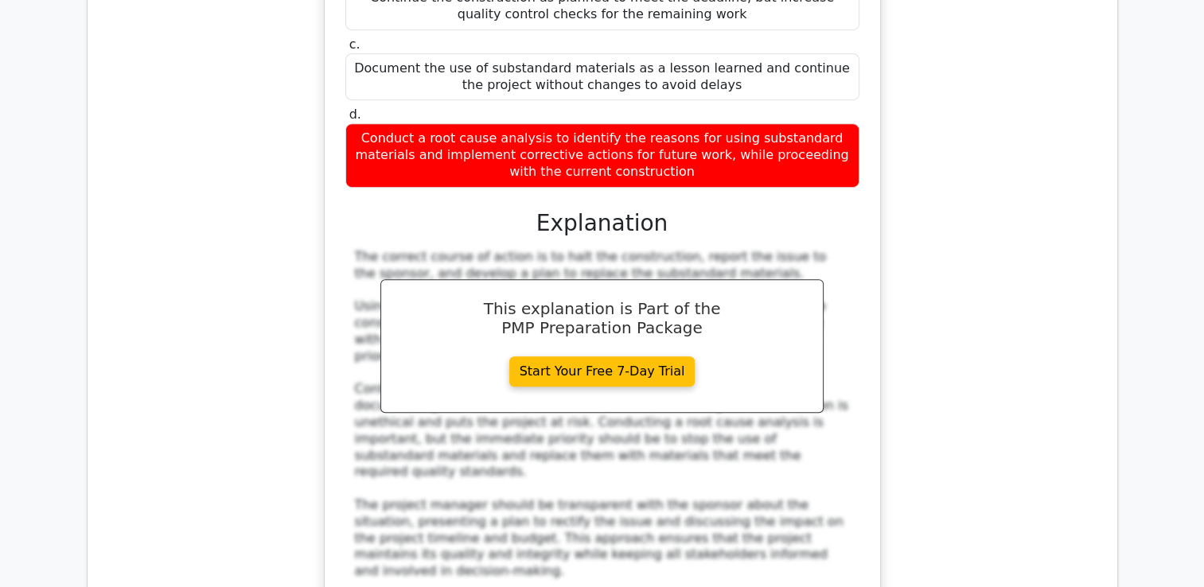
scroll to position [6926, 0]
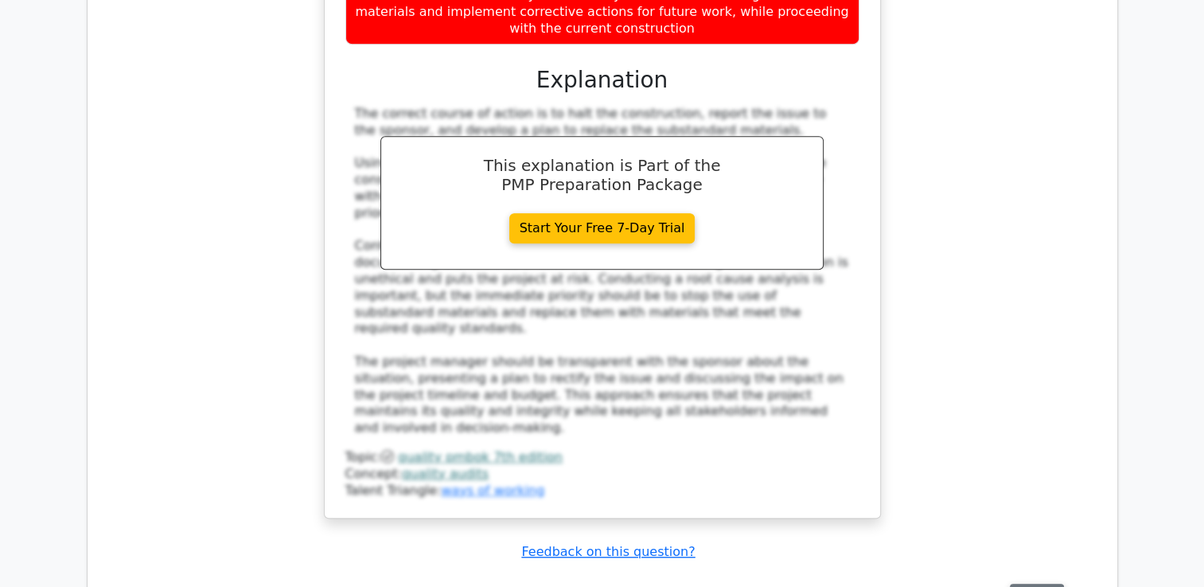
click at [1052, 584] on button "Review" at bounding box center [1037, 596] width 54 height 25
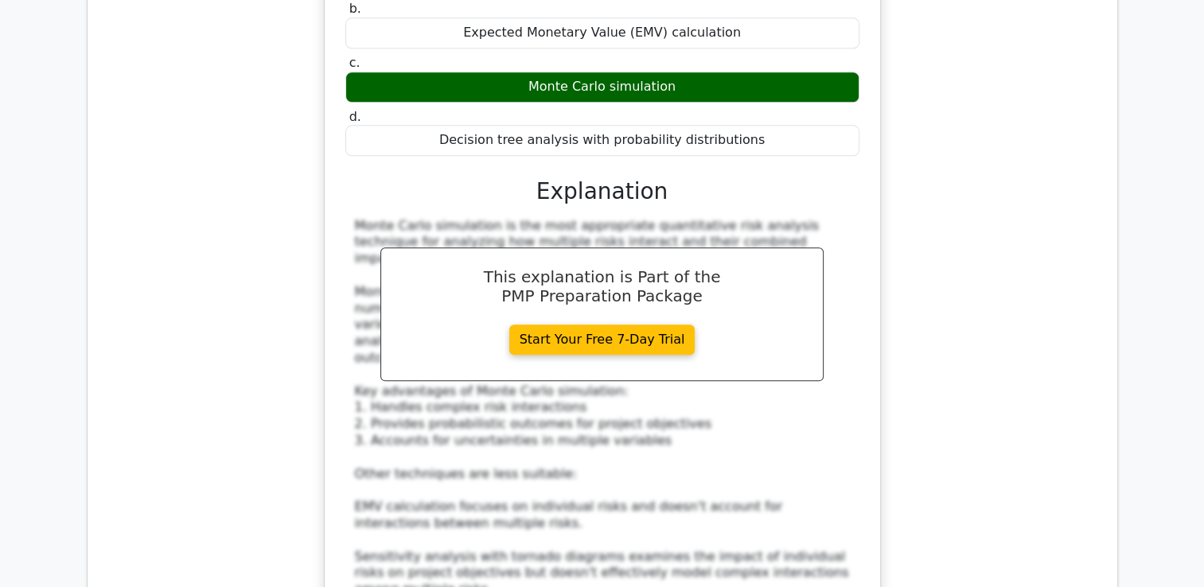
scroll to position [7881, 0]
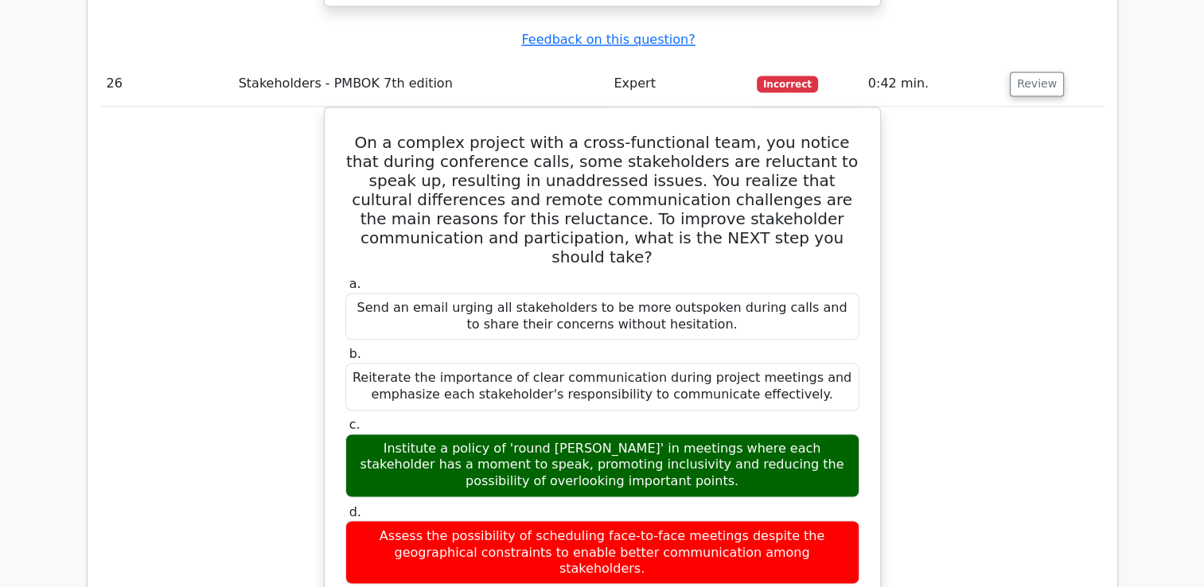
scroll to position [8996, 0]
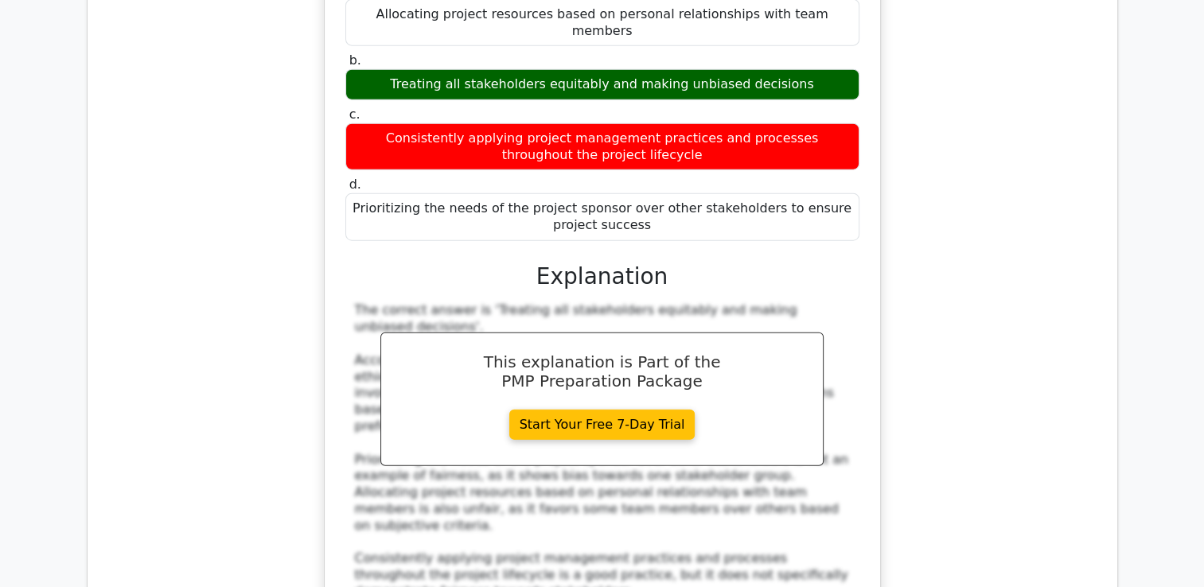
scroll to position [10030, 0]
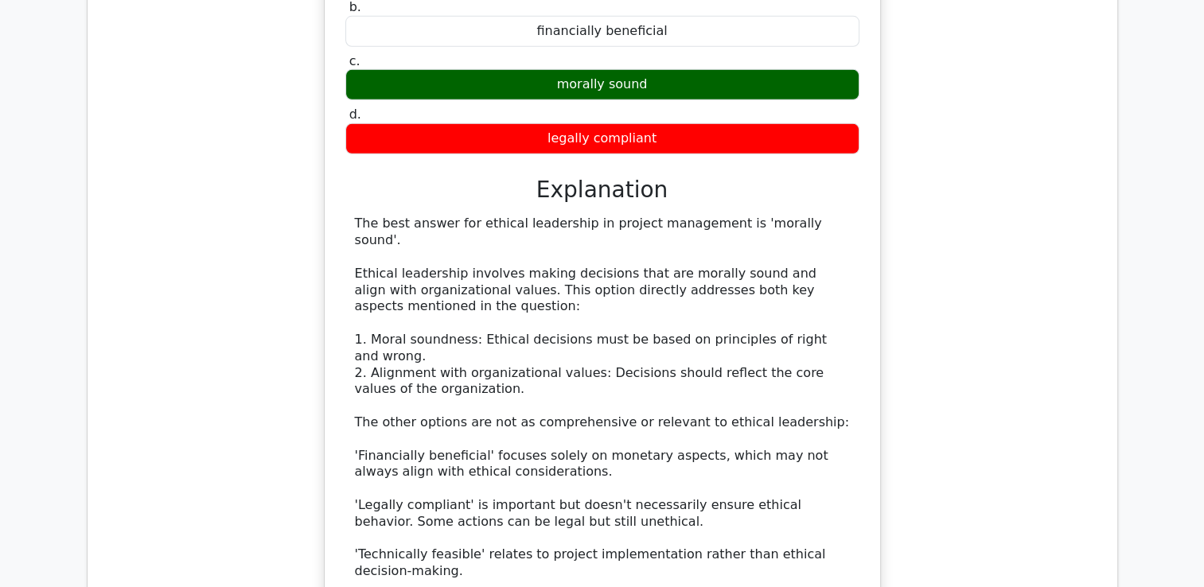
scroll to position [10986, 0]
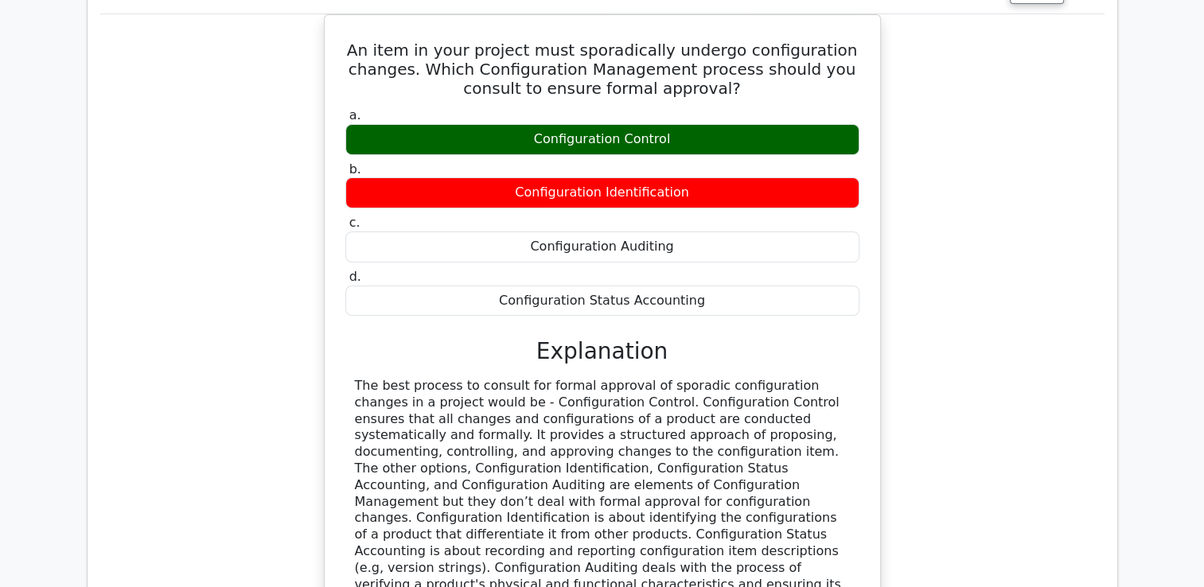
scroll to position [11861, 0]
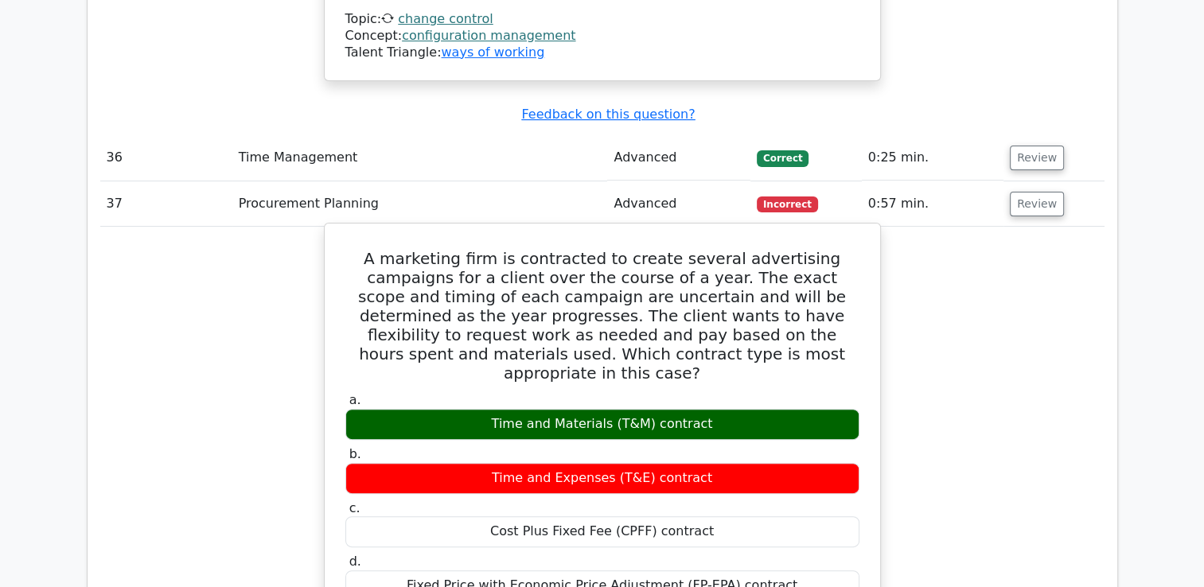
scroll to position [12976, 0]
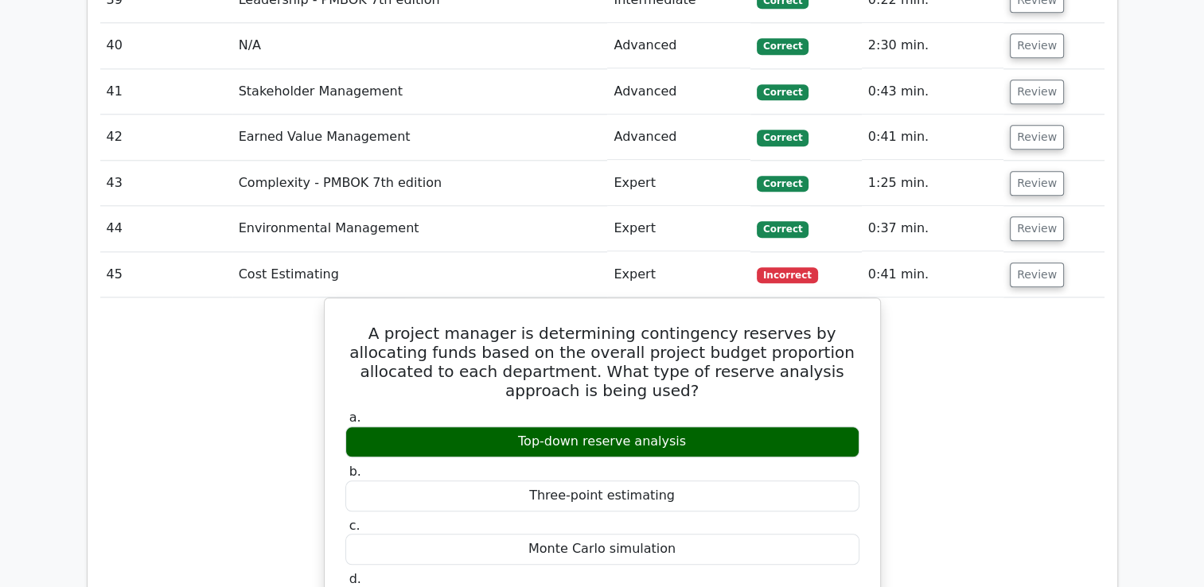
scroll to position [13772, 0]
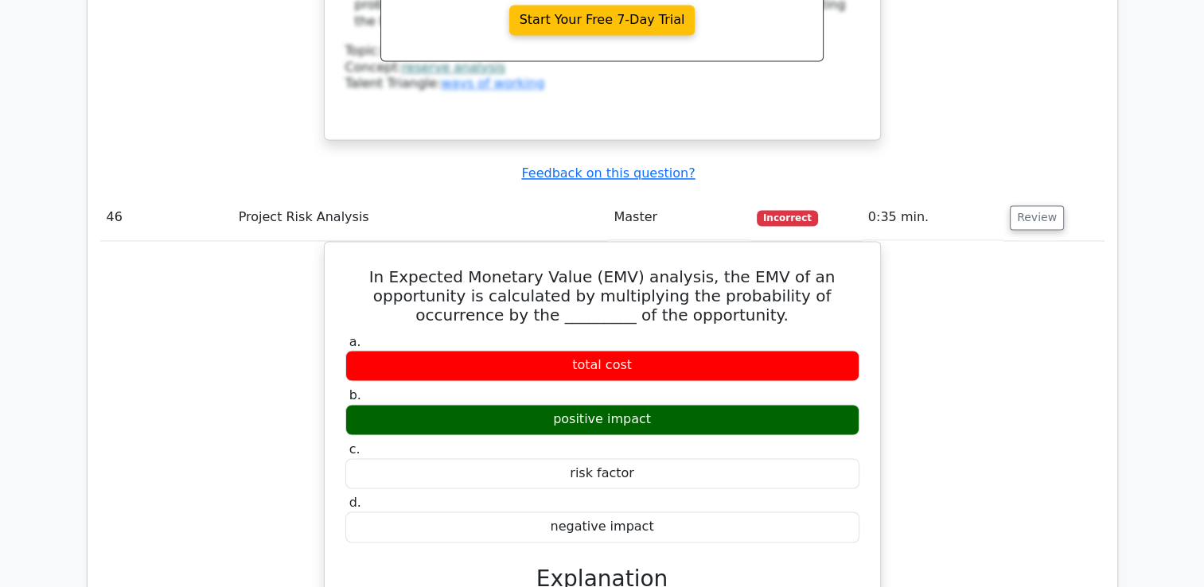
scroll to position [14648, 0]
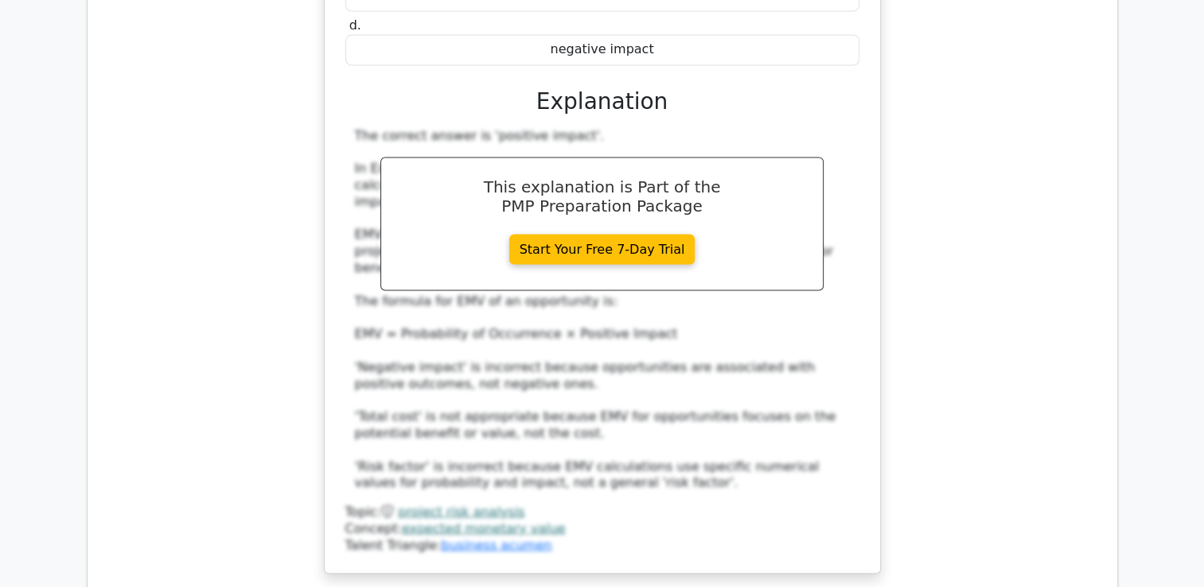
scroll to position [15444, 0]
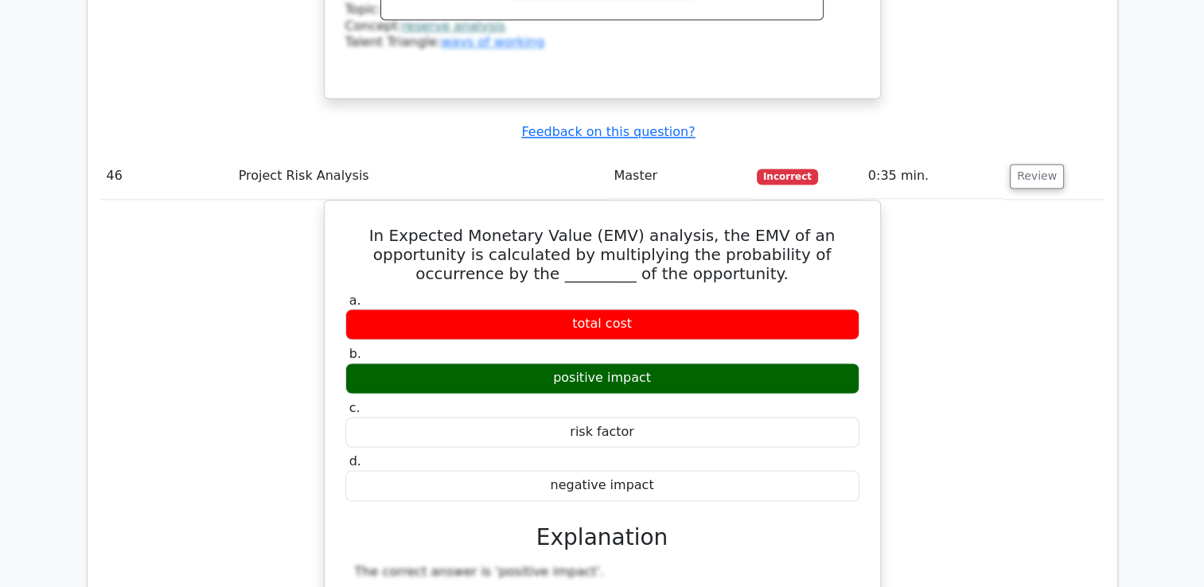
scroll to position [16604, 0]
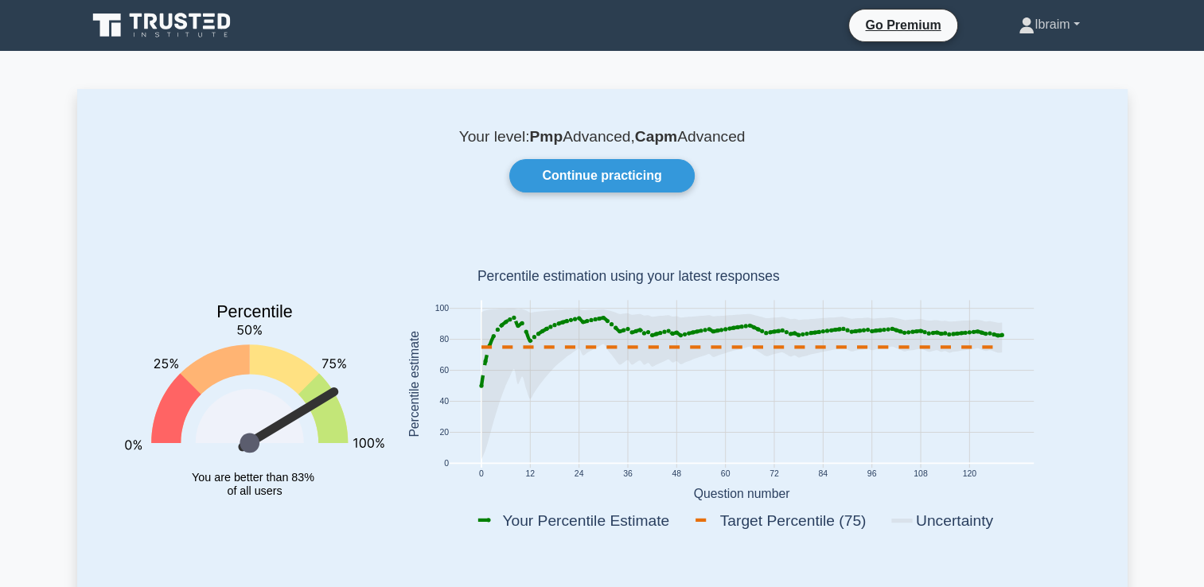
click at [1033, 30] on link "Ibraim" at bounding box center [1050, 25] width 138 height 32
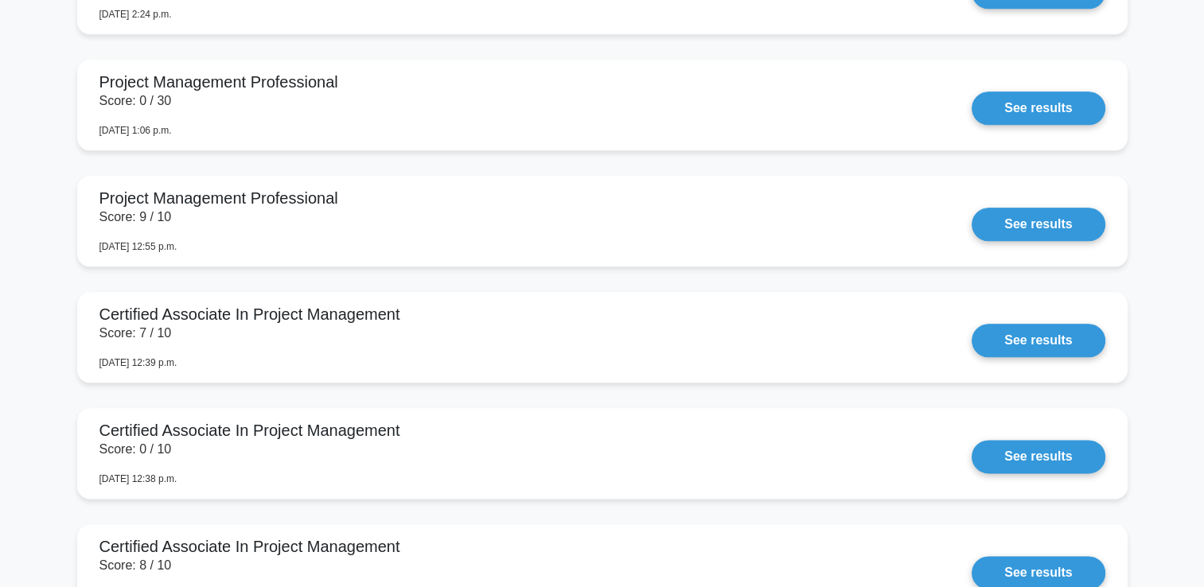
scroll to position [1831, 0]
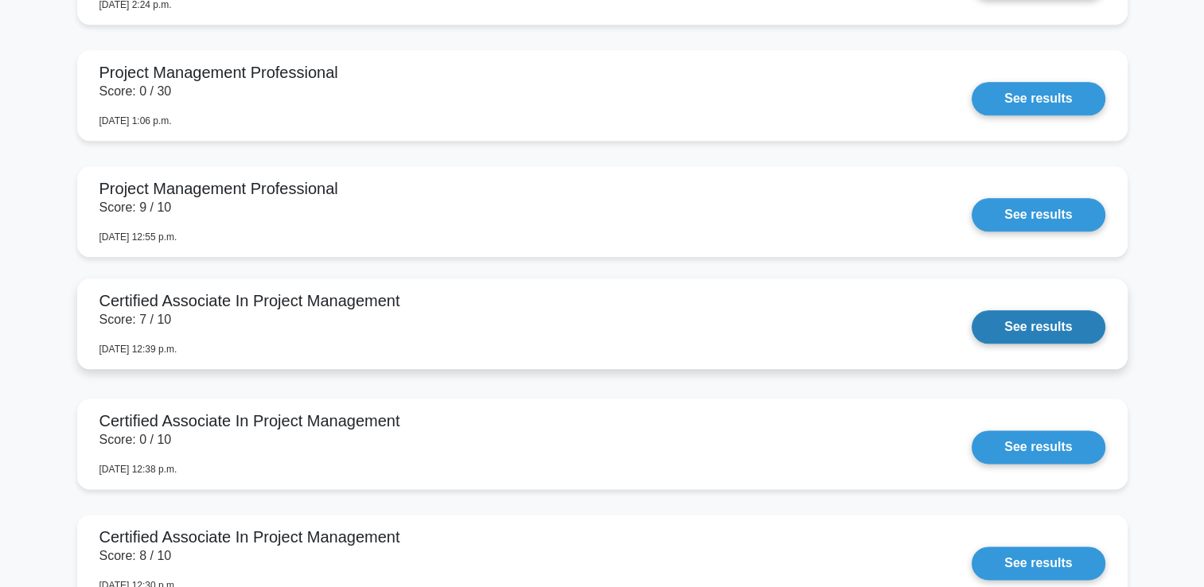
click at [1056, 333] on link "See results" at bounding box center [1038, 326] width 133 height 33
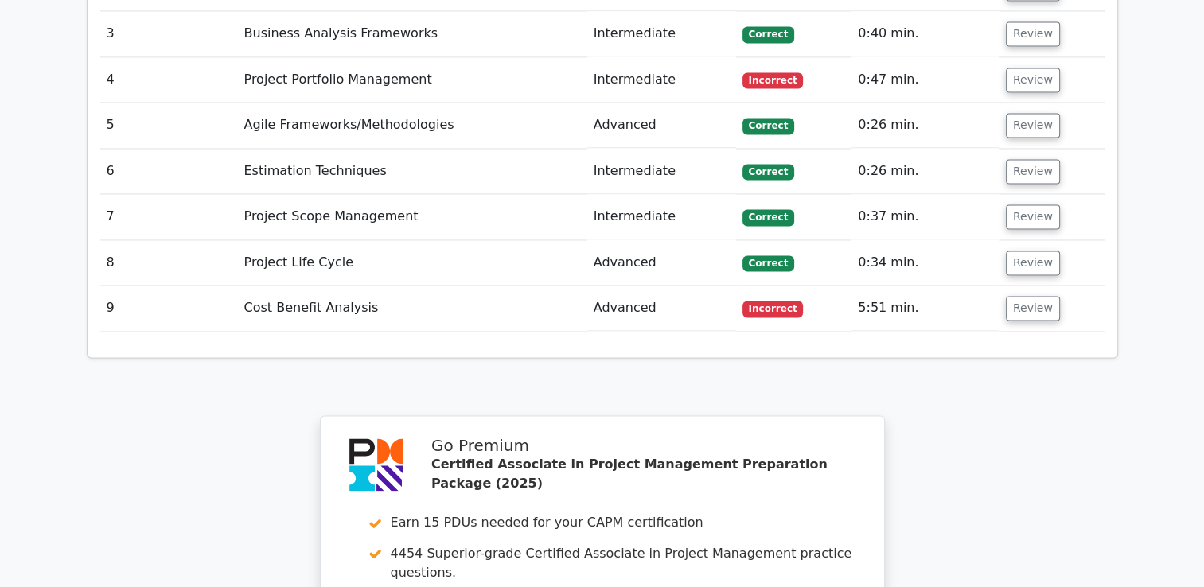
scroll to position [2847, 0]
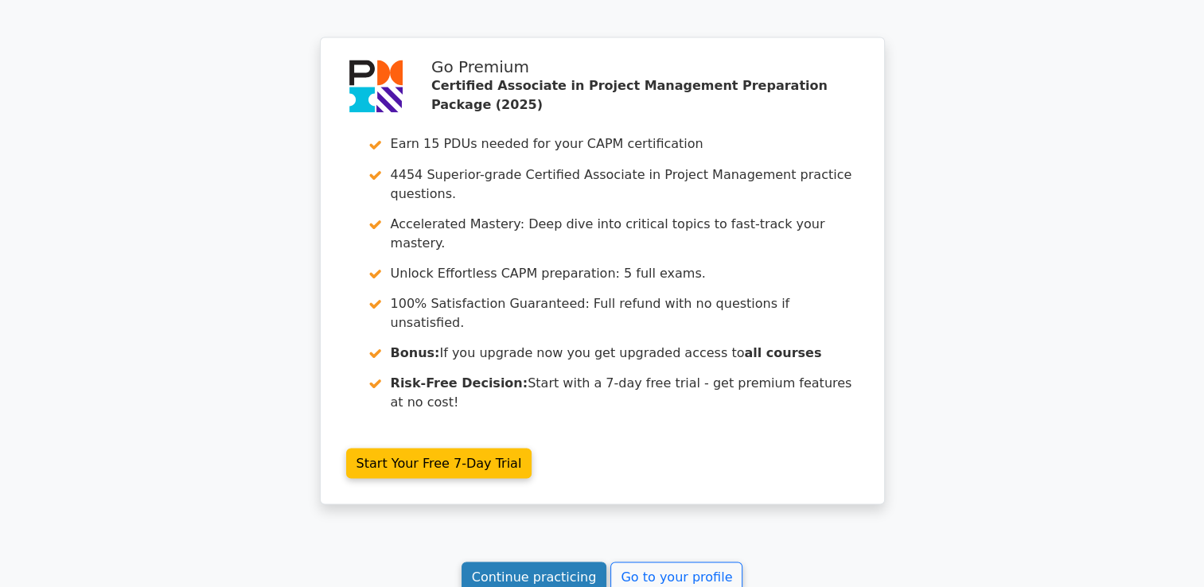
click at [535, 562] on link "Continue practicing" at bounding box center [535, 577] width 146 height 30
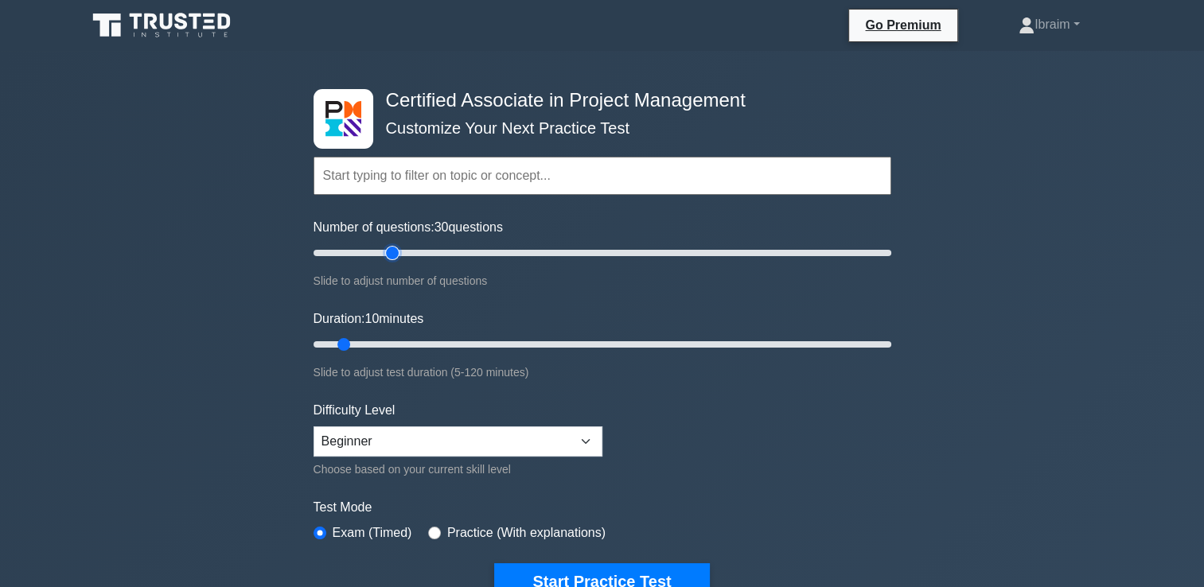
drag, startPoint x: 333, startPoint y: 249, endPoint x: 392, endPoint y: 271, distance: 63.7
type input "30"
click at [392, 263] on input "Number of questions: 30 questions" at bounding box center [603, 253] width 578 height 19
drag, startPoint x: 372, startPoint y: 339, endPoint x: 404, endPoint y: 345, distance: 33.1
type input "20"
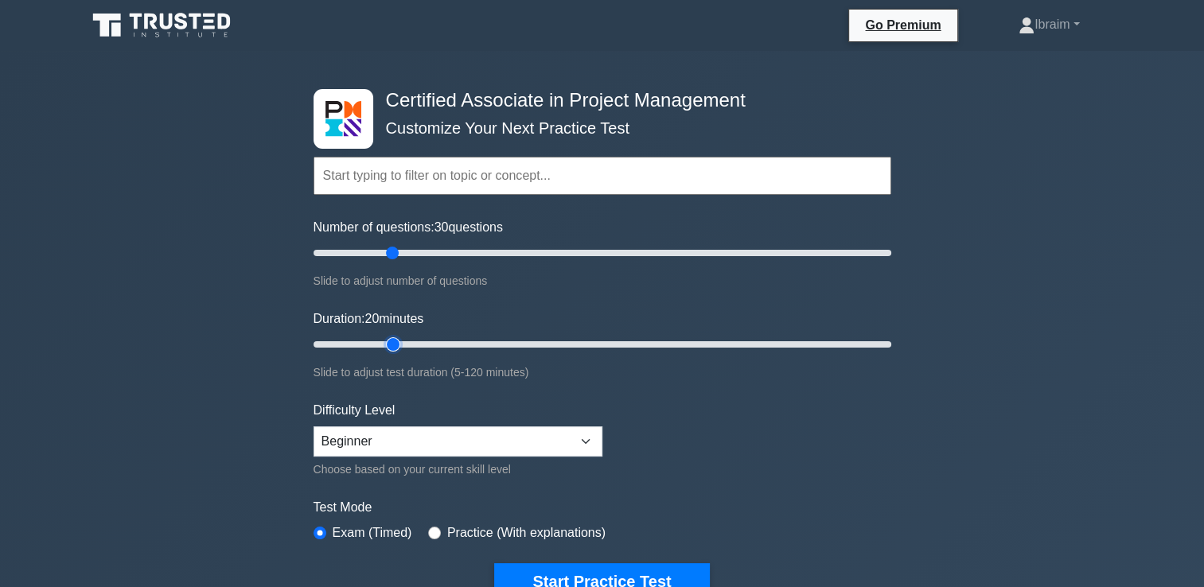
click at [404, 345] on input "Duration: 20 minutes" at bounding box center [603, 344] width 578 height 19
click at [582, 438] on select "Beginner Intermediate Expert" at bounding box center [458, 442] width 289 height 30
select select "intermediate"
click at [314, 427] on select "Beginner Intermediate Expert" at bounding box center [458, 442] width 289 height 30
click at [532, 575] on button "Start Practice Test" at bounding box center [601, 582] width 215 height 37
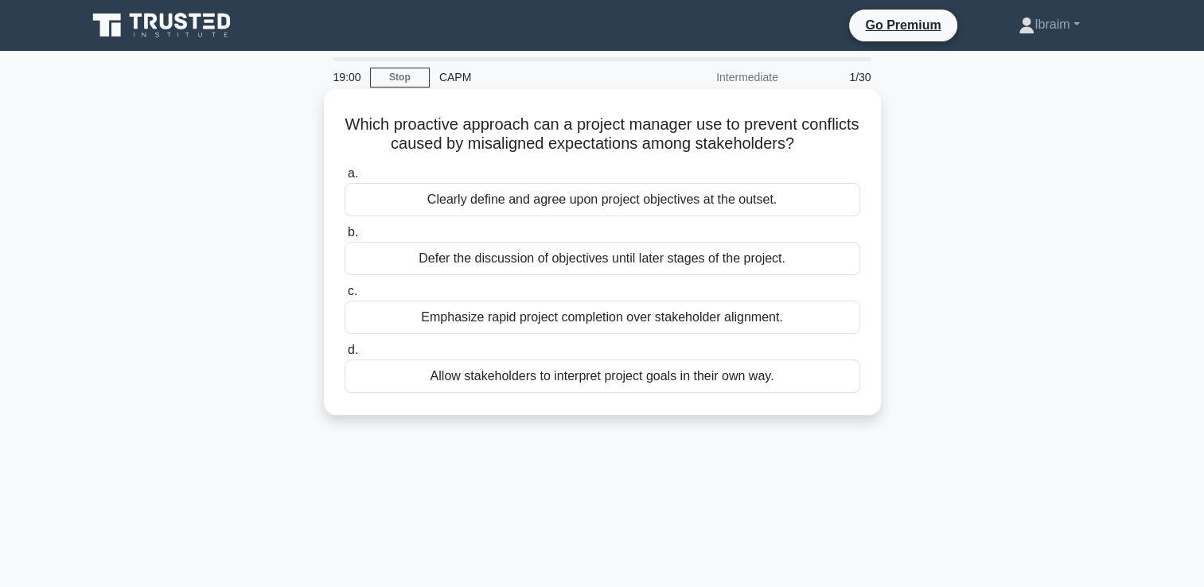
click at [584, 201] on div "Clearly define and agree upon project objectives at the outset." at bounding box center [603, 199] width 516 height 33
click at [345, 179] on input "a. Clearly define and agree upon project objectives at the outset." at bounding box center [345, 174] width 0 height 10
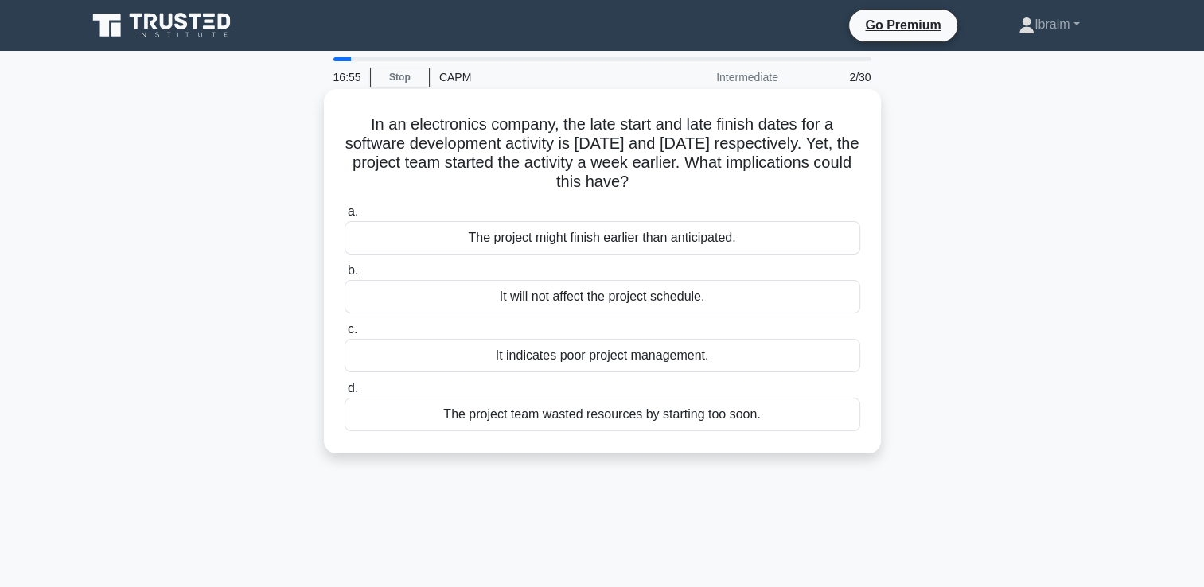
click at [664, 361] on div "It indicates poor project management." at bounding box center [603, 355] width 516 height 33
click at [345, 335] on input "c. It indicates poor project management." at bounding box center [345, 330] width 0 height 10
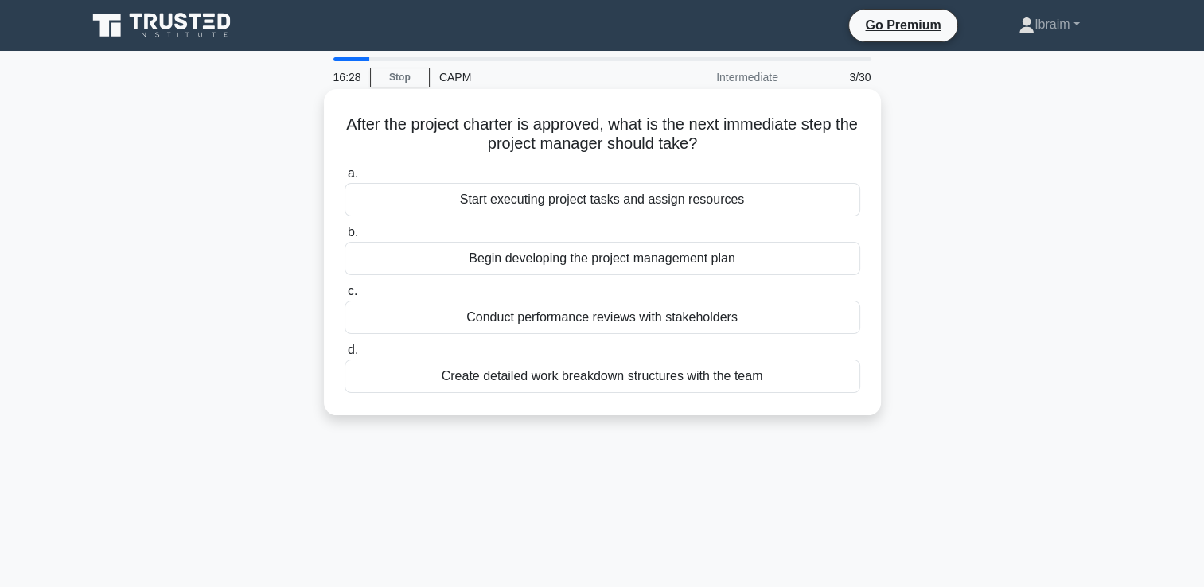
click at [691, 322] on div "Conduct performance reviews with stakeholders" at bounding box center [603, 317] width 516 height 33
click at [345, 297] on input "c. Conduct performance reviews with stakeholders" at bounding box center [345, 292] width 0 height 10
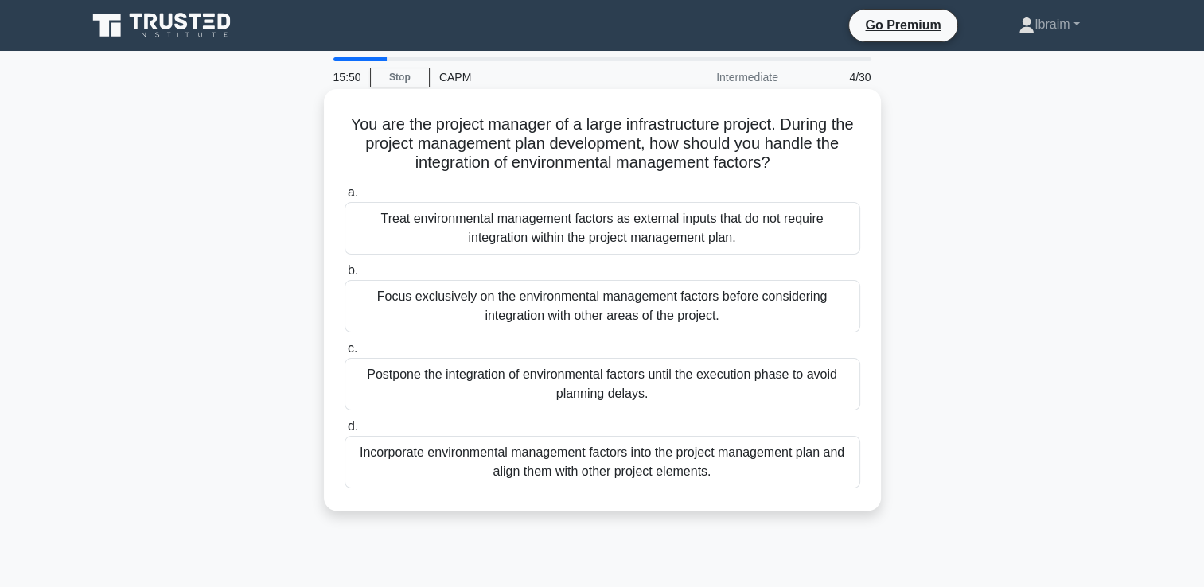
click at [678, 473] on div "Incorporate environmental management factors into the project management plan a…" at bounding box center [603, 462] width 516 height 53
click at [345, 432] on input "d. Incorporate environmental management factors into the project management pla…" at bounding box center [345, 427] width 0 height 10
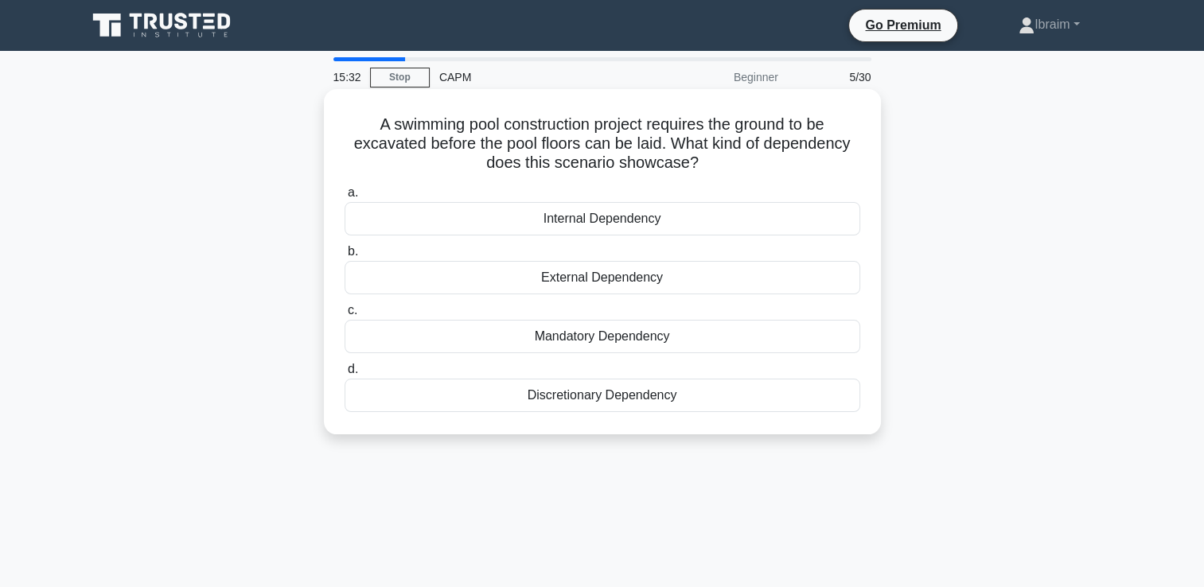
click at [618, 338] on div "Mandatory Dependency" at bounding box center [603, 336] width 516 height 33
click at [345, 316] on input "c. Mandatory Dependency" at bounding box center [345, 311] width 0 height 10
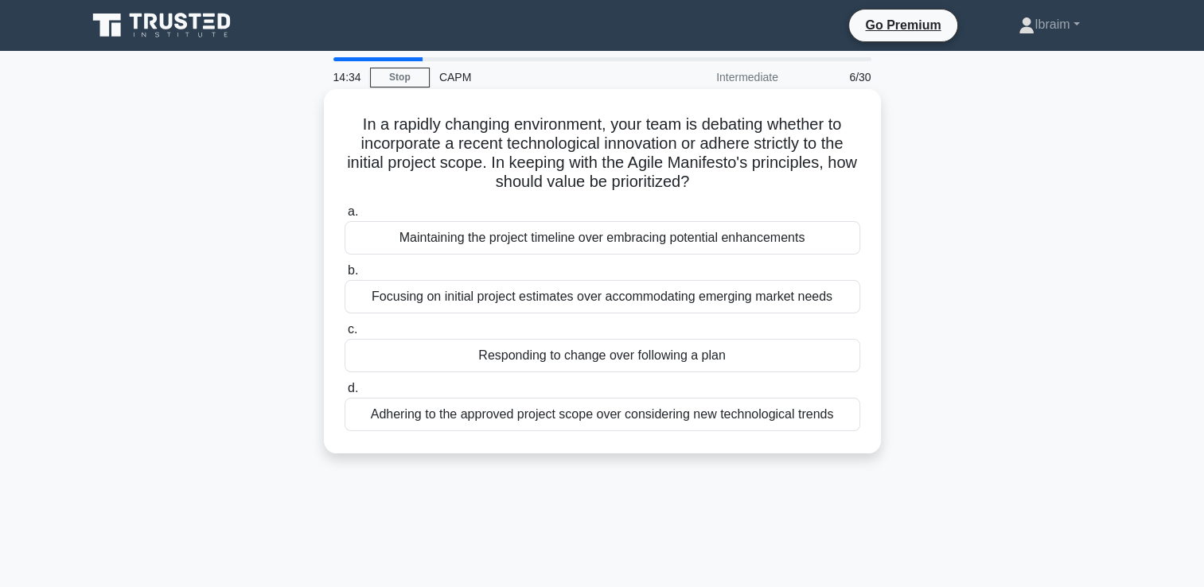
click at [613, 427] on div "Adhering to the approved project scope over considering new technological trends" at bounding box center [603, 414] width 516 height 33
click at [345, 394] on input "d. Adhering to the approved project scope over considering new technological tr…" at bounding box center [345, 389] width 0 height 10
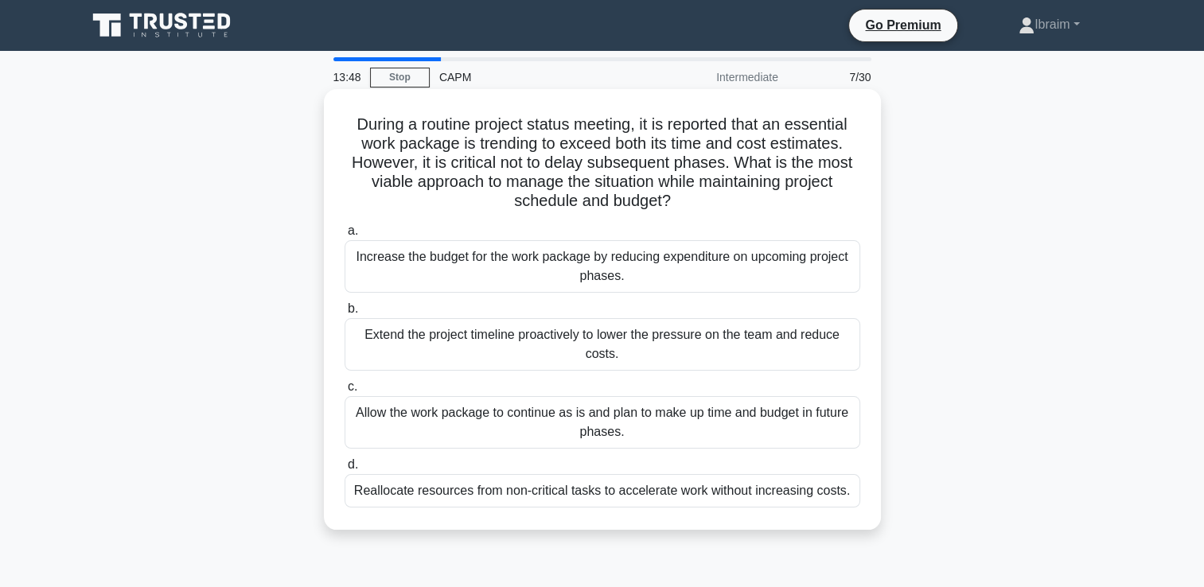
click at [675, 495] on div "Reallocate resources from non-critical tasks to accelerate work without increas…" at bounding box center [603, 490] width 516 height 33
click at [345, 470] on input "d. Reallocate resources from non-critical tasks to accelerate work without incr…" at bounding box center [345, 465] width 0 height 10
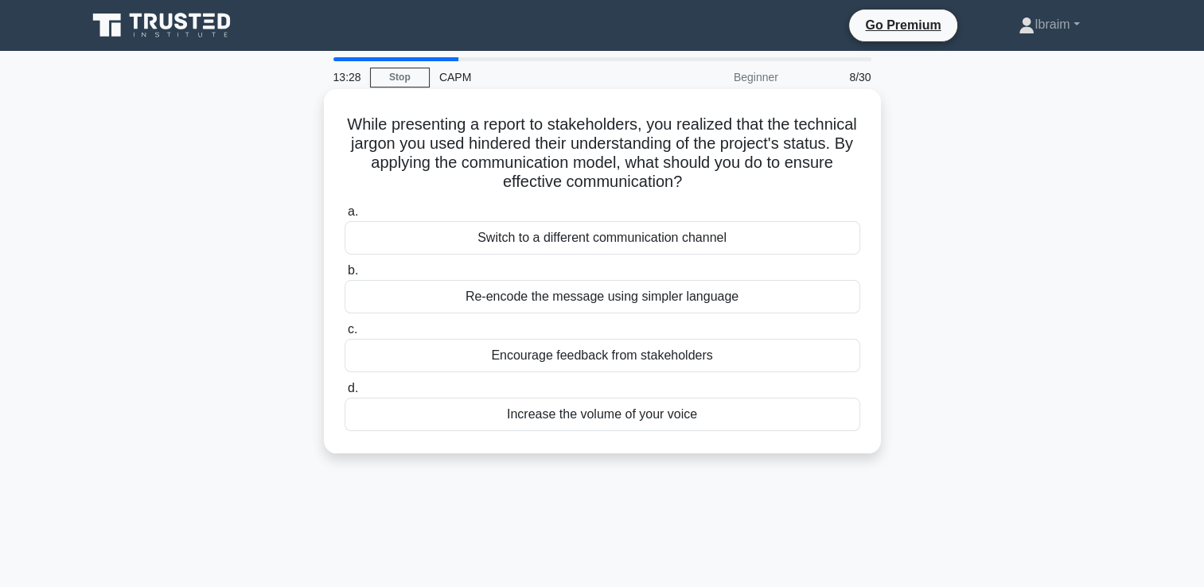
click at [669, 300] on div "Re-encode the message using simpler language" at bounding box center [603, 296] width 516 height 33
click at [345, 276] on input "b. Re-encode the message using simpler language" at bounding box center [345, 271] width 0 height 10
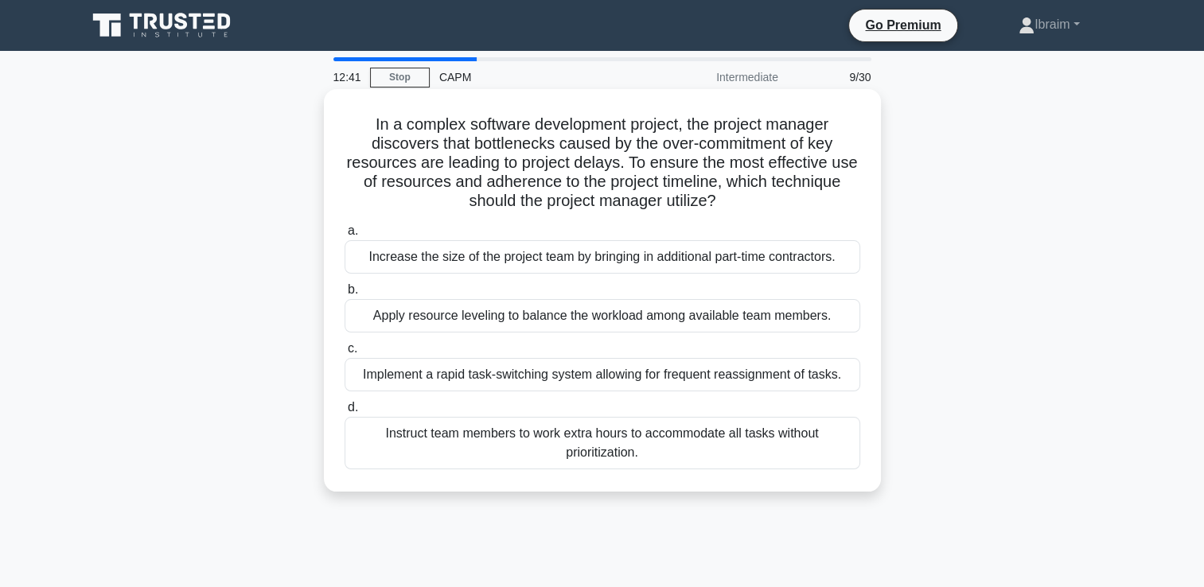
click at [722, 318] on div "Apply resource leveling to balance the workload among available team members." at bounding box center [603, 315] width 516 height 33
click at [345, 295] on input "b. Apply resource leveling to balance the workload among available team members." at bounding box center [345, 290] width 0 height 10
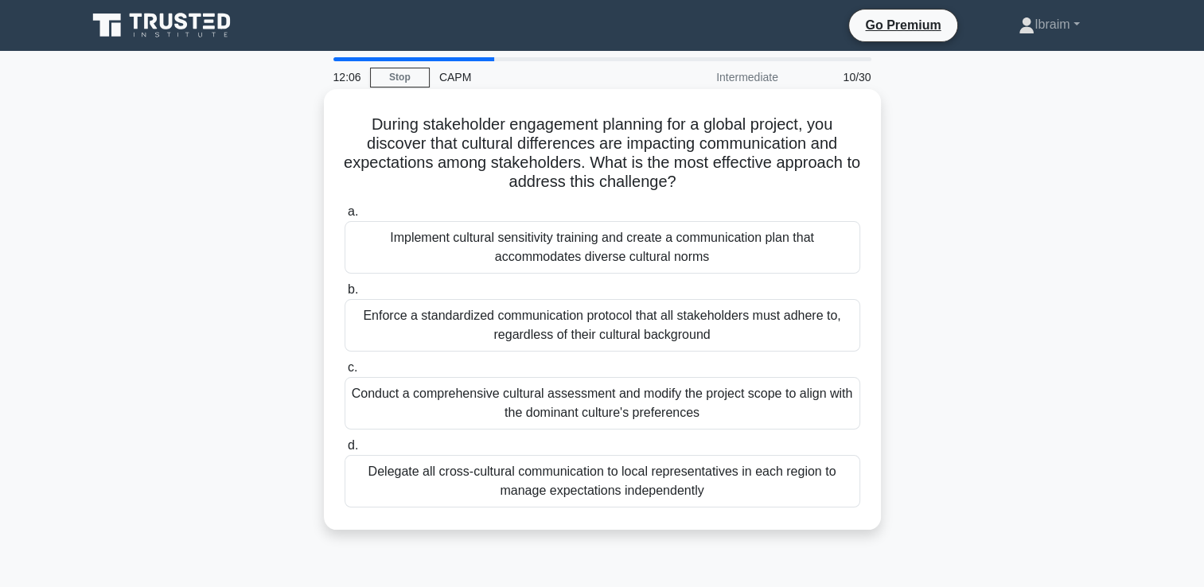
click at [662, 253] on div "Implement cultural sensitivity training and create a communication plan that ac…" at bounding box center [603, 247] width 516 height 53
click at [345, 217] on input "a. Implement cultural sensitivity training and create a communication plan that…" at bounding box center [345, 212] width 0 height 10
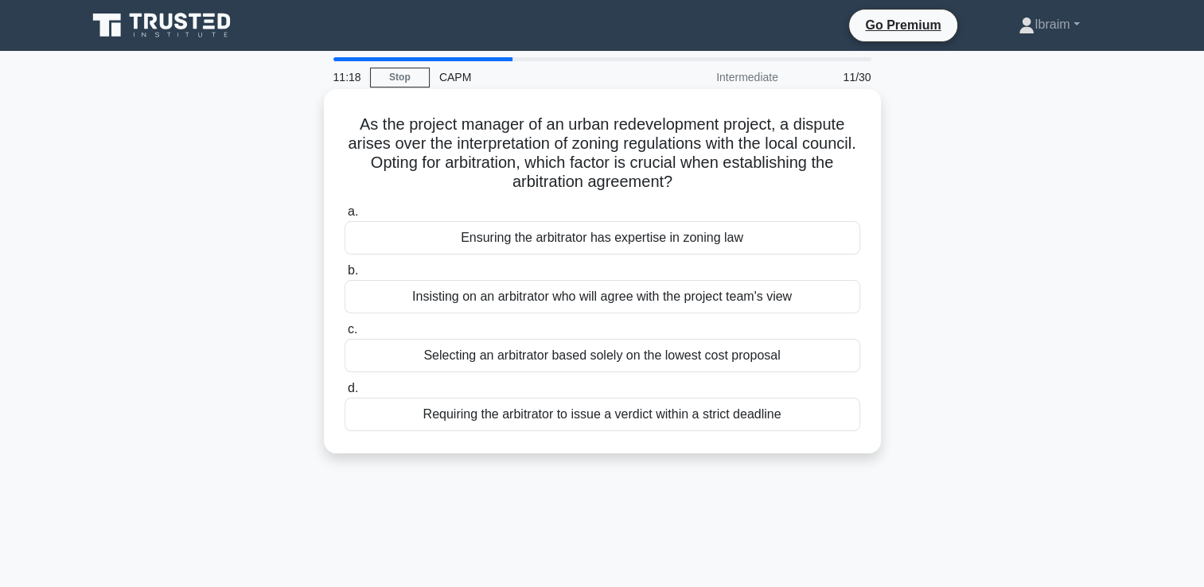
click at [698, 240] on div "Ensuring the arbitrator has expertise in zoning law" at bounding box center [603, 237] width 516 height 33
click at [345, 217] on input "a. Ensuring the arbitrator has expertise in zoning law" at bounding box center [345, 212] width 0 height 10
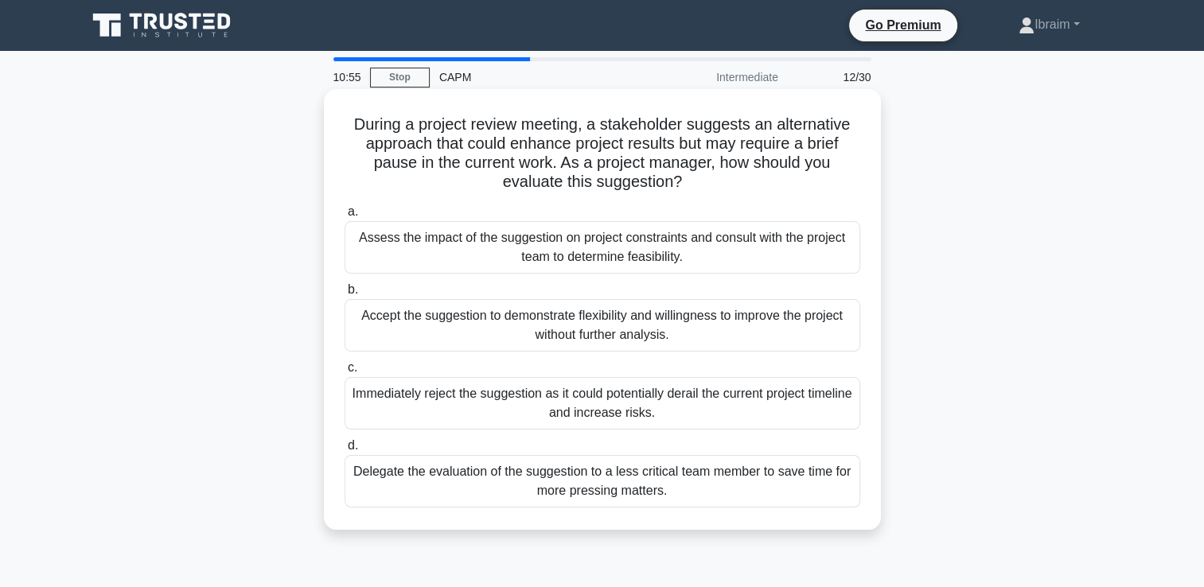
click at [632, 244] on div "Assess the impact of the suggestion on project constraints and consult with the…" at bounding box center [603, 247] width 516 height 53
click at [345, 217] on input "a. Assess the impact of the suggestion on project constraints and consult with …" at bounding box center [345, 212] width 0 height 10
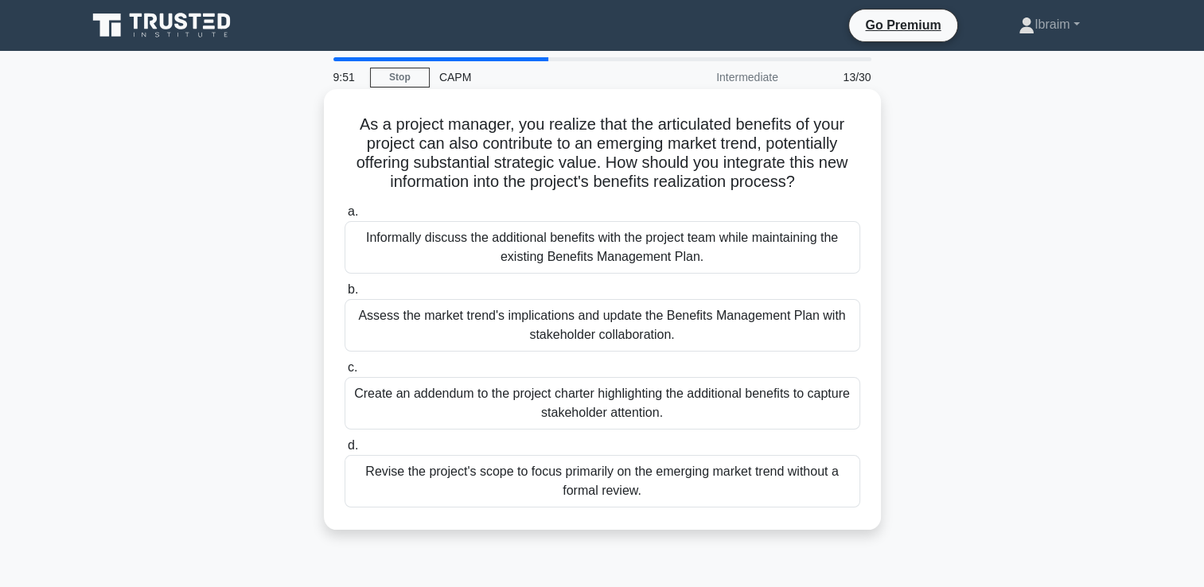
click at [627, 336] on div "Assess the market trend's implications and update the Benefits Management Plan …" at bounding box center [603, 325] width 516 height 53
click at [345, 295] on input "b. Assess the market trend's implications and update the Benefits Management Pl…" at bounding box center [345, 290] width 0 height 10
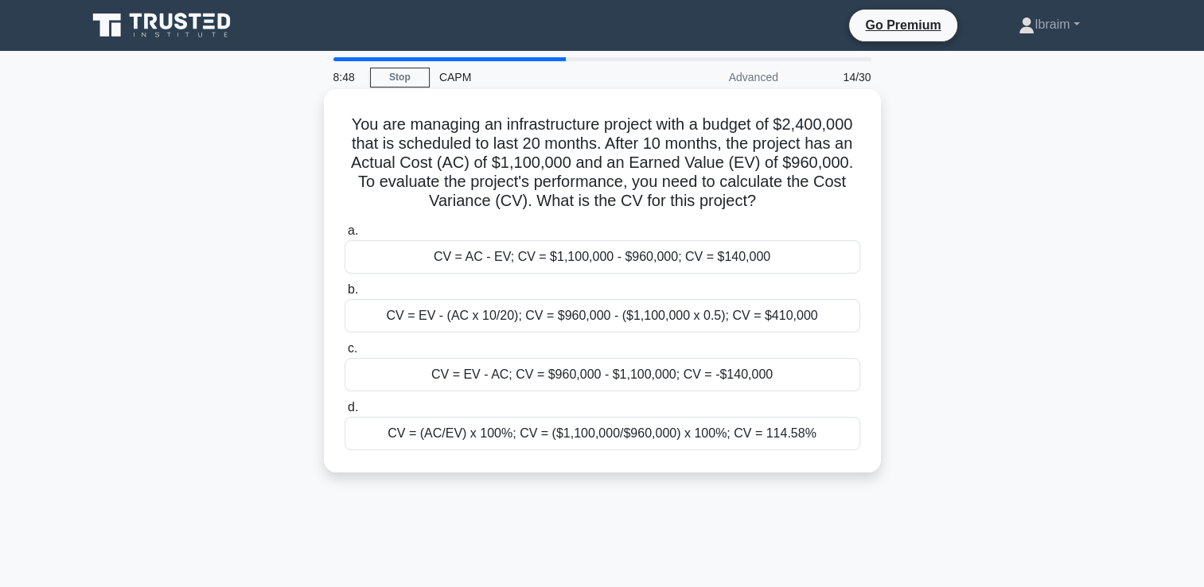
click at [751, 377] on div "CV = EV - AC; CV = $960,000 - $1,100,000; CV = -$140,000" at bounding box center [603, 374] width 516 height 33
click at [345, 354] on input "c. CV = EV - AC; CV = $960,000 - $1,100,000; CV = -$140,000" at bounding box center [345, 349] width 0 height 10
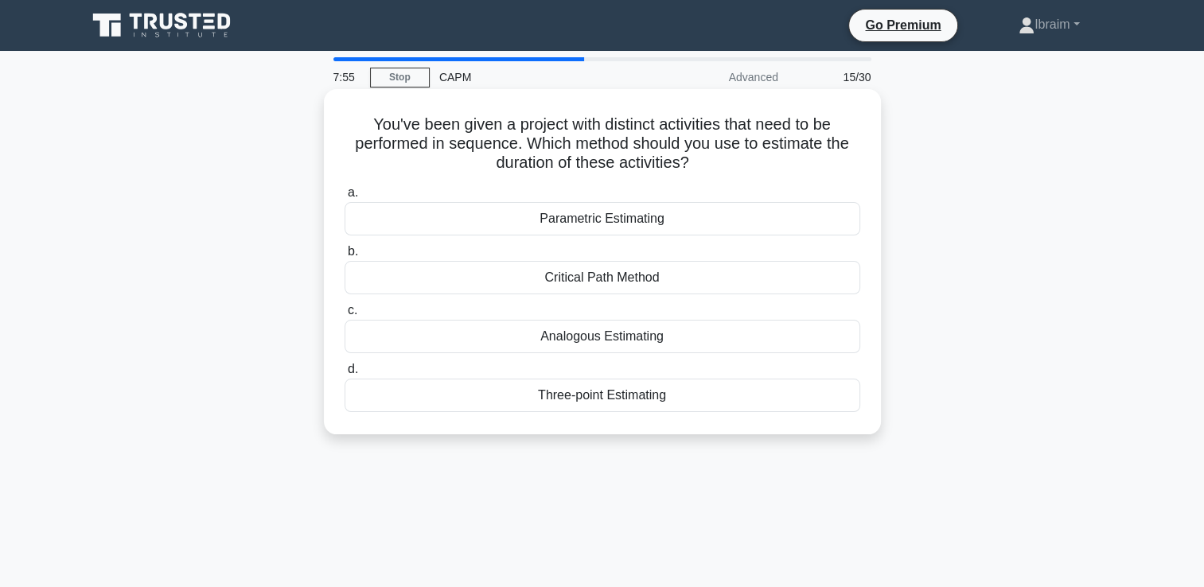
click at [615, 275] on div "Critical Path Method" at bounding box center [603, 277] width 516 height 33
click at [345, 257] on input "b. Critical Path Method" at bounding box center [345, 252] width 0 height 10
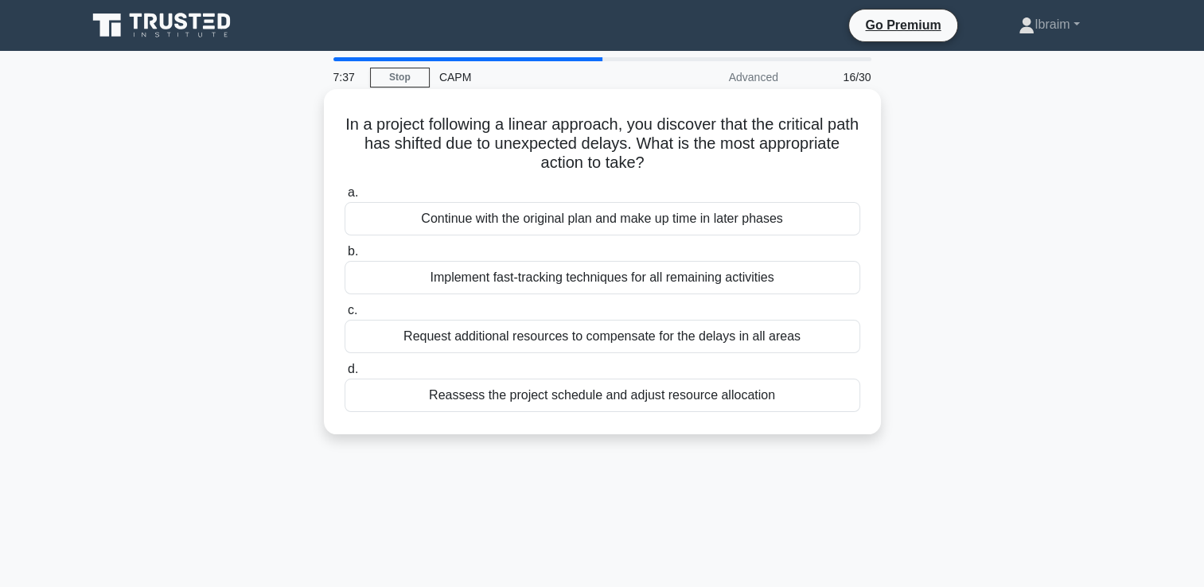
click at [632, 399] on div "Reassess the project schedule and adjust resource allocation" at bounding box center [603, 395] width 516 height 33
click at [345, 375] on input "d. Reassess the project schedule and adjust resource allocation" at bounding box center [345, 370] width 0 height 10
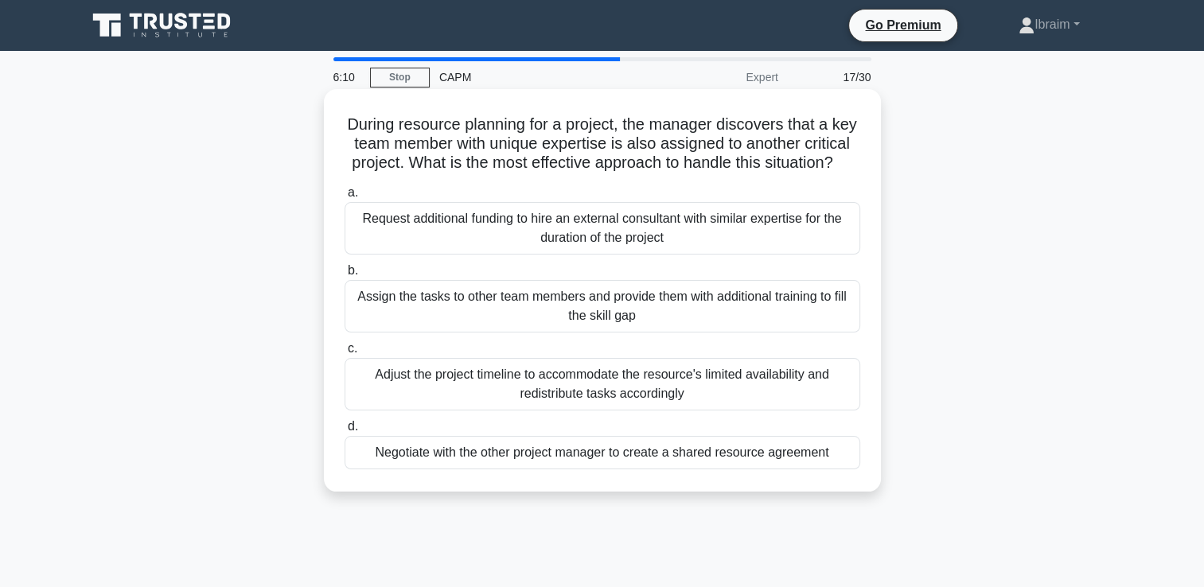
click at [613, 470] on div "Negotiate with the other project manager to create a shared resource agreement" at bounding box center [603, 452] width 516 height 33
click at [345, 432] on input "d. Negotiate with the other project manager to create a shared resource agreeme…" at bounding box center [345, 427] width 0 height 10
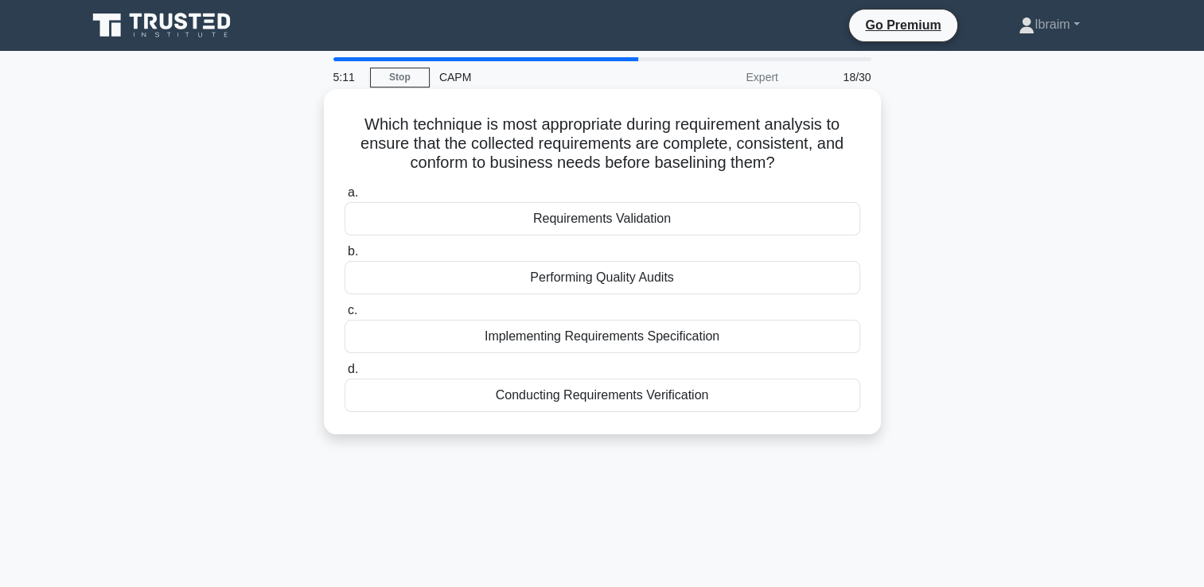
click at [637, 339] on div "Implementing Requirements Specification" at bounding box center [603, 336] width 516 height 33
click at [345, 316] on input "c. Implementing Requirements Specification" at bounding box center [345, 311] width 0 height 10
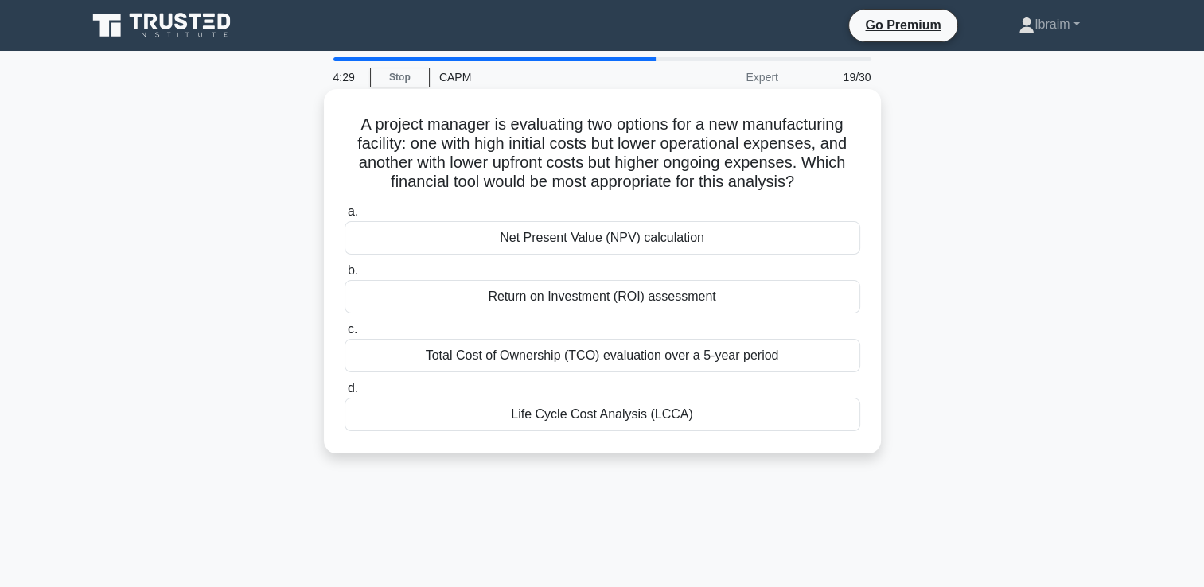
click at [659, 298] on div "Return on Investment (ROI) assessment" at bounding box center [603, 296] width 516 height 33
click at [345, 276] on input "b. Return on Investment (ROI) assessment" at bounding box center [345, 271] width 0 height 10
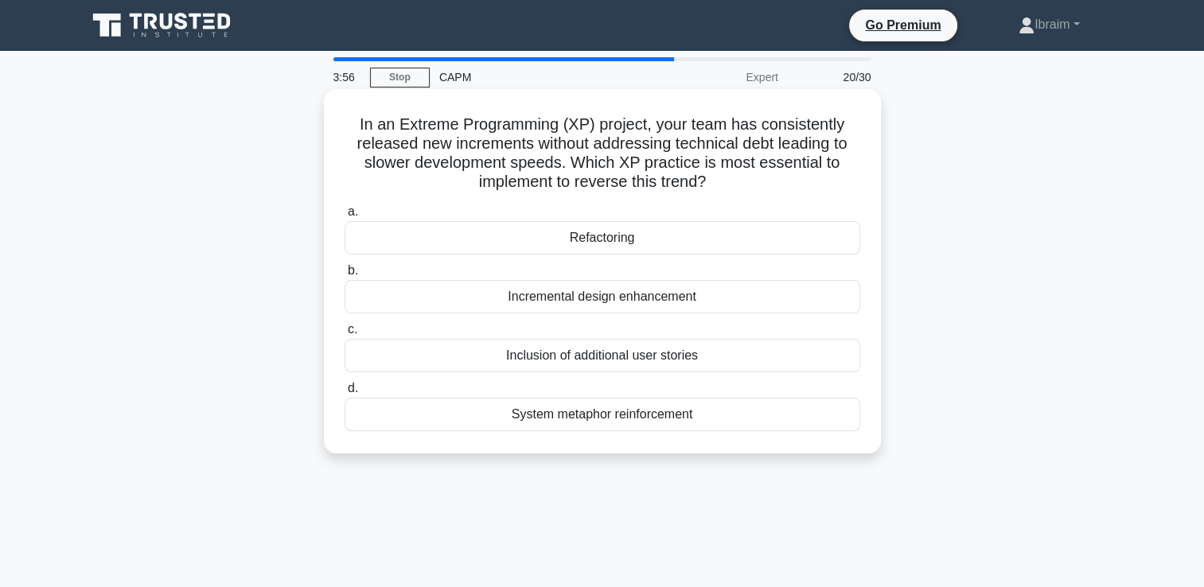
drag, startPoint x: 361, startPoint y: 120, endPoint x: 732, endPoint y: 178, distance: 376.2
click at [732, 178] on h5 "In an Extreme Programming (XP) project, your team has consistently released new…" at bounding box center [602, 154] width 519 height 78
drag, startPoint x: 356, startPoint y: 125, endPoint x: 758, endPoint y: 174, distance: 405.0
click at [758, 174] on h5 "In an Extreme Programming (XP) project, your team has consistently released new…" at bounding box center [602, 154] width 519 height 78
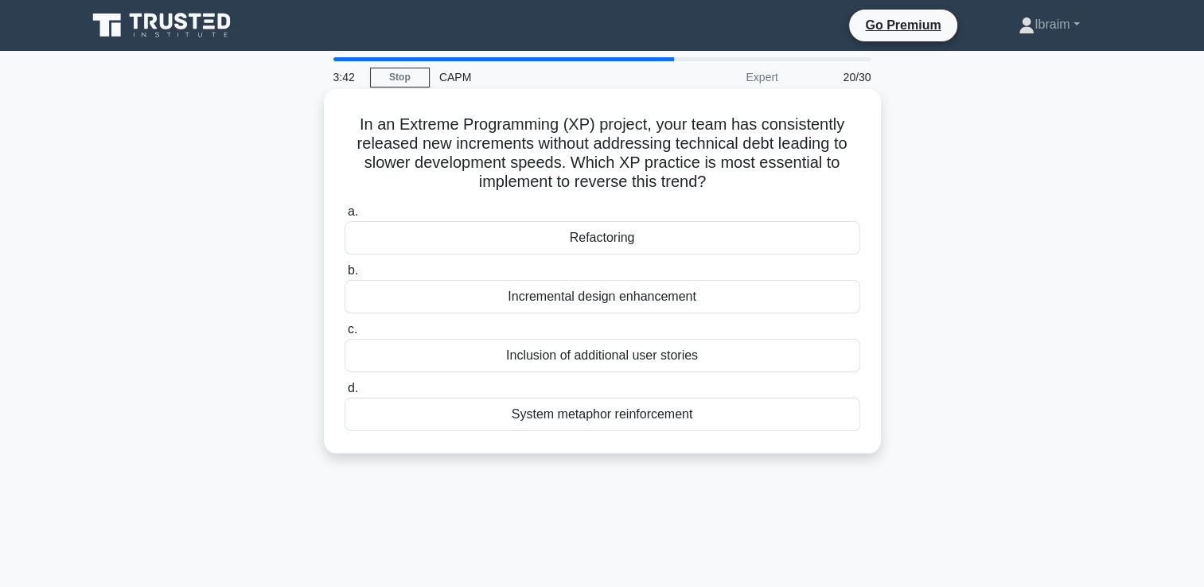
drag, startPoint x: 758, startPoint y: 174, endPoint x: 671, endPoint y: 158, distance: 88.2
copy h5 "In an Extreme Programming (XP) project, your team has consistently released new…"
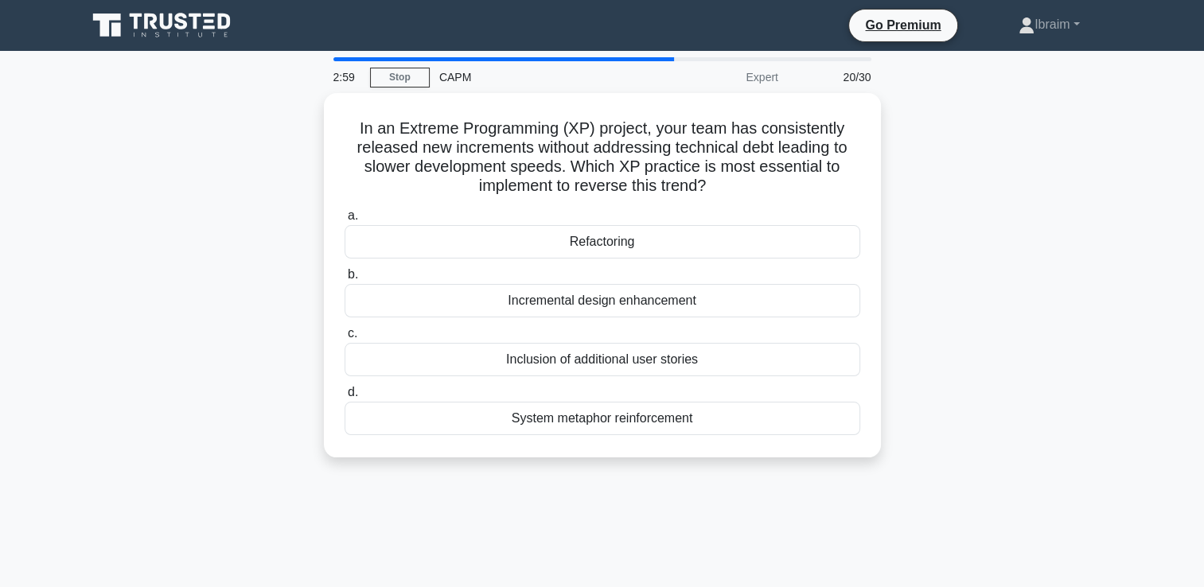
click at [1070, 358] on div "In an Extreme Programming (XP) project, your team has consistently released new…" at bounding box center [602, 285] width 1051 height 384
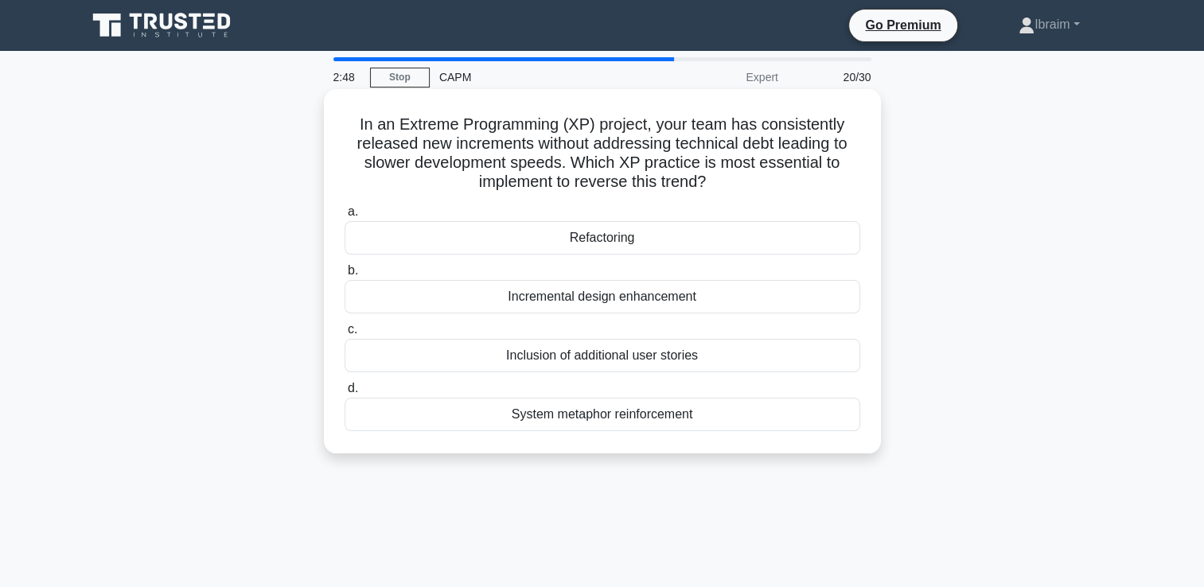
click at [621, 236] on div "Refactoring" at bounding box center [603, 237] width 516 height 33
click at [345, 217] on input "a. Refactoring" at bounding box center [345, 212] width 0 height 10
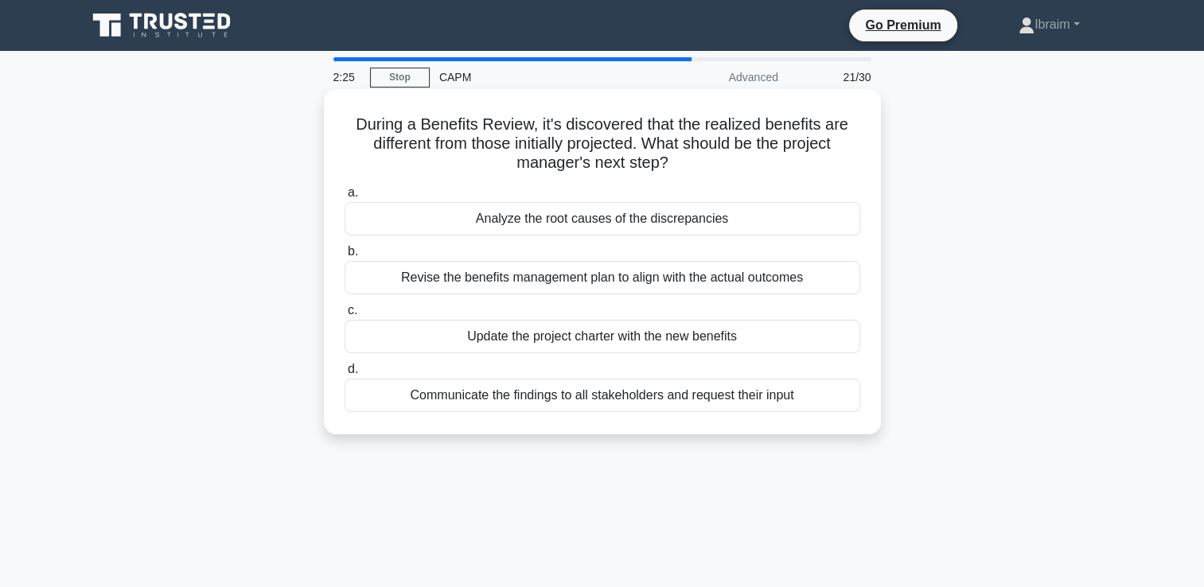
click at [669, 223] on div "Analyze the root causes of the discrepancies" at bounding box center [603, 218] width 516 height 33
click at [345, 198] on input "a. Analyze the root causes of the discrepancies" at bounding box center [345, 193] width 0 height 10
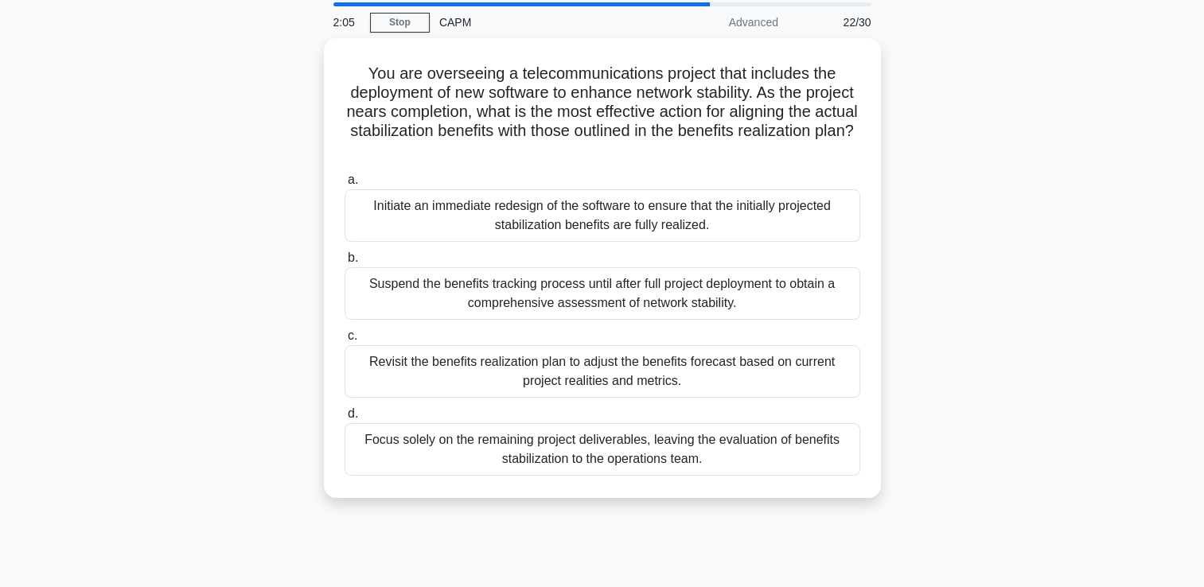
scroll to position [80, 0]
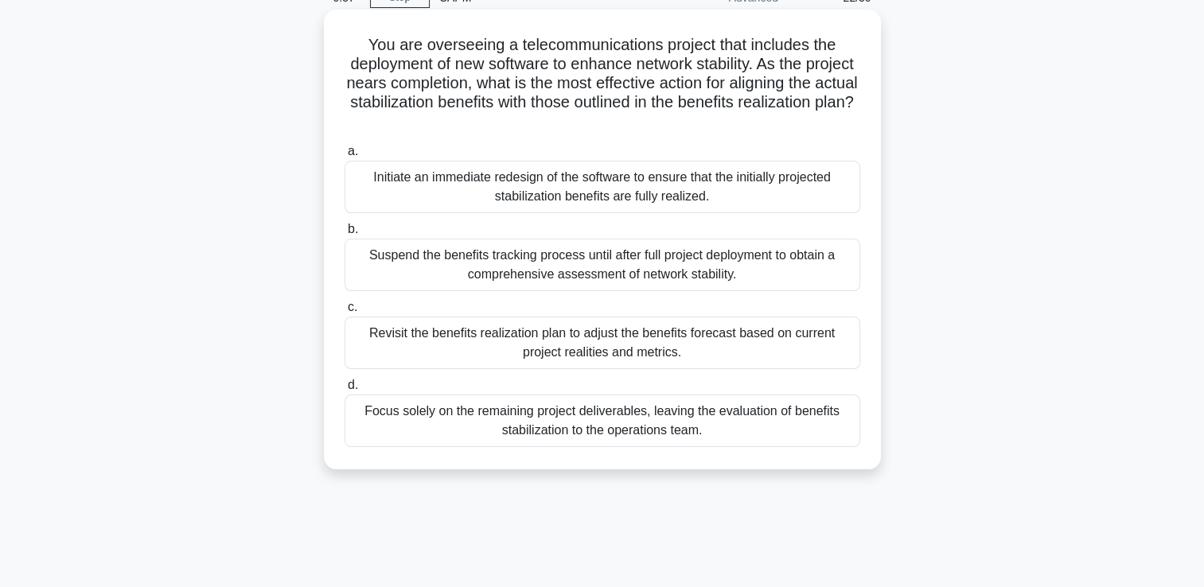
click at [643, 346] on div "Revisit the benefits realization plan to adjust the benefits forecast based on …" at bounding box center [603, 343] width 516 height 53
click at [345, 313] on input "c. Revisit the benefits realization plan to adjust the benefits forecast based …" at bounding box center [345, 308] width 0 height 10
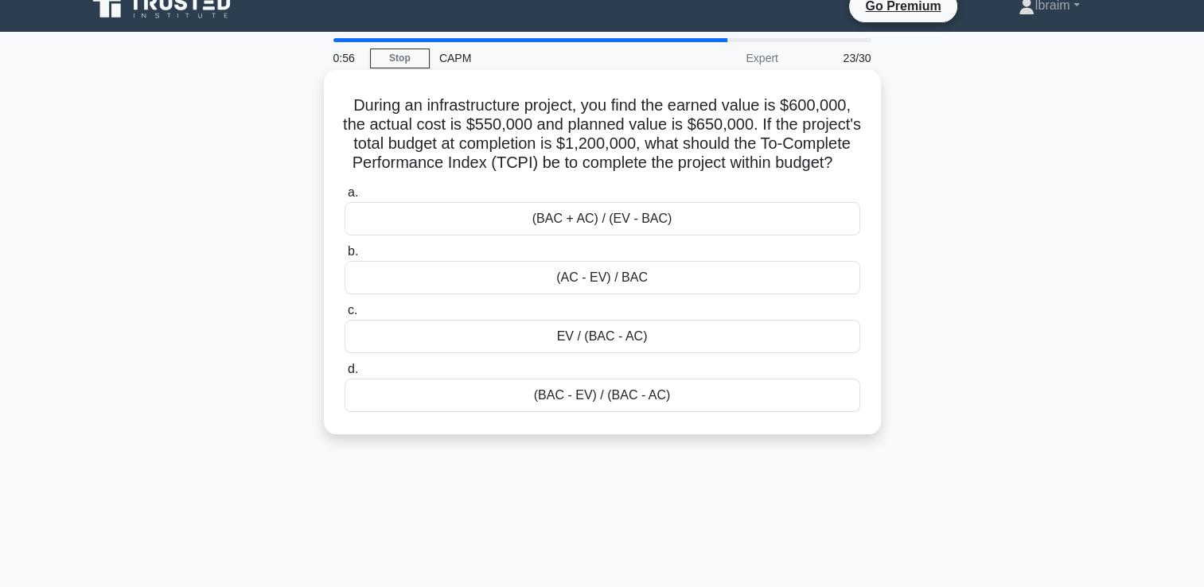
scroll to position [0, 0]
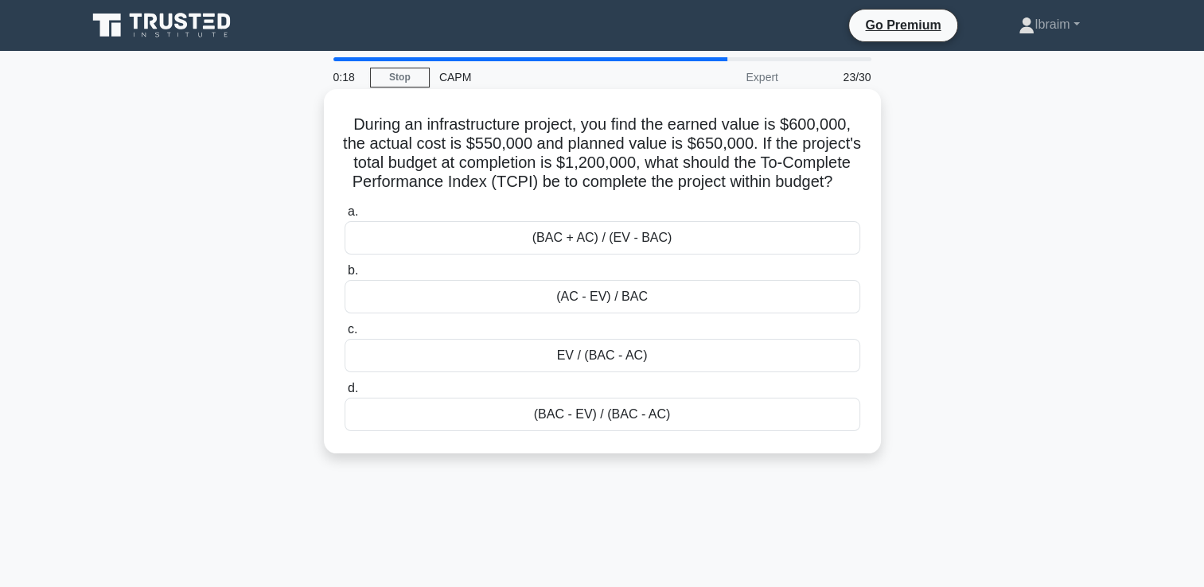
click at [647, 431] on div "(BAC - EV) / (BAC - AC)" at bounding box center [603, 414] width 516 height 33
click at [345, 394] on input "d. (BAC - EV) / (BAC - AC)" at bounding box center [345, 389] width 0 height 10
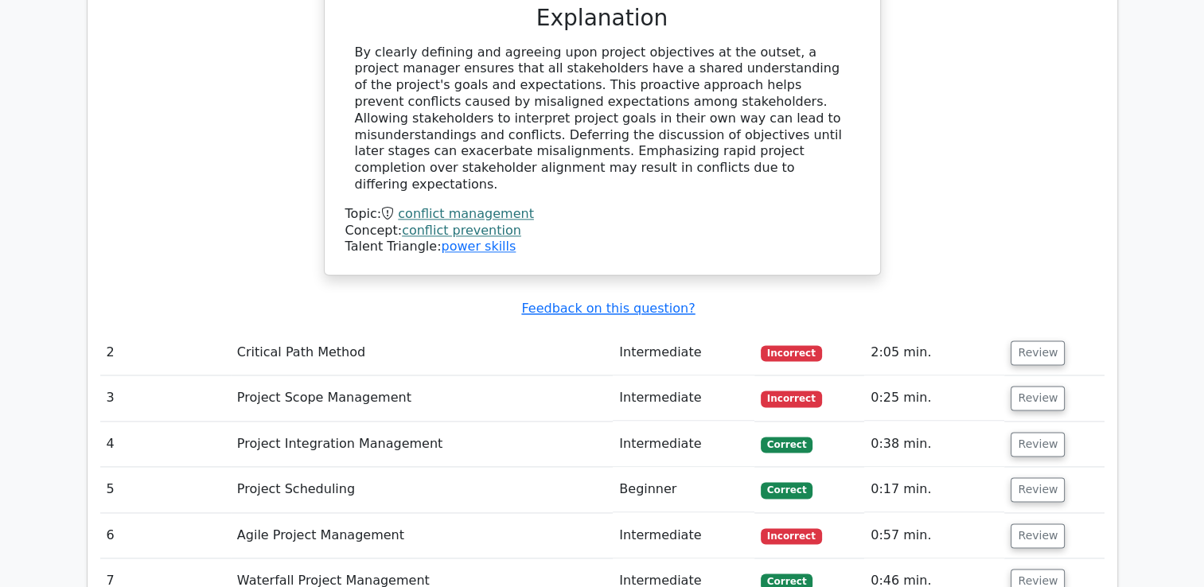
scroll to position [2309, 0]
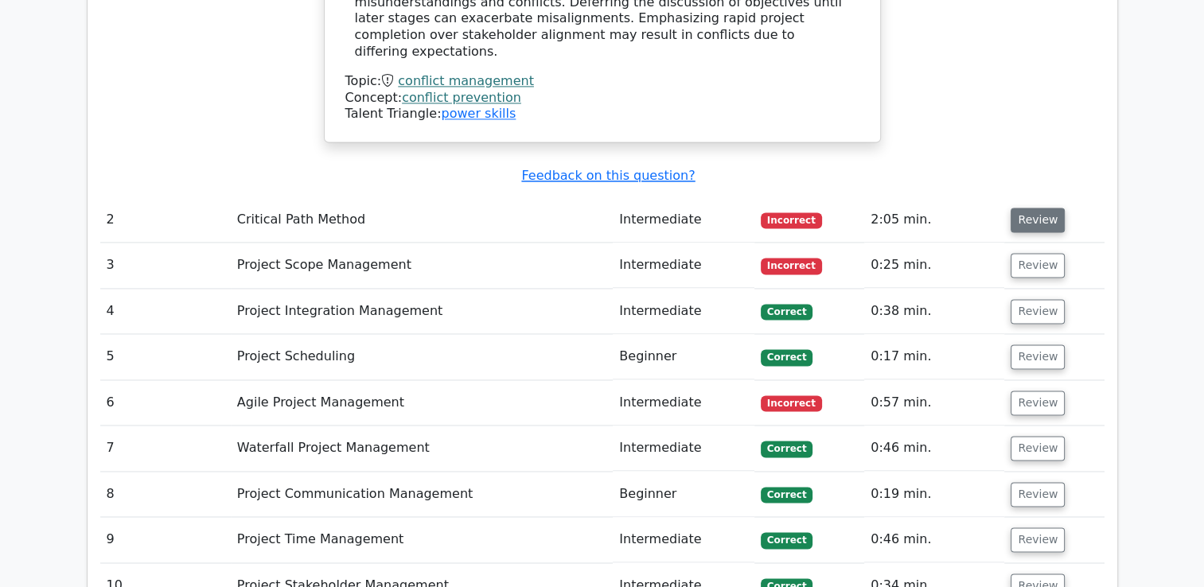
click at [1034, 208] on button "Review" at bounding box center [1038, 220] width 54 height 25
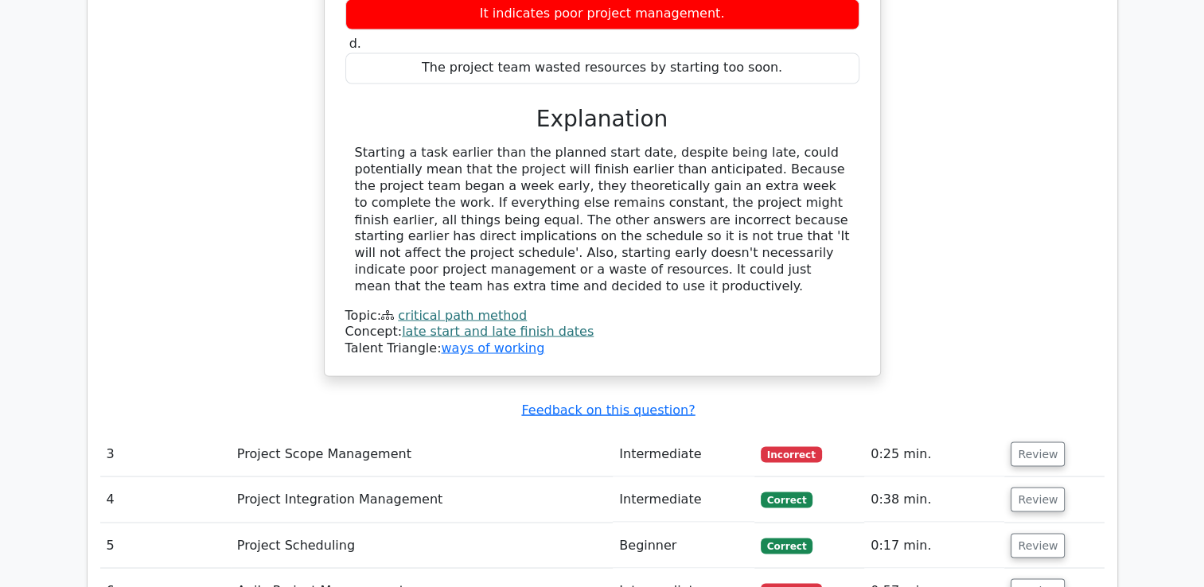
scroll to position [2866, 0]
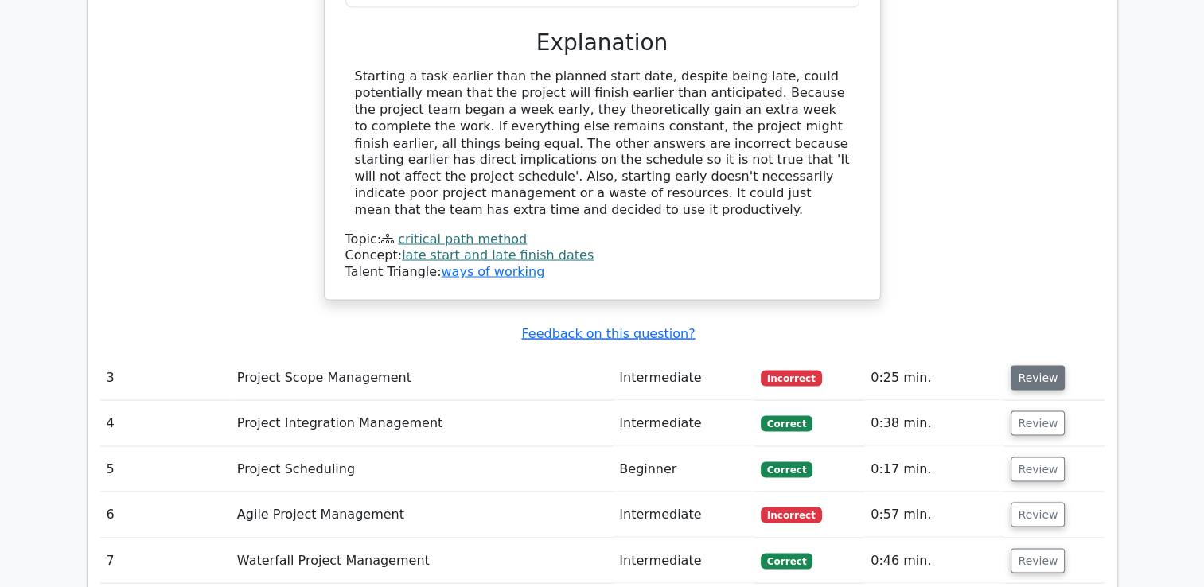
click at [1036, 365] on button "Review" at bounding box center [1038, 377] width 54 height 25
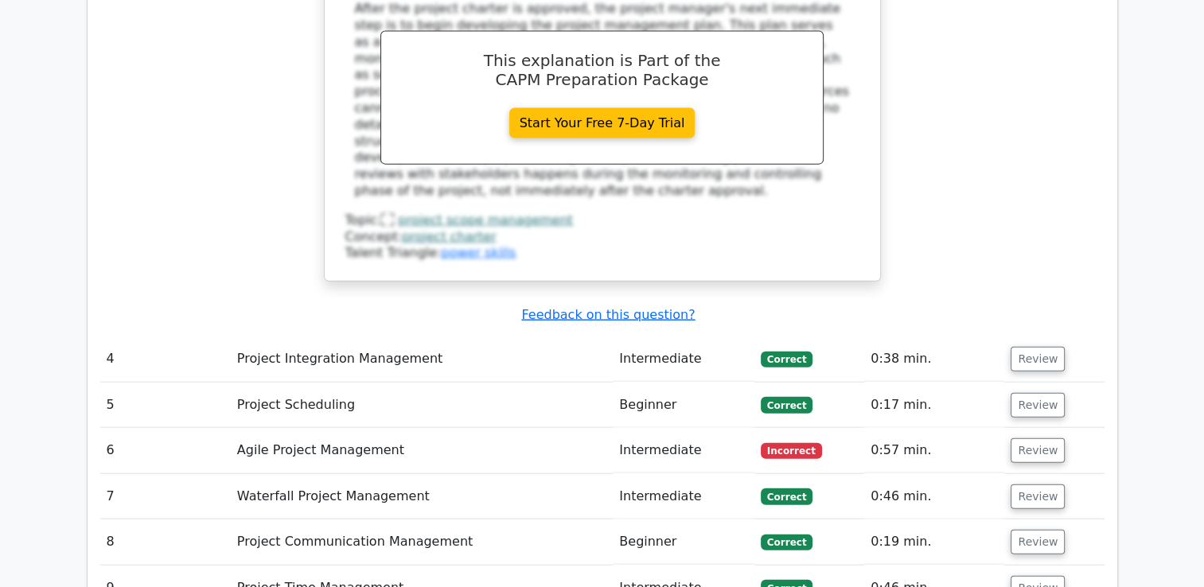
scroll to position [3662, 0]
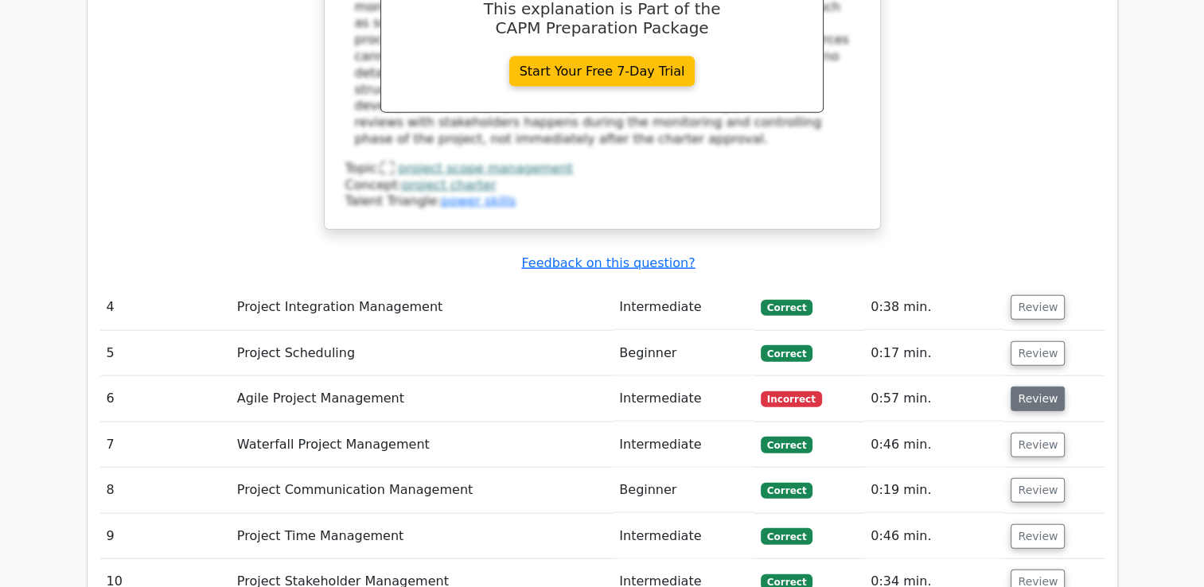
click at [1041, 387] on button "Review" at bounding box center [1038, 399] width 54 height 25
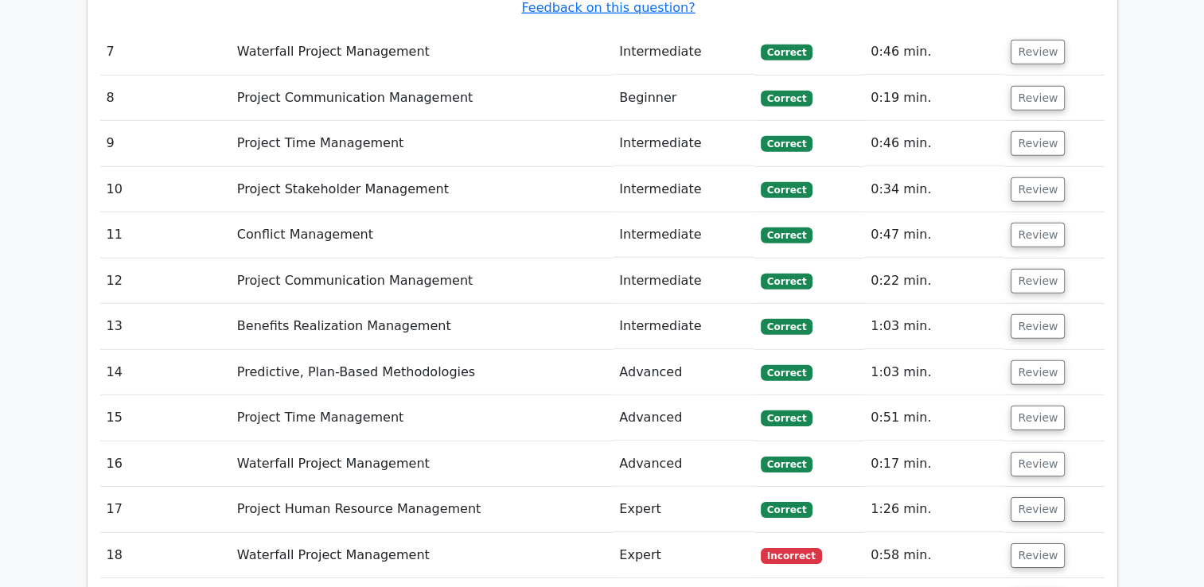
scroll to position [4936, 0]
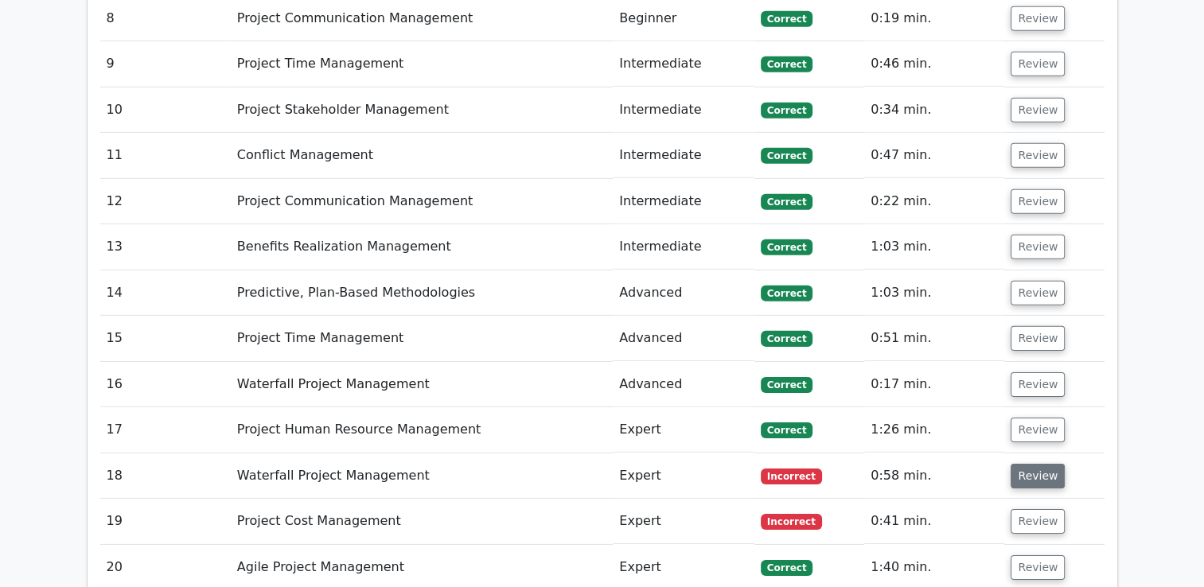
click at [1038, 464] on button "Review" at bounding box center [1038, 476] width 54 height 25
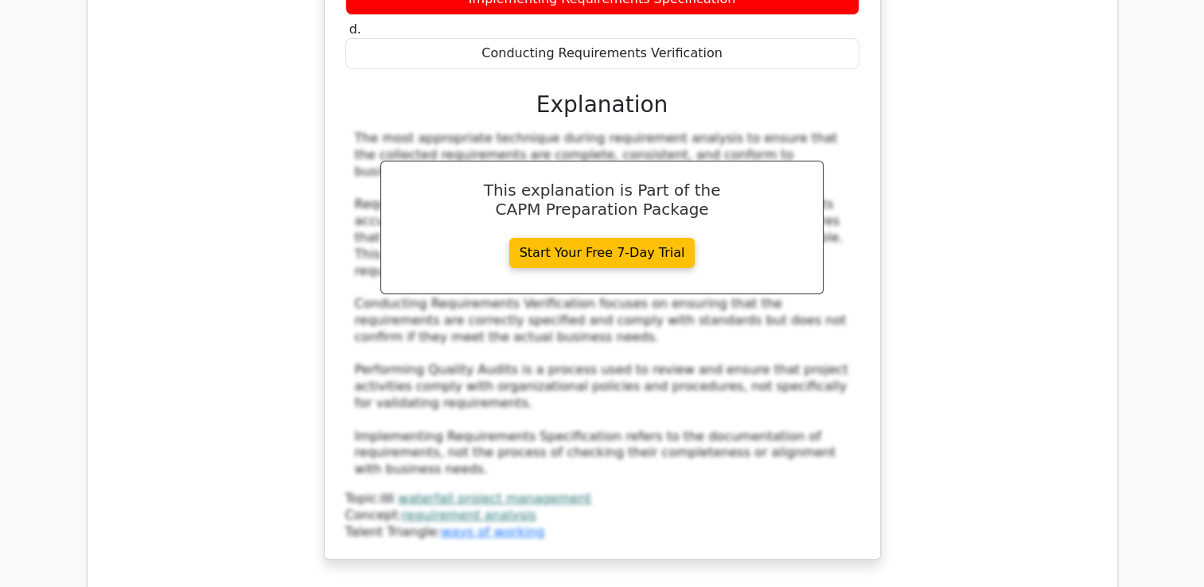
scroll to position [5732, 0]
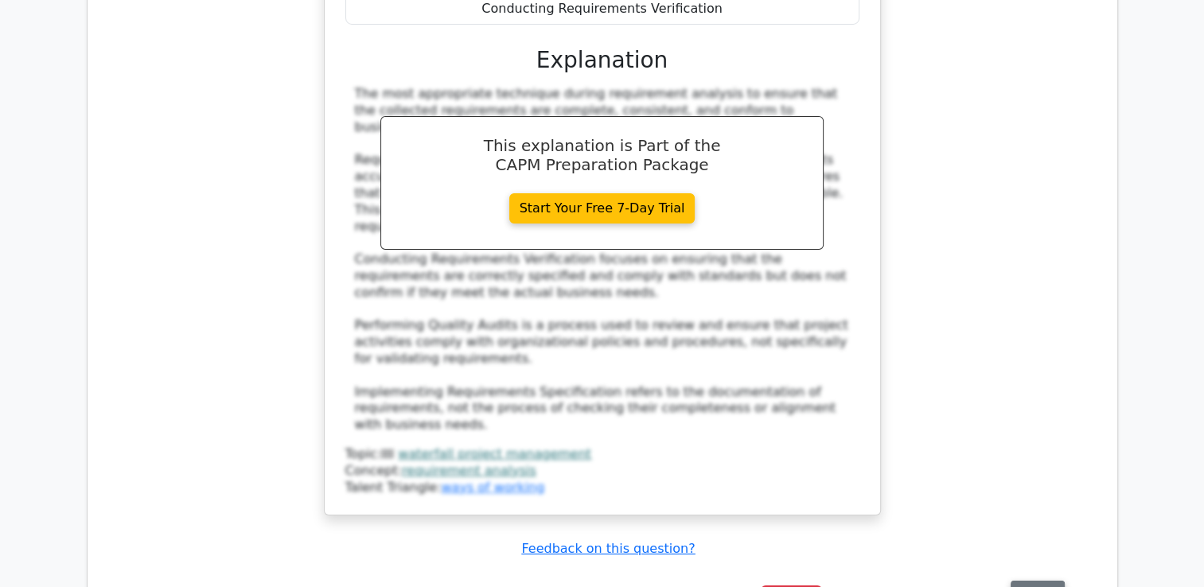
click at [1013, 581] on button "Review" at bounding box center [1038, 593] width 54 height 25
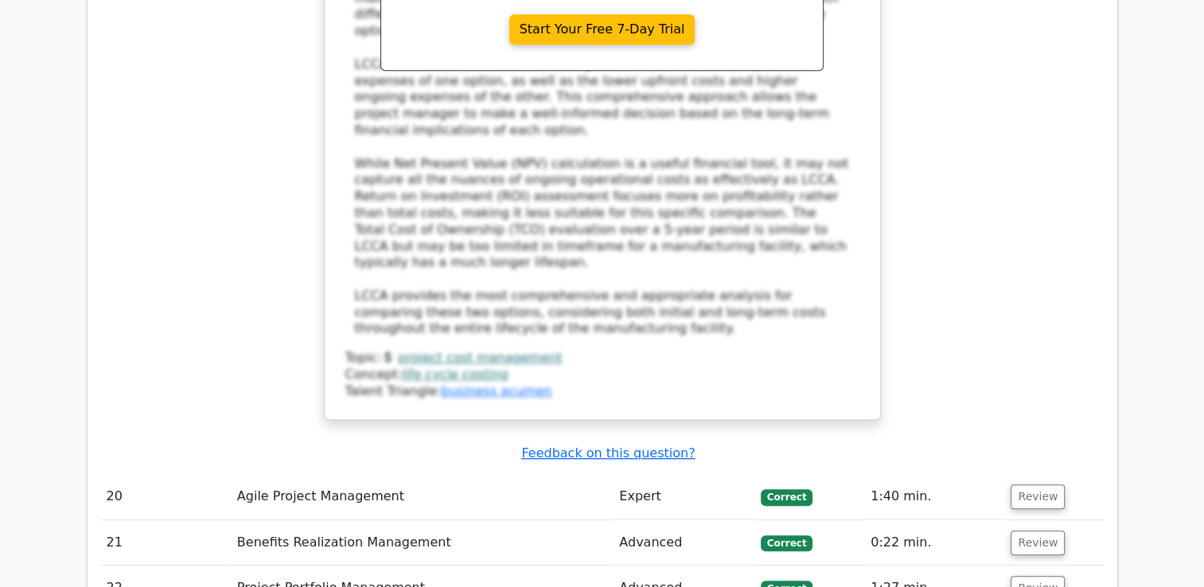
scroll to position [7005, 0]
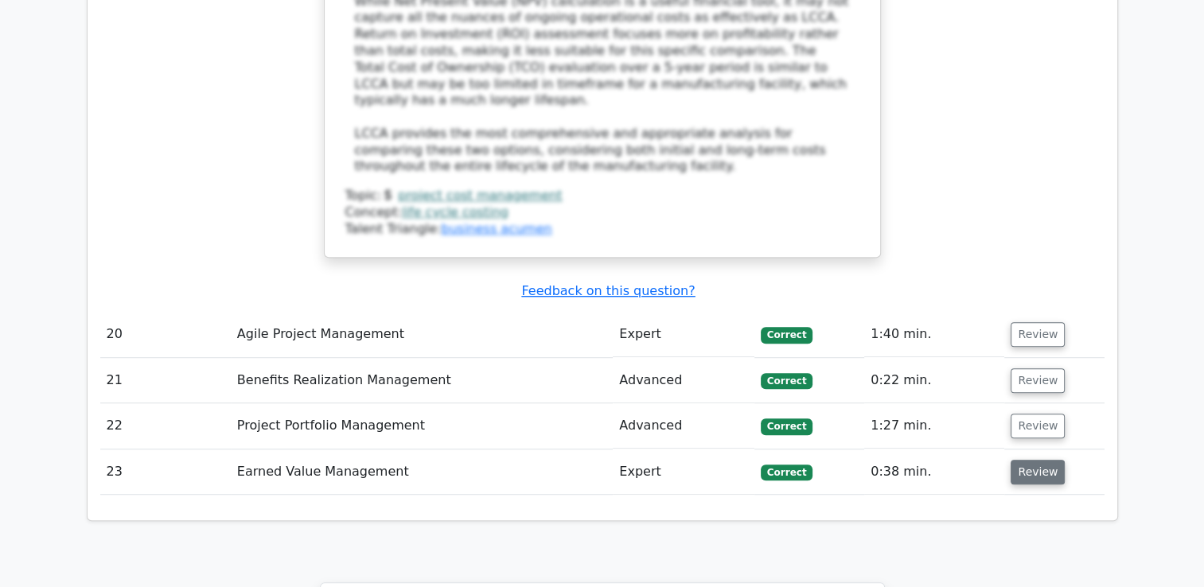
click at [1038, 460] on button "Review" at bounding box center [1038, 472] width 54 height 25
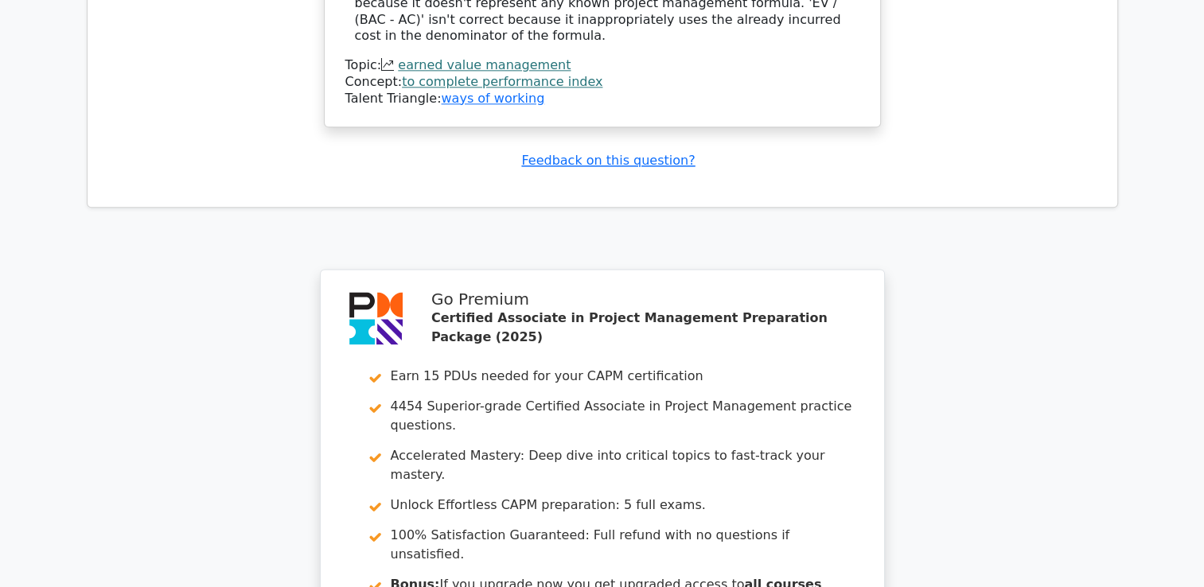
scroll to position [8055, 0]
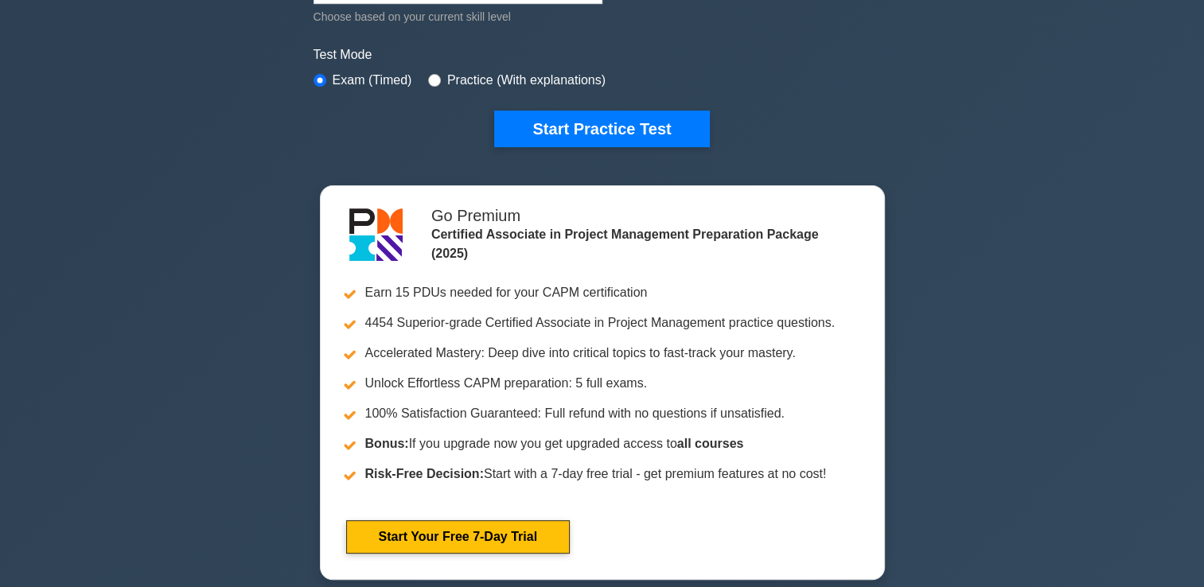
scroll to position [478, 0]
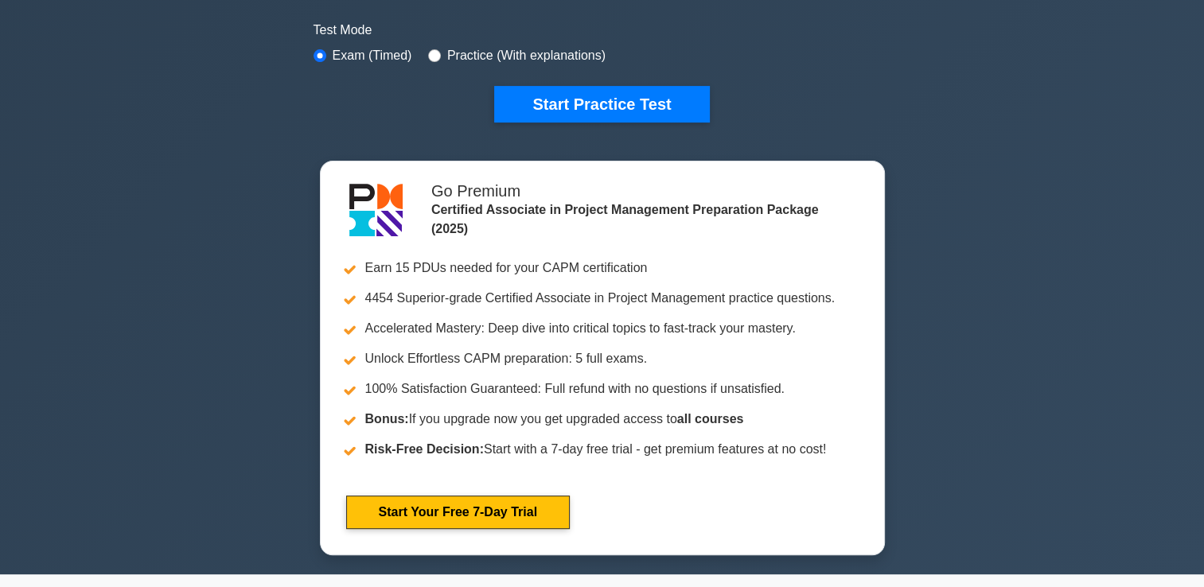
drag, startPoint x: 1021, startPoint y: 326, endPoint x: 627, endPoint y: 147, distance: 431.8
click at [1011, 314] on div "Certified Associate in Project Management Customize Your Next Practice Test Top…" at bounding box center [602, 73] width 1204 height 1001
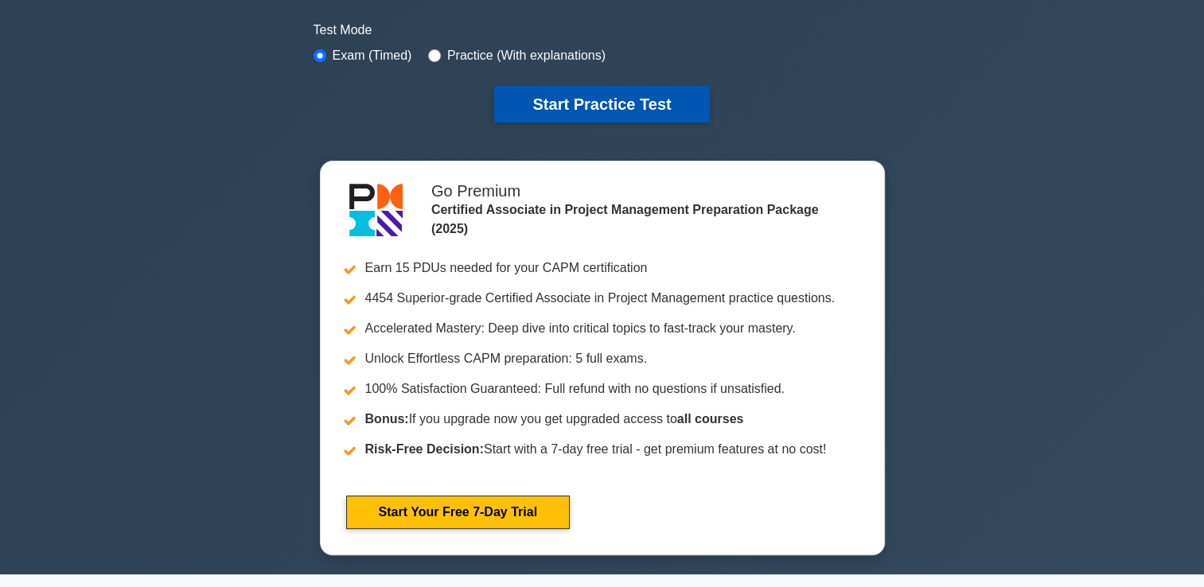
click at [582, 99] on button "Start Practice Test" at bounding box center [601, 104] width 215 height 37
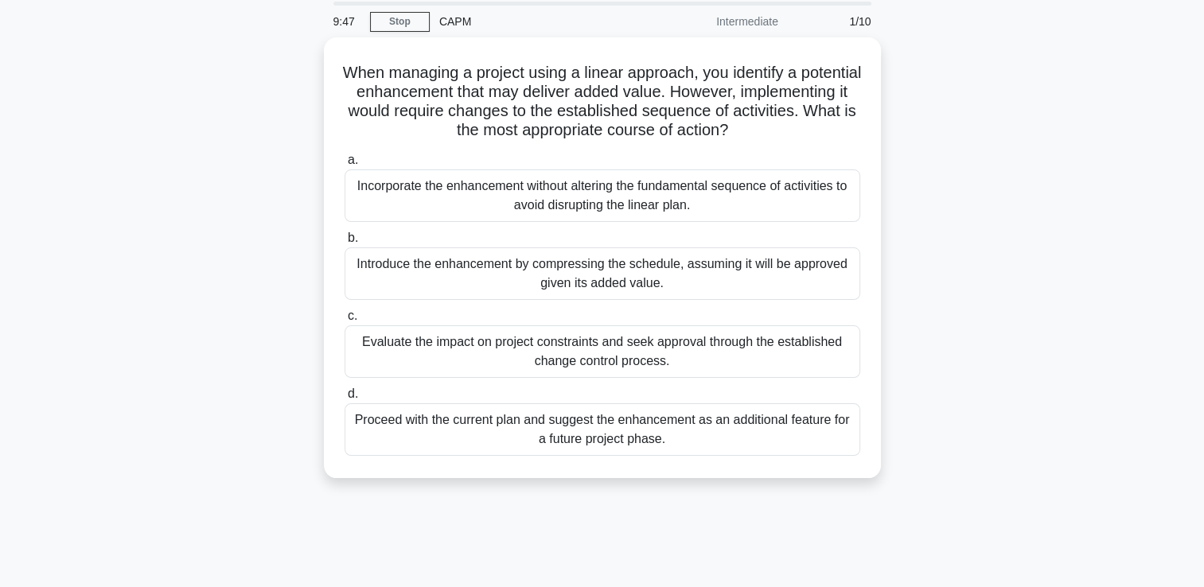
scroll to position [80, 0]
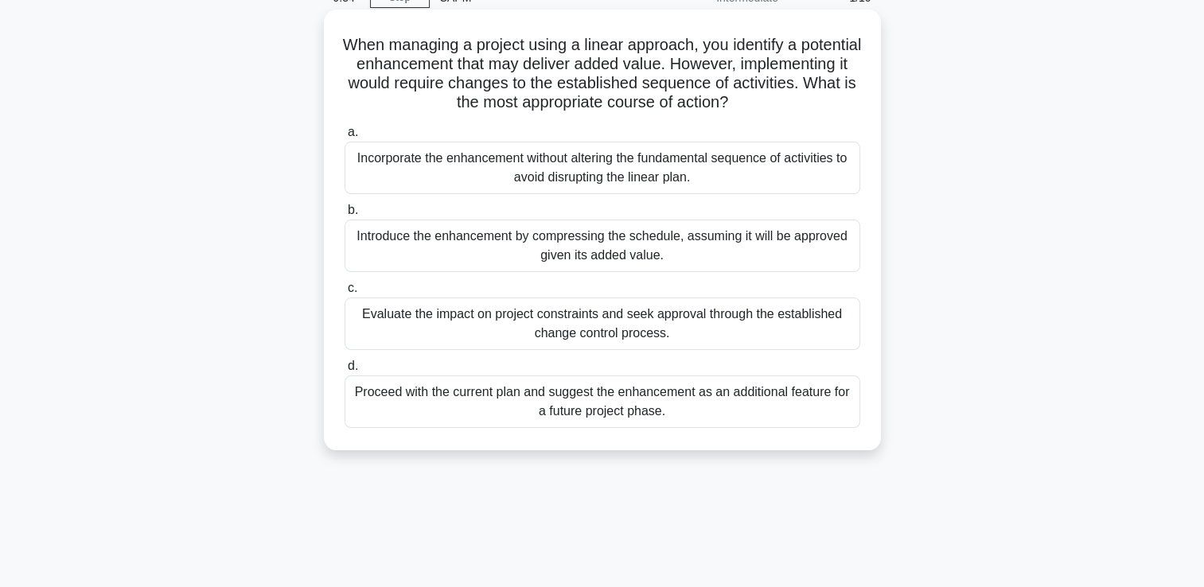
click at [631, 320] on div "Evaluate the impact on project constraints and seek approval through the establ…" at bounding box center [603, 324] width 516 height 53
click at [345, 294] on input "c. Evaluate the impact on project constraints and seek approval through the est…" at bounding box center [345, 288] width 0 height 10
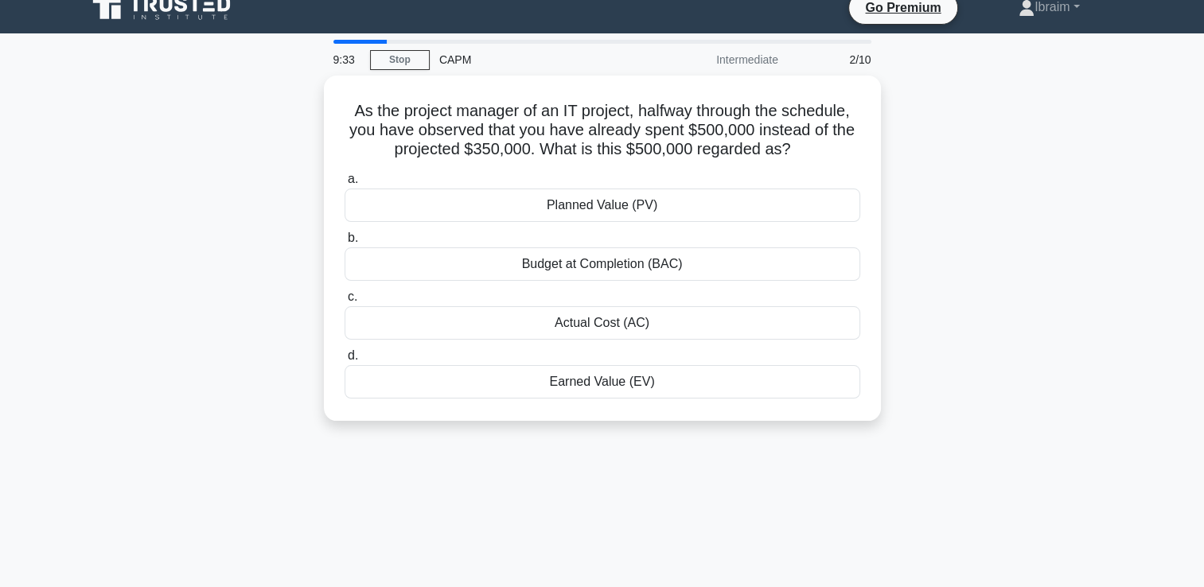
scroll to position [0, 0]
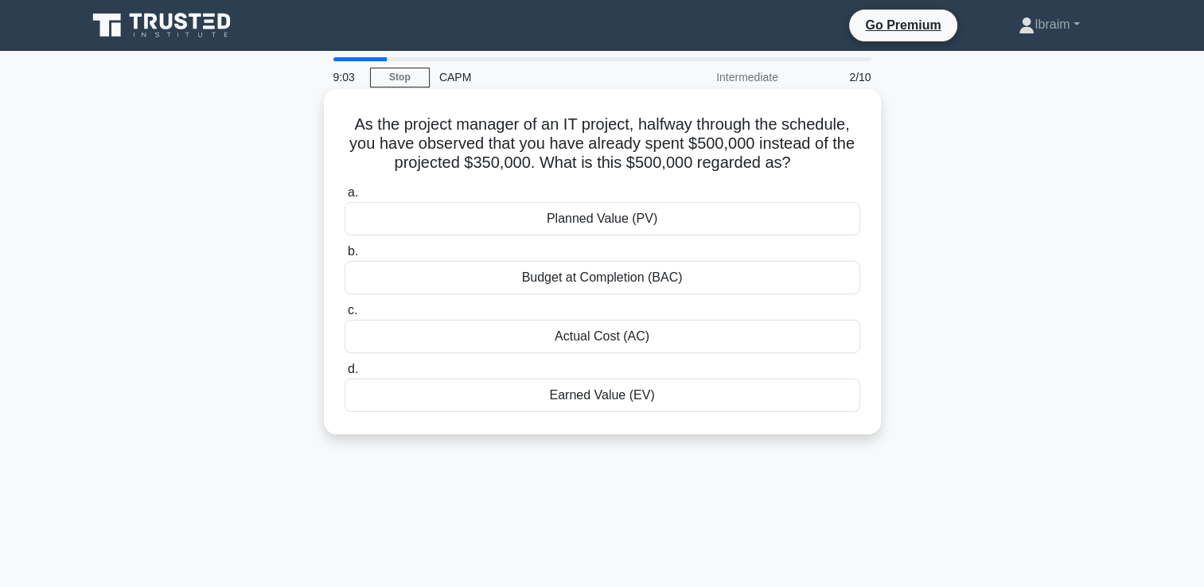
click at [627, 336] on div "Actual Cost (AC)" at bounding box center [603, 336] width 516 height 33
click at [345, 316] on input "c. Actual Cost (AC)" at bounding box center [345, 311] width 0 height 10
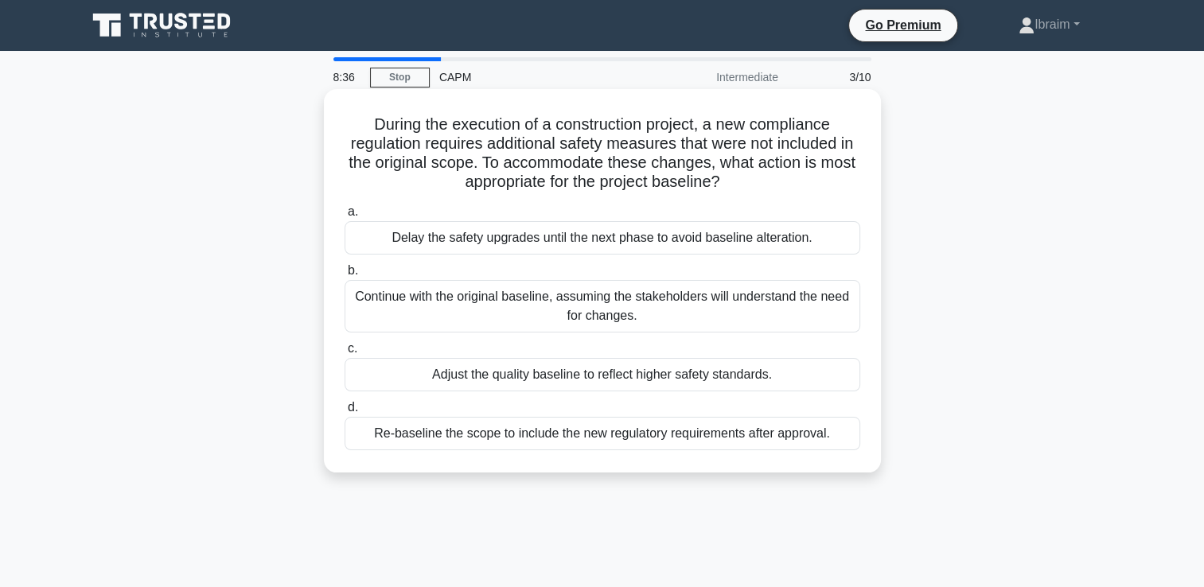
click at [734, 435] on div "Re-baseline the scope to include the new regulatory requirements after approval." at bounding box center [603, 433] width 516 height 33
click at [345, 413] on input "d. Re-baseline the scope to include the new regulatory requirements after appro…" at bounding box center [345, 408] width 0 height 10
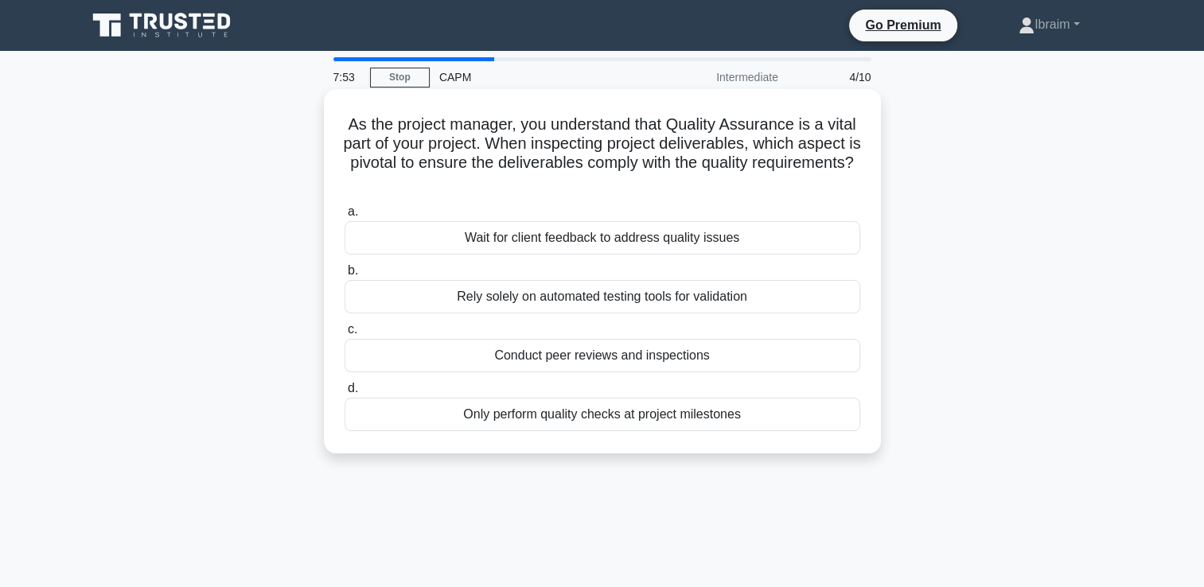
click at [683, 355] on div "Conduct peer reviews and inspections" at bounding box center [603, 355] width 516 height 33
click at [345, 335] on input "c. Conduct peer reviews and inspections" at bounding box center [345, 330] width 0 height 10
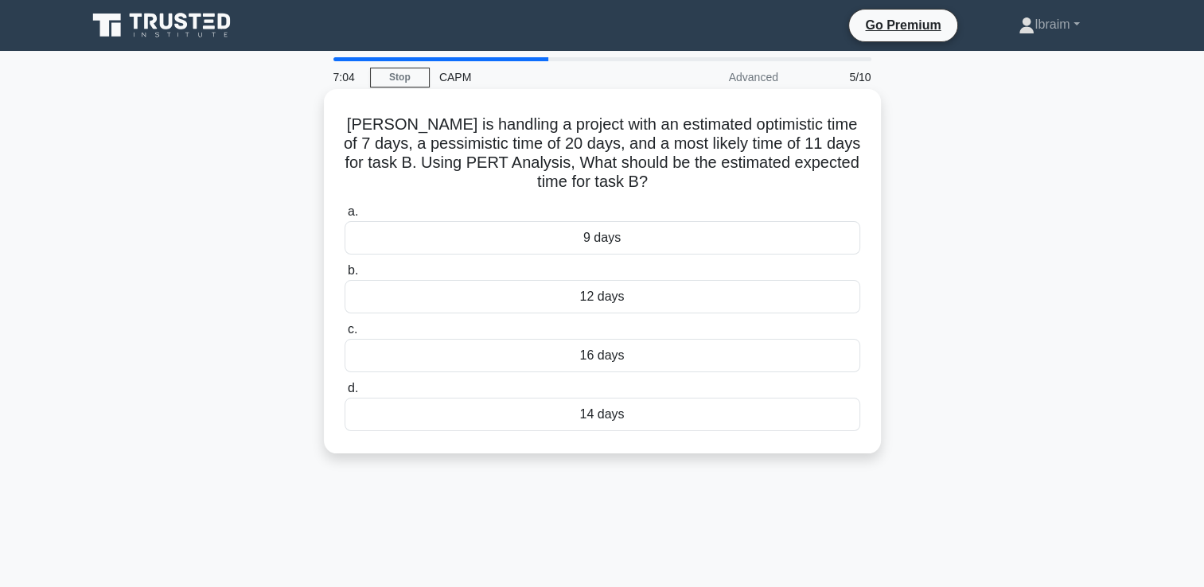
click at [607, 295] on div "12 days" at bounding box center [603, 296] width 516 height 33
click at [345, 276] on input "b. 12 days" at bounding box center [345, 271] width 0 height 10
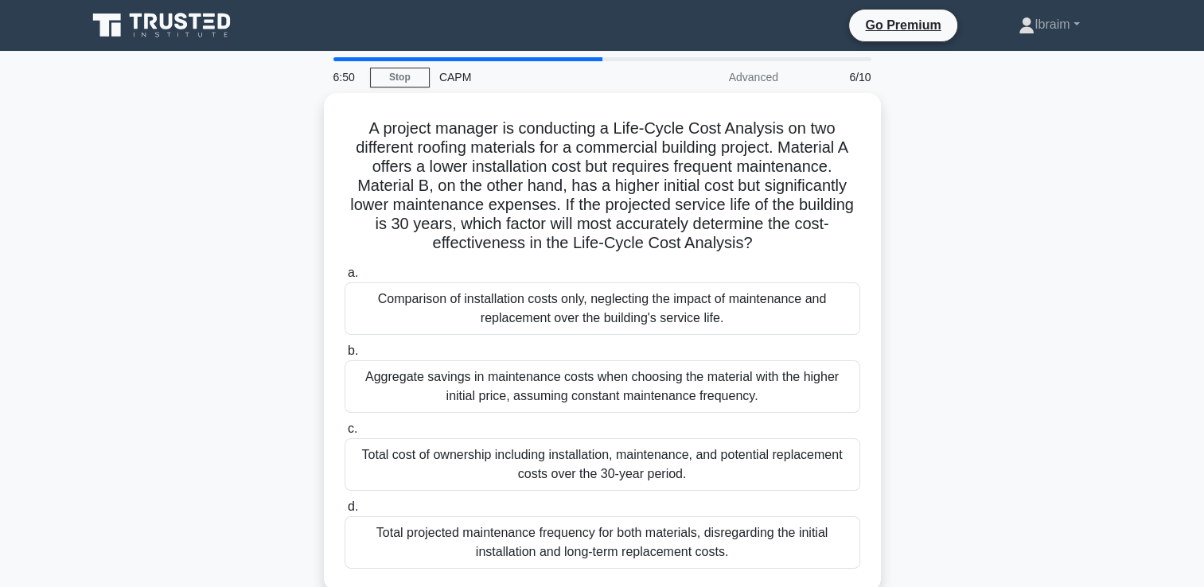
scroll to position [80, 0]
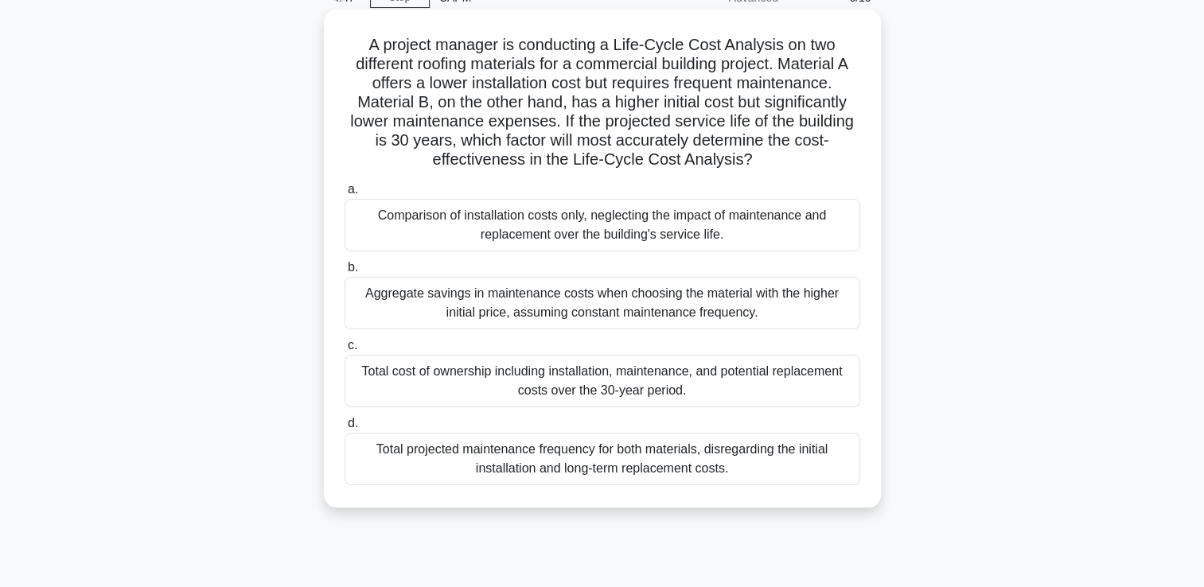
click at [608, 295] on div "Aggregate savings in maintenance costs when choosing the material with the high…" at bounding box center [603, 303] width 516 height 53
click at [345, 273] on input "b. Aggregate savings in maintenance costs when choosing the material with the h…" at bounding box center [345, 268] width 0 height 10
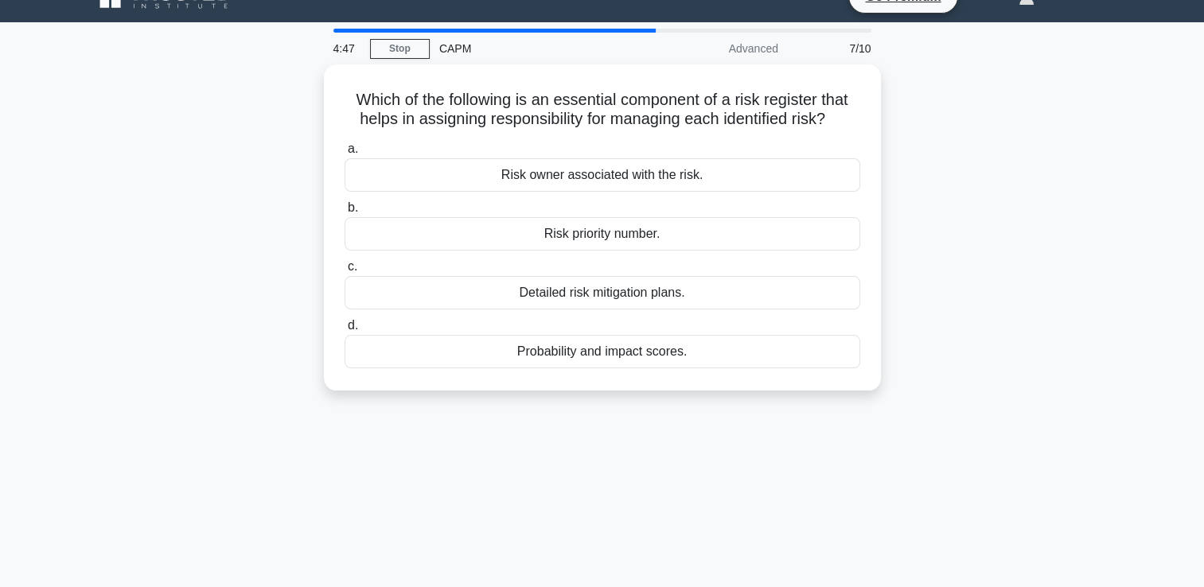
scroll to position [0, 0]
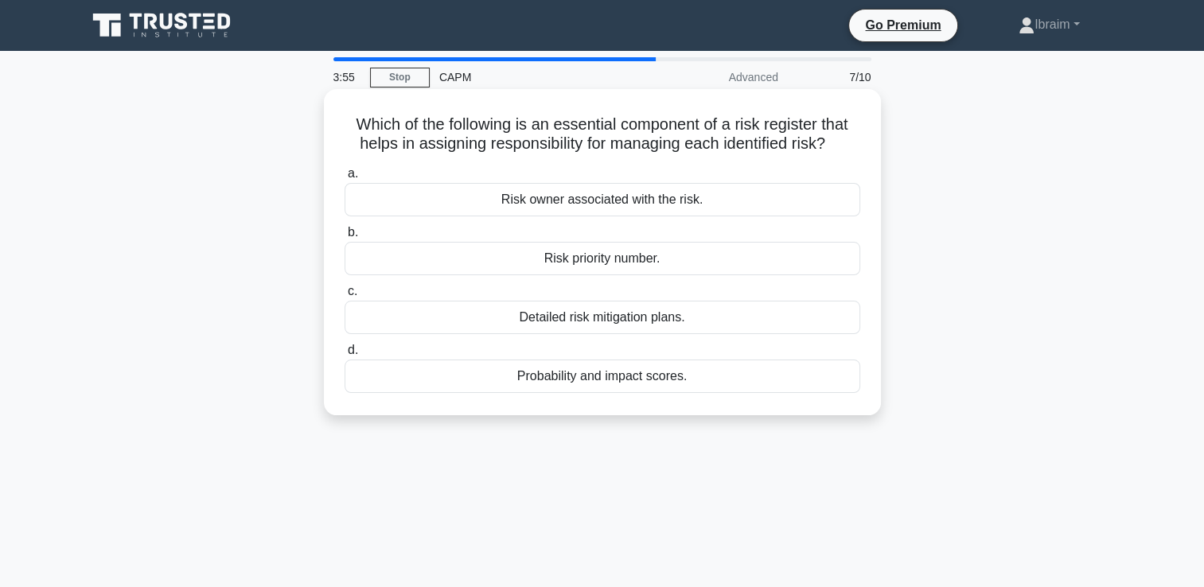
click at [650, 205] on div "Risk owner associated with the risk." at bounding box center [603, 199] width 516 height 33
click at [345, 179] on input "a. Risk owner associated with the risk." at bounding box center [345, 174] width 0 height 10
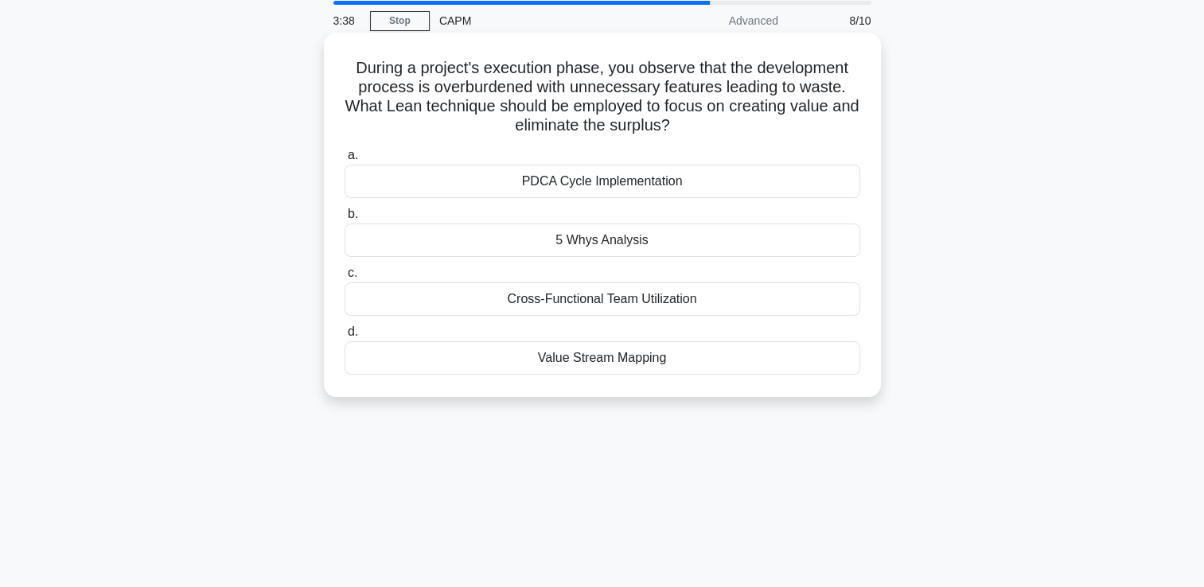
scroll to position [80, 0]
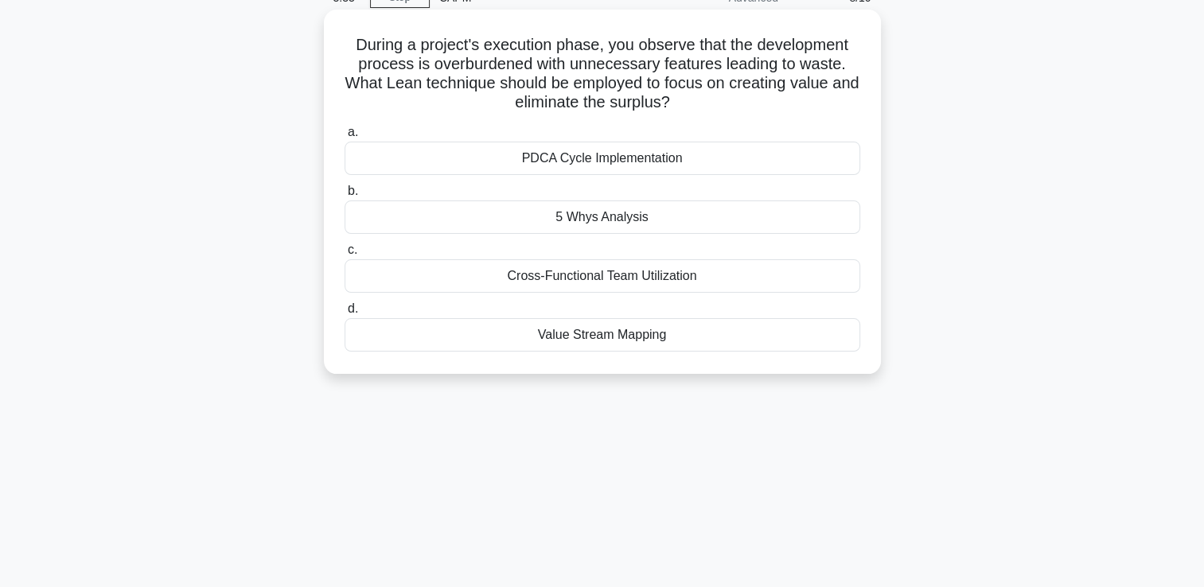
click at [649, 338] on div "Value Stream Mapping" at bounding box center [603, 334] width 516 height 33
click at [345, 314] on input "d. Value Stream Mapping" at bounding box center [345, 309] width 0 height 10
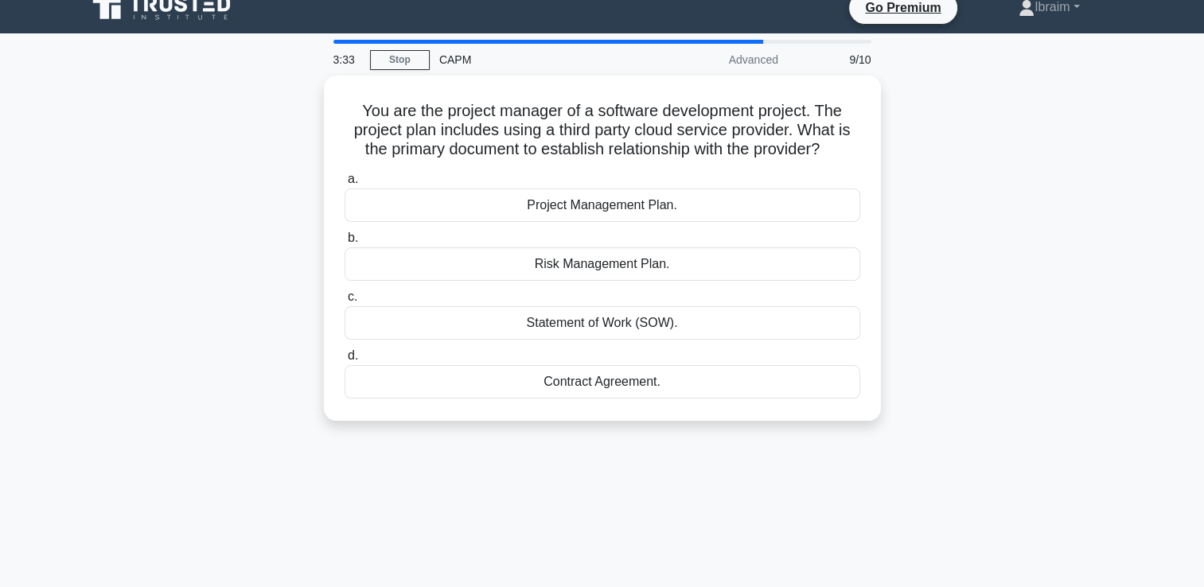
scroll to position [0, 0]
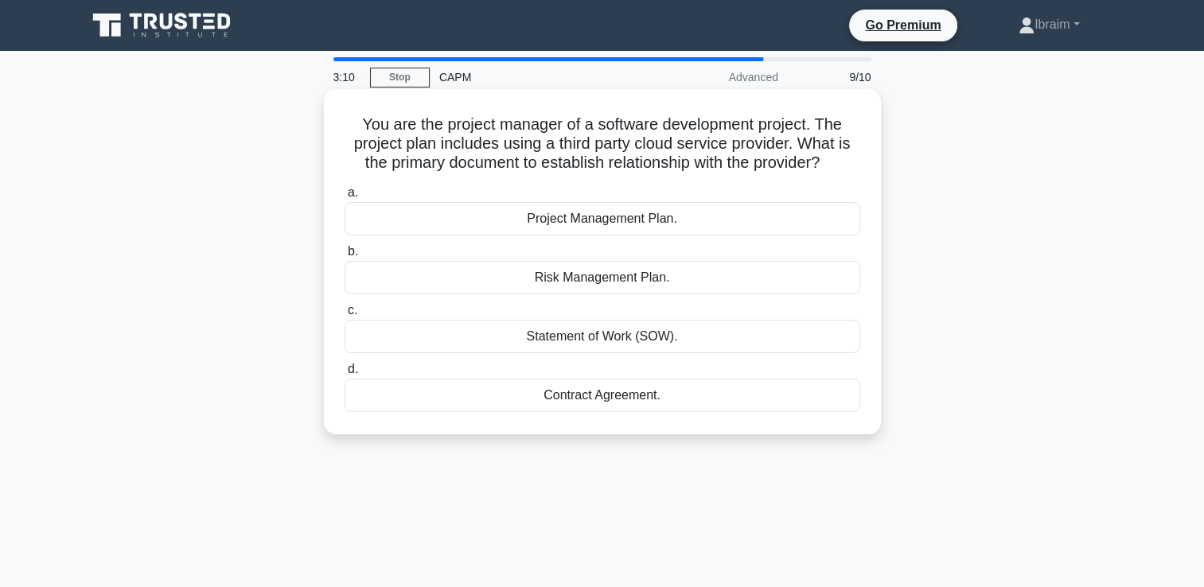
click at [611, 400] on div "Contract Agreement." at bounding box center [603, 395] width 516 height 33
click at [345, 375] on input "d. Contract Agreement." at bounding box center [345, 370] width 0 height 10
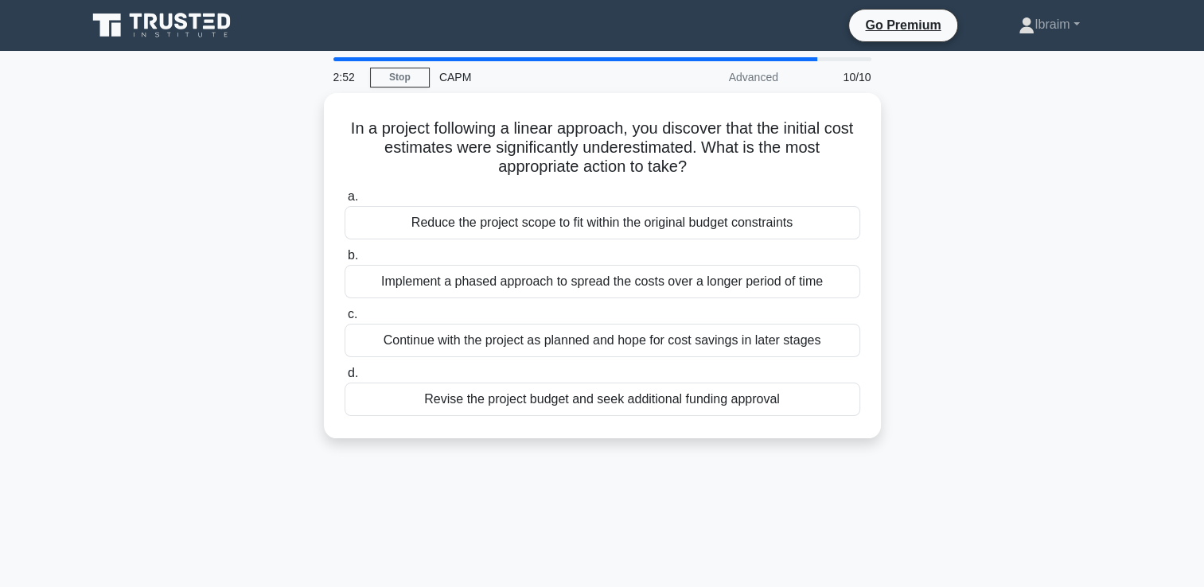
click at [611, 400] on div "Revise the project budget and seek additional funding approval" at bounding box center [603, 399] width 516 height 33
click at [345, 379] on input "d. Revise the project budget and seek additional funding approval" at bounding box center [345, 374] width 0 height 10
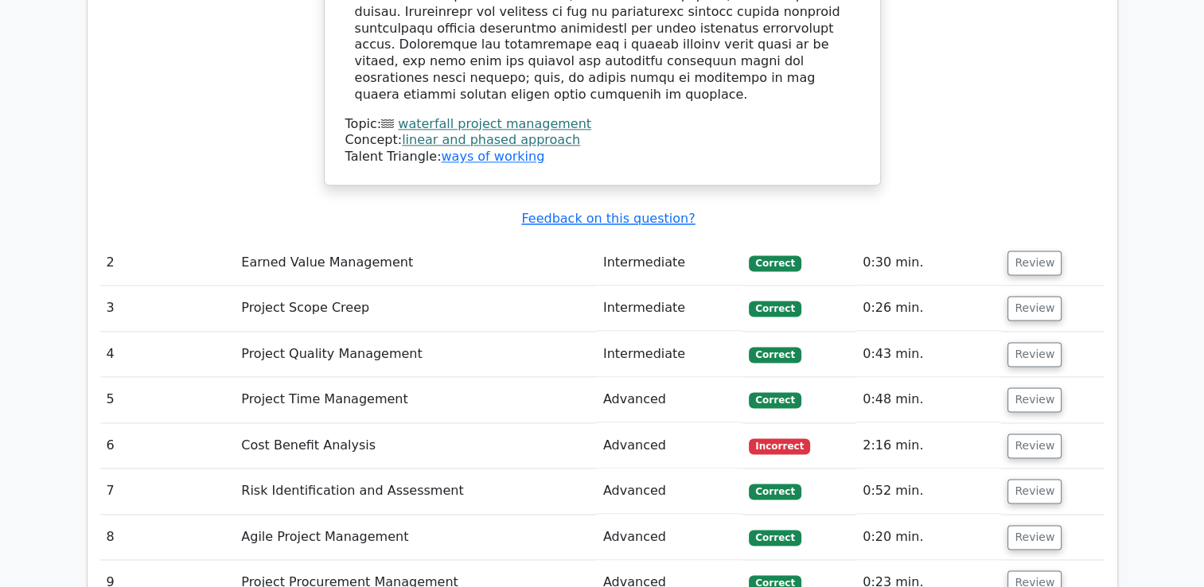
scroll to position [2309, 0]
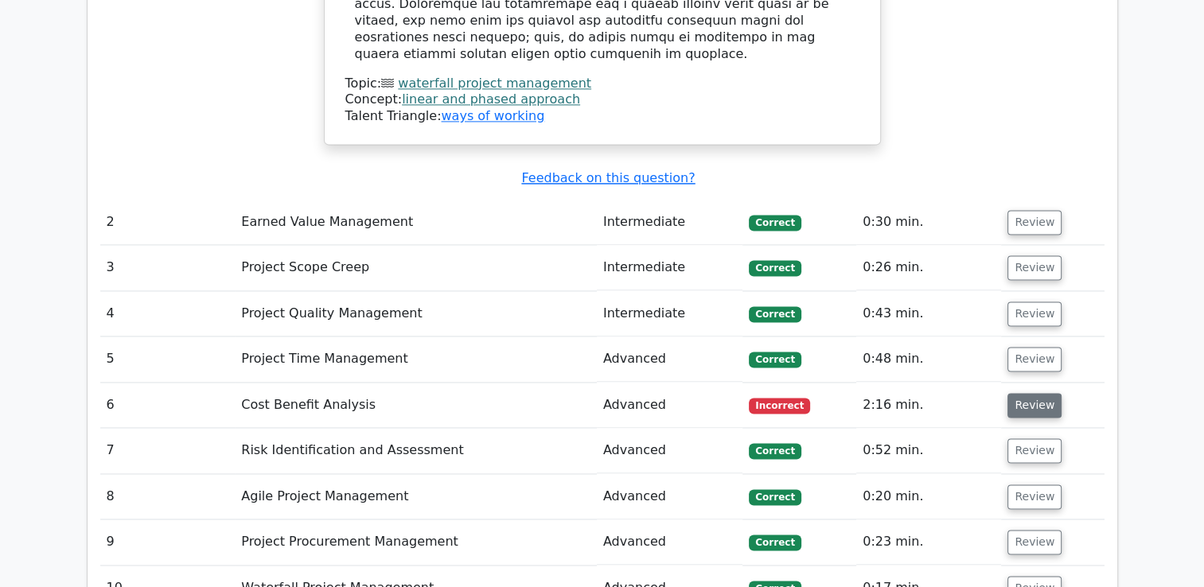
click at [1038, 393] on button "Review" at bounding box center [1035, 405] width 54 height 25
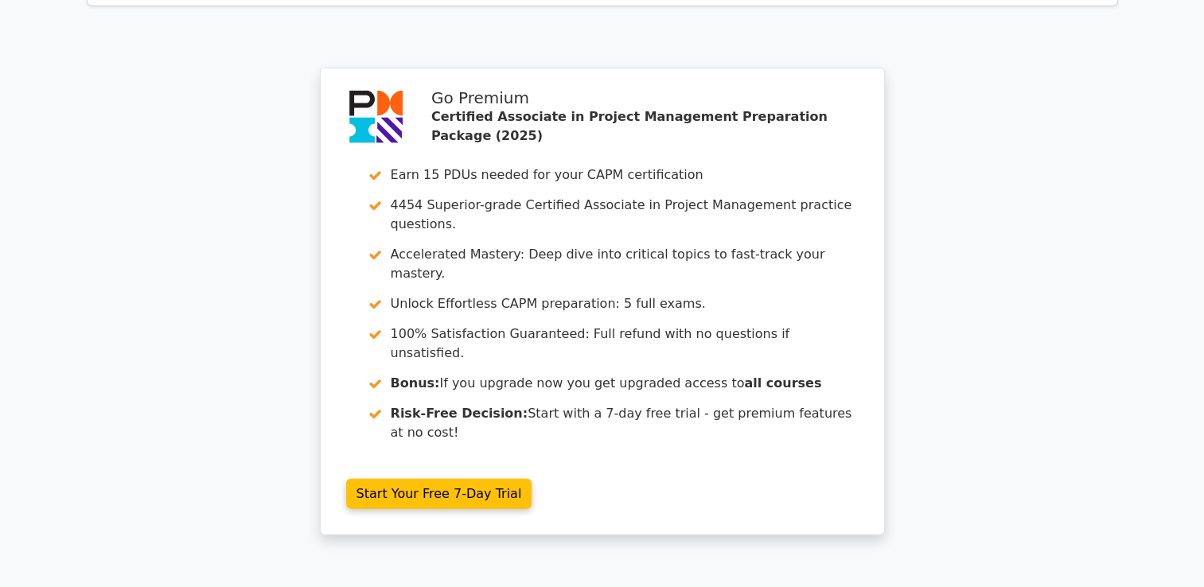
scroll to position [3821, 0]
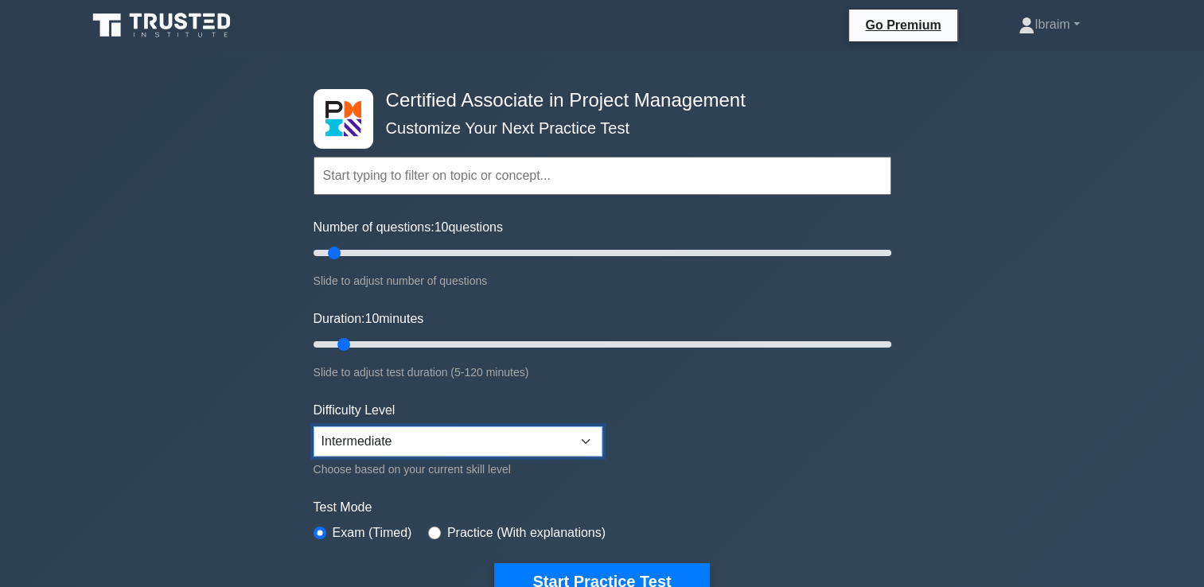
click at [583, 441] on select "Beginner Intermediate Expert" at bounding box center [458, 442] width 289 height 30
select select "expert"
click at [314, 427] on select "Beginner Intermediate Expert" at bounding box center [458, 442] width 289 height 30
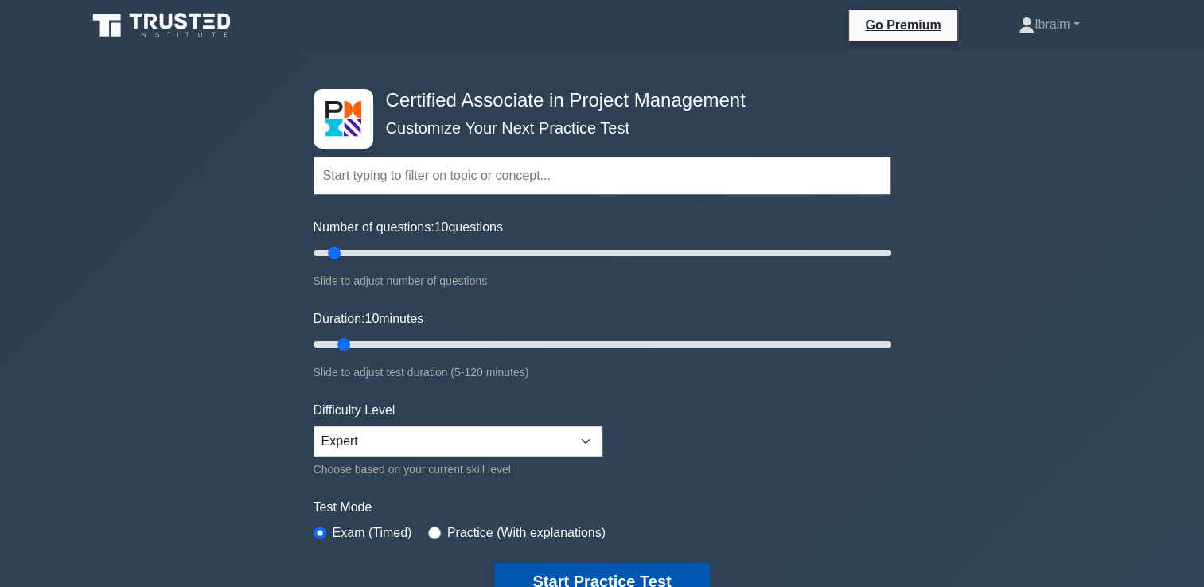
click at [557, 573] on button "Start Practice Test" at bounding box center [601, 582] width 215 height 37
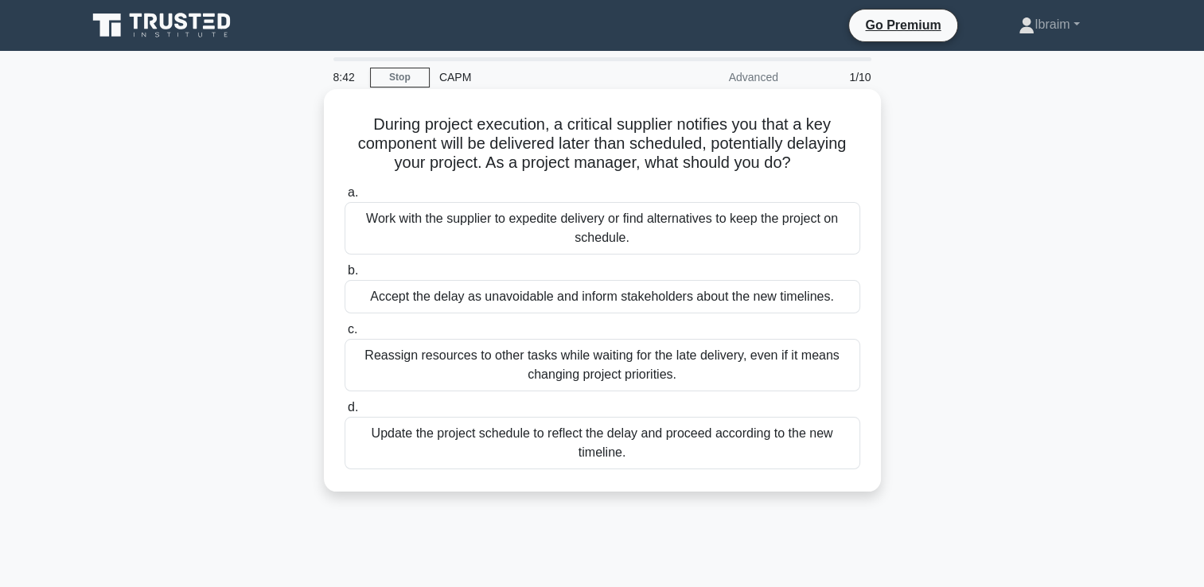
click at [619, 231] on div "Work with the supplier to expedite delivery or find alternatives to keep the pr…" at bounding box center [603, 228] width 516 height 53
click at [345, 198] on input "a. Work with the supplier to expedite delivery or find alternatives to keep the…" at bounding box center [345, 193] width 0 height 10
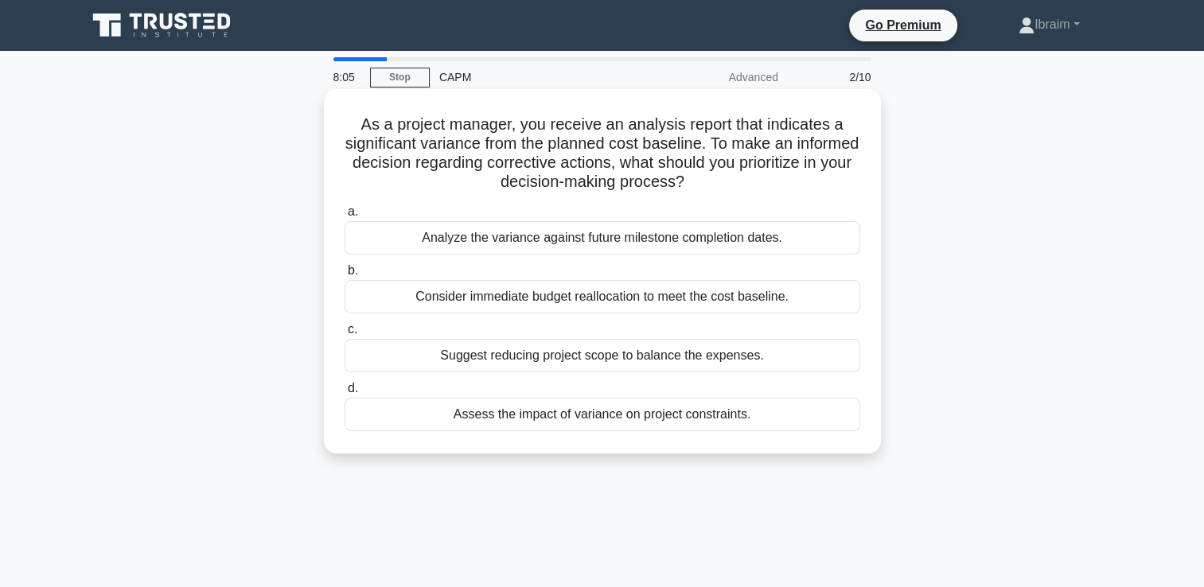
click at [681, 417] on div "Assess the impact of variance on project constraints." at bounding box center [603, 414] width 516 height 33
click at [345, 394] on input "d. Assess the impact of variance on project constraints." at bounding box center [345, 389] width 0 height 10
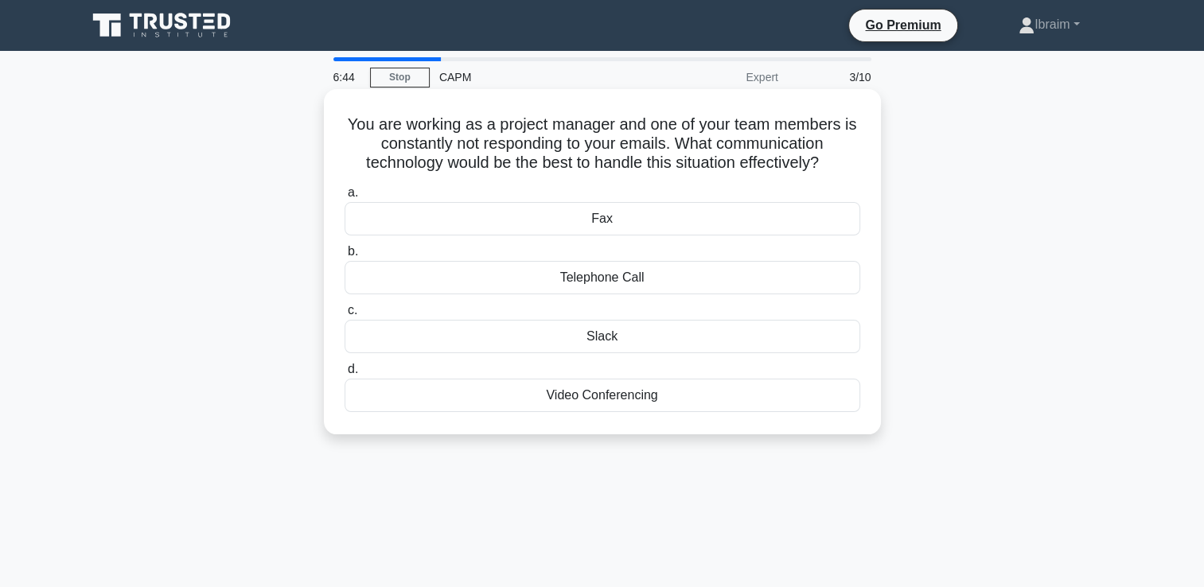
click at [608, 275] on div "Telephone Call" at bounding box center [603, 277] width 516 height 33
click at [345, 257] on input "b. Telephone Call" at bounding box center [345, 252] width 0 height 10
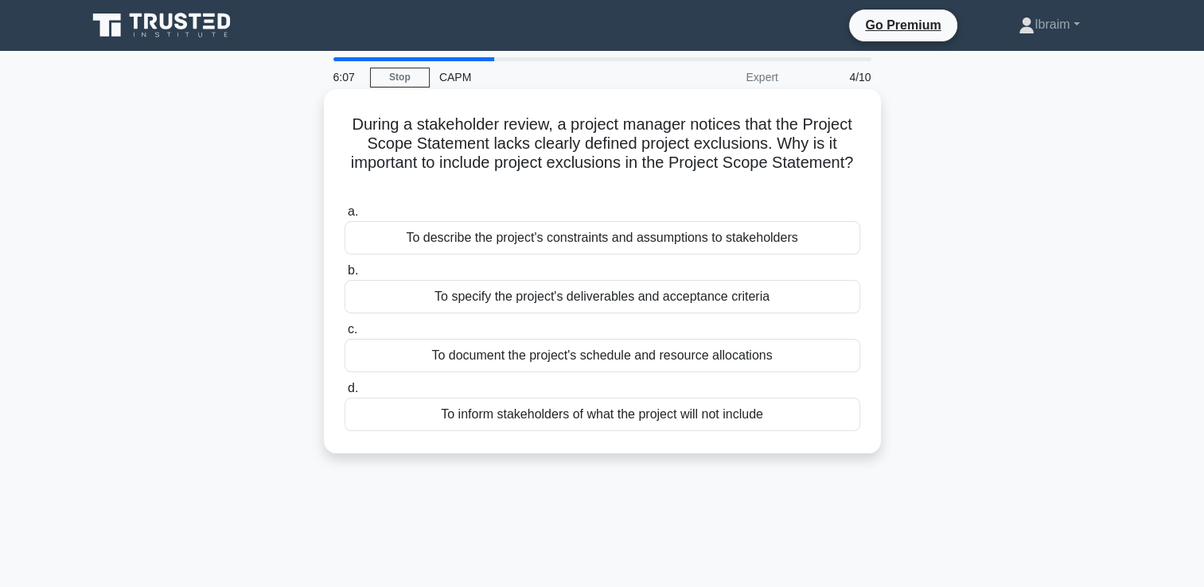
click at [736, 240] on div "To describe the project's constraints and assumptions to stakeholders" at bounding box center [603, 237] width 516 height 33
click at [345, 217] on input "a. To describe the project's constraints and assumptions to stakeholders" at bounding box center [345, 212] width 0 height 10
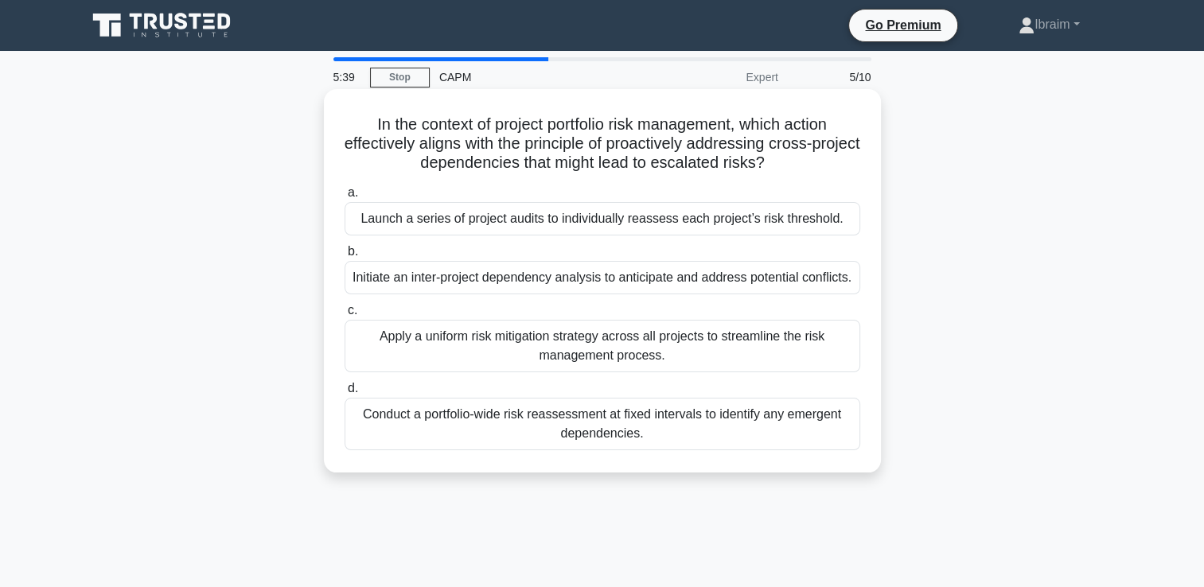
drag, startPoint x: 369, startPoint y: 123, endPoint x: 815, endPoint y: 154, distance: 447.7
click at [815, 154] on h5 "In the context of project portfolio risk management, which action effectively a…" at bounding box center [602, 144] width 519 height 59
copy h5 "n the context of project portfolio risk management, which action effectively al…"
click at [697, 283] on div "Initiate an inter-project dependency analysis to anticipate and address potenti…" at bounding box center [603, 277] width 516 height 33
click at [345, 257] on input "b. Initiate an inter-project dependency analysis to anticipate and address pote…" at bounding box center [345, 252] width 0 height 10
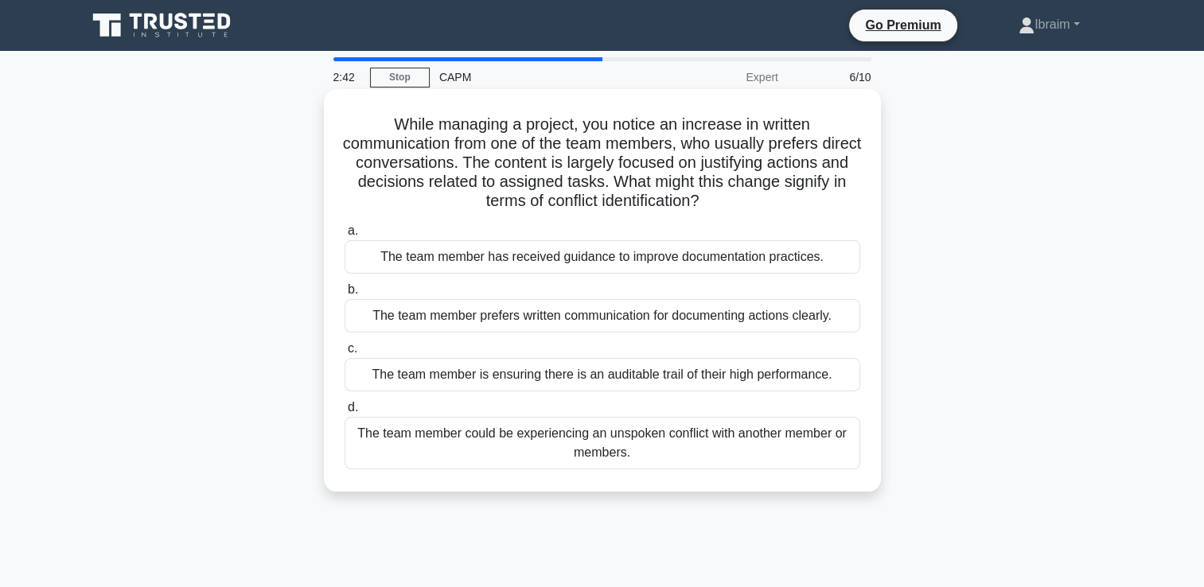
click at [801, 380] on div "The team member is ensuring there is an auditable trail of their high performan…" at bounding box center [603, 374] width 516 height 33
click at [345, 354] on input "c. The team member is ensuring there is an auditable trail of their high perfor…" at bounding box center [345, 349] width 0 height 10
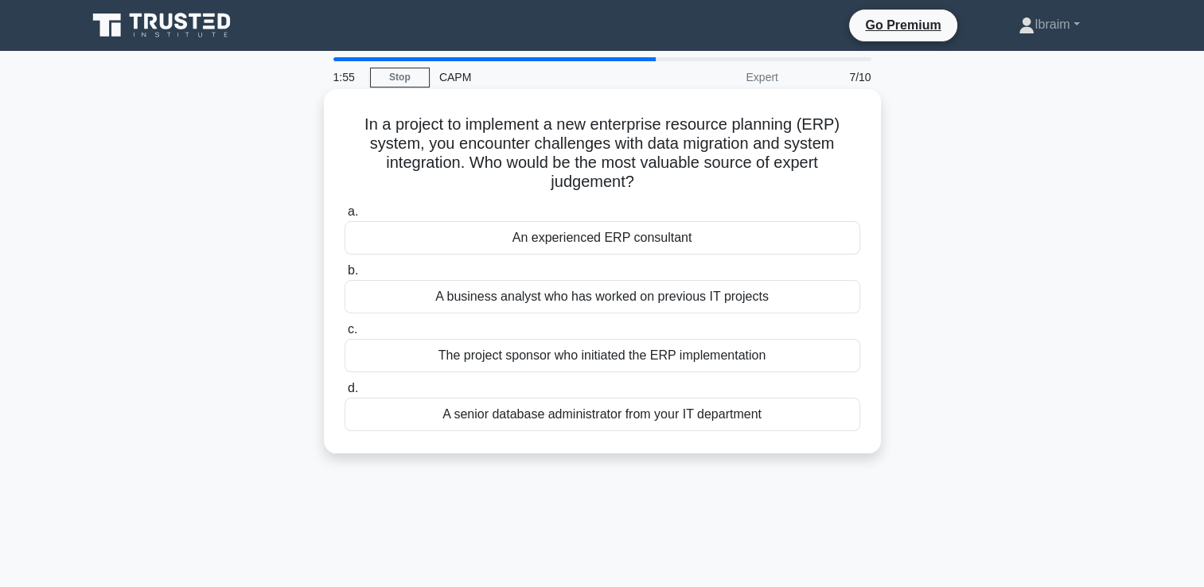
click at [673, 240] on div "An experienced ERP consultant" at bounding box center [603, 237] width 516 height 33
click at [345, 217] on input "a. An experienced ERP consultant" at bounding box center [345, 212] width 0 height 10
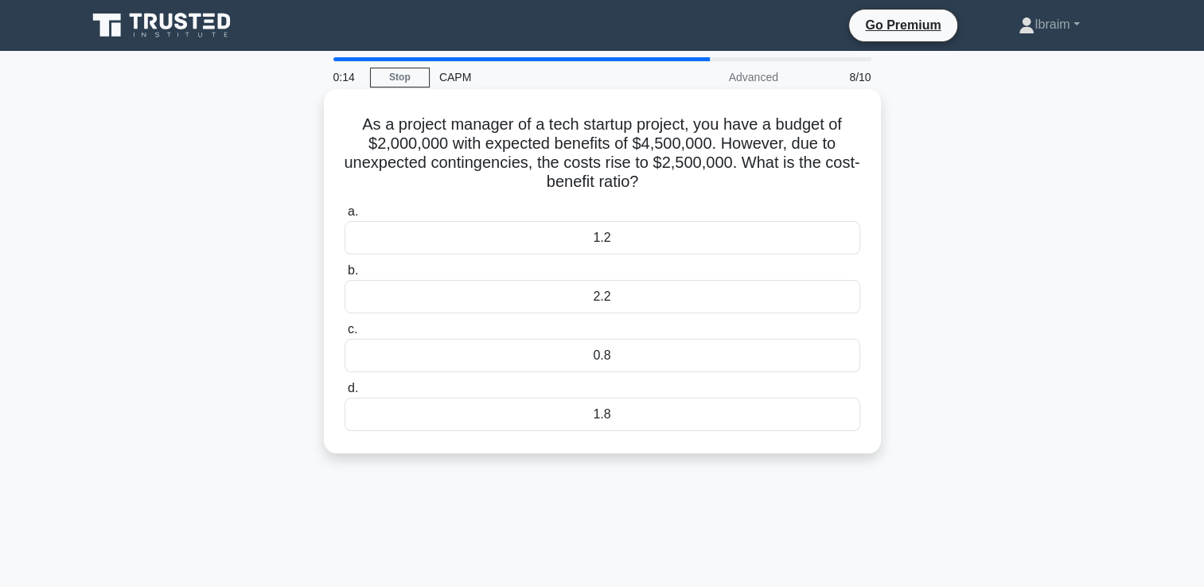
click at [595, 419] on div "1.8" at bounding box center [603, 414] width 516 height 33
click at [345, 394] on input "d. 1.8" at bounding box center [345, 389] width 0 height 10
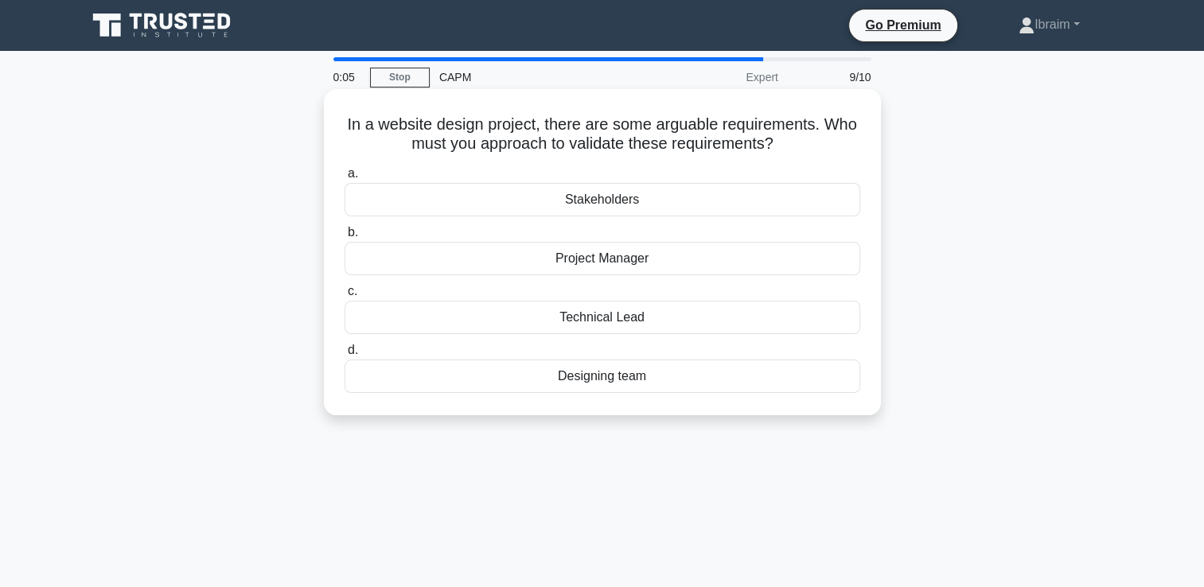
click at [613, 380] on div "Designing team" at bounding box center [603, 376] width 516 height 33
click at [345, 356] on input "d. Designing team" at bounding box center [345, 350] width 0 height 10
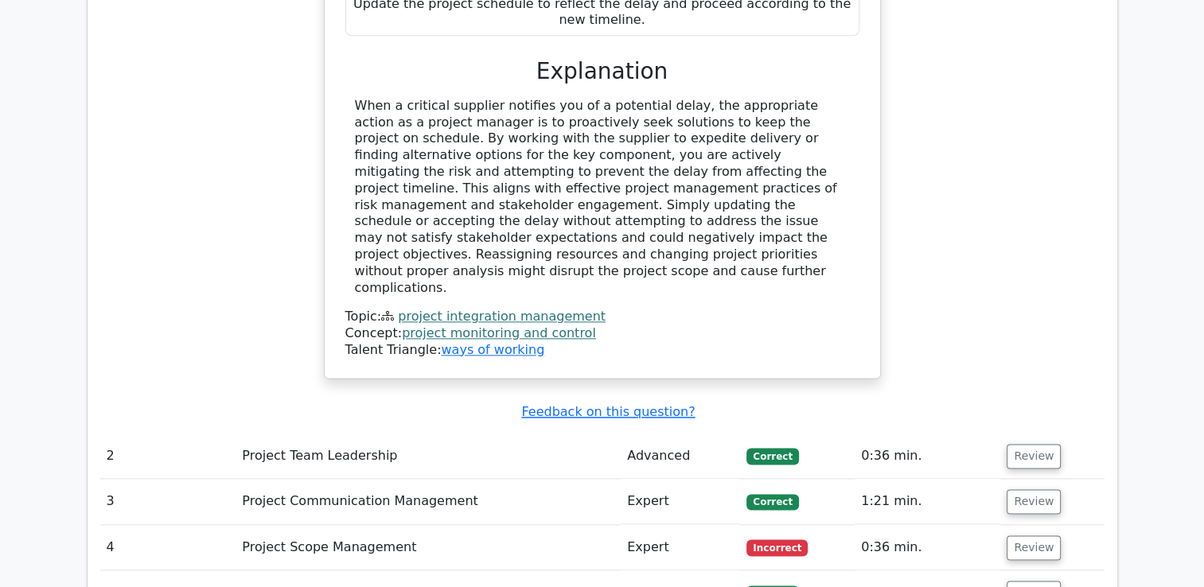
scroll to position [2070, 0]
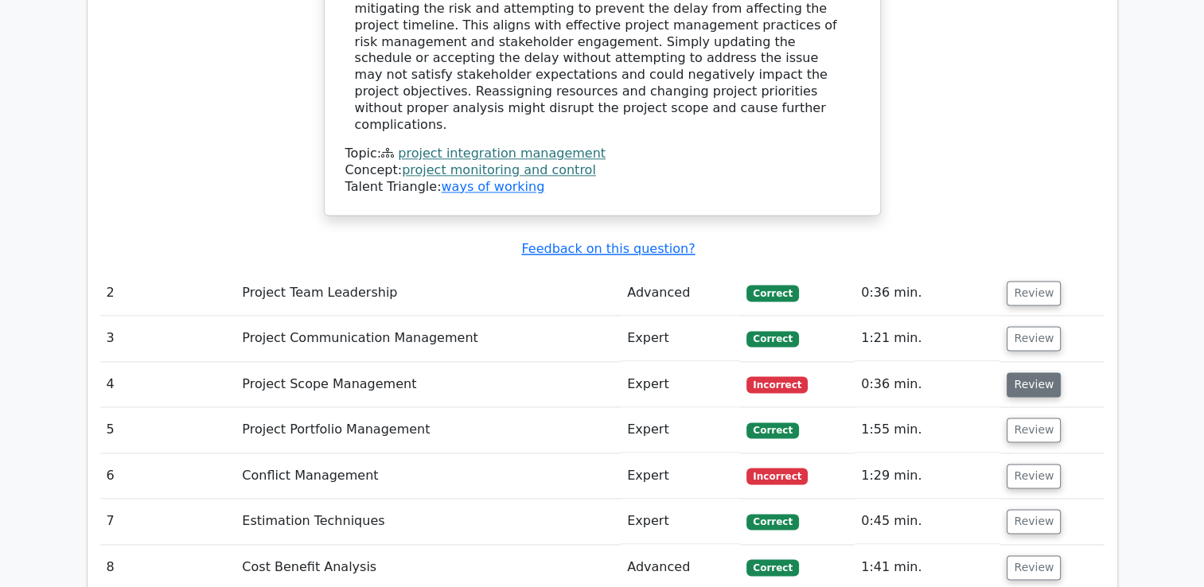
click at [1026, 373] on button "Review" at bounding box center [1034, 385] width 54 height 25
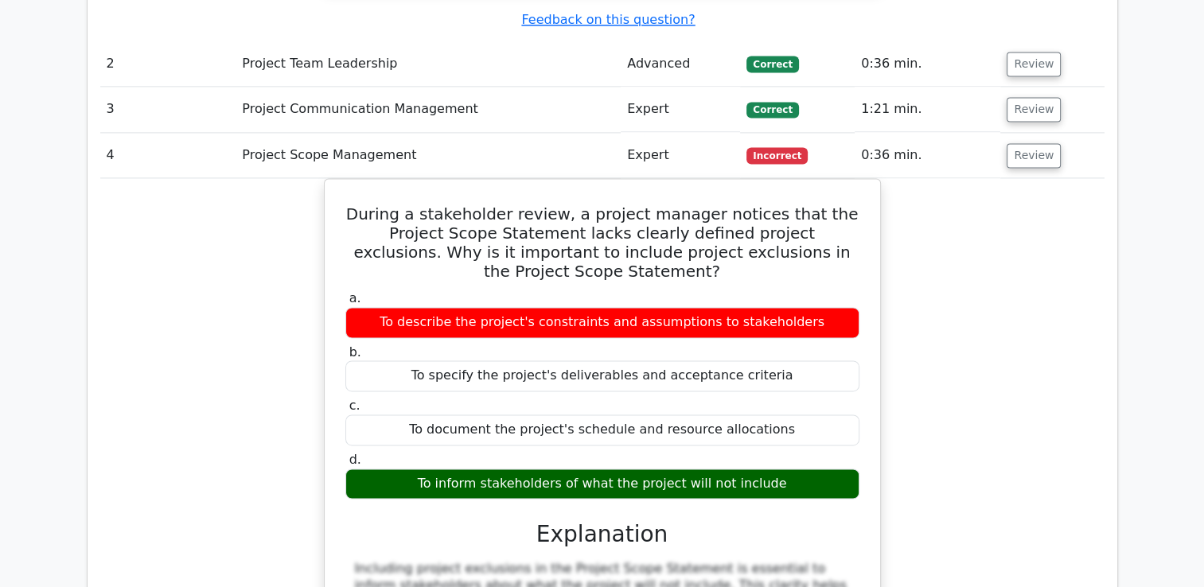
scroll to position [2786, 0]
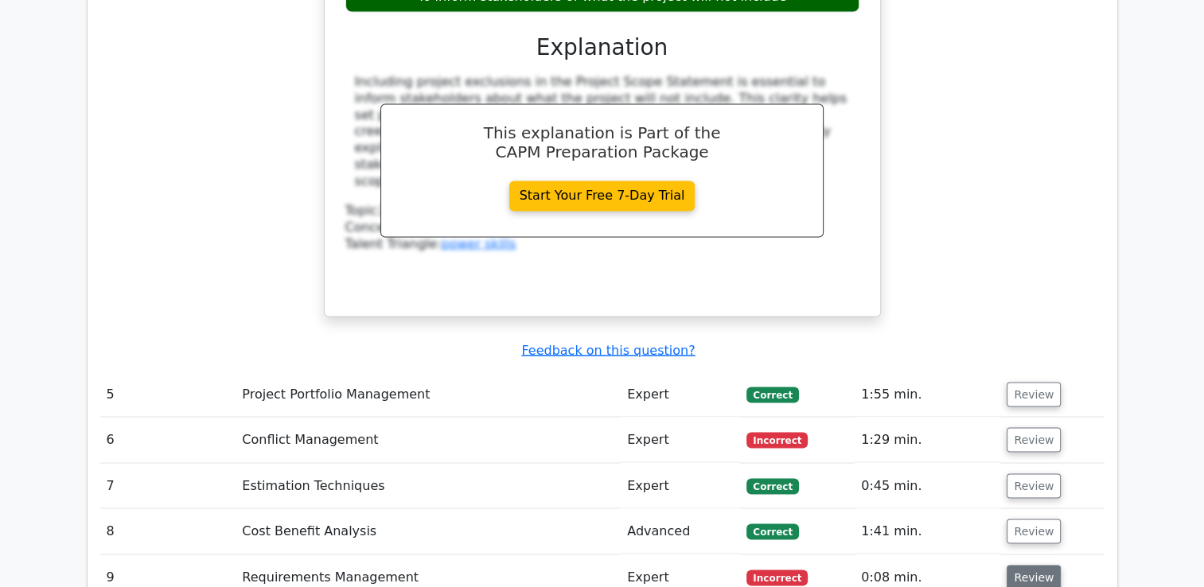
click at [1049, 565] on button "Review" at bounding box center [1034, 577] width 54 height 25
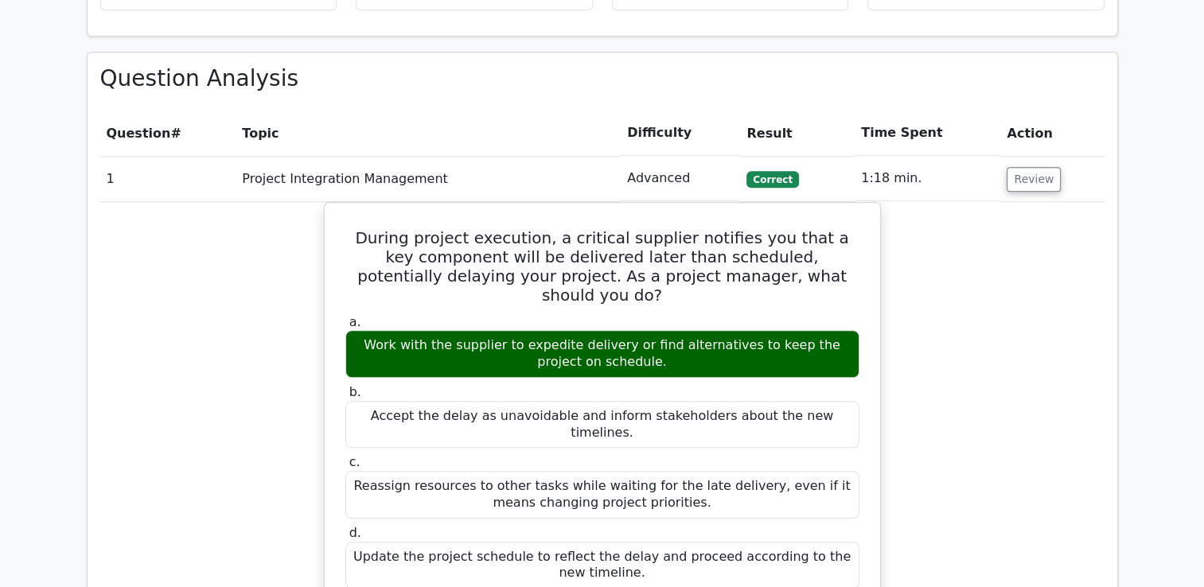
scroll to position [796, 0]
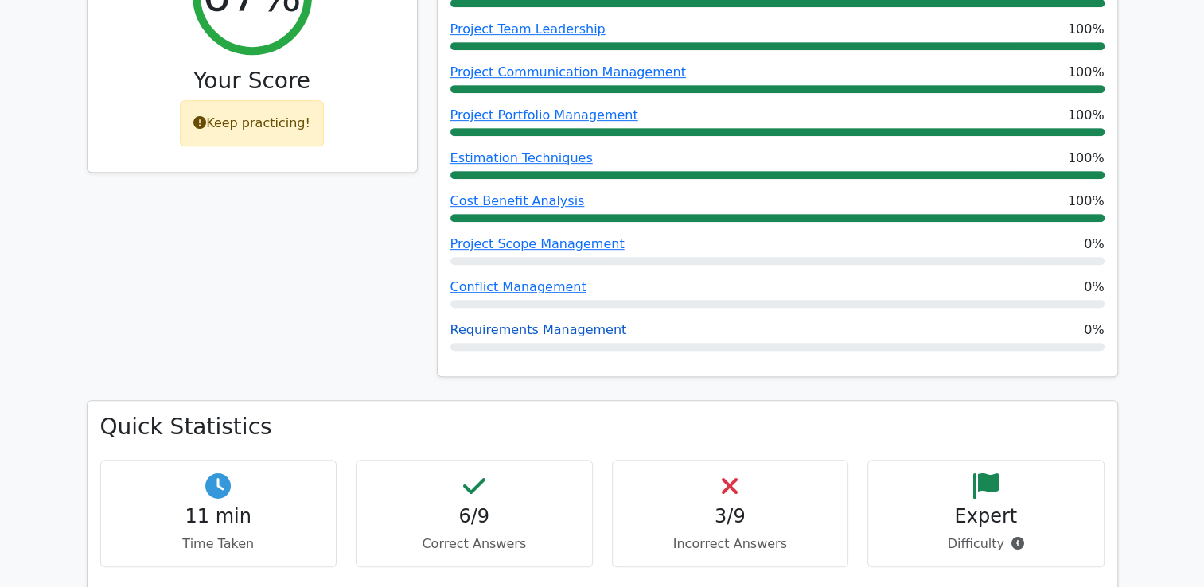
click at [545, 322] on link "Requirements Management" at bounding box center [539, 329] width 177 height 15
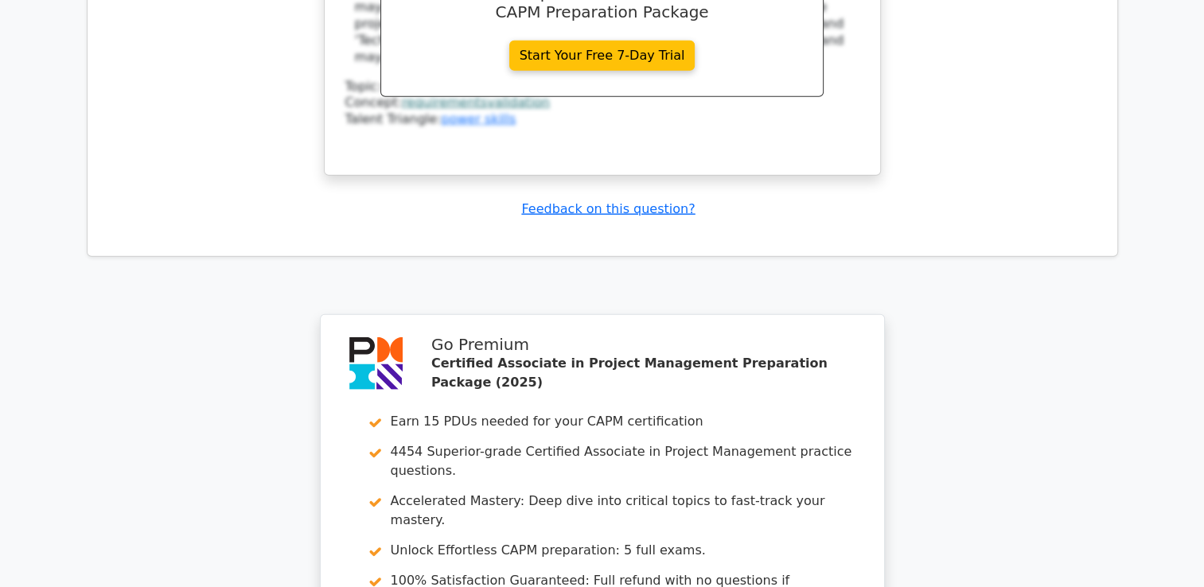
scroll to position [4073, 0]
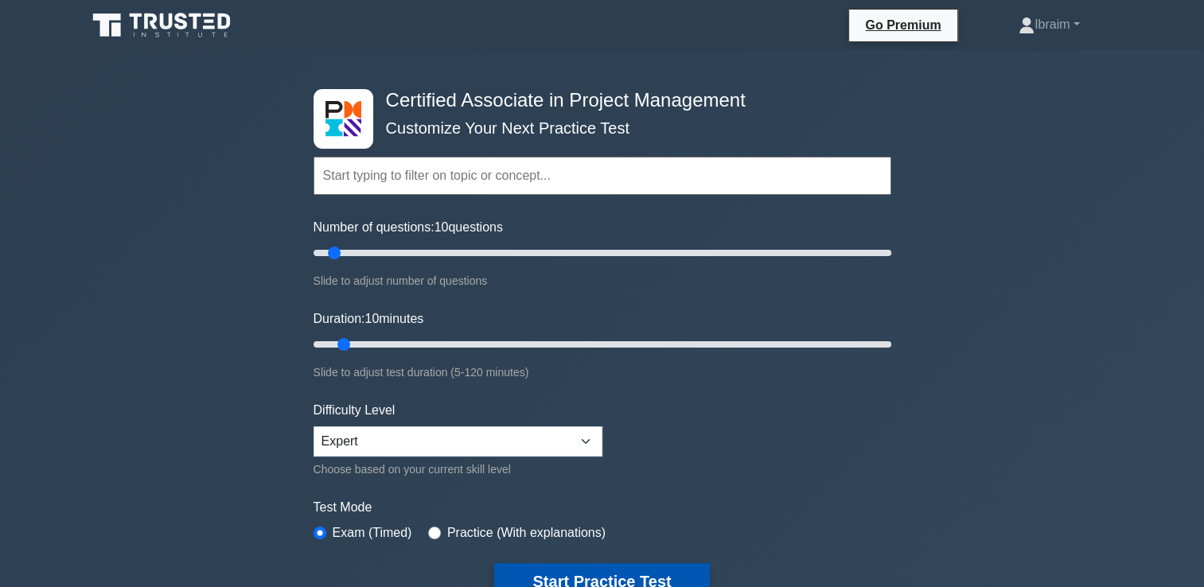
click at [570, 579] on button "Start Practice Test" at bounding box center [601, 582] width 215 height 37
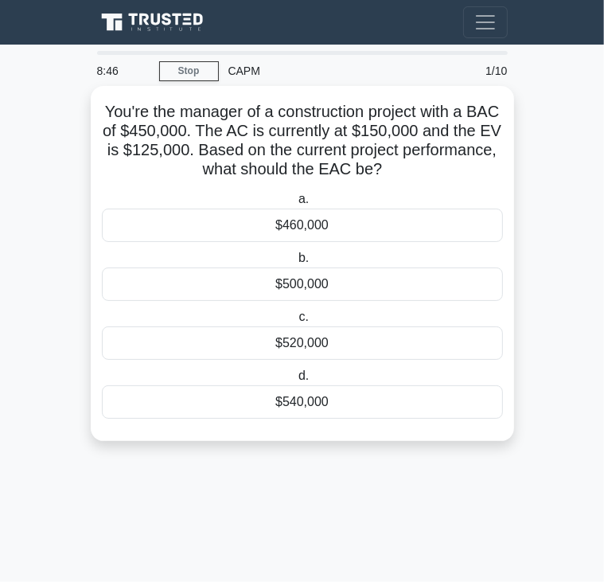
click at [318, 406] on div "$540,000" at bounding box center [302, 401] width 401 height 33
click at [295, 381] on input "d. $540,000" at bounding box center [295, 376] width 0 height 10
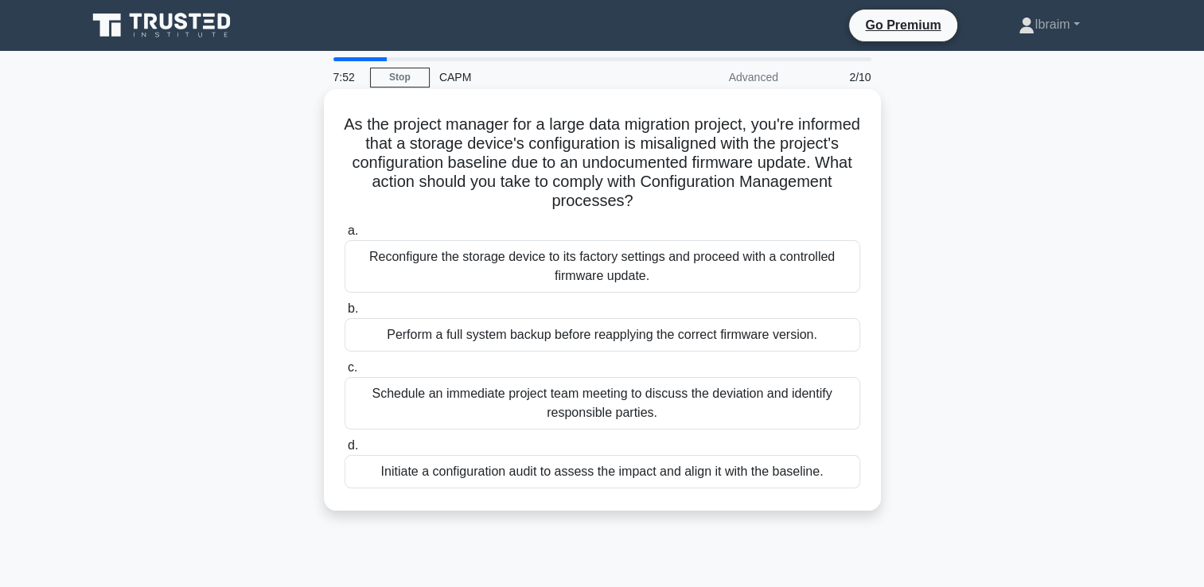
click at [635, 474] on div "Initiate a configuration audit to assess the impact and align it with the basel…" at bounding box center [603, 471] width 516 height 33
click at [345, 451] on input "d. Initiate a configuration audit to assess the impact and align it with the ba…" at bounding box center [345, 446] width 0 height 10
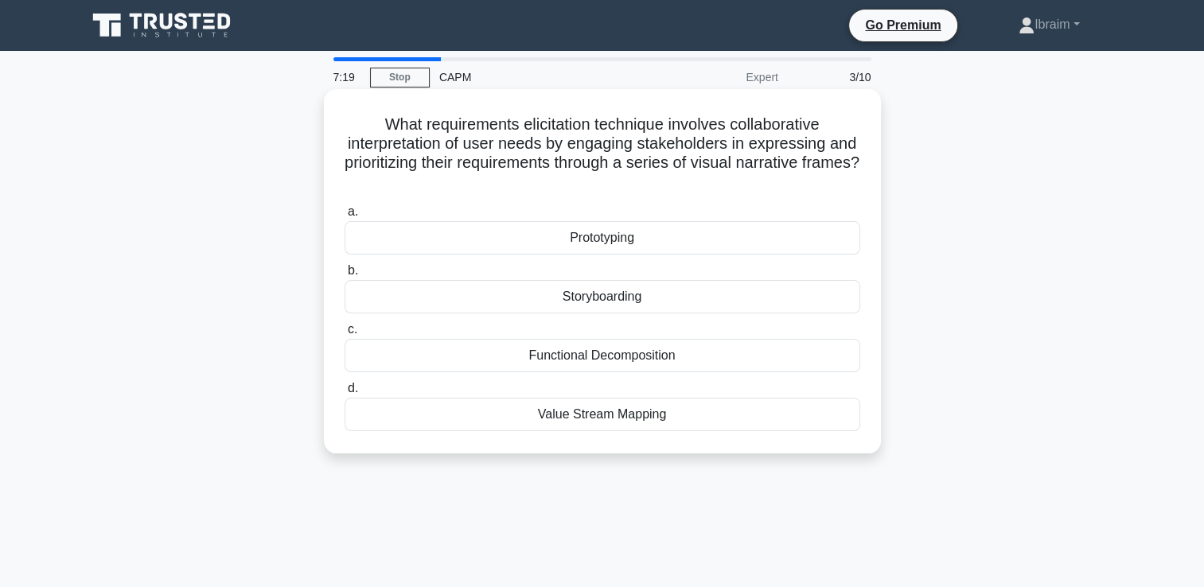
click at [603, 243] on div "Prototyping" at bounding box center [603, 237] width 516 height 33
click at [345, 217] on input "a. Prototyping" at bounding box center [345, 212] width 0 height 10
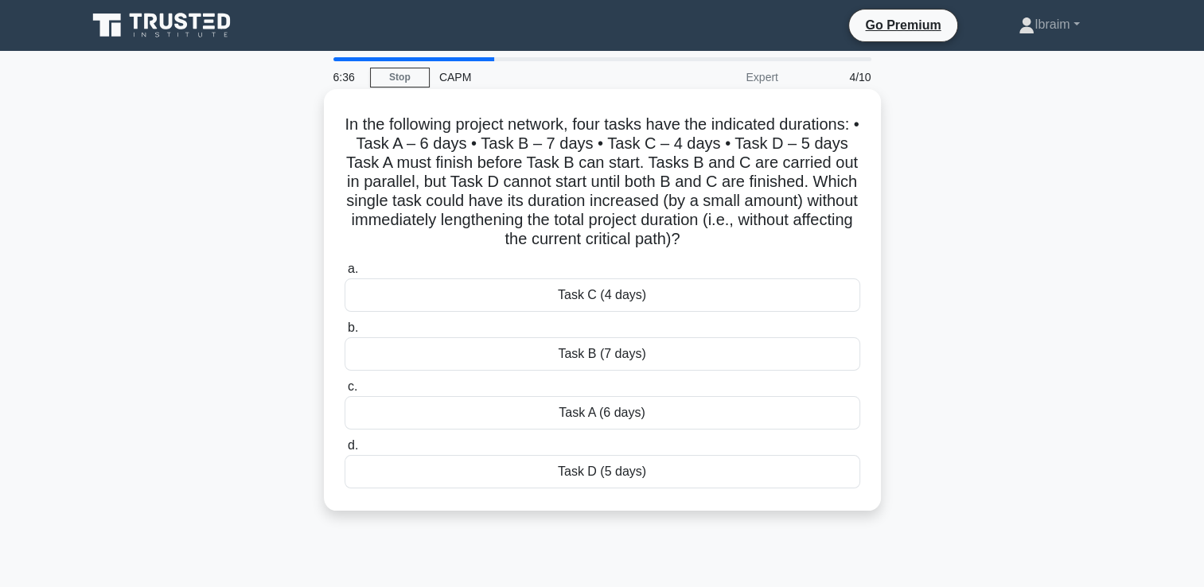
click at [636, 298] on div "Task C (4 days)" at bounding box center [603, 295] width 516 height 33
click at [345, 275] on input "a. Task C (4 days)" at bounding box center [345, 269] width 0 height 10
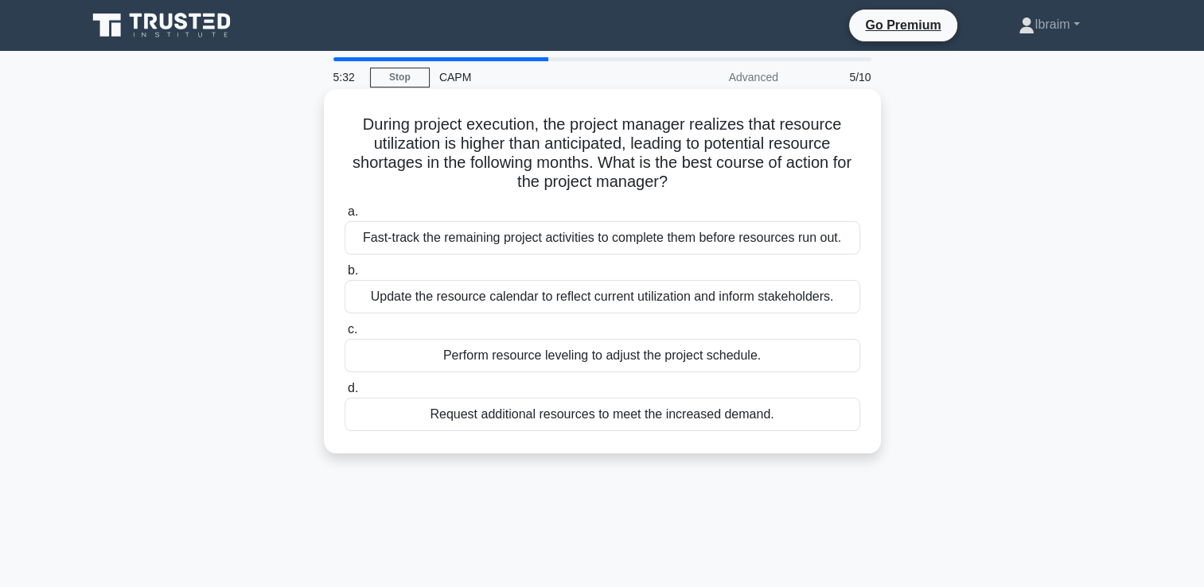
click at [752, 299] on div "Update the resource calendar to reflect current utilization and inform stakehol…" at bounding box center [603, 296] width 516 height 33
click at [345, 276] on input "b. Update the resource calendar to reflect current utilization and inform stake…" at bounding box center [345, 271] width 0 height 10
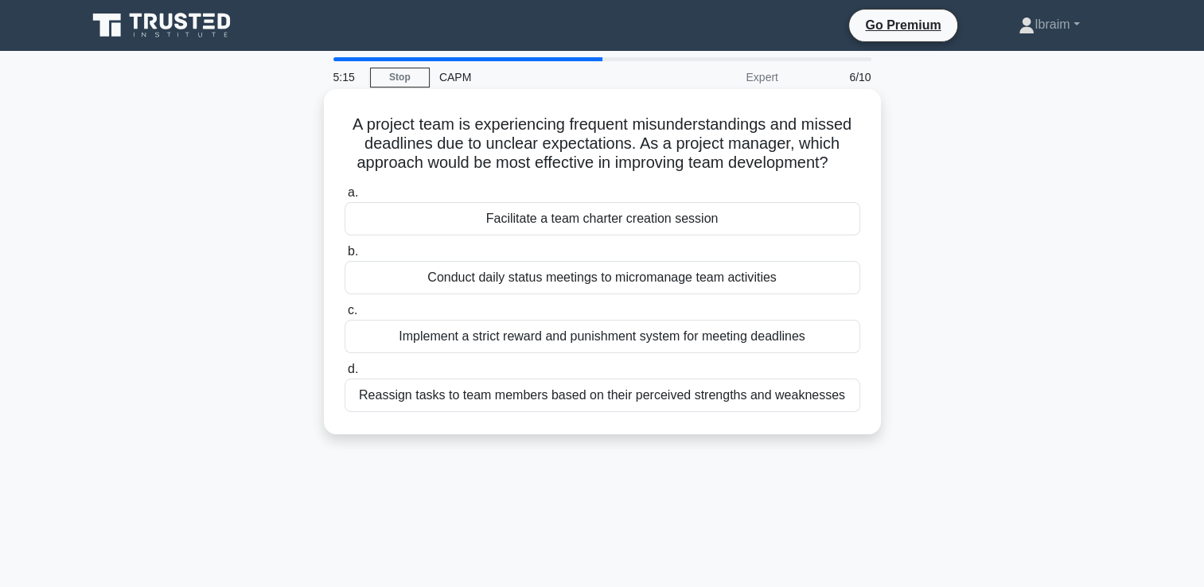
click at [772, 279] on div "Conduct daily status meetings to micromanage team activities" at bounding box center [603, 277] width 516 height 33
click at [345, 257] on input "b. Conduct daily status meetings to micromanage team activities" at bounding box center [345, 252] width 0 height 10
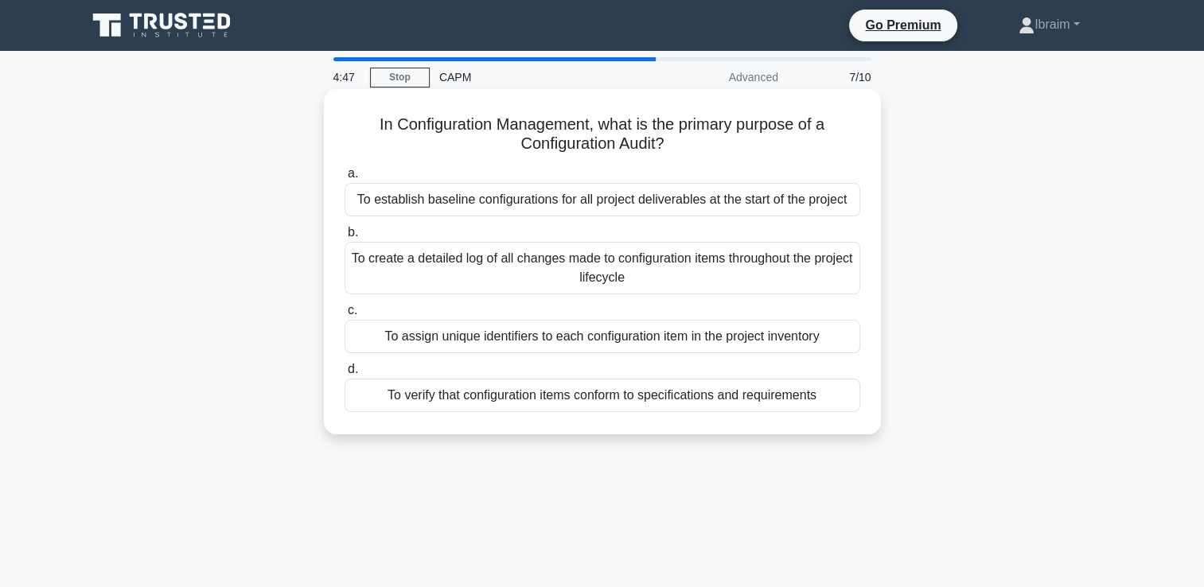
click at [691, 399] on div "To verify that configuration items conform to specifications and requirements" at bounding box center [603, 395] width 516 height 33
click at [345, 375] on input "d. To verify that configuration items conform to specifications and requirements" at bounding box center [345, 370] width 0 height 10
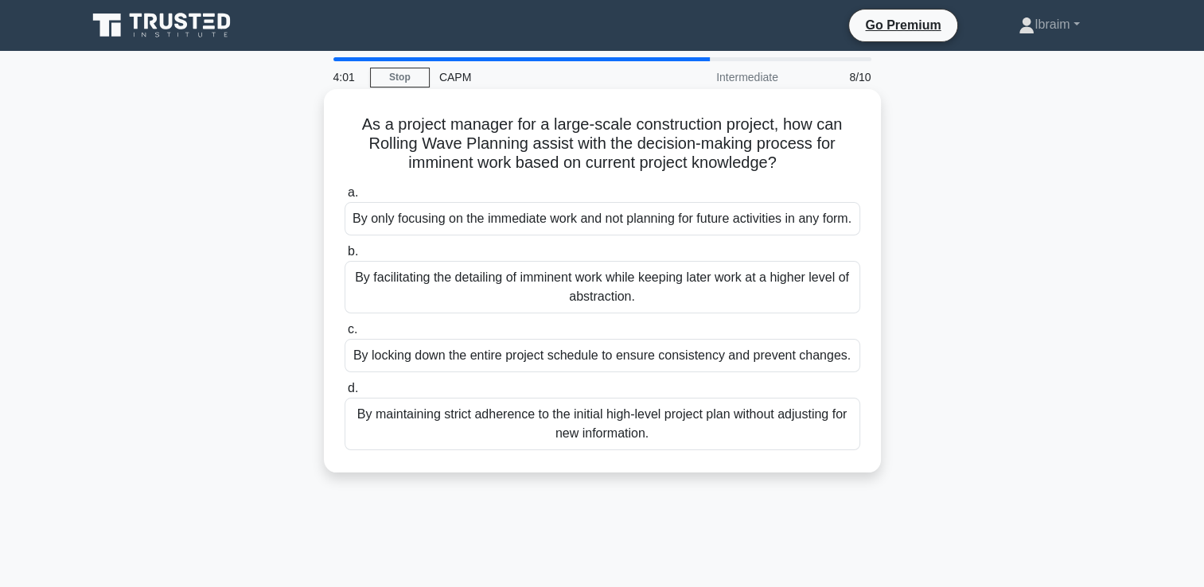
click at [650, 306] on div "By facilitating the detailing of imminent work while keeping later work at a hi…" at bounding box center [603, 287] width 516 height 53
click at [345, 257] on input "b. By facilitating the detailing of imminent work while keeping later work at a…" at bounding box center [345, 252] width 0 height 10
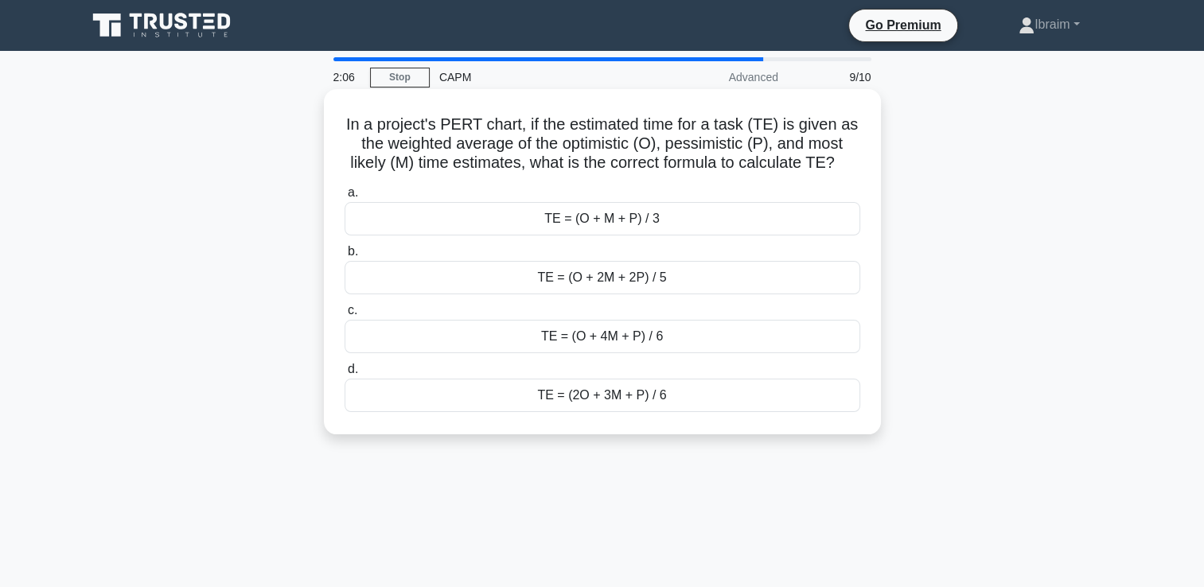
click at [602, 339] on div "TE = (O + 4M + P) / 6" at bounding box center [603, 336] width 516 height 33
click at [345, 316] on input "c. TE = (O + 4M + P) / 6" at bounding box center [345, 311] width 0 height 10
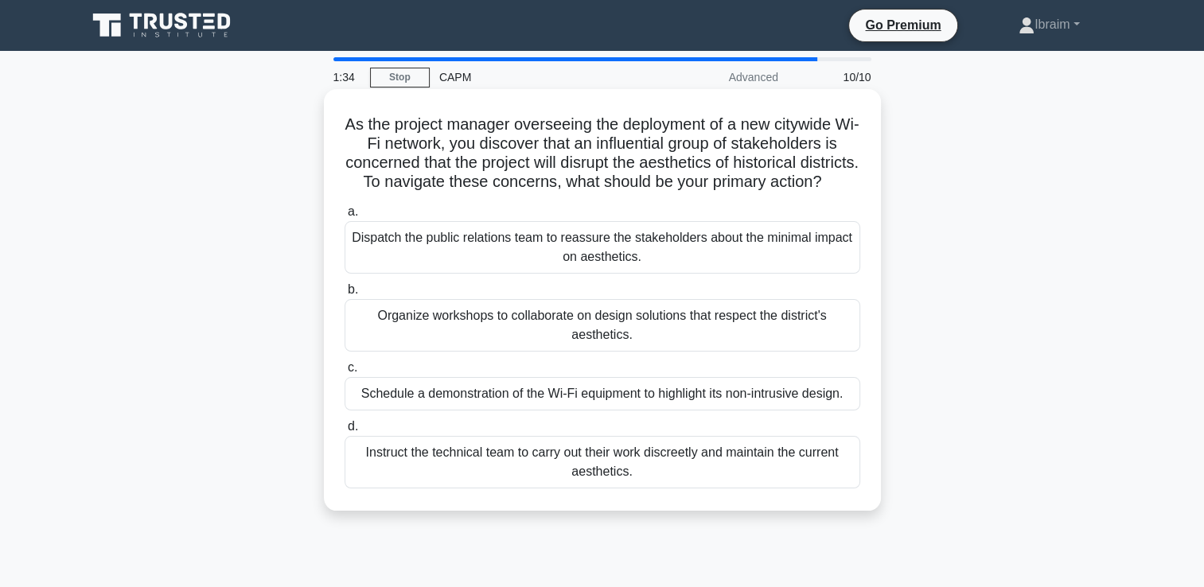
click at [662, 345] on div "Organize workshops to collaborate on design solutions that respect the district…" at bounding box center [603, 325] width 516 height 53
click at [345, 295] on input "b. Organize workshops to collaborate on design solutions that respect the distr…" at bounding box center [345, 290] width 0 height 10
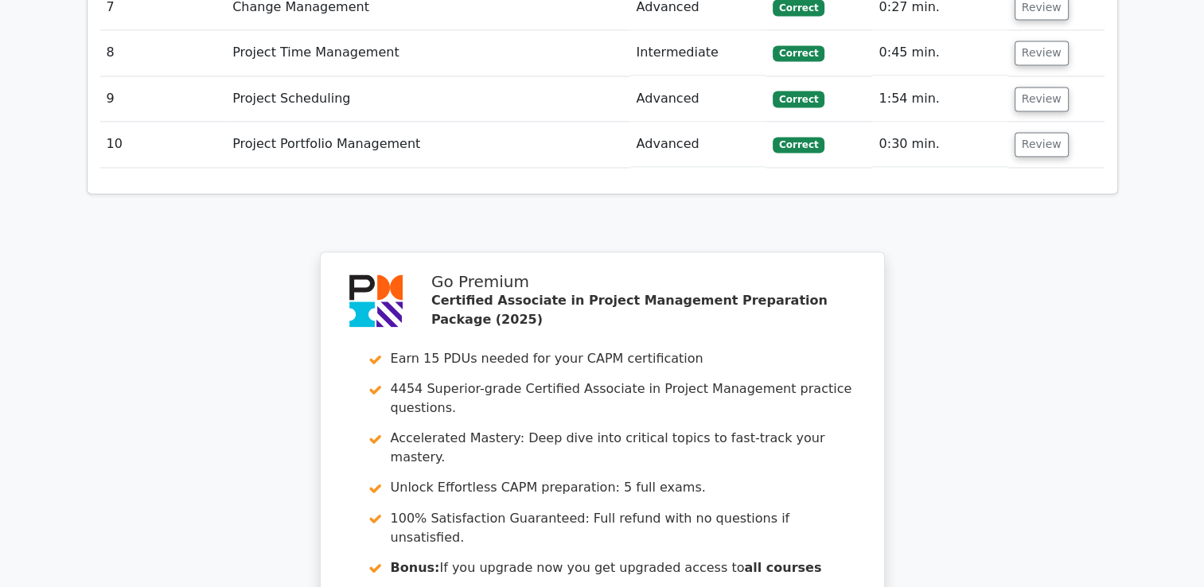
scroll to position [2044, 0]
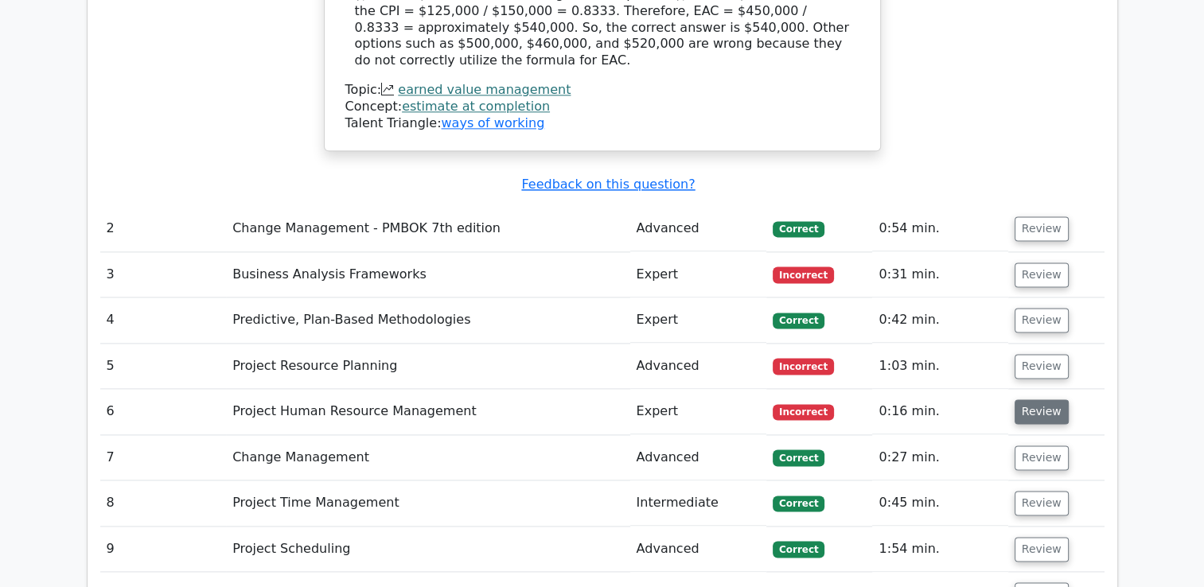
click at [1037, 400] on button "Review" at bounding box center [1042, 412] width 54 height 25
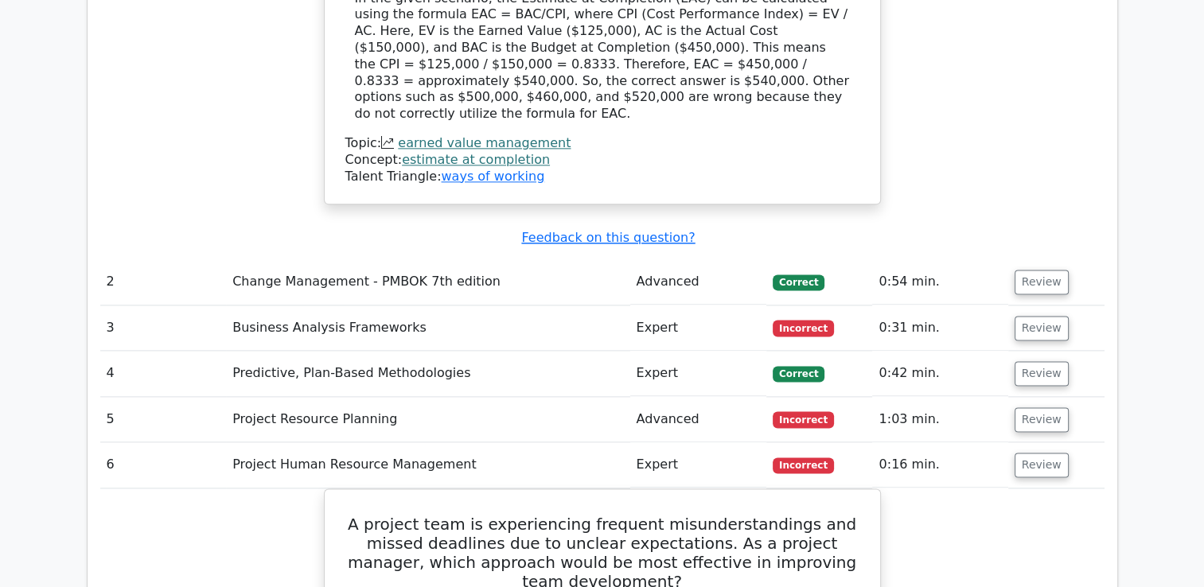
scroll to position [1965, 0]
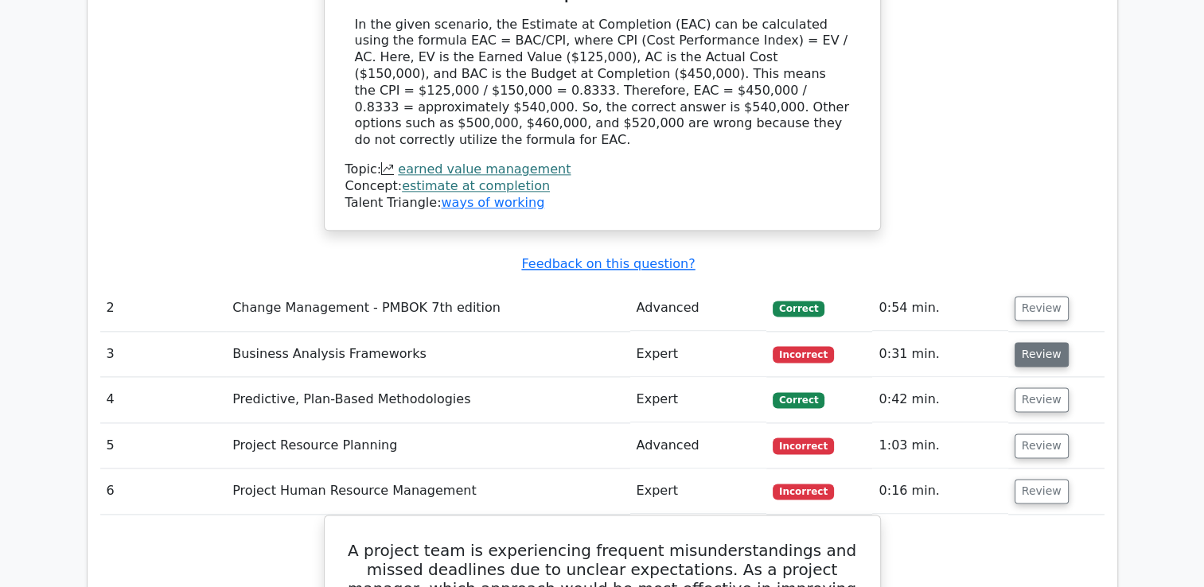
click at [1040, 342] on button "Review" at bounding box center [1042, 354] width 54 height 25
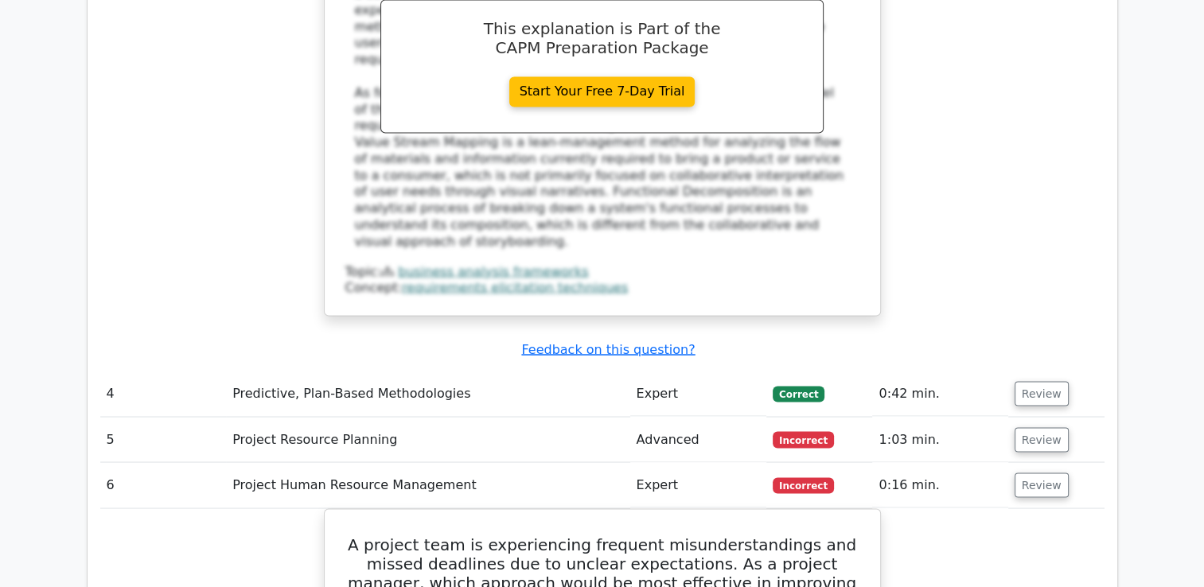
scroll to position [2761, 0]
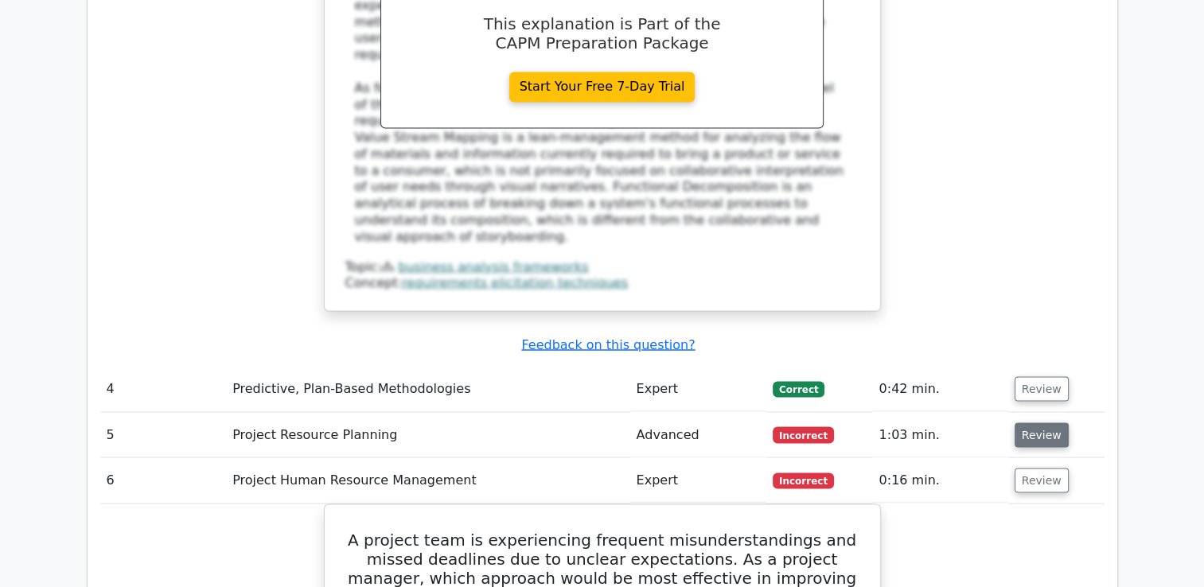
click at [1046, 423] on button "Review" at bounding box center [1042, 435] width 54 height 25
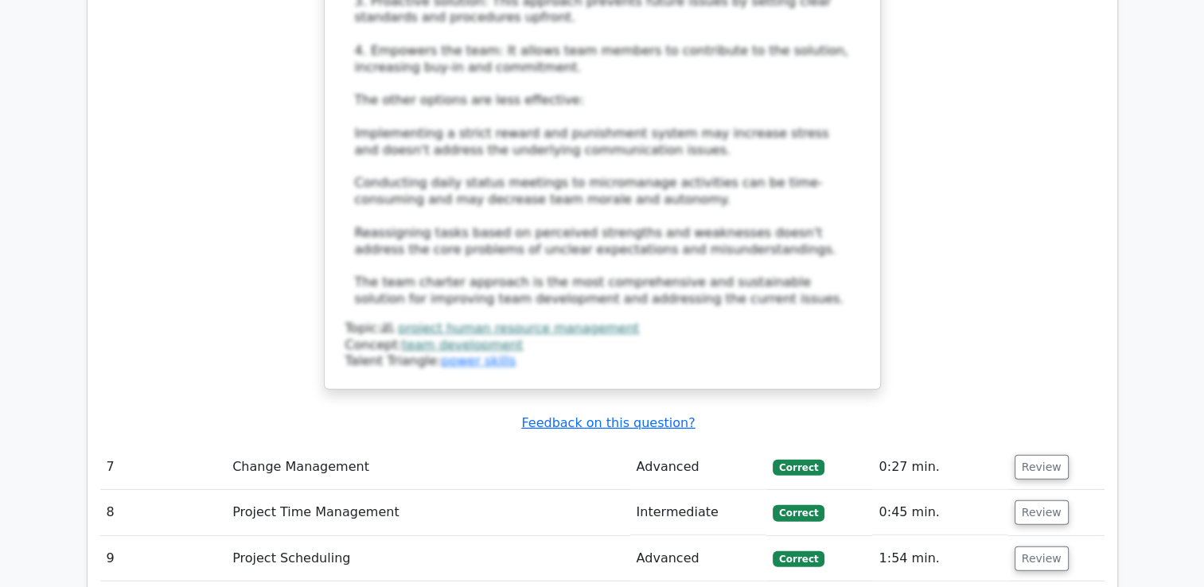
scroll to position [4592, 0]
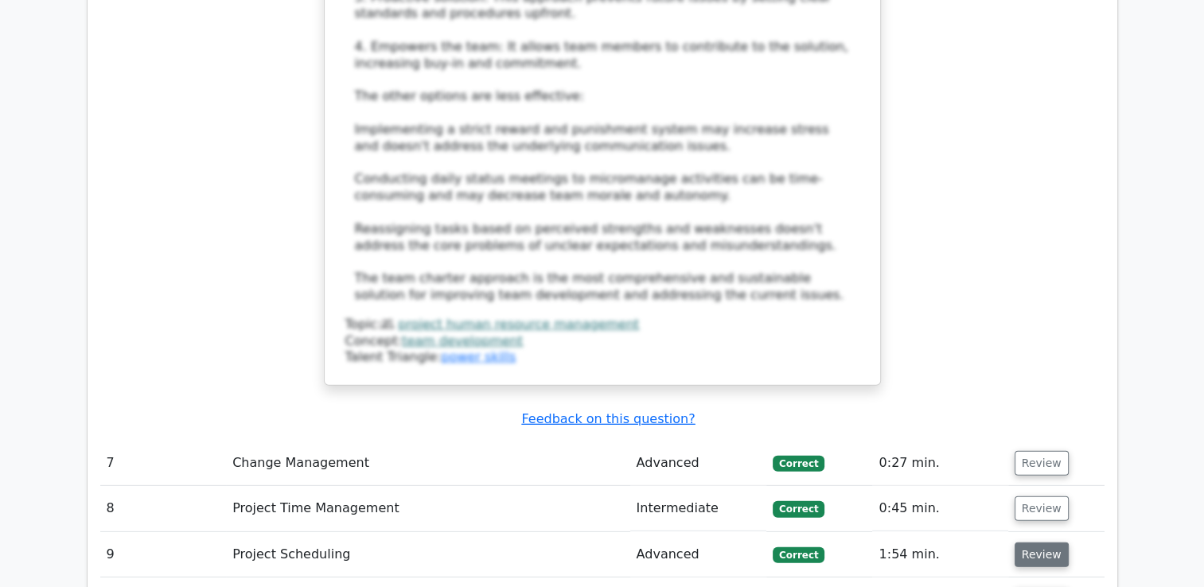
click at [1057, 543] on button "Review" at bounding box center [1042, 555] width 54 height 25
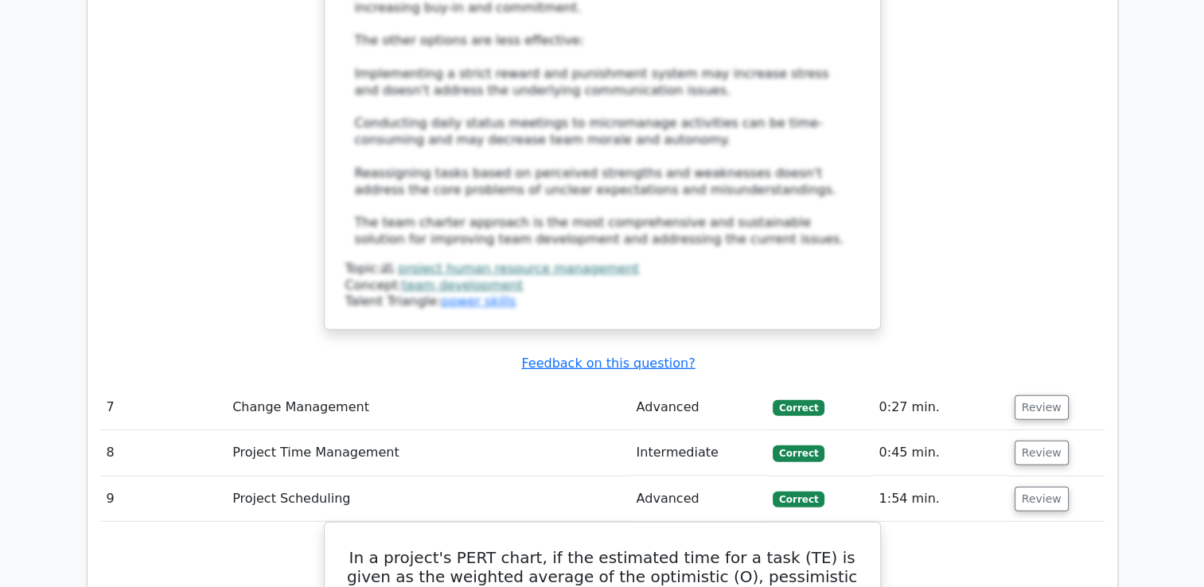
scroll to position [4671, 0]
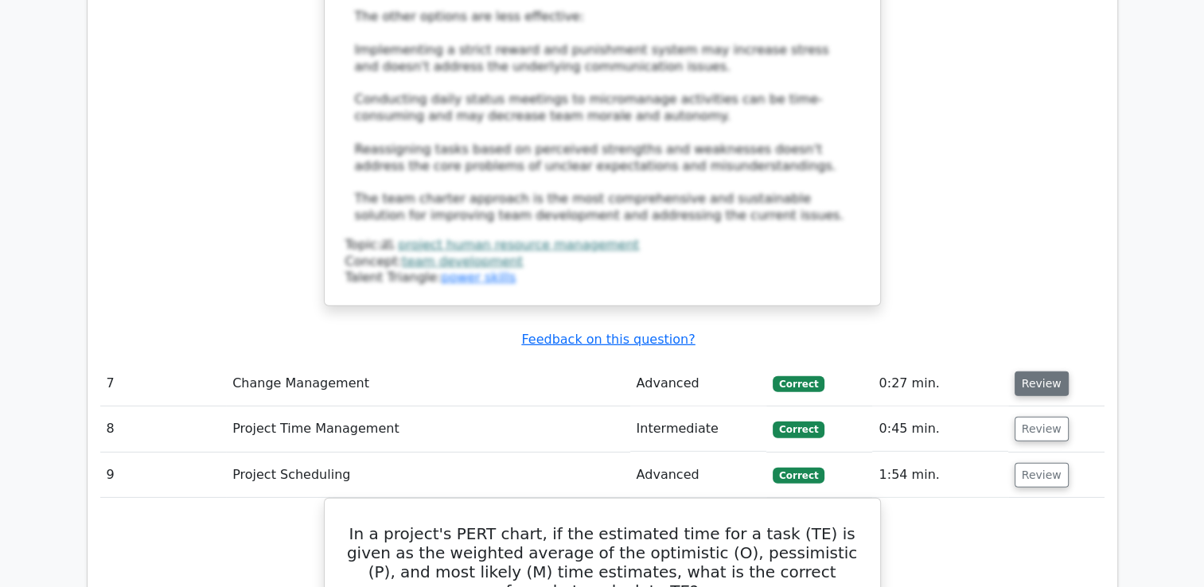
click at [1044, 372] on button "Review" at bounding box center [1042, 384] width 54 height 25
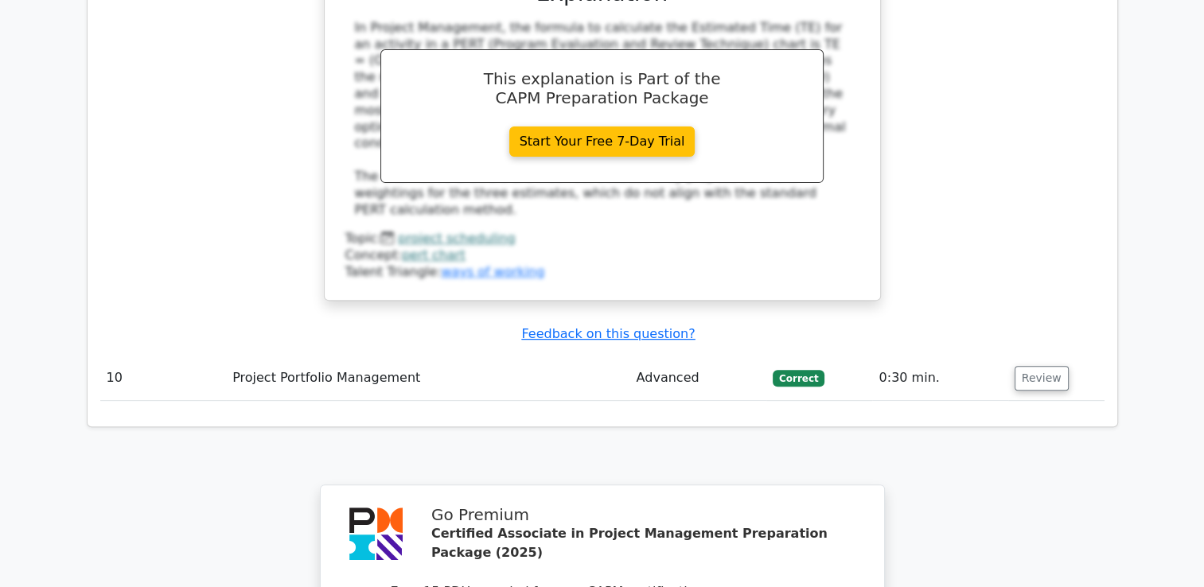
scroll to position [6582, 0]
